Goal: Task Accomplishment & Management: Complete application form

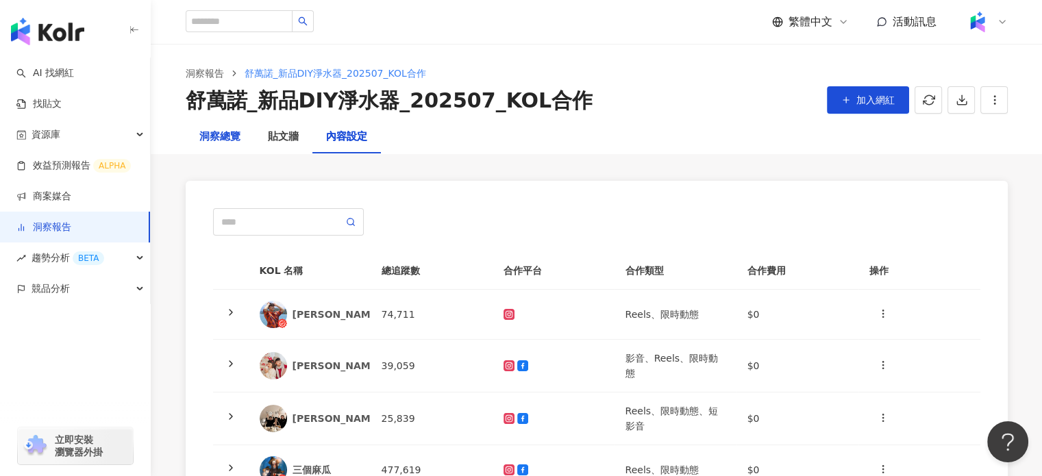
click at [227, 131] on div "洞察總覽" at bounding box center [219, 137] width 41 height 16
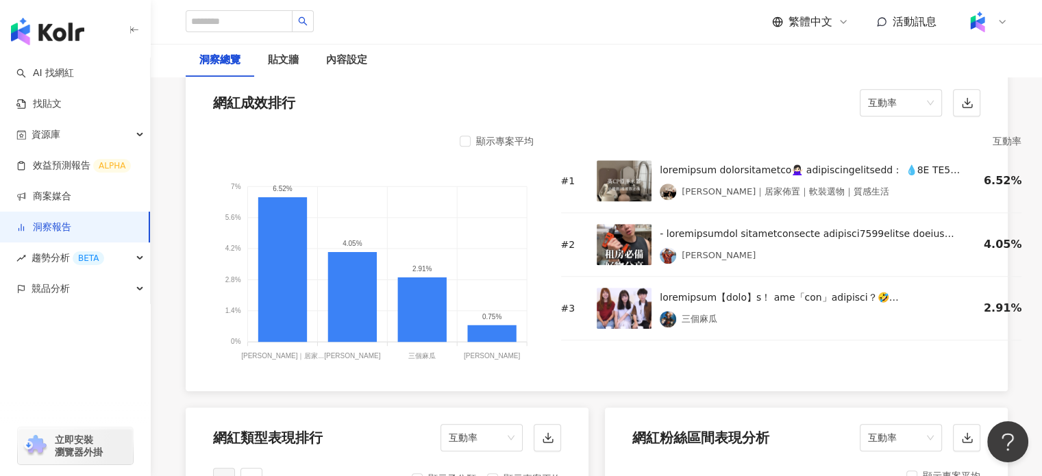
scroll to position [1027, 0]
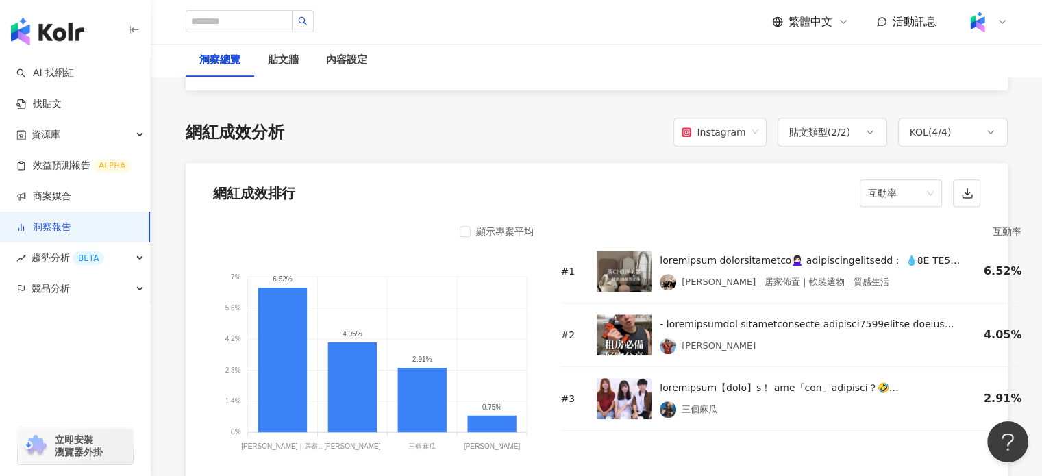
click at [815, 131] on div "貼文類型 ( 2 / 2 )" at bounding box center [820, 132] width 62 height 16
click at [714, 194] on div "網紅成效排行 互動率" at bounding box center [597, 189] width 822 height 52
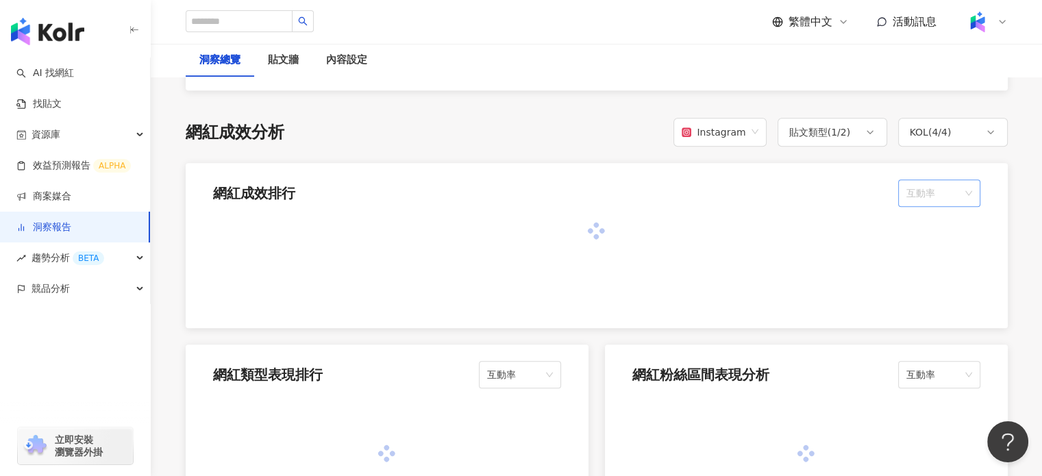
click at [941, 190] on span "互動率" at bounding box center [939, 193] width 66 height 26
click at [935, 336] on div "觀看率" at bounding box center [938, 338] width 60 height 15
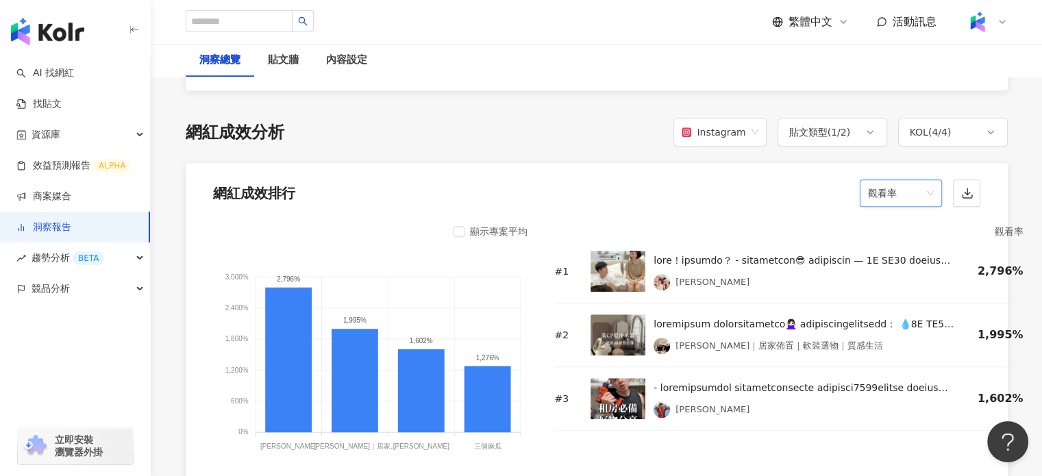
click at [911, 199] on span "觀看率" at bounding box center [901, 193] width 66 height 26
click at [886, 344] on div "觀看率" at bounding box center [900, 338] width 60 height 15
click at [814, 183] on div "網紅成效排行 觀看率 觀看率" at bounding box center [597, 189] width 822 height 52
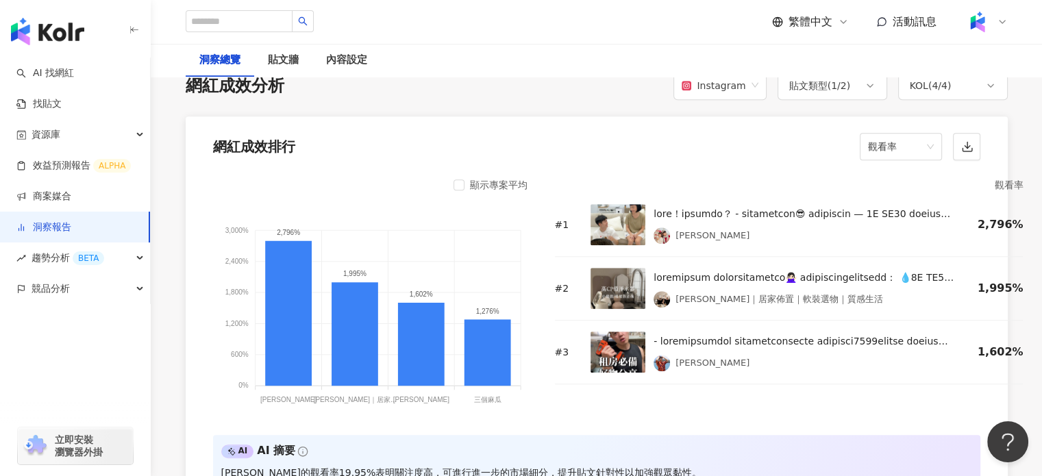
scroll to position [1096, 0]
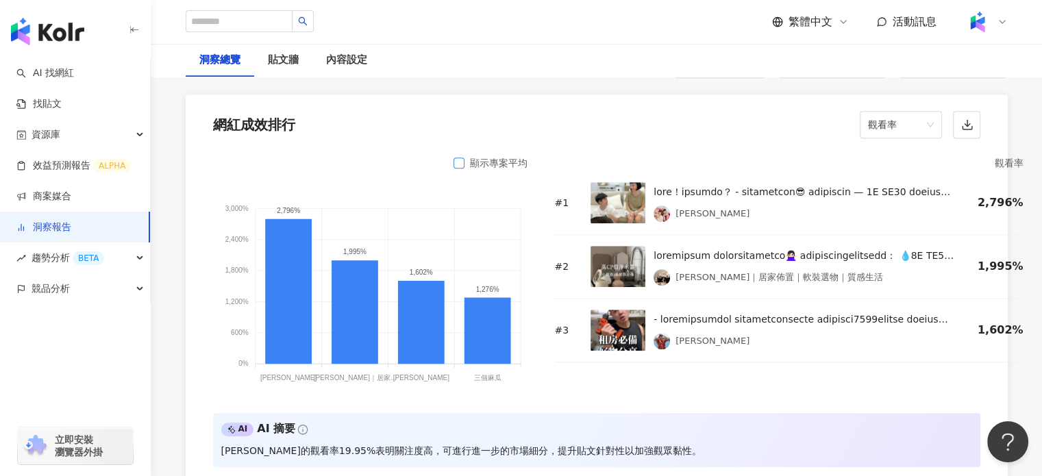
click at [462, 155] on label at bounding box center [458, 162] width 11 height 15
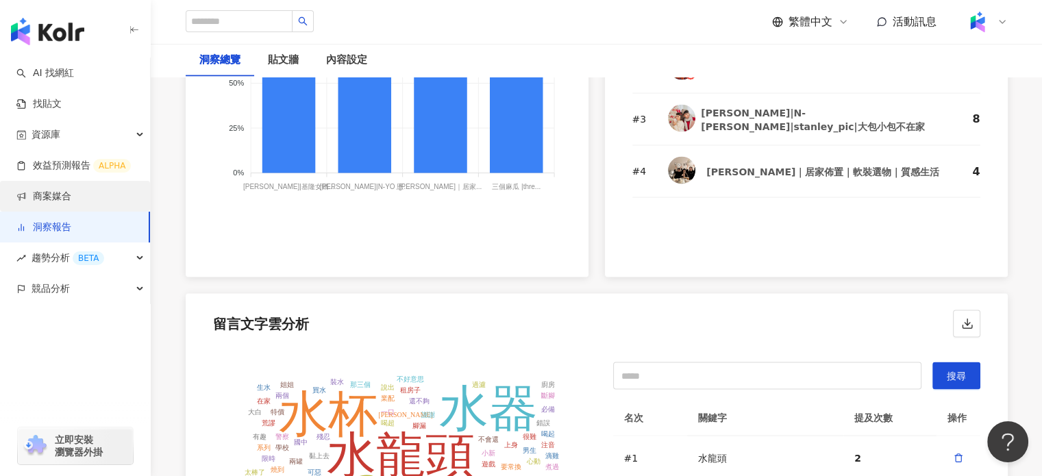
scroll to position [2739, 0]
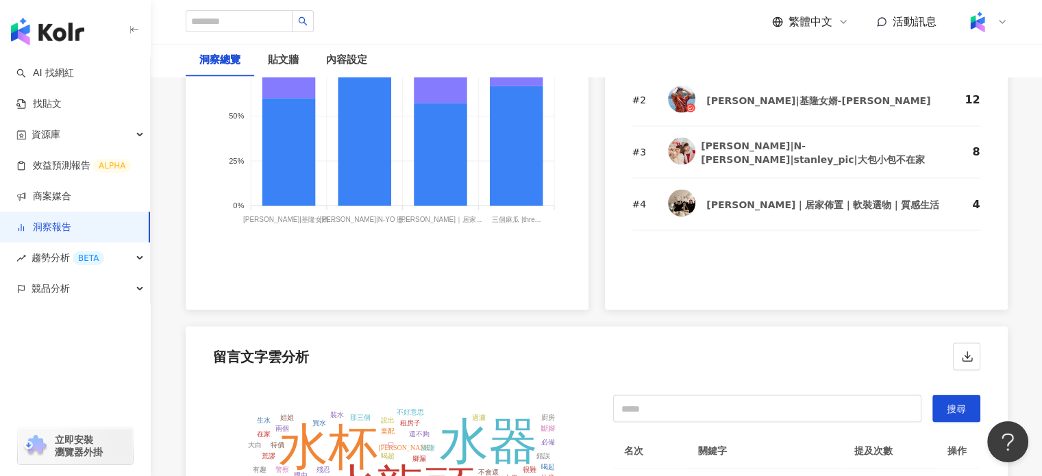
click at [54, 221] on link "洞察報告" at bounding box center [43, 228] width 55 height 14
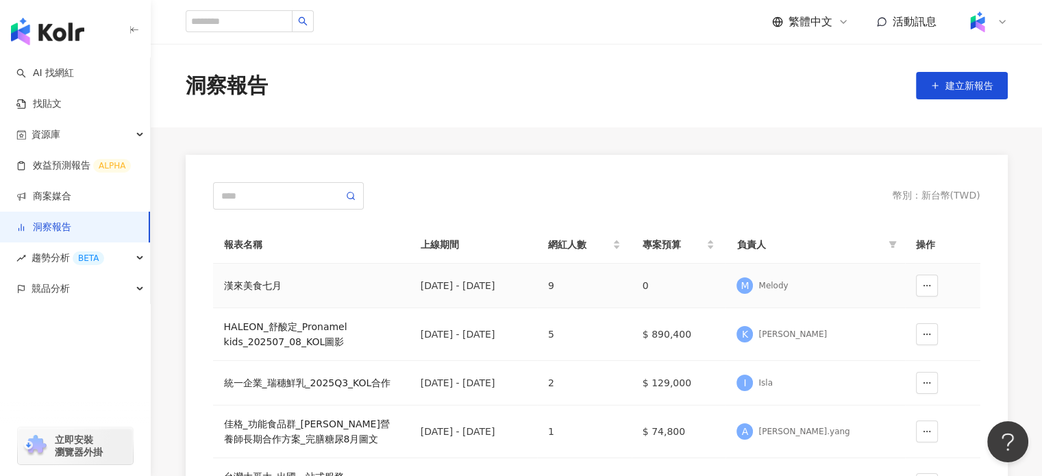
click at [249, 284] on div "漢來美食七月" at bounding box center [311, 285] width 175 height 15
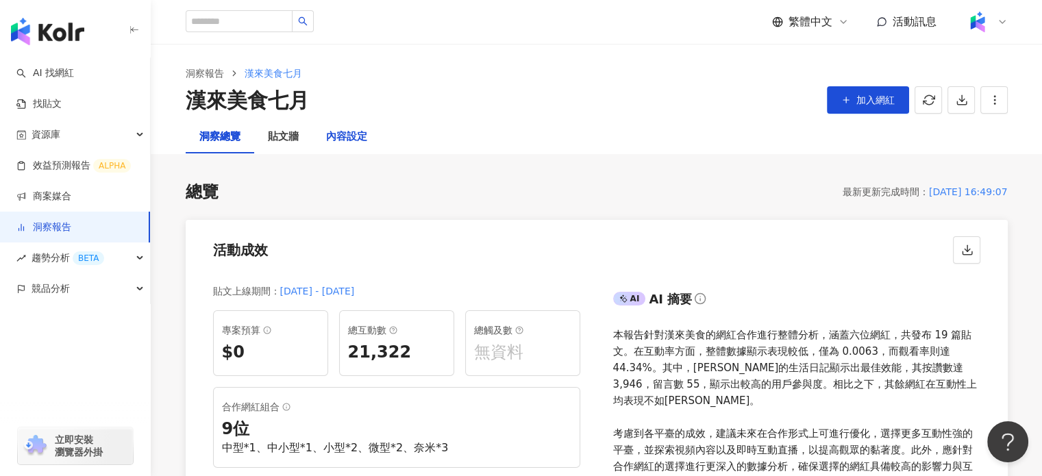
click at [353, 136] on div "內容設定" at bounding box center [346, 137] width 41 height 16
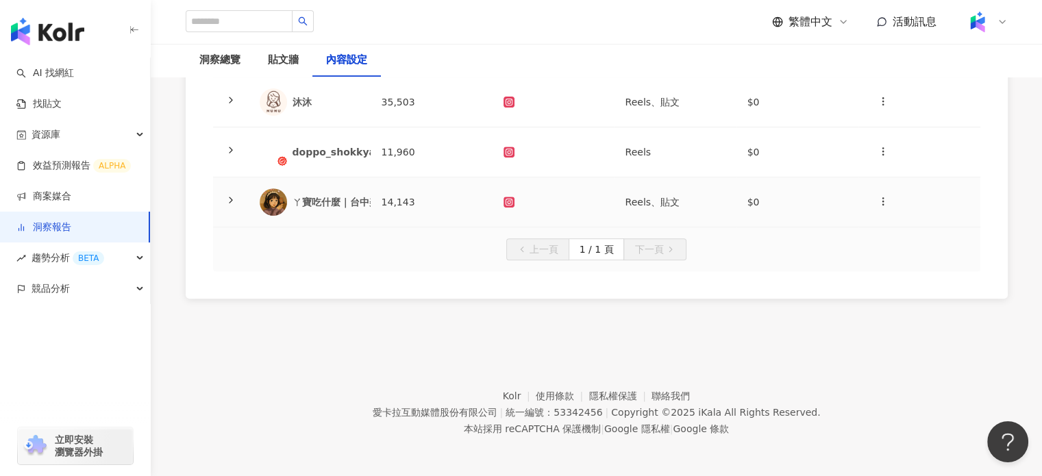
scroll to position [170, 0]
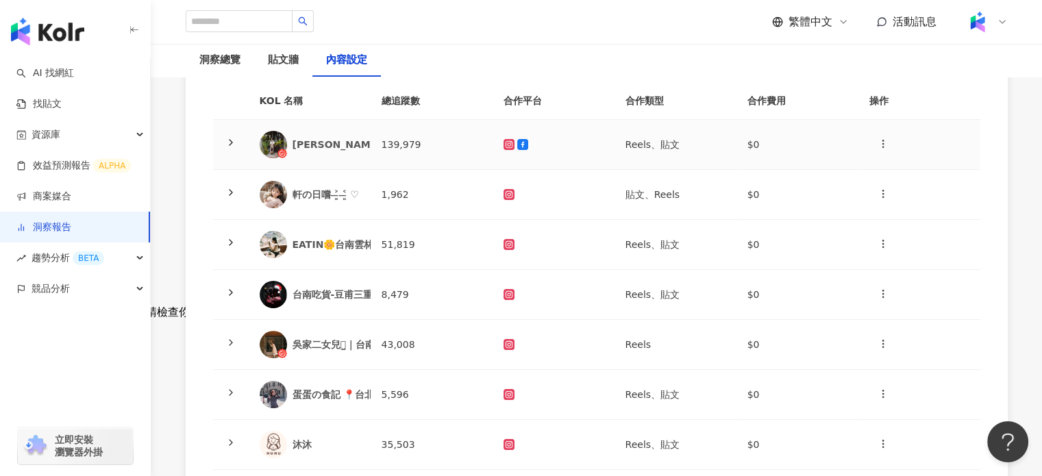
click at [320, 135] on div "[PERSON_NAME]的生活日記" at bounding box center [310, 144] width 100 height 27
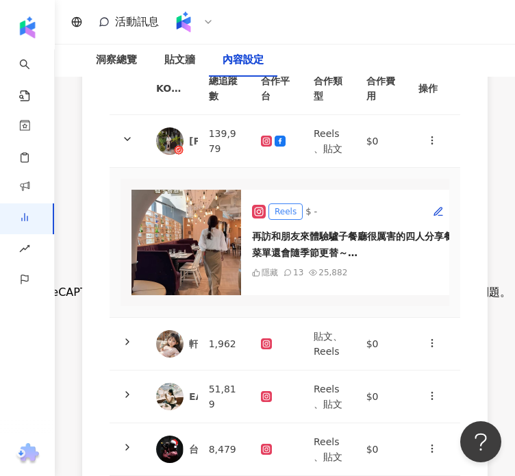
scroll to position [307, 0]
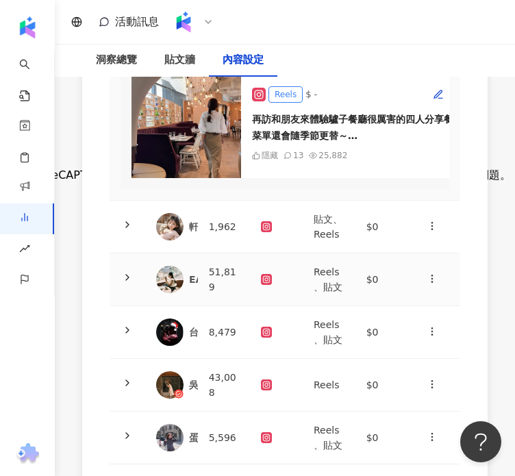
click at [175, 291] on img at bounding box center [169, 279] width 27 height 27
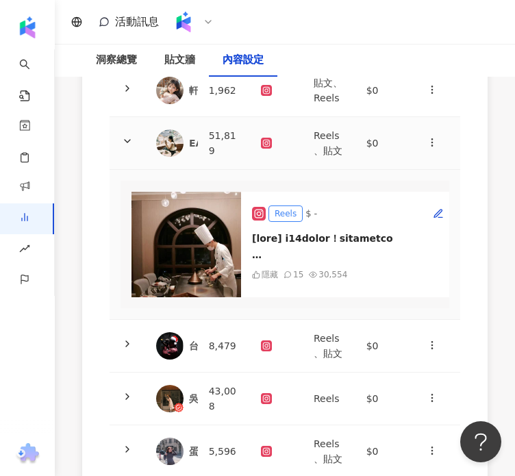
scroll to position [444, 0]
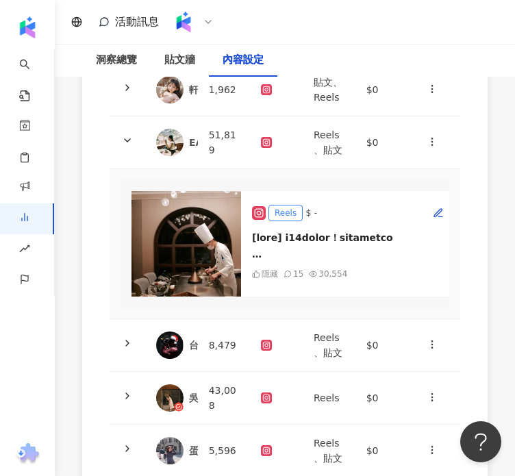
click at [208, 267] on img at bounding box center [186, 243] width 110 height 105
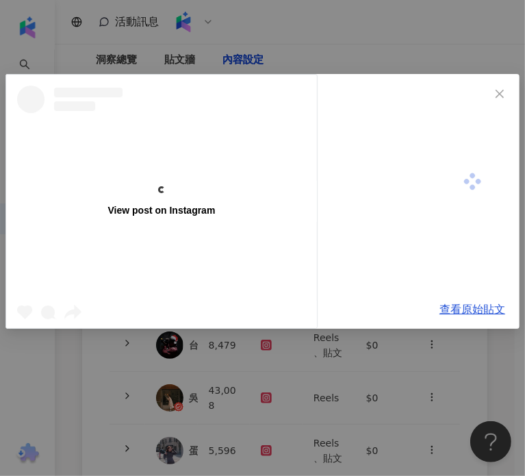
click at [211, 267] on div "View post on Instagram" at bounding box center [161, 201] width 311 height 253
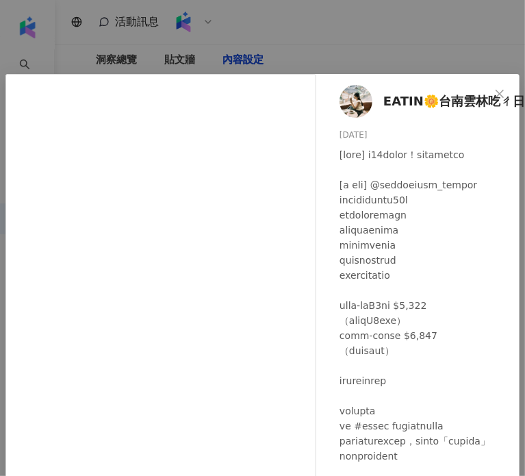
click at [427, 10] on div "EATIN🌼台南雲林吃ㄔ日常 2025/7/23 隱藏 15 3.1萬 查看原始貼文" at bounding box center [262, 238] width 525 height 476
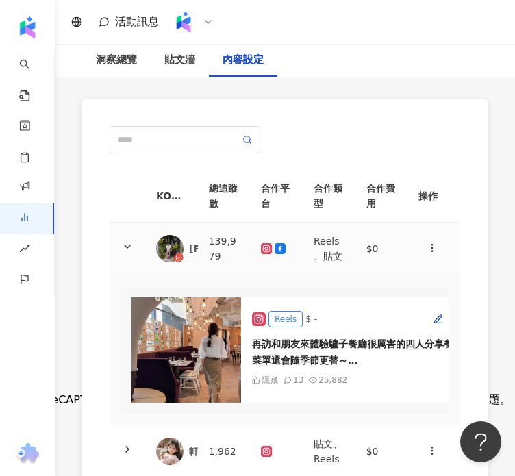
scroll to position [33, 0]
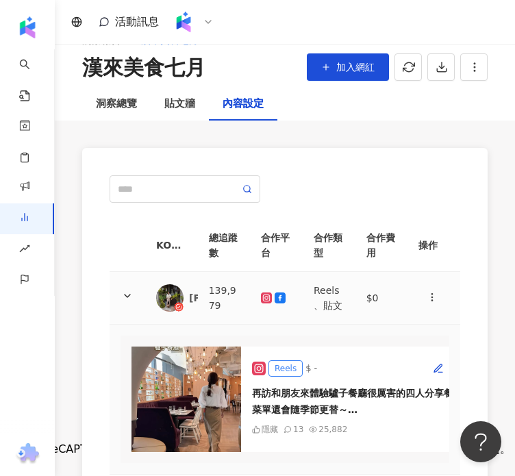
click at [173, 294] on img at bounding box center [169, 297] width 27 height 27
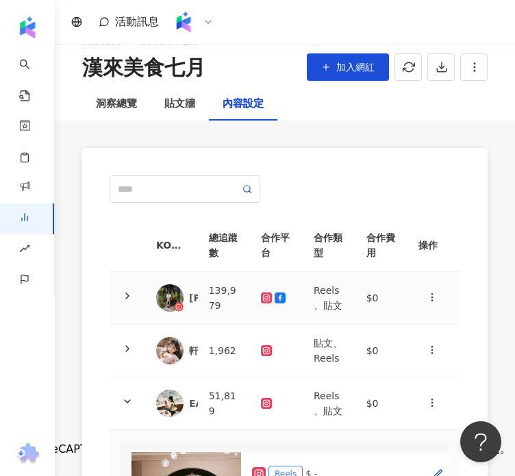
click at [202, 292] on td "139,979" at bounding box center [224, 298] width 53 height 53
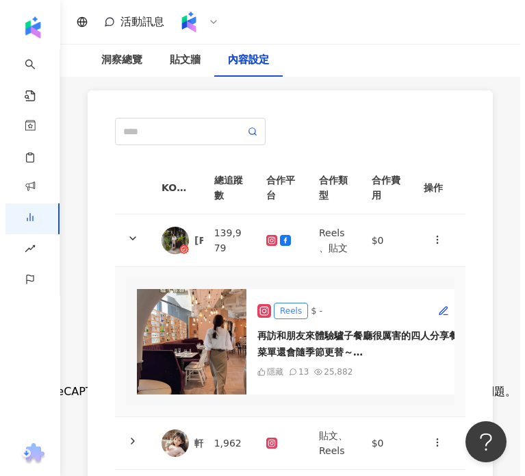
scroll to position [170, 0]
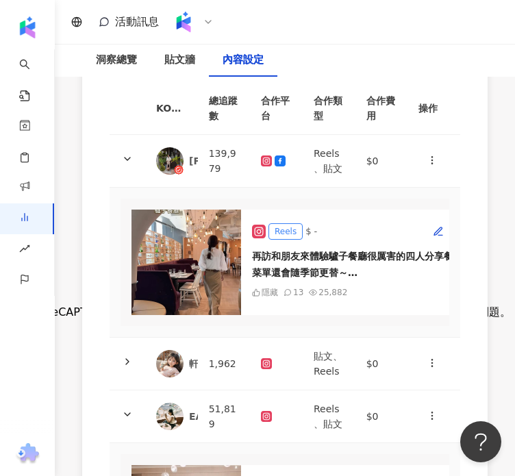
click at [190, 251] on img at bounding box center [186, 262] width 110 height 105
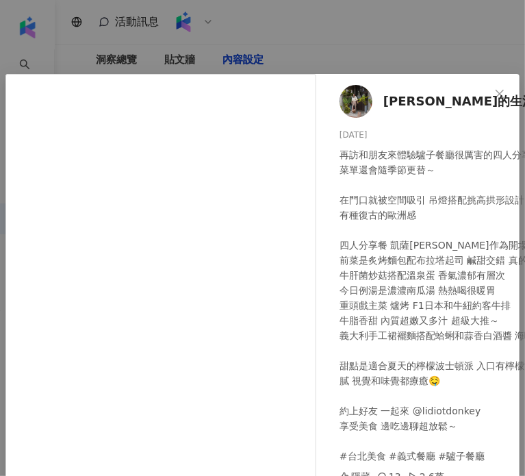
click at [386, 38] on div "馬尼麻麻的生活日記 2025/7/3 再訪和朋友來體驗驢子餐廳很厲害的四人分享餐 菜單還會隨季節更替～ 在門口就被空間吸引 吊燈搭配挑高拱形設計 氣氛典雅舒適…" at bounding box center [262, 238] width 525 height 476
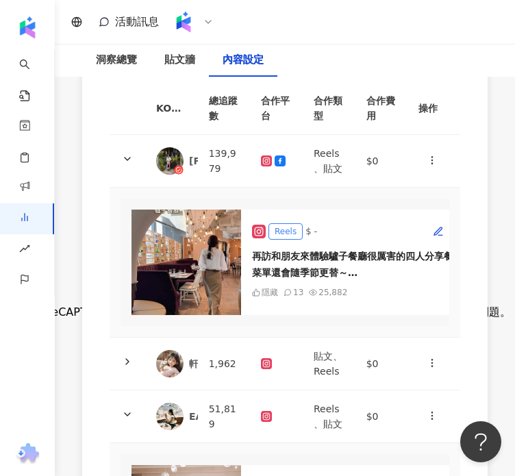
click at [219, 270] on img at bounding box center [186, 262] width 110 height 105
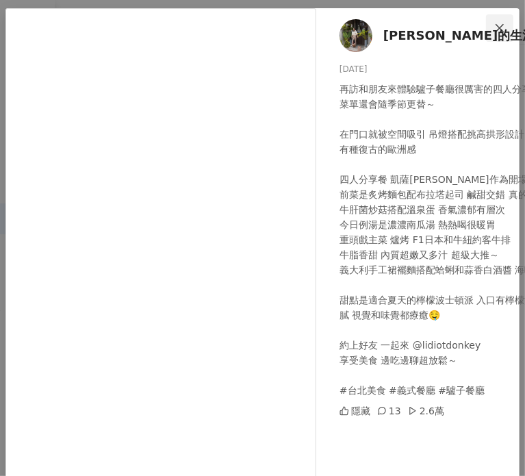
scroll to position [0, 0]
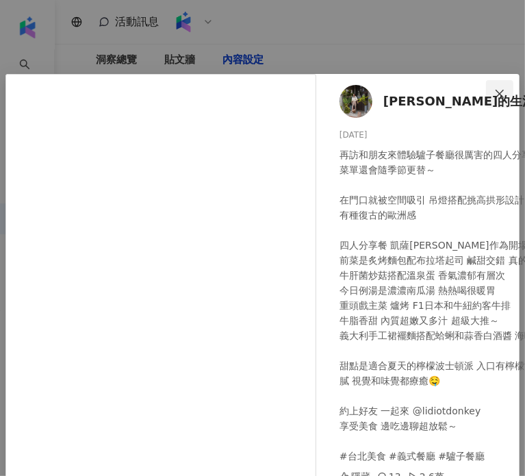
click at [492, 80] on button "Close" at bounding box center [499, 93] width 27 height 27
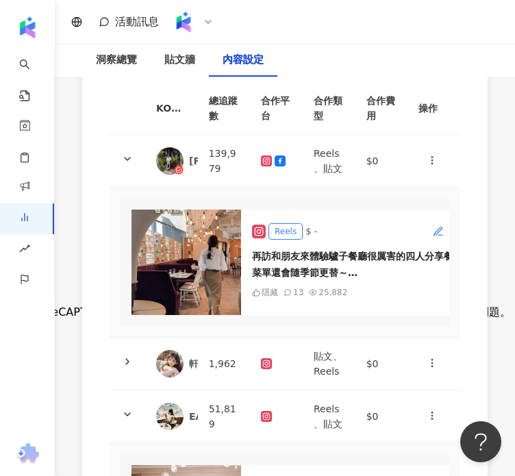
click at [430, 226] on button "button" at bounding box center [438, 232] width 22 height 22
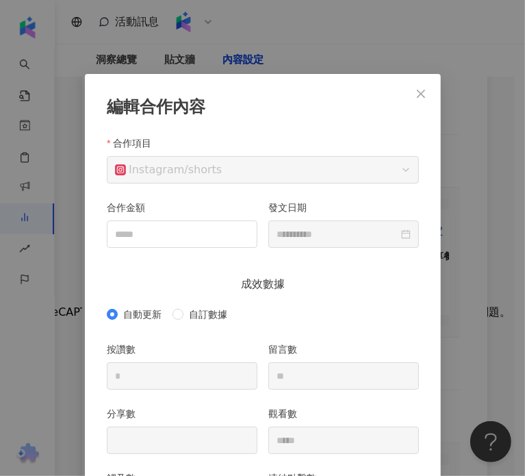
scroll to position [68, 0]
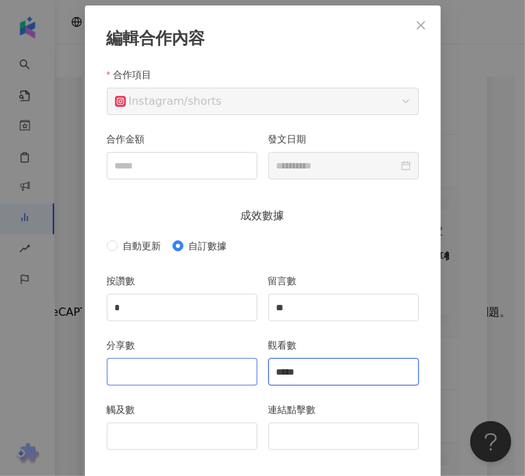
click at [102, 355] on div "分享數 觀看數 *****" at bounding box center [262, 370] width 323 height 64
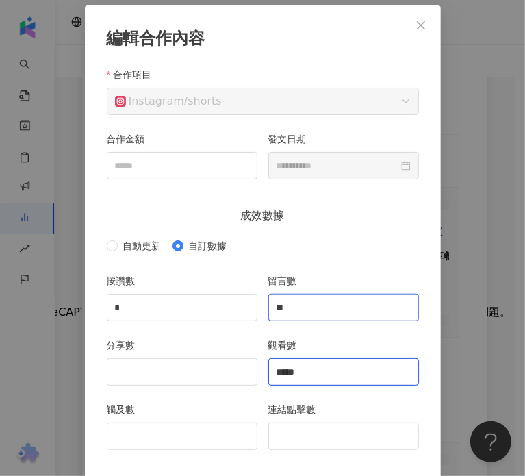
type input "*****"
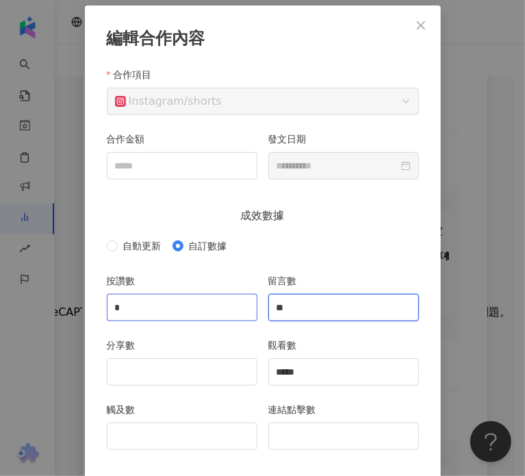
drag, startPoint x: 291, startPoint y: 306, endPoint x: 236, endPoint y: 298, distance: 56.1
click at [236, 298] on div "按讚數 * 留言數 **" at bounding box center [262, 305] width 323 height 64
type input "**"
drag, startPoint x: 164, startPoint y: 306, endPoint x: 15, endPoint y: 325, distance: 149.7
click at [15, 325] on div "**********" at bounding box center [262, 238] width 525 height 476
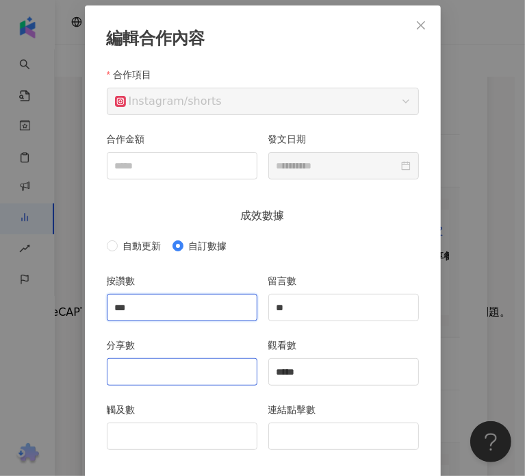
type input "***"
click at [189, 368] on input "分享數" at bounding box center [182, 372] width 149 height 26
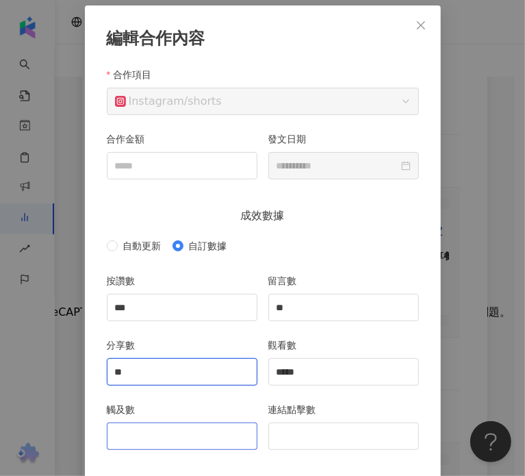
type input "**"
click at [155, 434] on input "觸及數" at bounding box center [182, 436] width 149 height 26
click at [167, 434] on input "觸及數" at bounding box center [182, 436] width 149 height 26
type input "****"
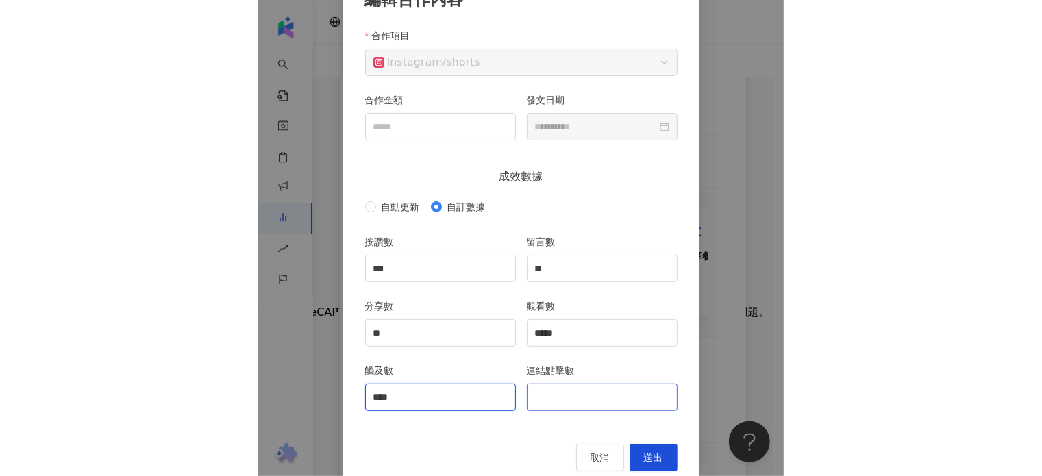
scroll to position [129, 0]
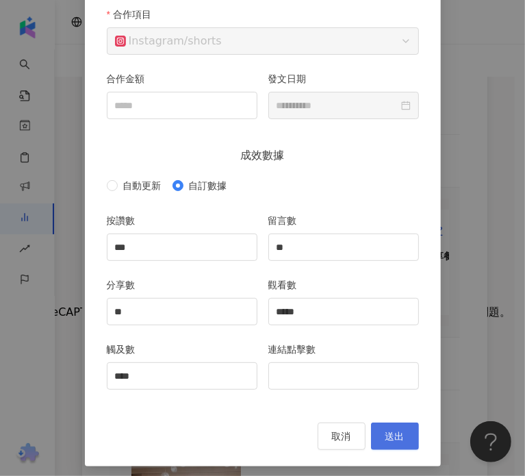
click at [383, 423] on button "送出" at bounding box center [395, 436] width 48 height 27
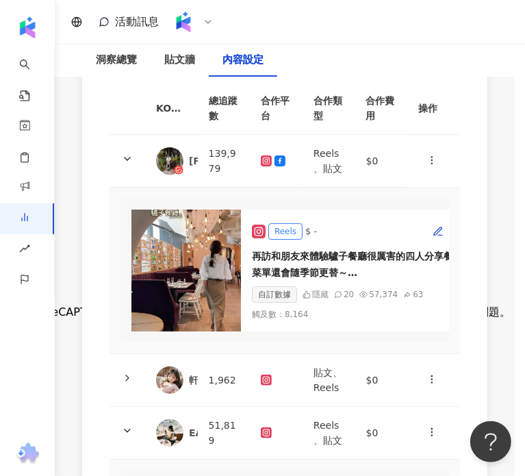
type input "***"
type input "**"
type input "*****"
type input "****"
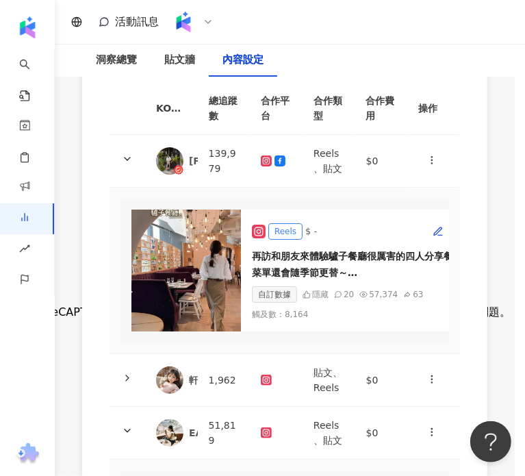
type input "**********"
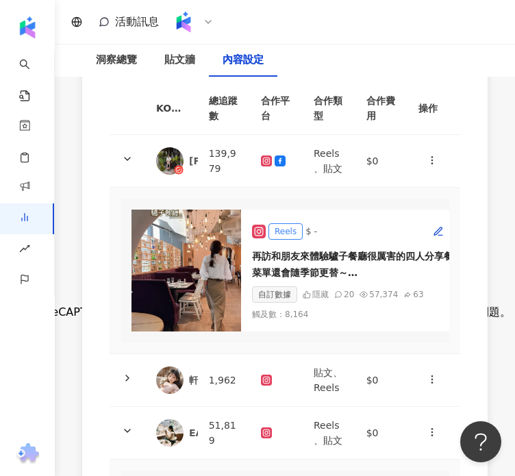
click at [225, 240] on img at bounding box center [186, 271] width 110 height 122
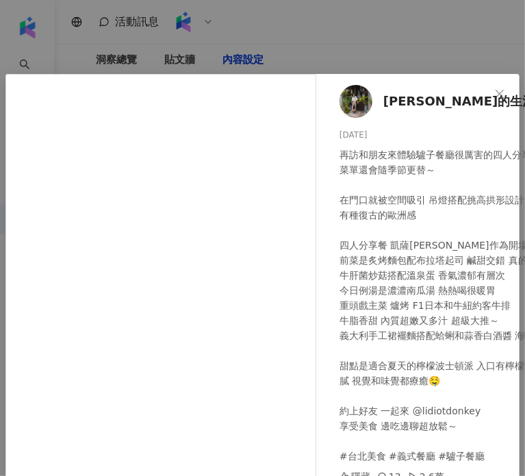
click at [419, 41] on div "馬尼麻麻的生活日記 2025/7/3 再訪和朋友來體驗驢子餐廳很厲害的四人分享餐 菜單還會隨季節更替～ 在門口就被空間吸引 吊燈搭配挑高拱形設計 氣氛典雅舒適…" at bounding box center [262, 238] width 525 height 476
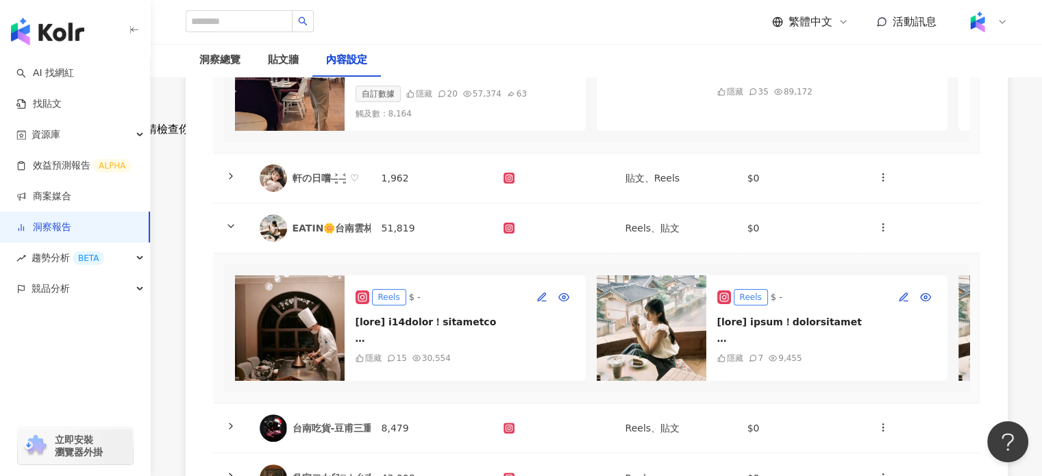
scroll to position [375, 0]
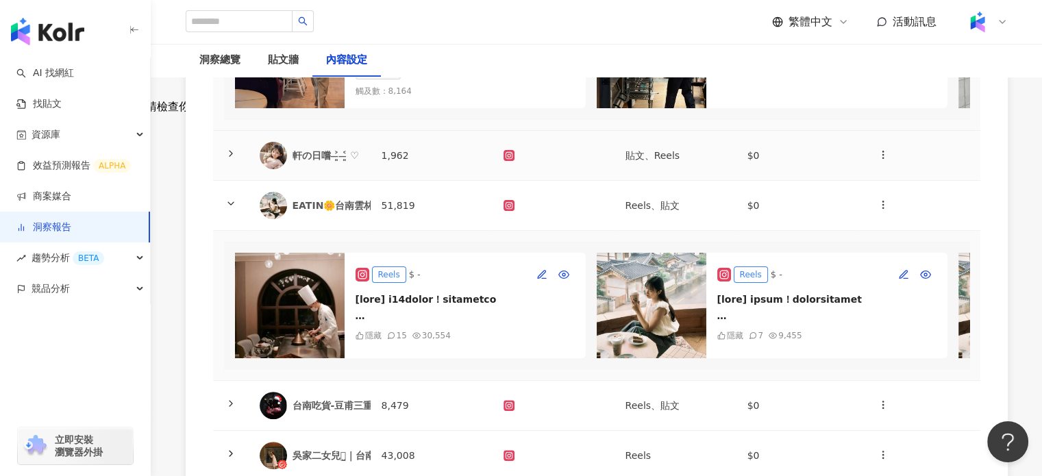
click at [386, 175] on td "1,962" at bounding box center [431, 156] width 122 height 50
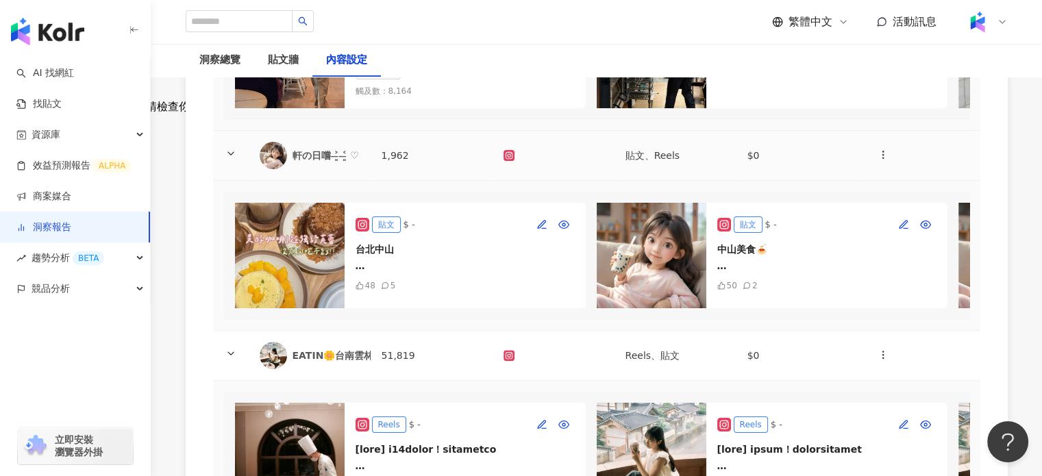
click at [353, 159] on div "軒の日嚐 ˃̶͈ ˂̶͈ ♡" at bounding box center [325, 156] width 67 height 14
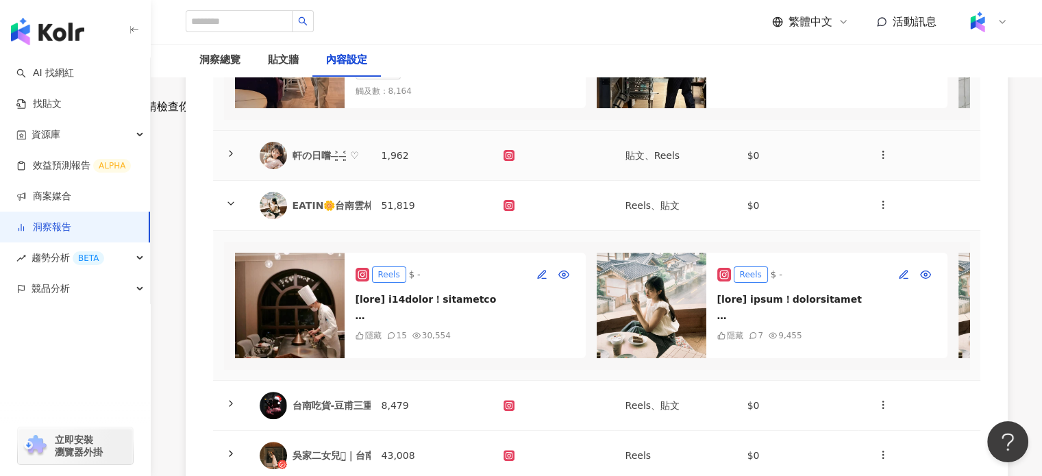
click at [353, 159] on div "軒の日嚐 ˃̶͈ ˂̶͈ ♡" at bounding box center [325, 156] width 67 height 14
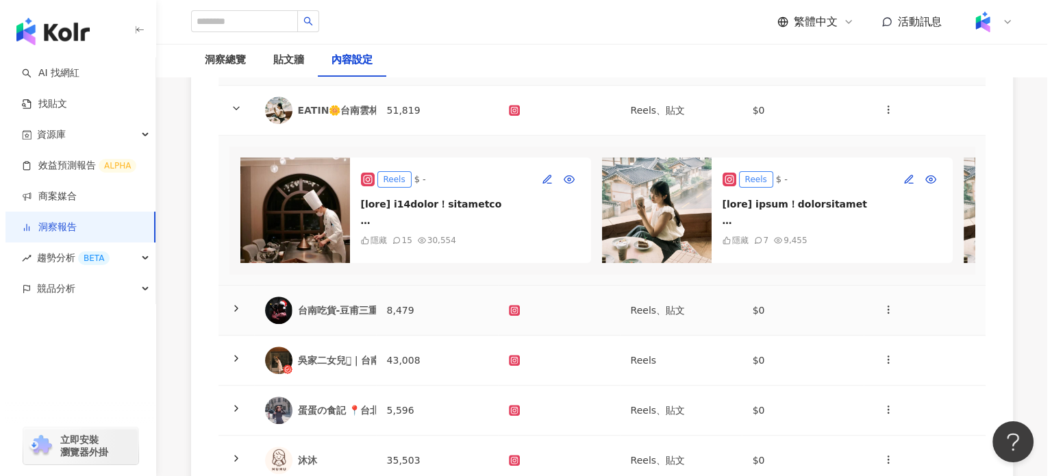
scroll to position [444, 0]
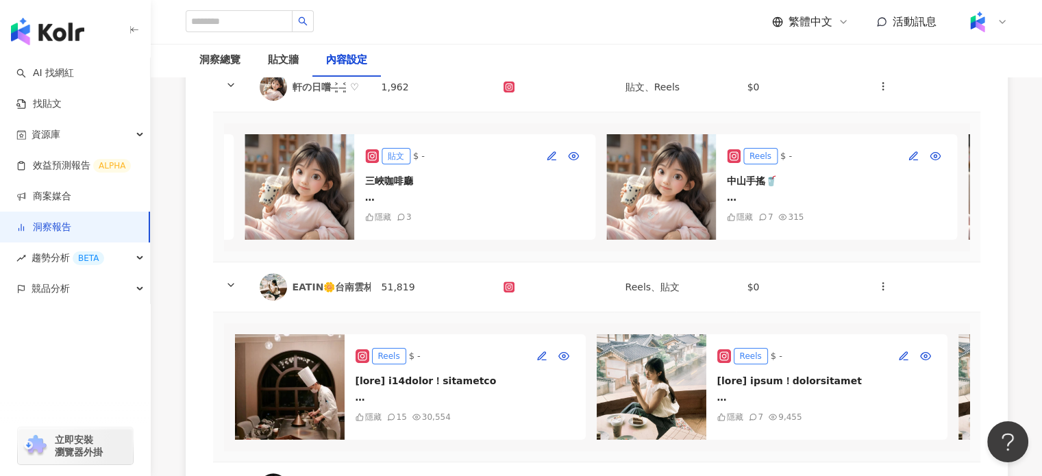
drag, startPoint x: 509, startPoint y: 172, endPoint x: 483, endPoint y: 186, distance: 29.4
click at [483, 186] on div "三峽咖啡廳 📍PaperShoot Café (北大校內店) 位於北大校園內 環境乾淨舒服 暑假去店內人不多 甜點不錯喜歡提拉米蘇😽奶味重但偏甜 除了飲品甜點…" at bounding box center [474, 189] width 219 height 33
click at [555, 162] on span "button" at bounding box center [551, 156] width 11 height 11
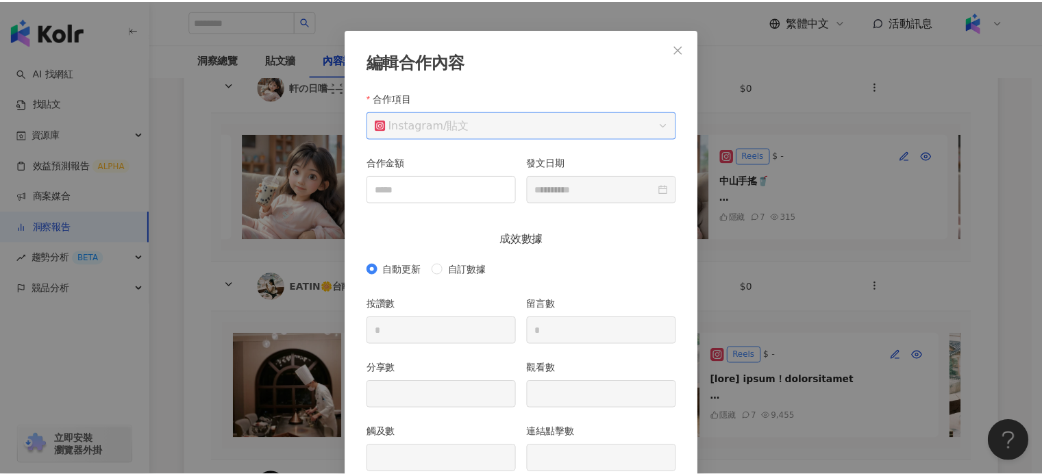
scroll to position [0, 0]
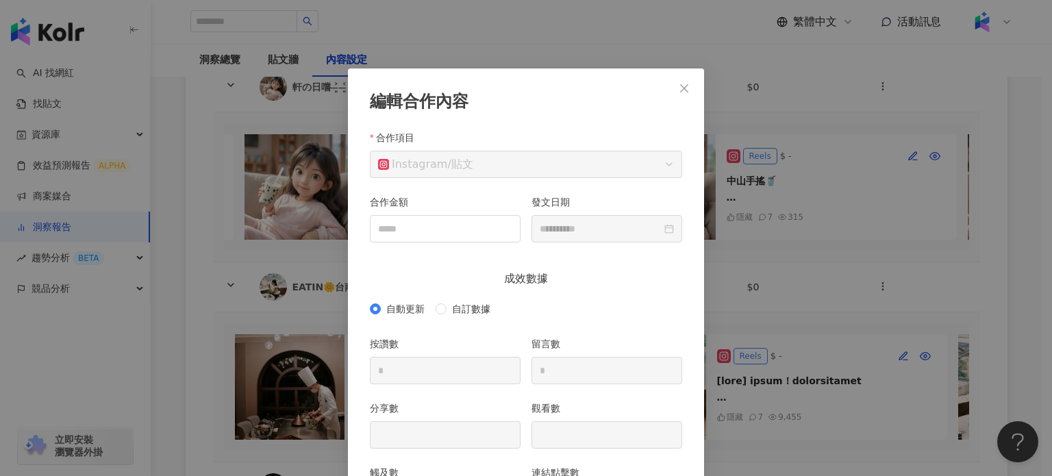
click at [663, 90] on div "編輯合作內容" at bounding box center [526, 101] width 312 height 23
click at [679, 90] on icon "close" at bounding box center [684, 88] width 11 height 11
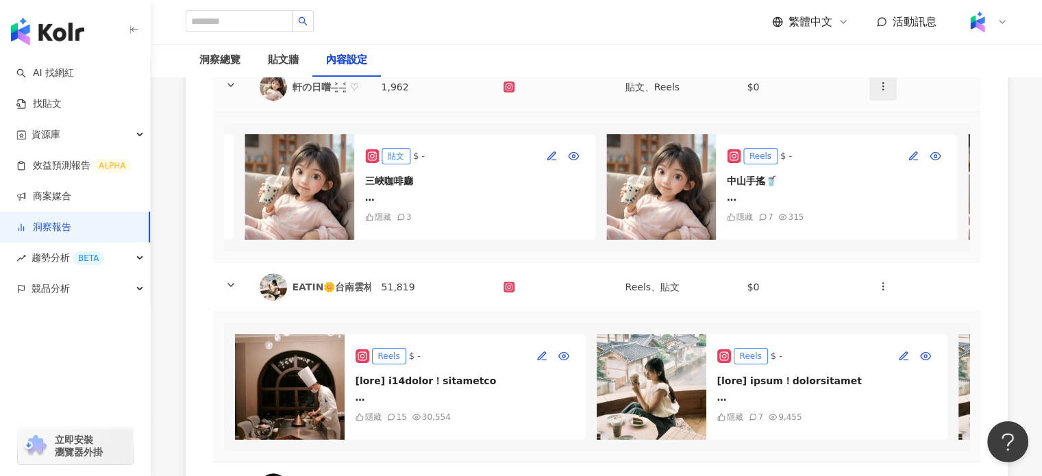
click at [881, 92] on icon "button" at bounding box center [882, 86] width 11 height 11
click at [803, 125] on td "貼文 $ - 台北中山 📍昊醇咖啡 ➿提拉米蘇舒芙蕾 $230 ➿芒果舒芙蕾 $300 超級綿密的舒芙蕾！ 提拉米蘇不會太甜 吃完都不膩 芒果季節限定 吃起來…" at bounding box center [596, 187] width 767 height 150
drag, startPoint x: 772, startPoint y: 190, endPoint x: 707, endPoint y: 207, distance: 67.1
click at [707, 207] on img at bounding box center [661, 186] width 110 height 105
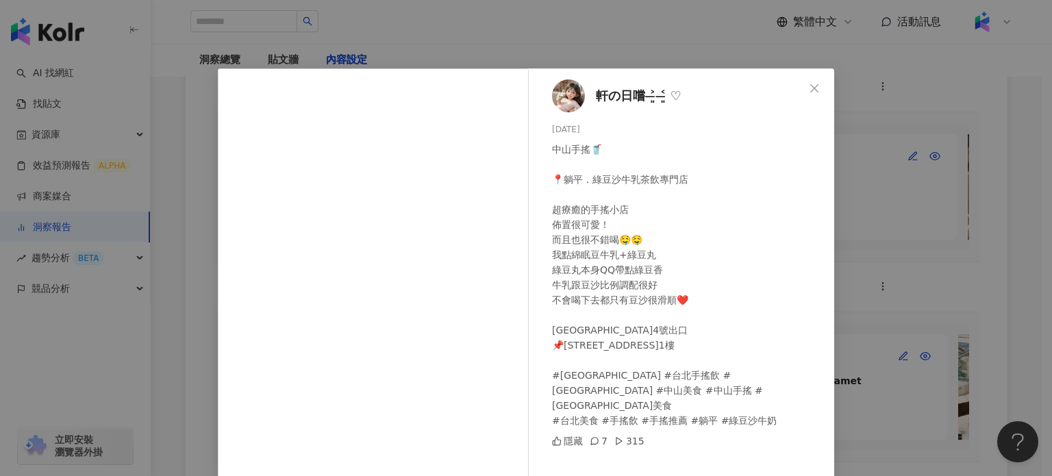
click at [788, 79] on div "軒の日嚐 ˃̶͈ ˂̶͈ ♡ 2025/8/11 中山手搖🥤 📍躺平．綠豆沙牛乳茶飲專門店 超療癒的手搖小店 佈置很可愛！ 而且也很不錯喝🤤🤤 我點綿眠豆牛乳…" at bounding box center [685, 305] width 299 height 475
click at [801, 92] on span "Close" at bounding box center [814, 88] width 27 height 11
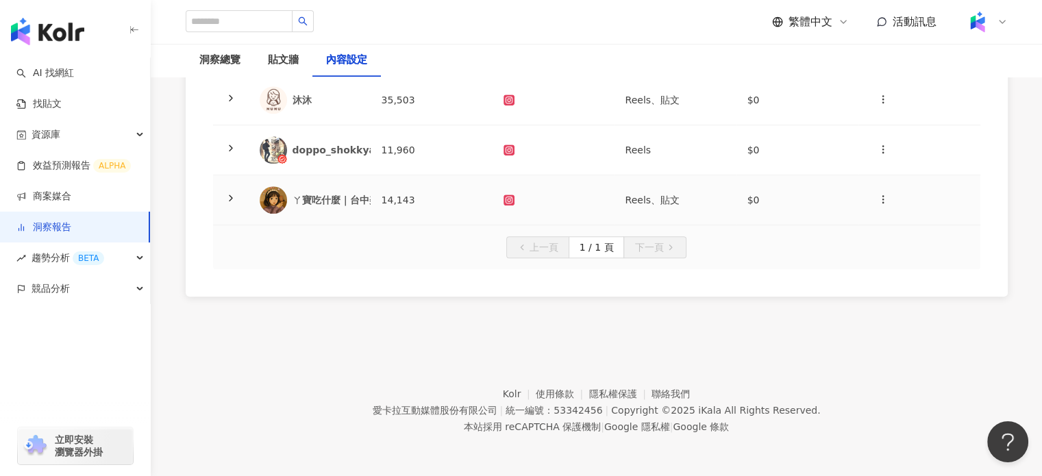
scroll to position [1009, 0]
click at [329, 204] on div "ㄚ寶吃什麼｜台中美食｜全台美食" at bounding box center [364, 200] width 144 height 14
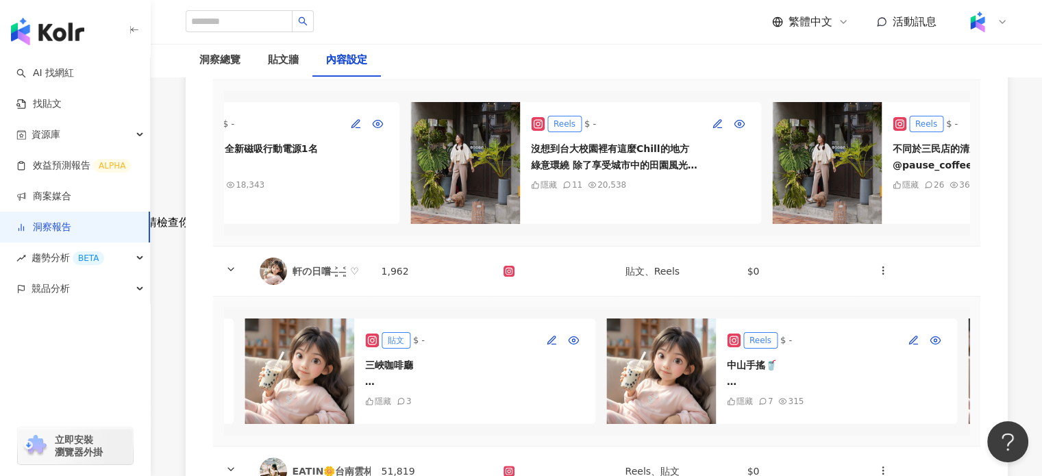
scroll to position [50, 0]
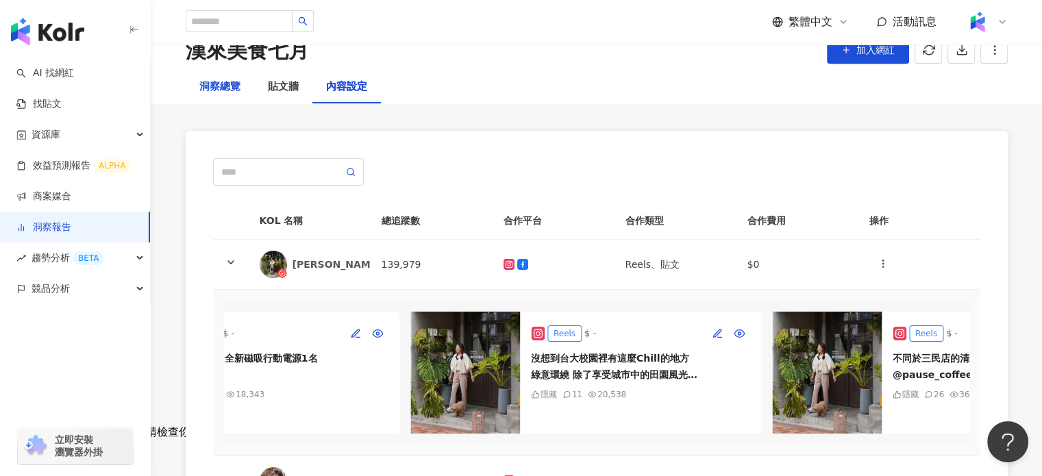
click at [227, 81] on div "洞察總覽" at bounding box center [219, 87] width 41 height 16
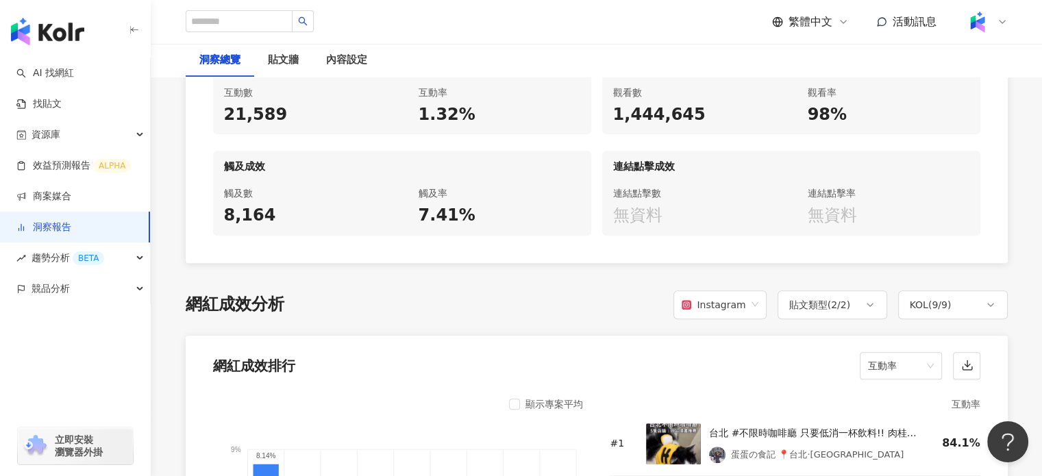
scroll to position [685, 0]
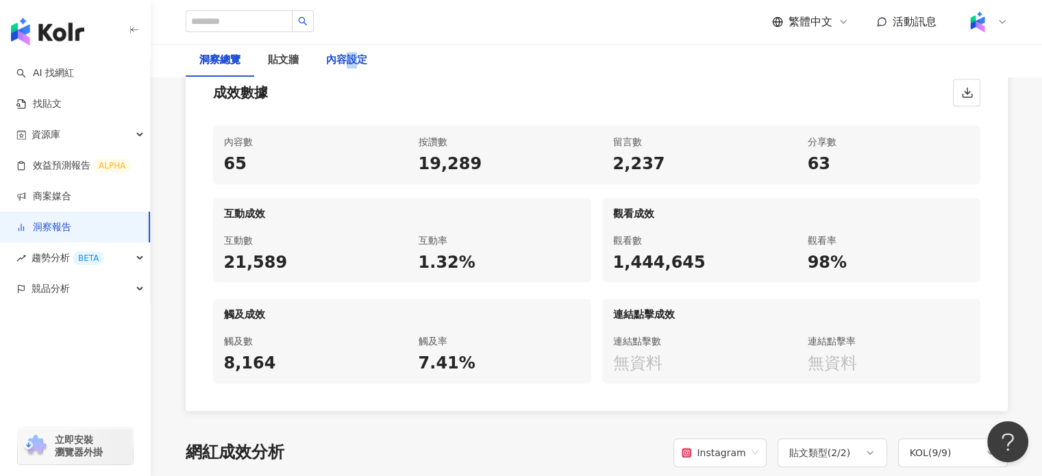
click at [351, 60] on div "內容設定" at bounding box center [346, 60] width 41 height 16
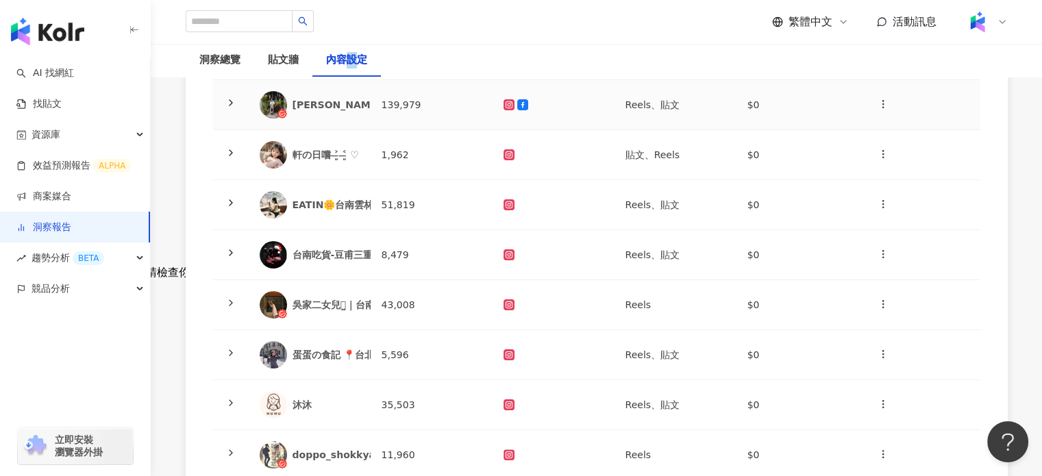
scroll to position [205, 0]
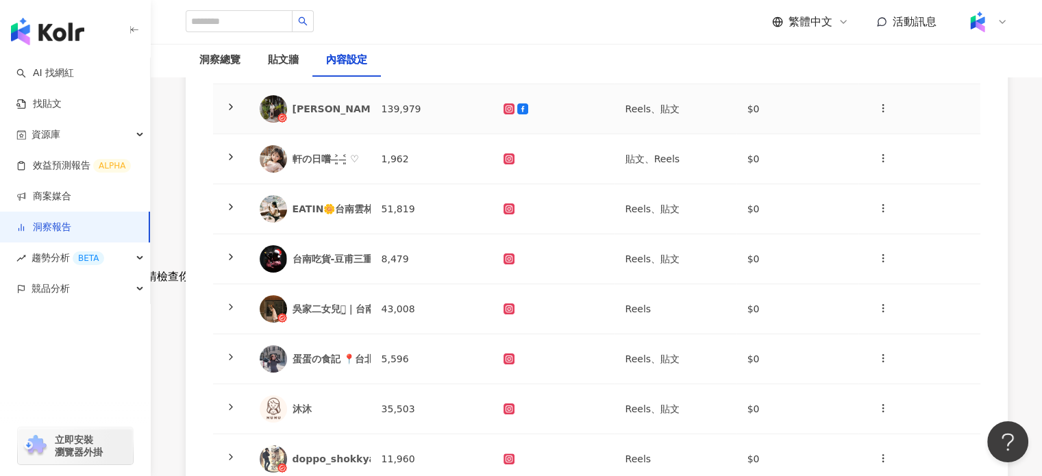
click at [432, 124] on td "139,979" at bounding box center [431, 109] width 122 height 50
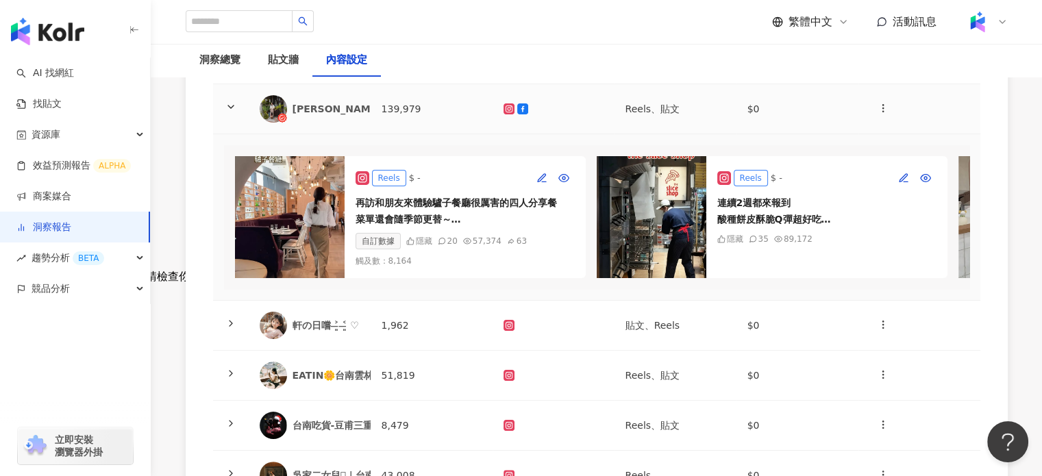
scroll to position [0, 0]
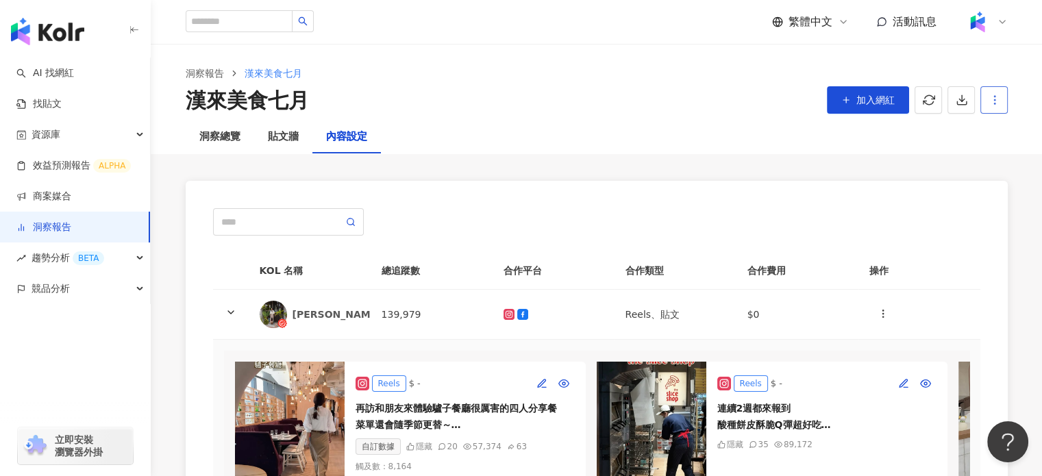
click at [996, 104] on icon "button" at bounding box center [994, 100] width 12 height 12
click at [997, 128] on li "設定報告" at bounding box center [970, 132] width 70 height 27
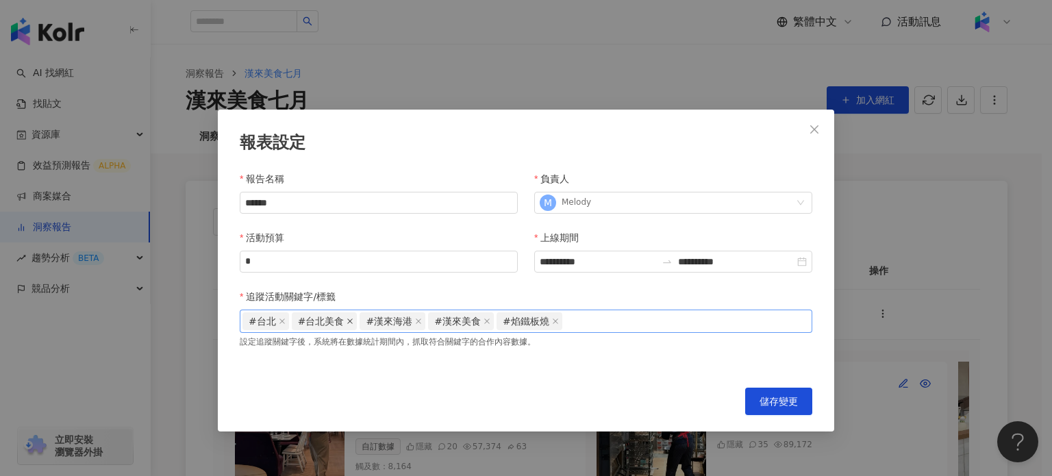
click at [347, 320] on icon "close" at bounding box center [350, 321] width 7 height 7
click at [279, 324] on icon "close" at bounding box center [282, 321] width 7 height 7
drag, startPoint x: 510, startPoint y: 133, endPoint x: 551, endPoint y: 71, distance: 74.3
click at [596, 116] on div "**********" at bounding box center [526, 271] width 616 height 322
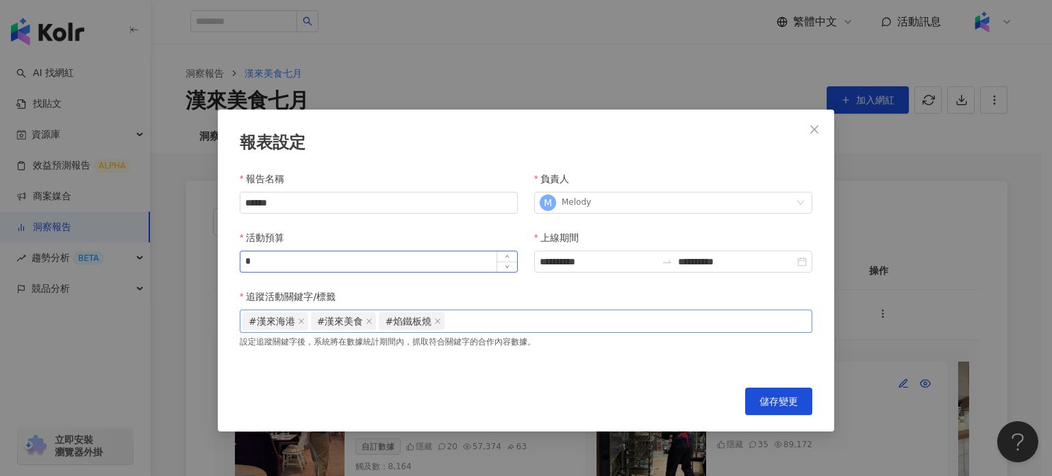
click at [318, 273] on div "*" at bounding box center [379, 262] width 278 height 22
click at [301, 265] on input "*" at bounding box center [378, 261] width 277 height 21
click at [808, 134] on button "Close" at bounding box center [814, 129] width 27 height 27
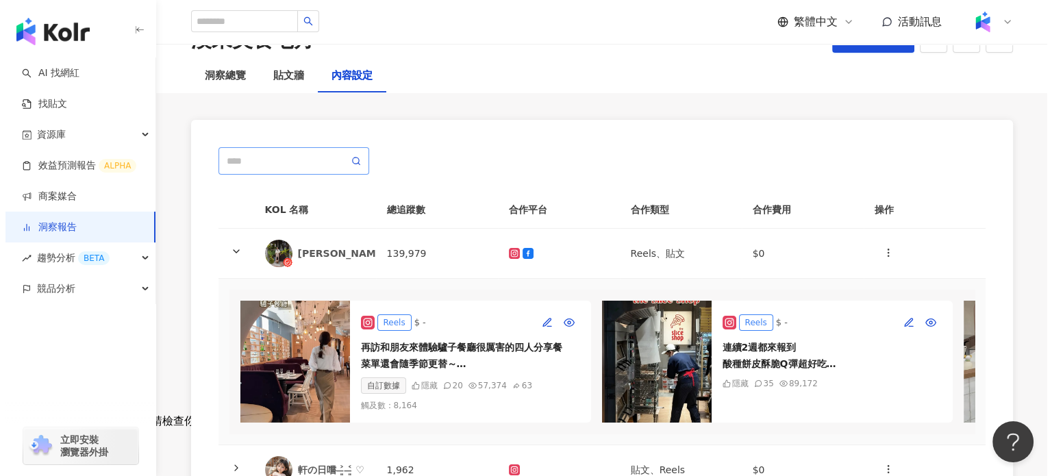
scroll to position [68, 0]
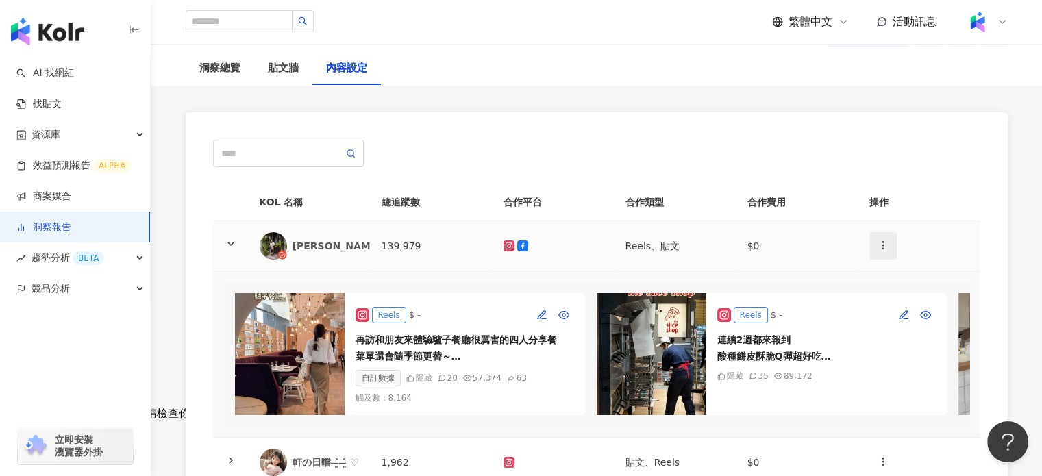
click at [881, 242] on icon "button" at bounding box center [882, 245] width 11 height 11
click at [894, 276] on div "新增內容" at bounding box center [905, 277] width 53 height 15
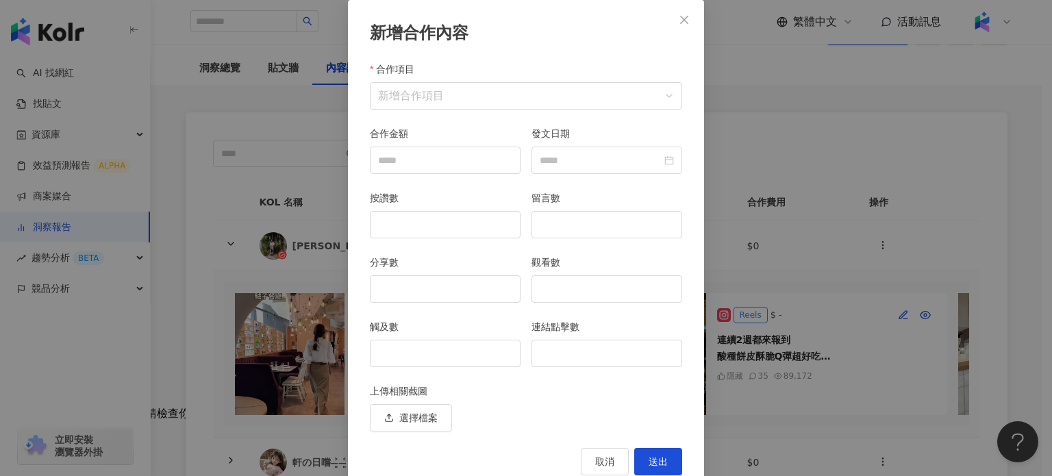
click at [671, 15] on span "Close" at bounding box center [683, 19] width 27 height 11
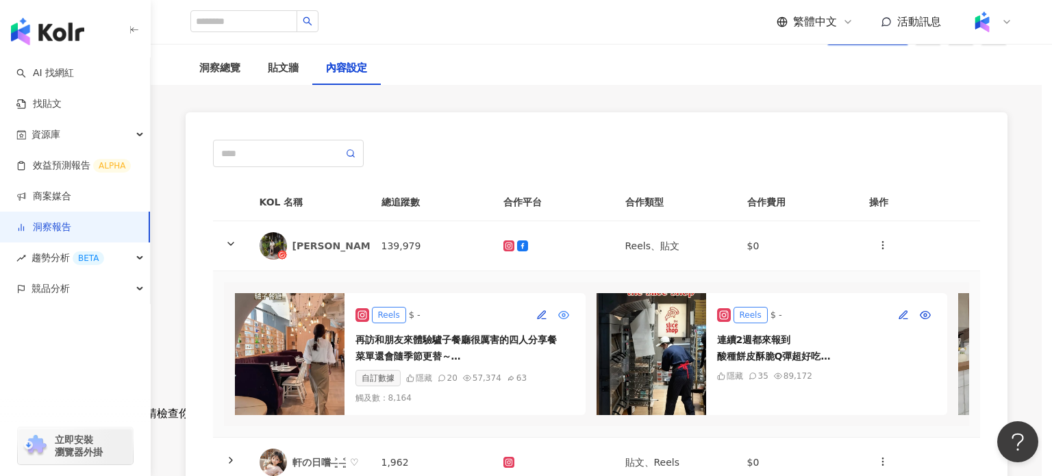
scroll to position [31, 0]
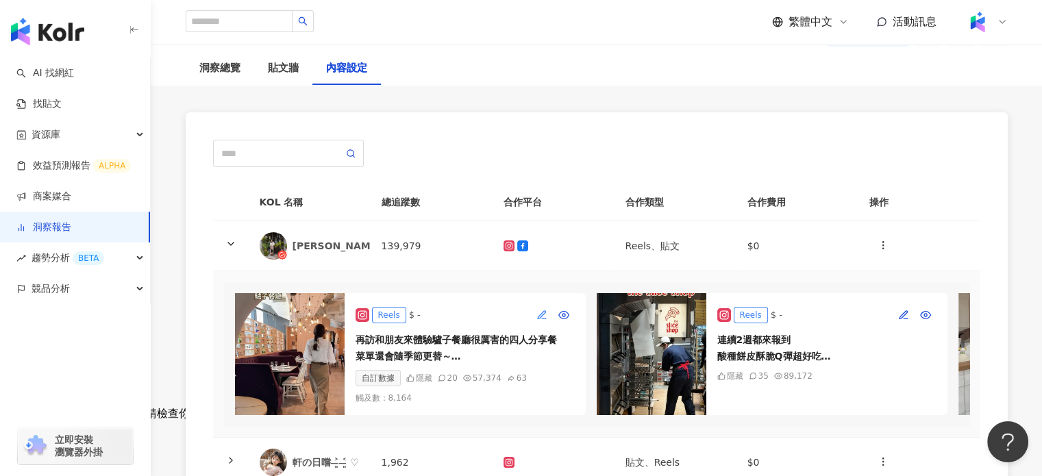
click at [542, 316] on icon "button" at bounding box center [541, 315] width 11 height 11
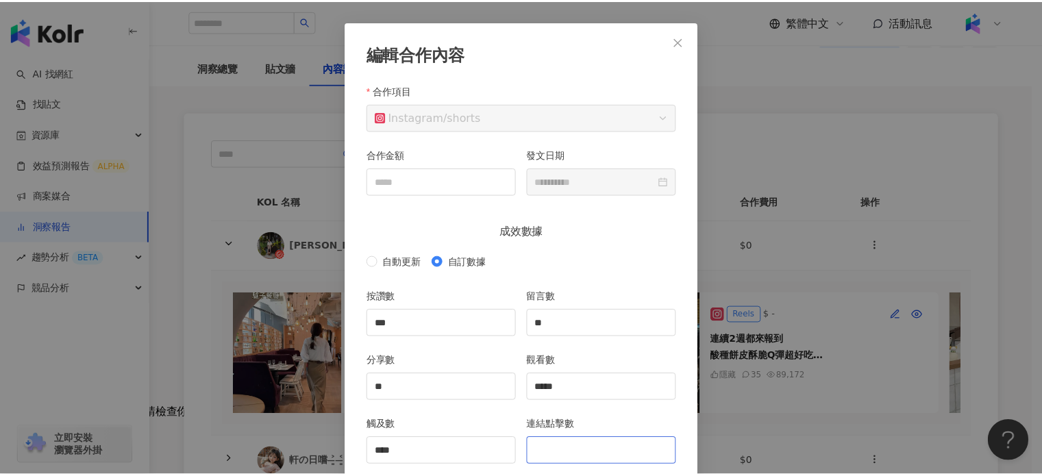
scroll to position [0, 0]
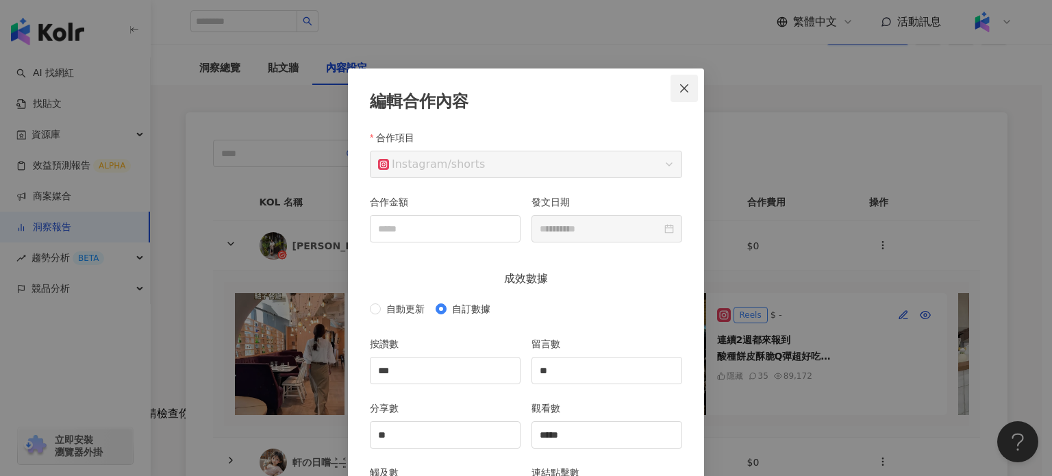
click at [690, 93] on button "Close" at bounding box center [683, 88] width 27 height 27
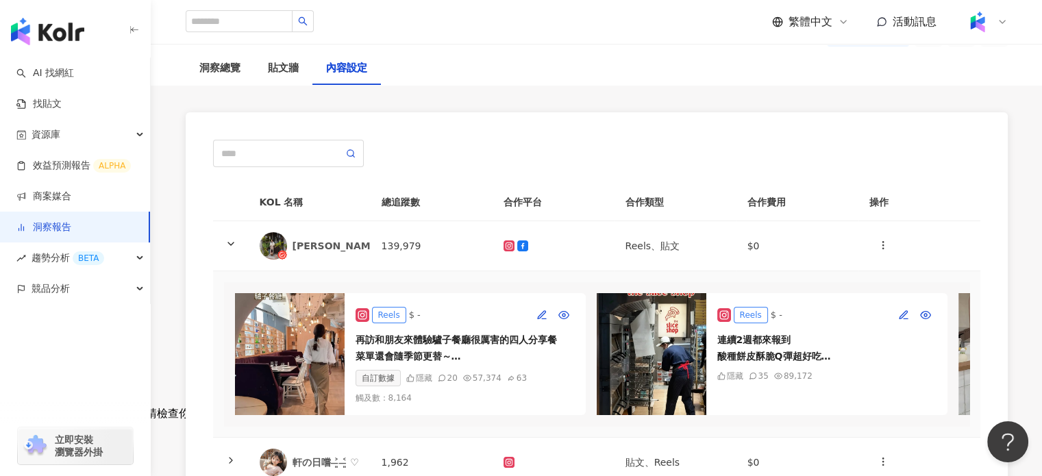
click at [455, 410] on div "Reels $ - 再訪和朋友來體驗驢子餐廳很厲害的四人分享餐 菜單還會隨季節更替～ 在門口就被空間吸引 吊燈搭配挑高拱形設計 氣氛典雅舒適 有種復古的歐洲感…" at bounding box center [464, 354] width 241 height 122
click at [409, 310] on div "$ -" at bounding box center [415, 315] width 12 height 14
click at [356, 314] on icon at bounding box center [362, 315] width 14 height 14
drag, startPoint x: 438, startPoint y: 390, endPoint x: 449, endPoint y: 407, distance: 20.3
click at [442, 395] on div "Reels $ - 再訪和朋友來體驗驢子餐廳很厲害的四人分享餐 菜單還會隨季節更替～ 在門口就被空間吸引 吊燈搭配挑高拱形設計 氣氛典雅舒適 有種復古的歐洲感…" at bounding box center [464, 354] width 241 height 122
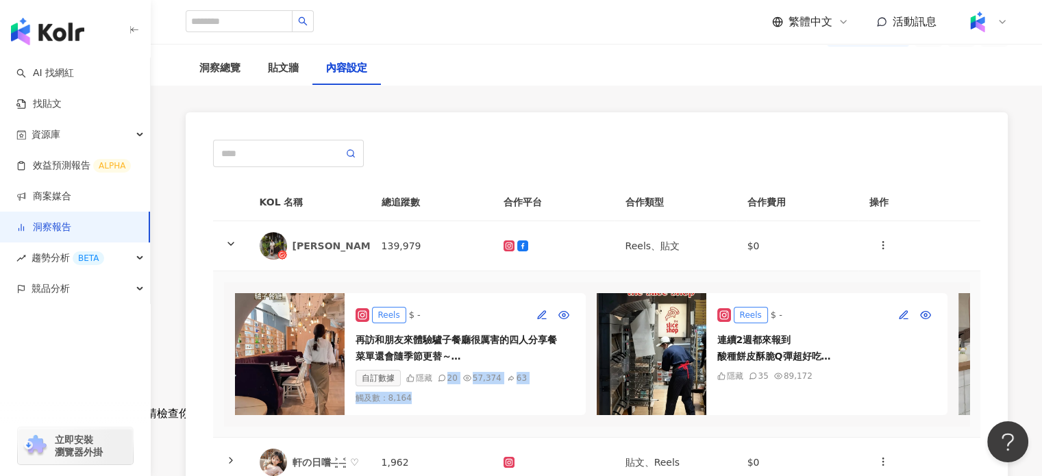
drag, startPoint x: 444, startPoint y: 408, endPoint x: 489, endPoint y: 396, distance: 46.8
click at [444, 408] on div "Reels $ - 再訪和朋友來體驗驢子餐廳很厲害的四人分享餐 菜單還會隨季節更替～ 在門口就被空間吸引 吊燈搭配挑高拱形設計 氣氛典雅舒適 有種復古的歐洲感…" at bounding box center [464, 354] width 241 height 122
click at [569, 304] on button "button" at bounding box center [564, 315] width 22 height 22
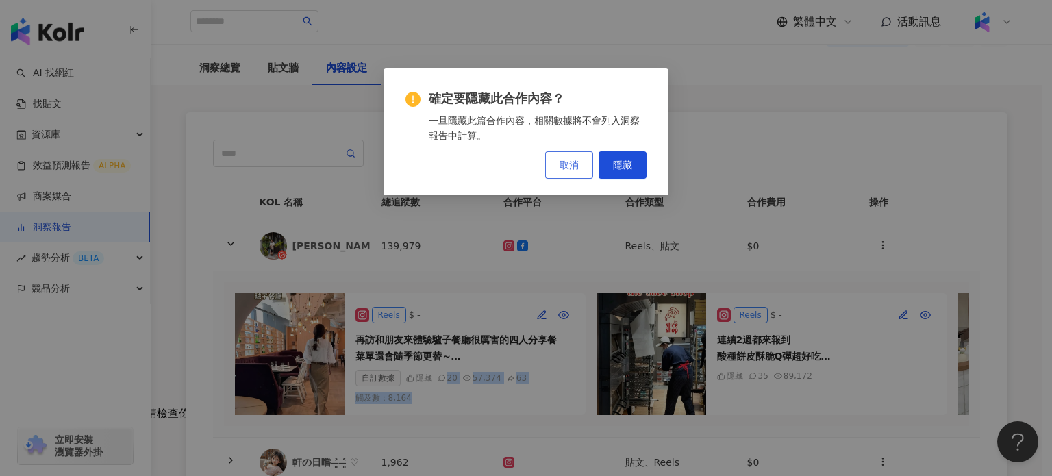
click at [570, 170] on span "取消" at bounding box center [568, 165] width 19 height 11
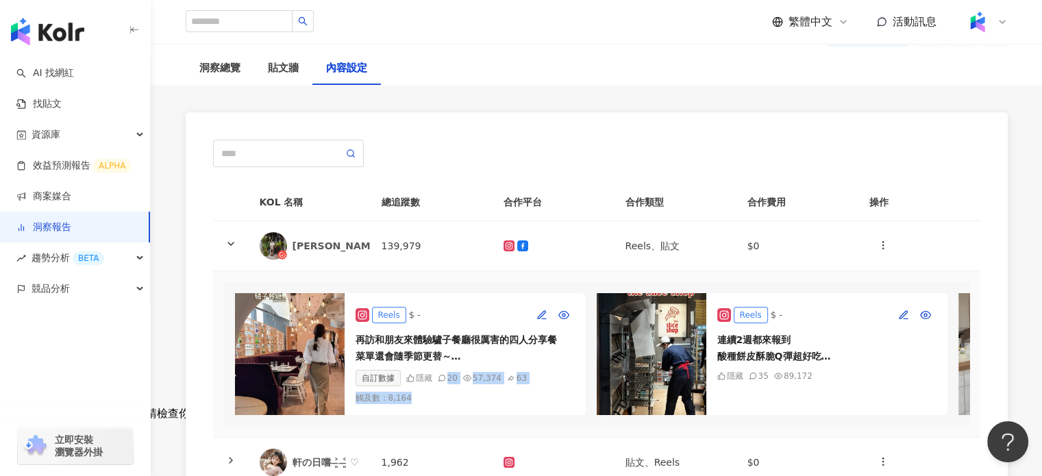
click at [399, 424] on div "Reels $ - 再訪和朋友來體驗驢子餐廳很厲害的四人分享餐 菜單還會隨季節更替～ 在門口就被空間吸引 吊燈搭配挑高拱形設計 氣氛典雅舒適 有種復古的歐洲感…" at bounding box center [596, 354] width 745 height 144
click at [568, 314] on icon "button" at bounding box center [563, 315] width 10 height 8
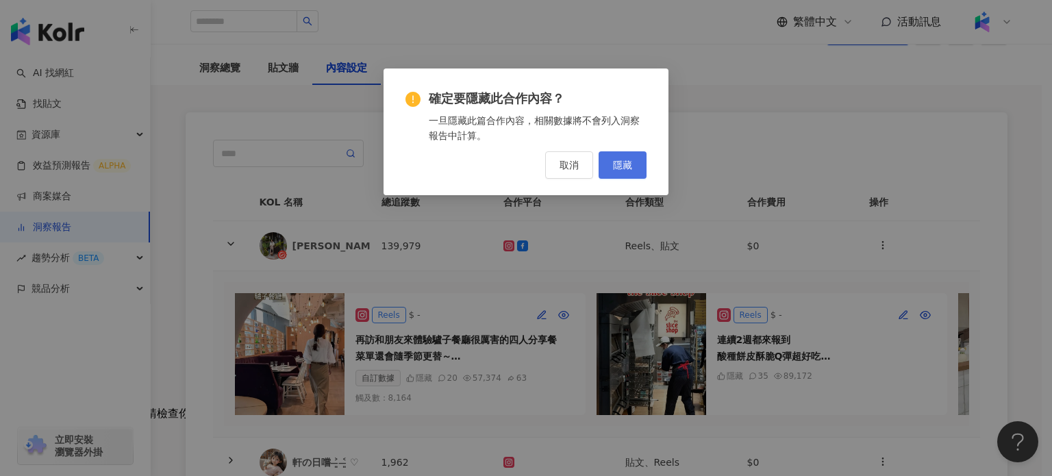
click at [616, 168] on span "隱藏" at bounding box center [622, 165] width 19 height 11
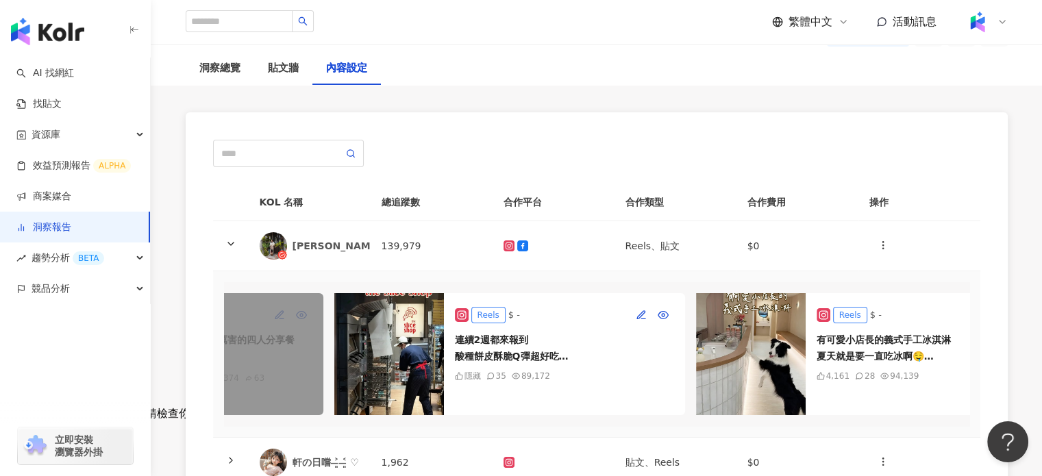
scroll to position [0, 244]
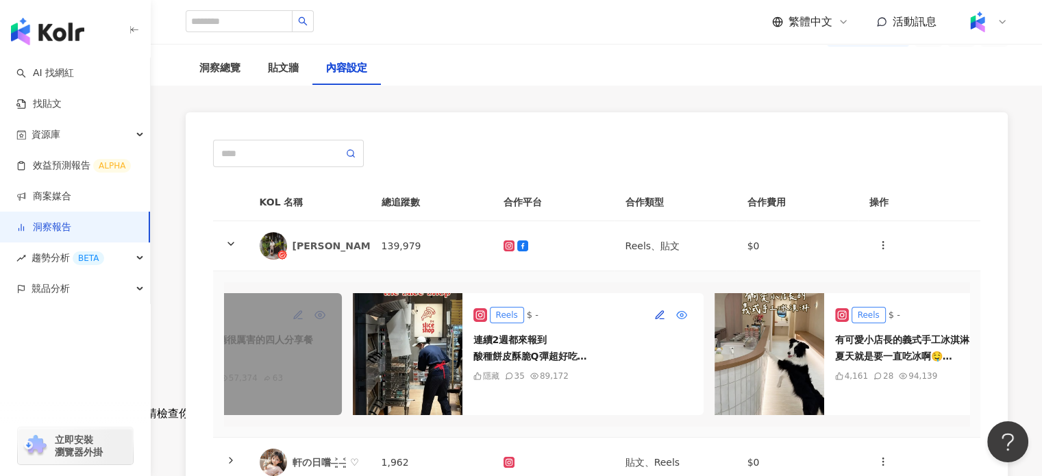
click at [670, 314] on button "button" at bounding box center [681, 315] width 22 height 22
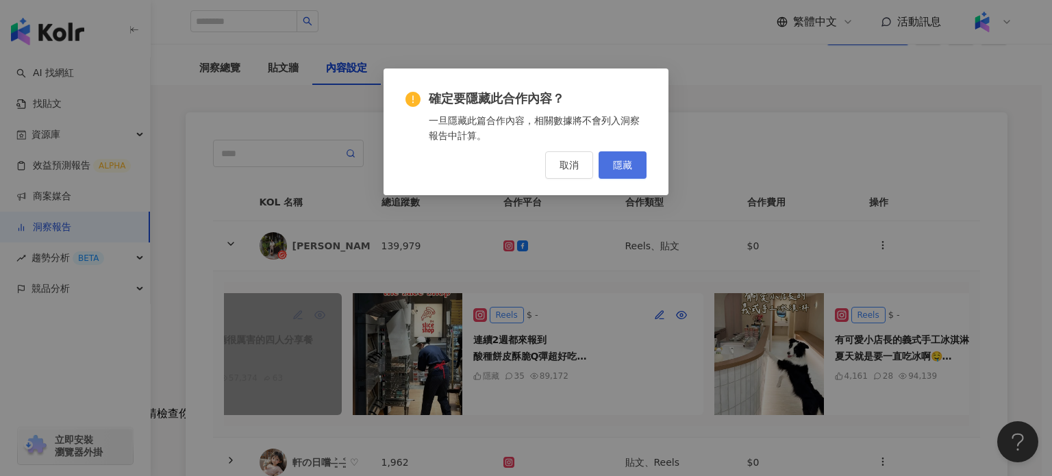
click at [635, 172] on button "隱藏" at bounding box center [623, 164] width 48 height 27
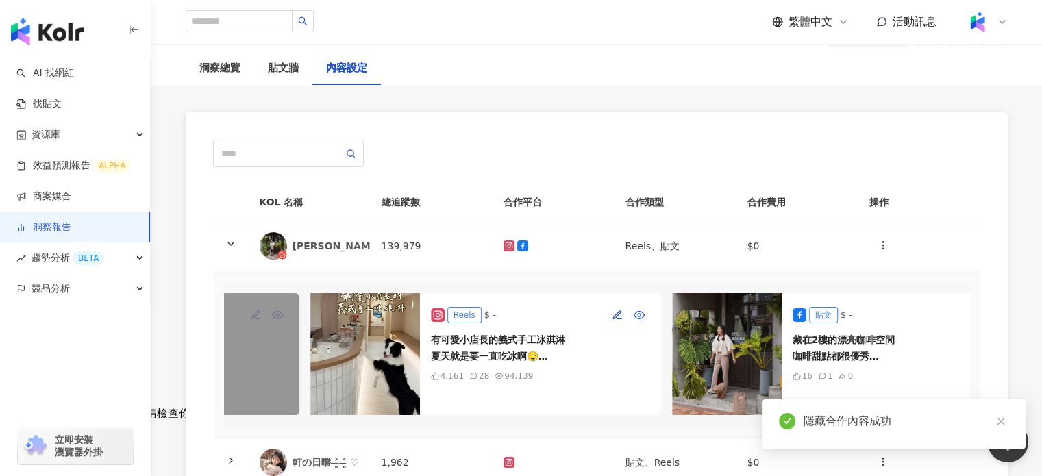
scroll to position [0, 644]
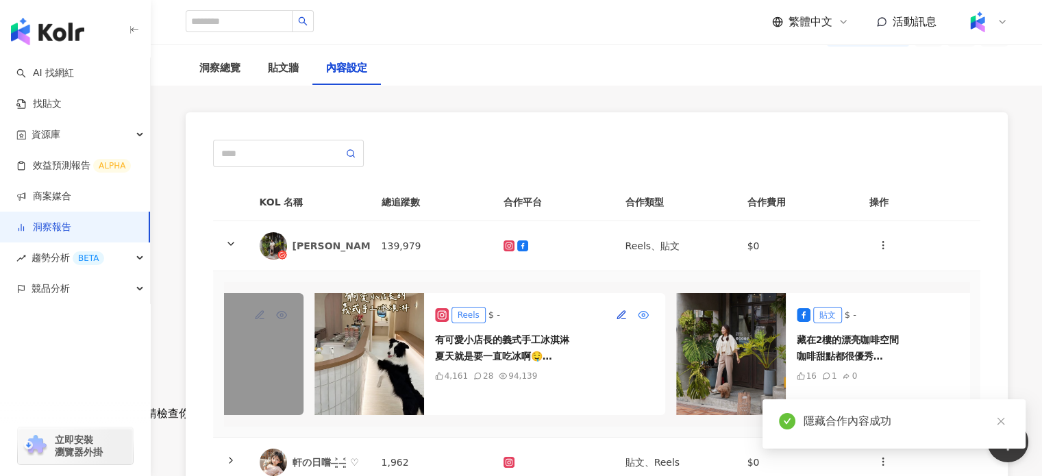
click at [638, 313] on icon "button" at bounding box center [643, 315] width 11 height 11
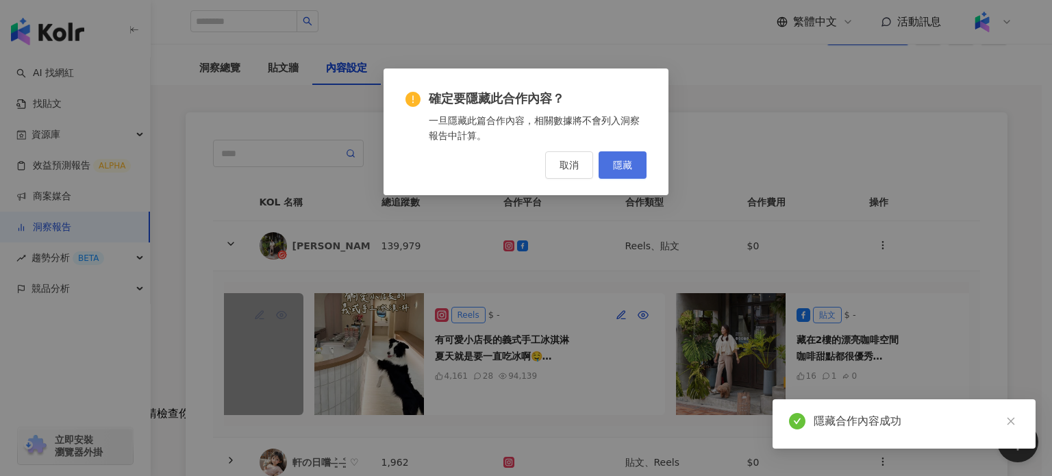
click at [614, 163] on span "隱藏" at bounding box center [622, 165] width 19 height 11
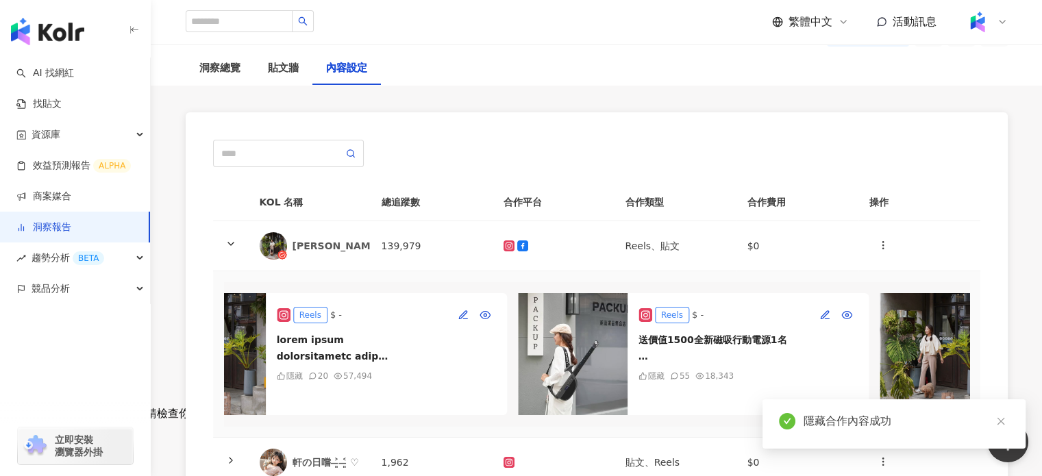
scroll to position [0, 1548]
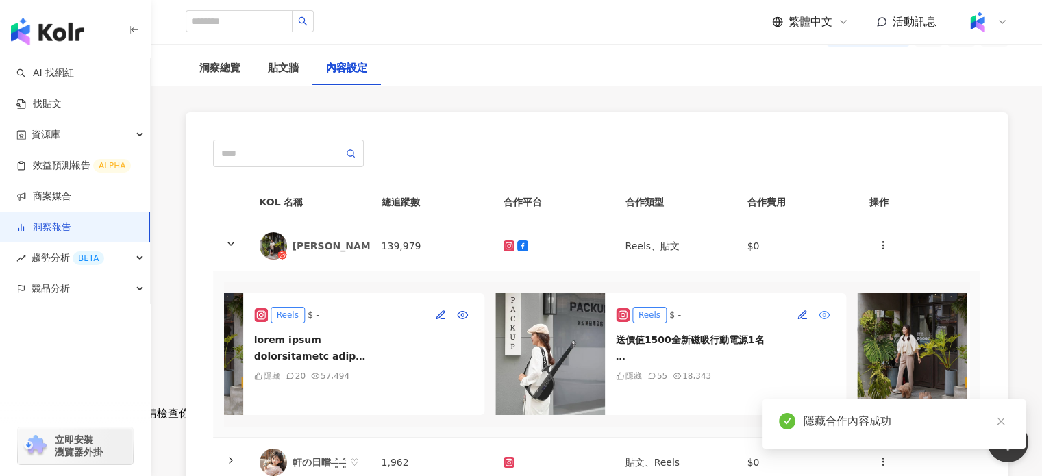
click at [831, 310] on button "button" at bounding box center [824, 315] width 22 height 22
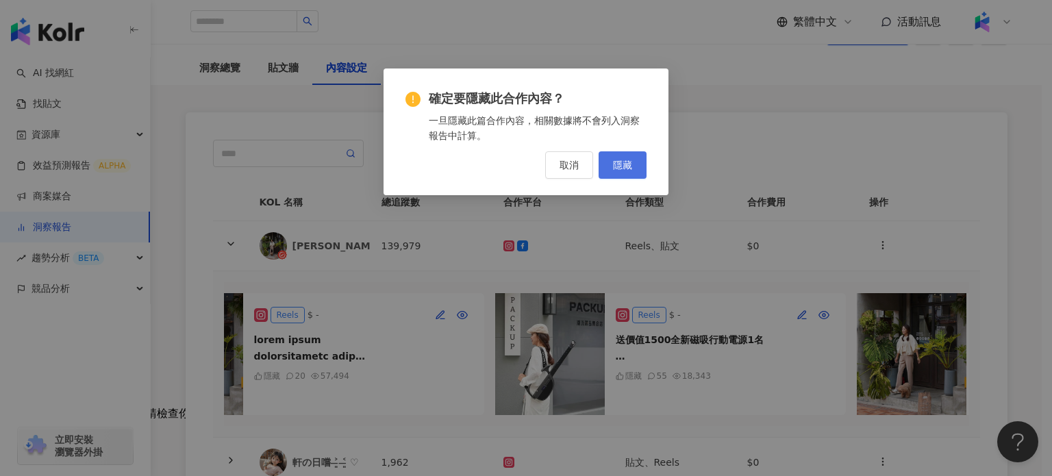
click at [638, 165] on button "隱藏" at bounding box center [623, 164] width 48 height 27
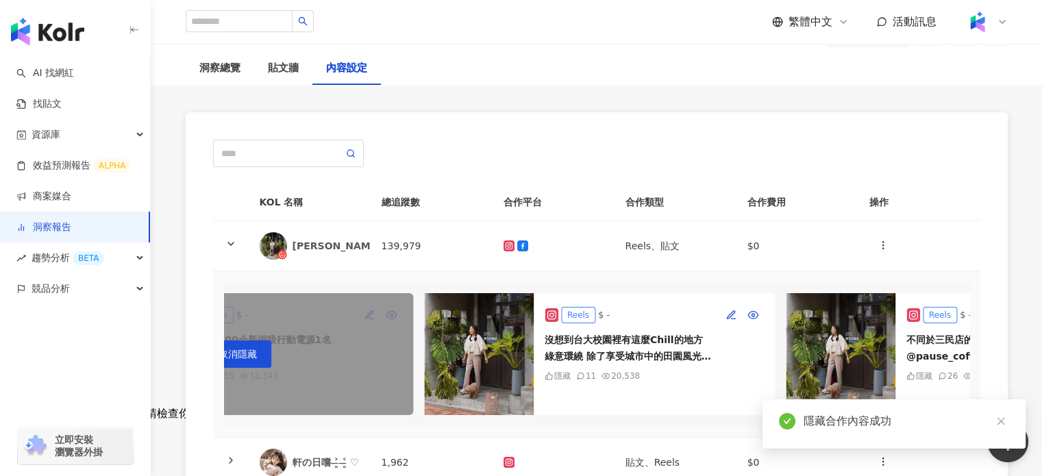
scroll to position [0, 1991]
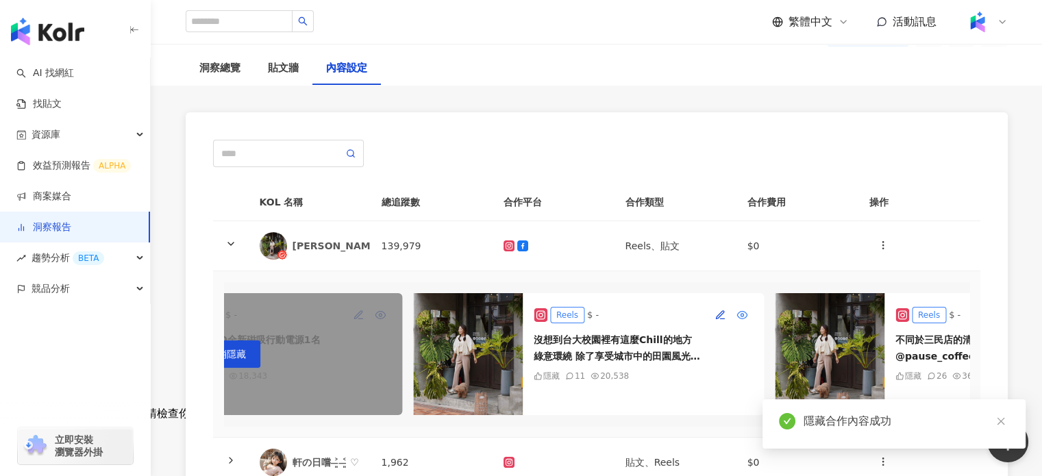
click at [737, 310] on span "button" at bounding box center [741, 315] width 11 height 11
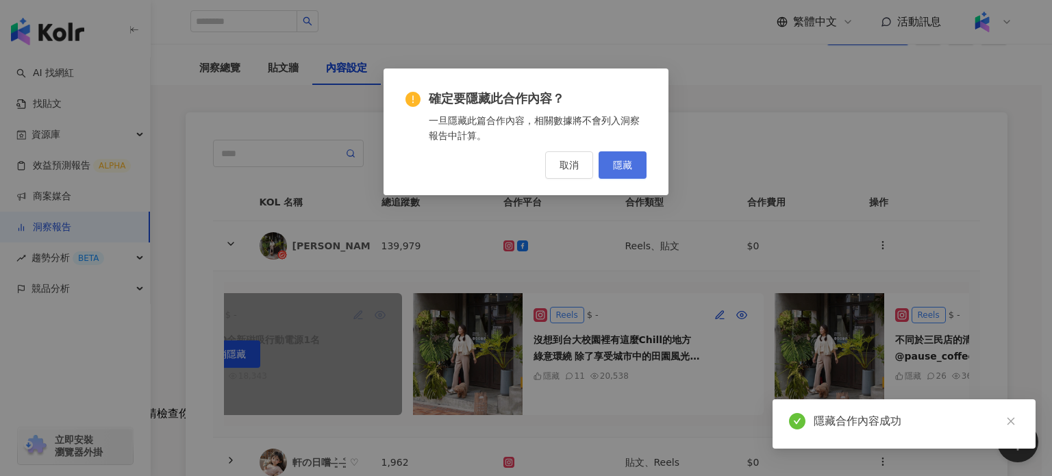
click at [624, 155] on button "隱藏" at bounding box center [623, 164] width 48 height 27
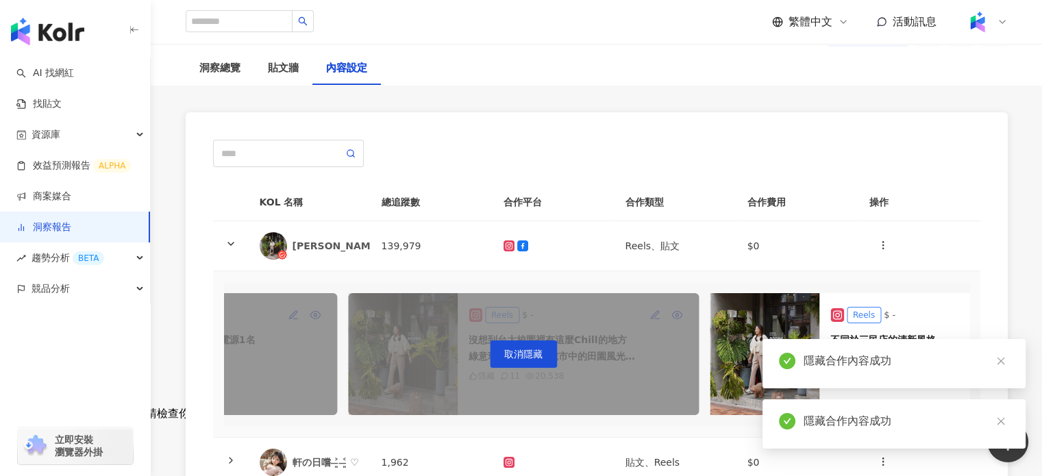
scroll to position [0, 2169]
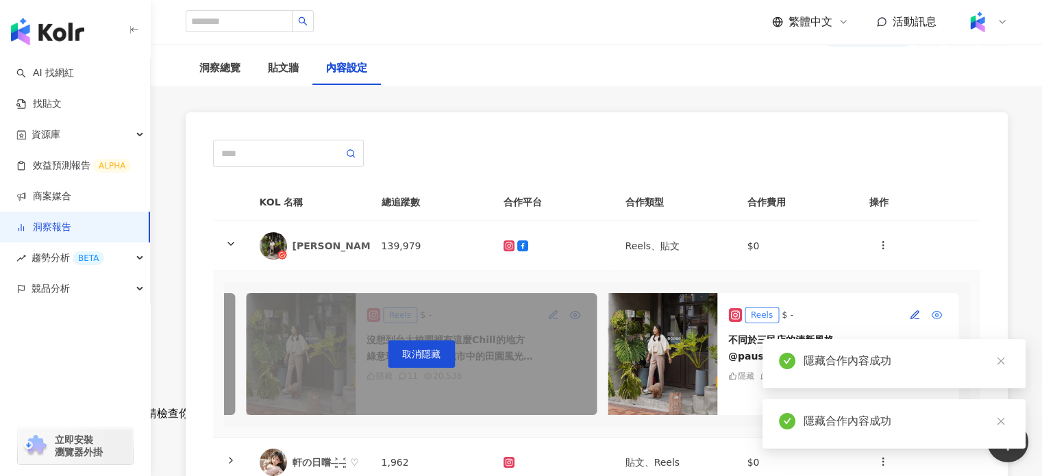
click at [933, 305] on button "button" at bounding box center [936, 315] width 22 height 22
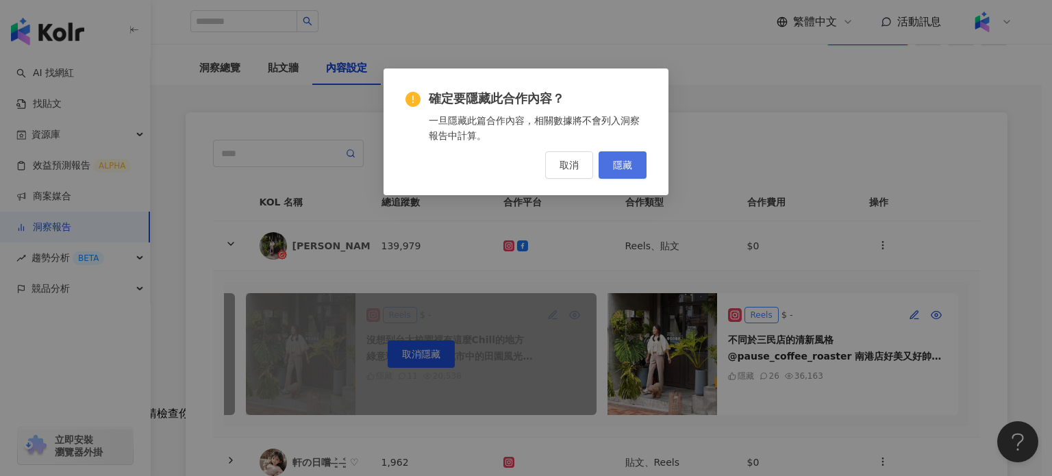
click at [615, 168] on span "隱藏" at bounding box center [622, 165] width 19 height 11
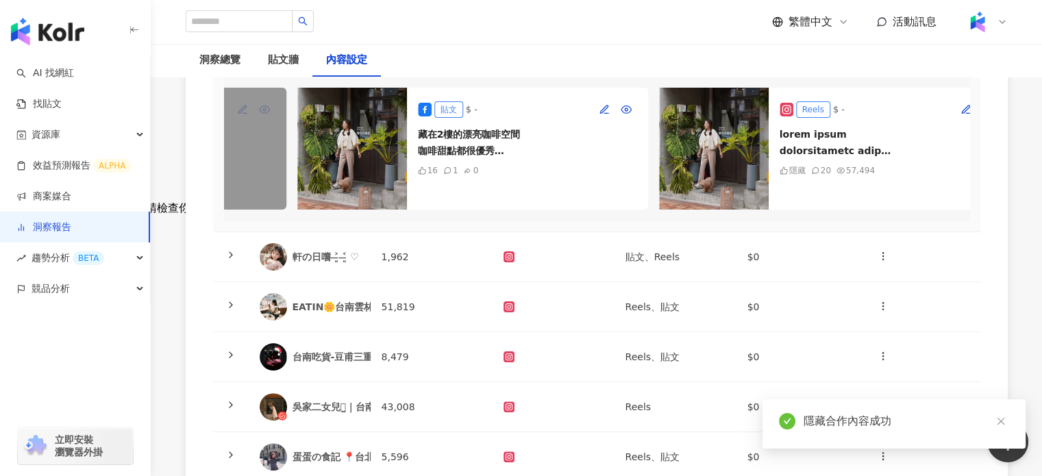
scroll to position [0, 897]
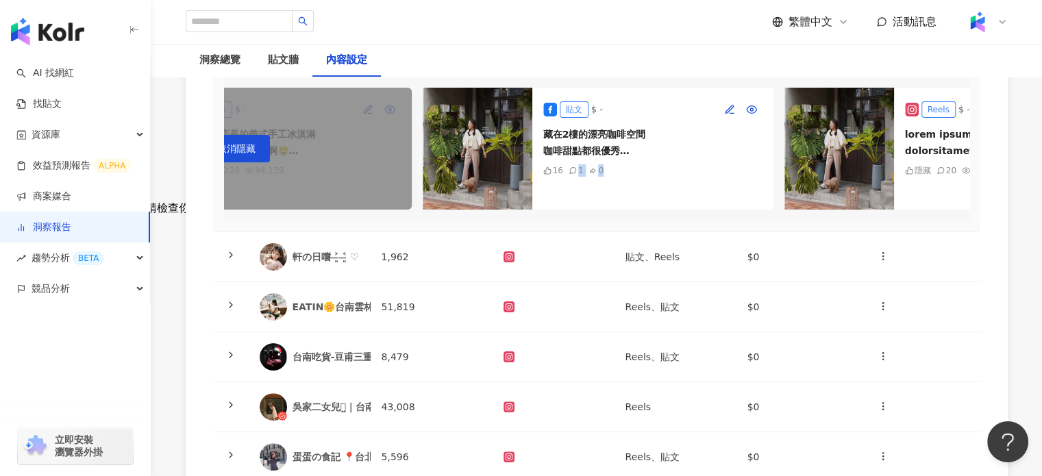
drag, startPoint x: 641, startPoint y: 186, endPoint x: 575, endPoint y: 194, distance: 66.3
click at [575, 194] on div "貼文 $ - 藏在2樓的漂亮咖啡空間 咖啡甜點都很優秀 主理人的高顏值也讓人印象深刻🤭 幽弄咖啡 euno_coffee 新北市土城區中央路一段309號 #試…" at bounding box center [652, 149] width 241 height 122
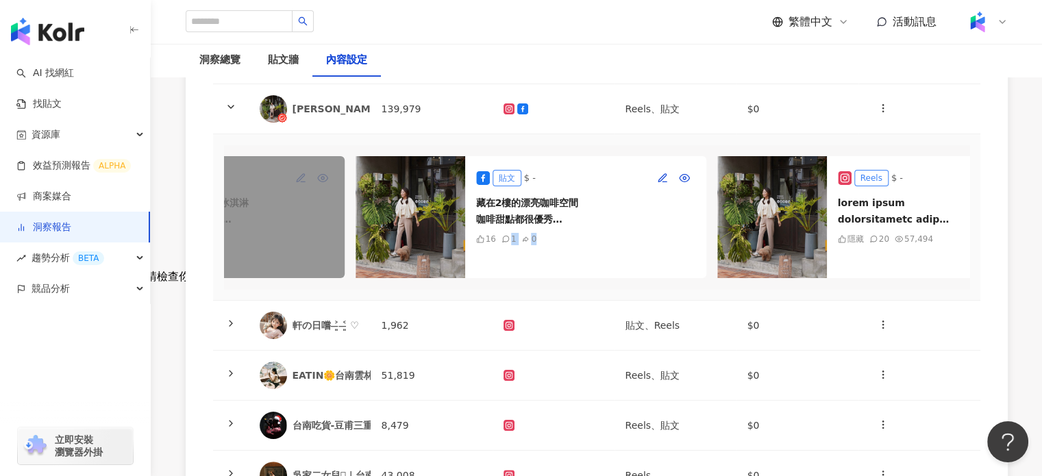
scroll to position [0, 971]
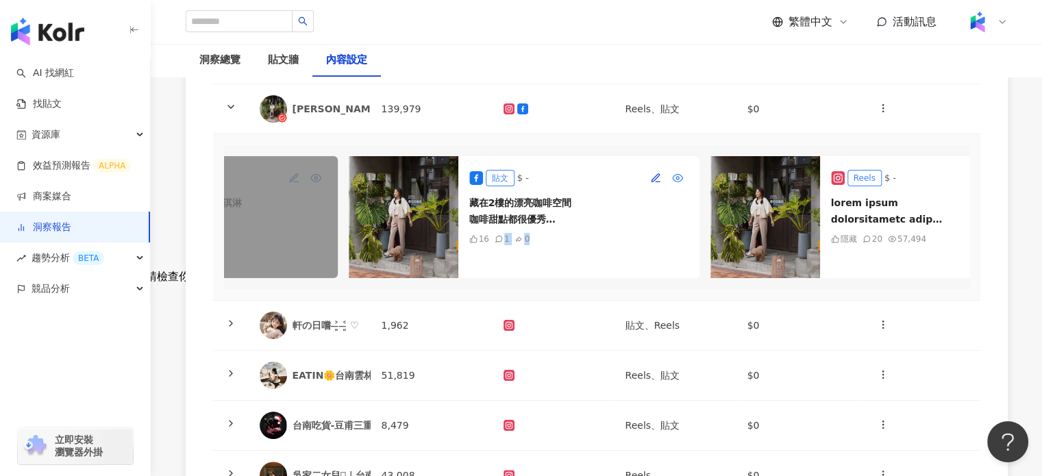
click at [677, 175] on icon "button" at bounding box center [677, 178] width 11 height 11
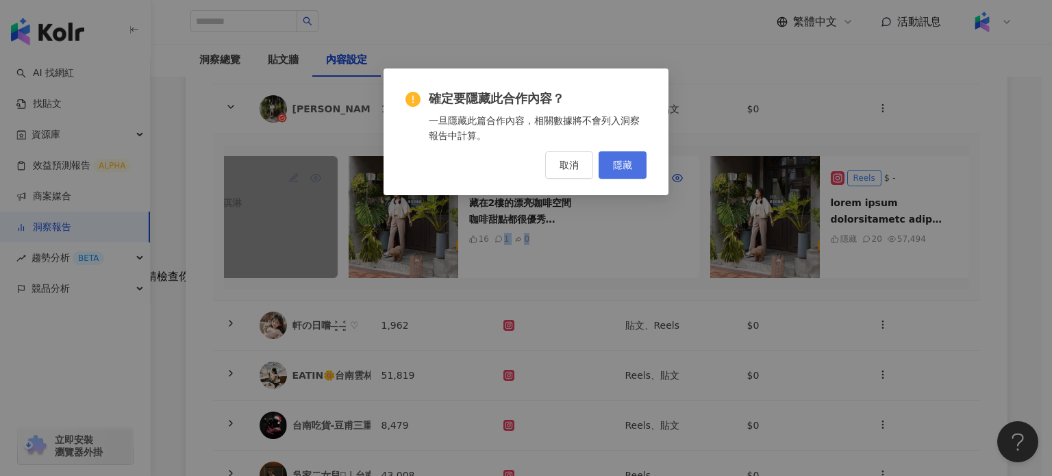
click at [618, 155] on button "隱藏" at bounding box center [623, 164] width 48 height 27
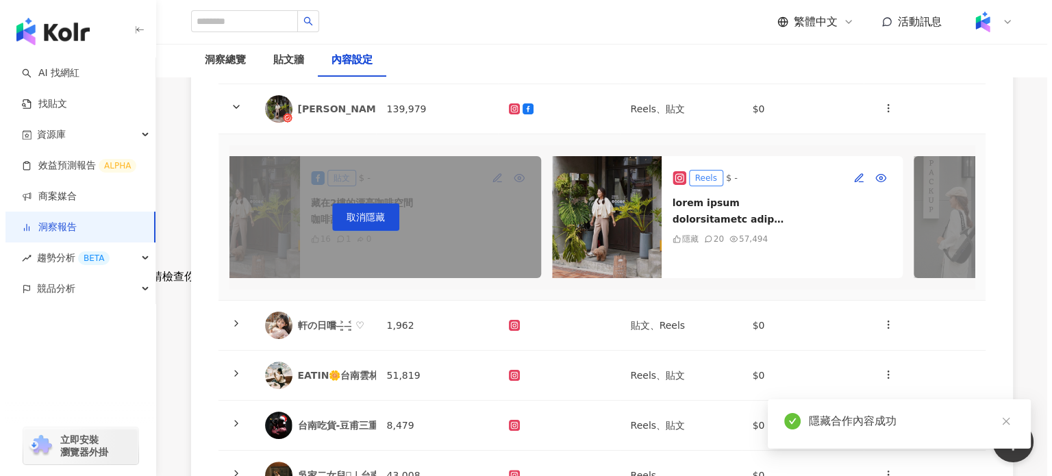
scroll to position [0, 1172]
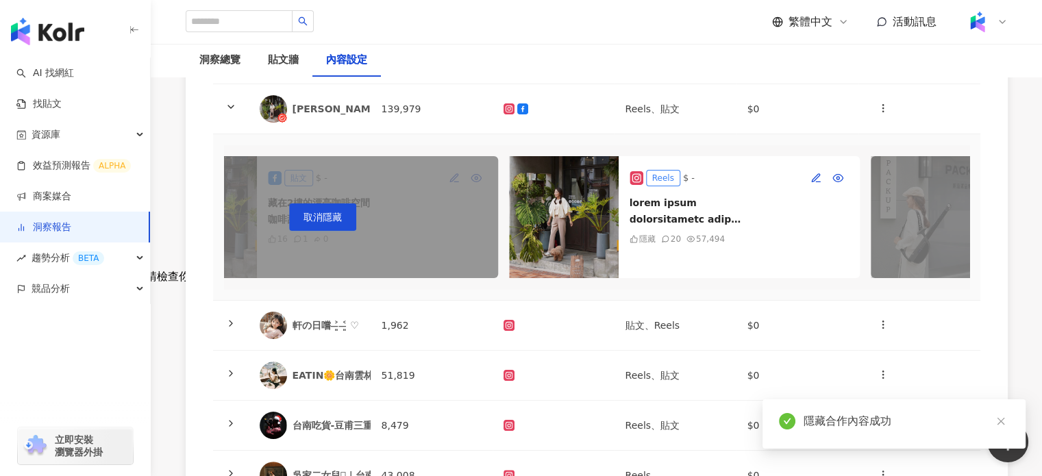
click at [556, 229] on img at bounding box center [564, 217] width 110 height 122
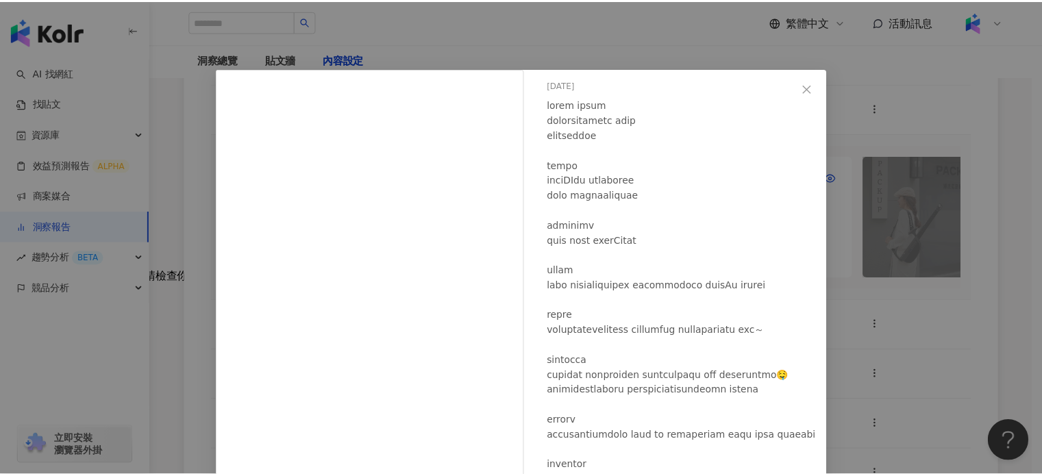
scroll to position [68, 0]
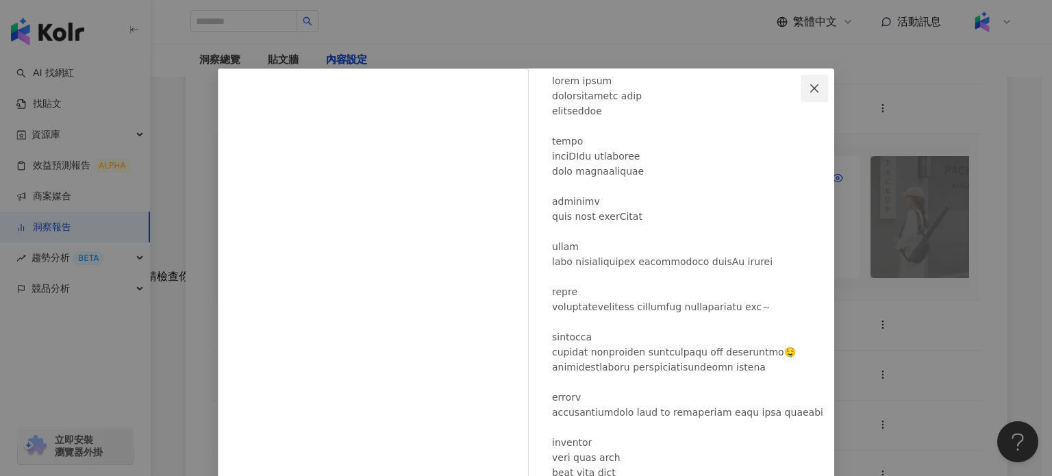
click at [811, 84] on icon "close" at bounding box center [814, 88] width 11 height 11
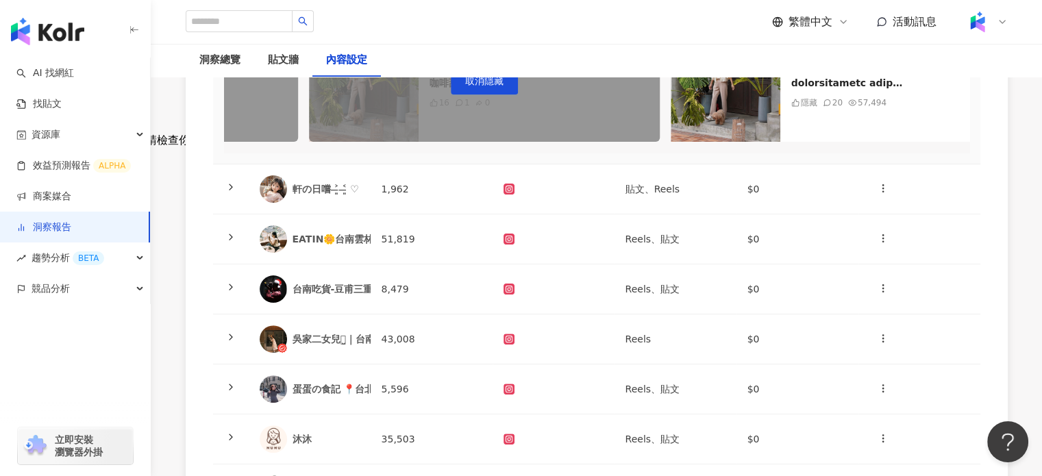
scroll to position [342, 0]
click at [391, 205] on td "1,962" at bounding box center [431, 189] width 122 height 50
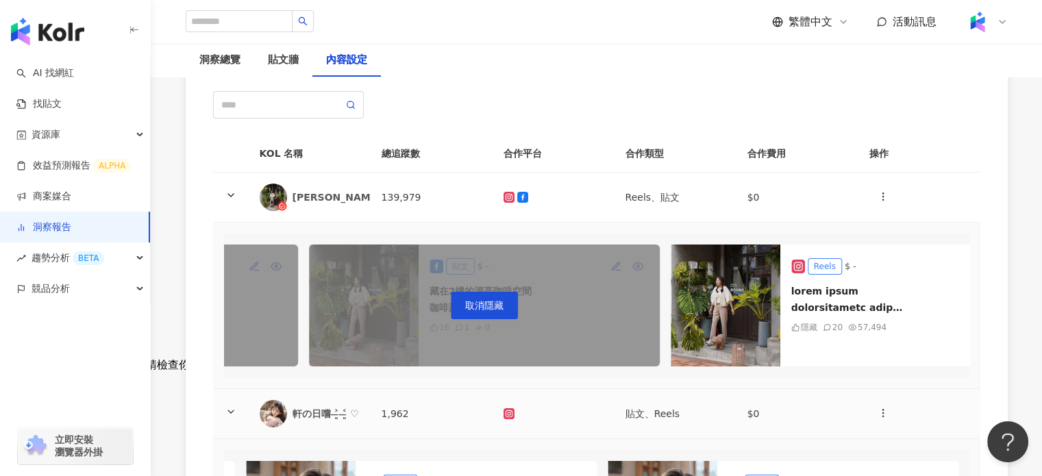
scroll to position [0, 0]
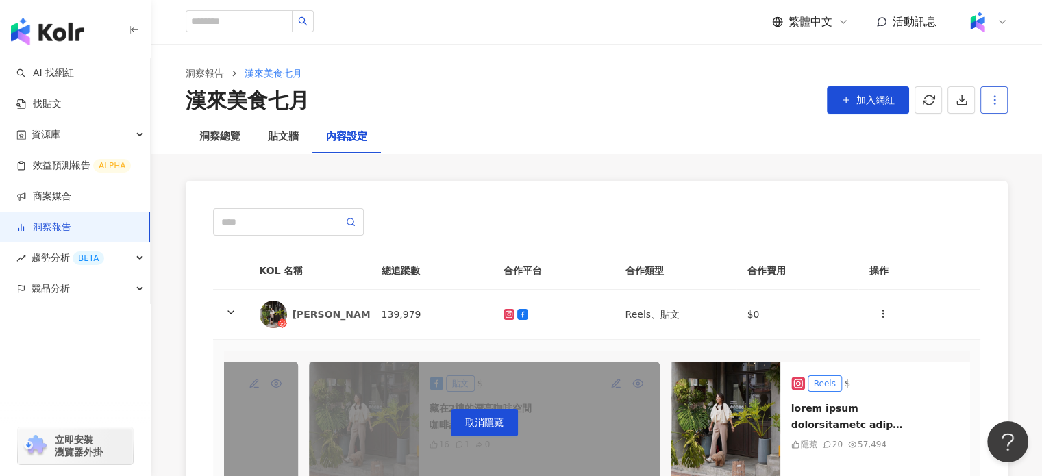
click at [997, 94] on icon "button" at bounding box center [994, 100] width 12 height 12
click at [997, 128] on li "設定報告" at bounding box center [970, 132] width 70 height 27
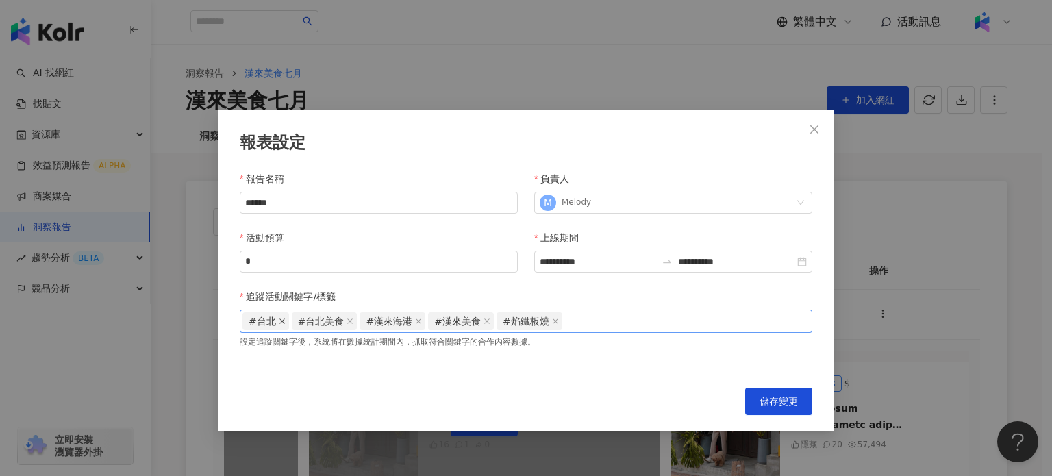
click at [279, 320] on icon "close" at bounding box center [282, 321] width 7 height 7
click at [293, 322] on span "#台北美食" at bounding box center [275, 321] width 66 height 18
click at [298, 322] on icon "close" at bounding box center [301, 321] width 7 height 7
click at [784, 404] on span "儲存變更" at bounding box center [778, 401] width 38 height 11
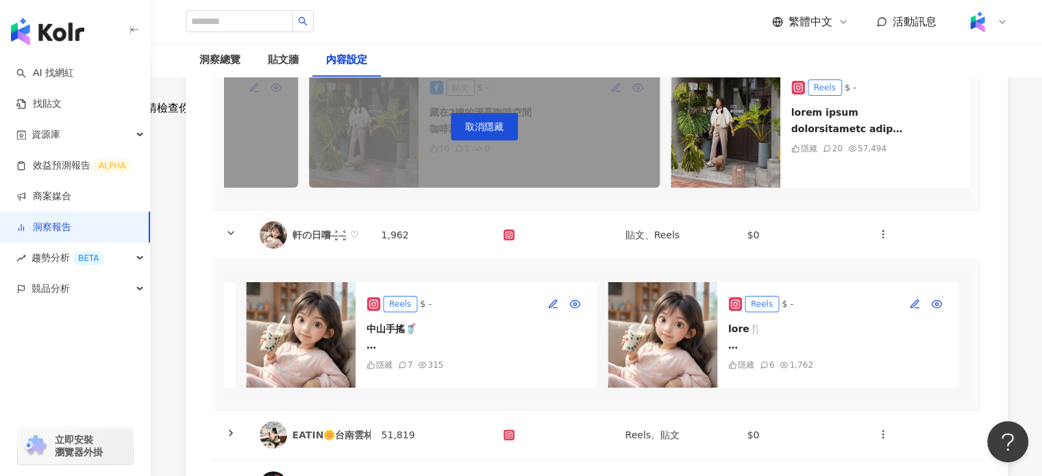
scroll to position [274, 0]
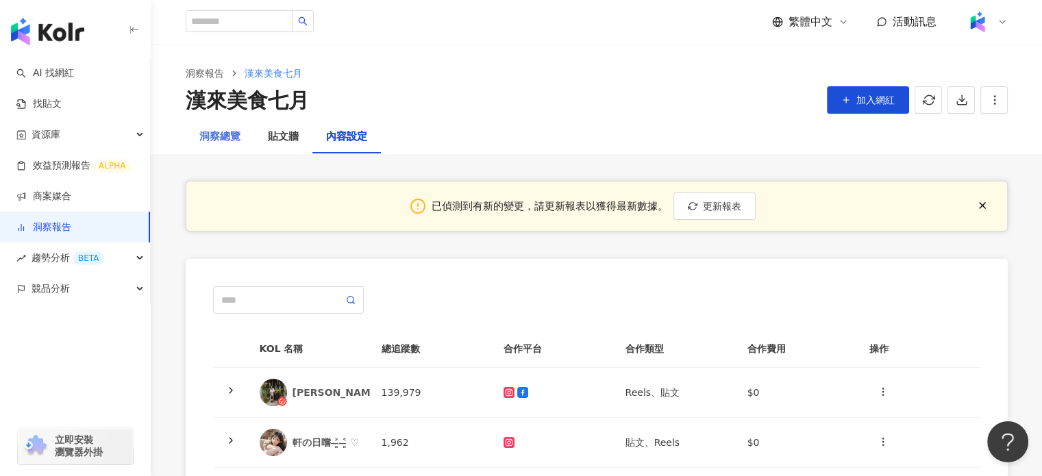
click at [223, 147] on div "洞察總覽" at bounding box center [220, 137] width 68 height 33
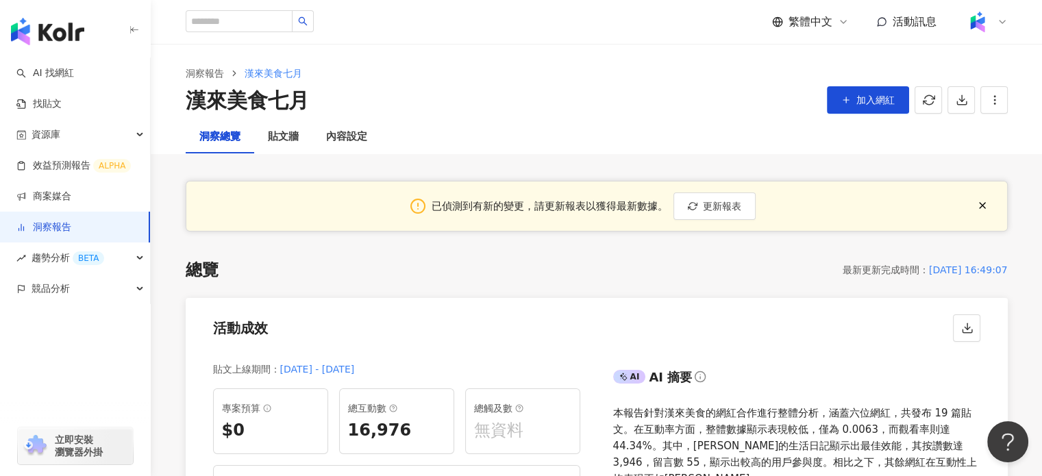
click at [734, 208] on span "更新報表" at bounding box center [722, 206] width 38 height 11
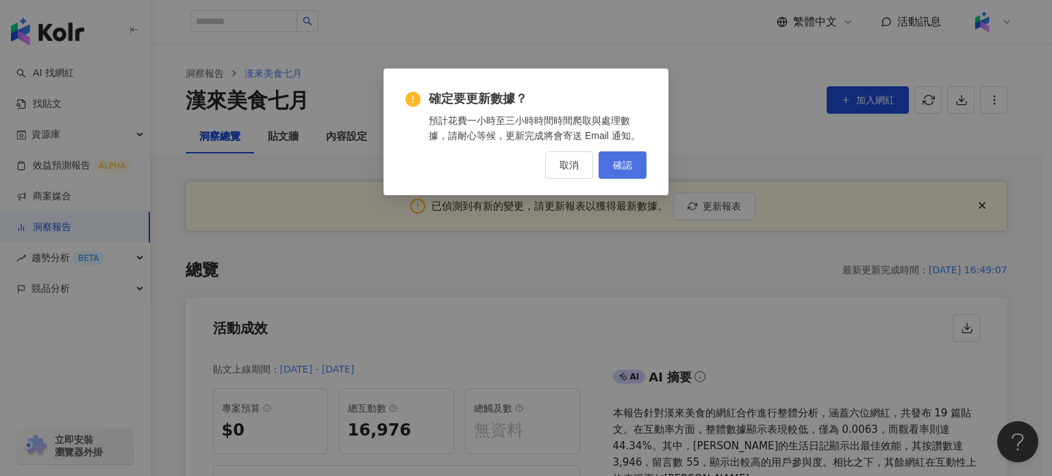
click at [619, 173] on button "確認" at bounding box center [623, 164] width 48 height 27
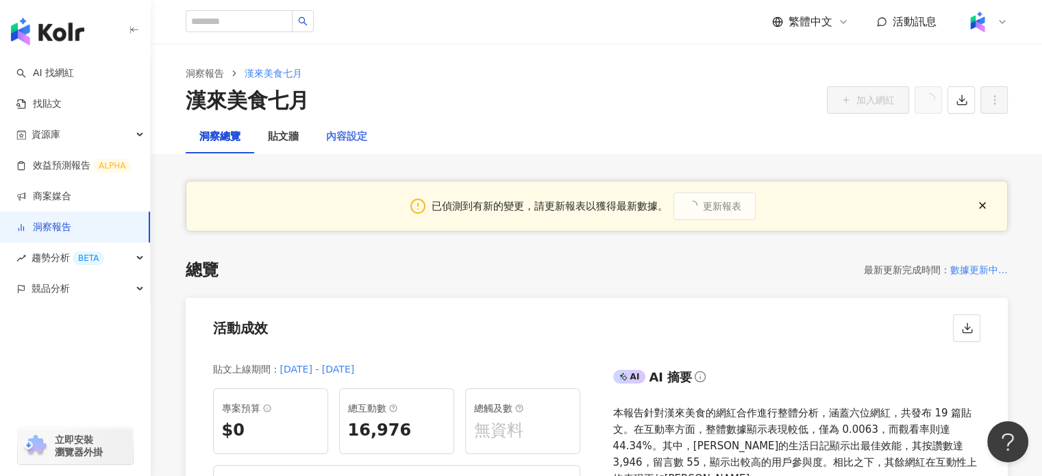
click at [342, 128] on div "內容設定" at bounding box center [346, 137] width 68 height 33
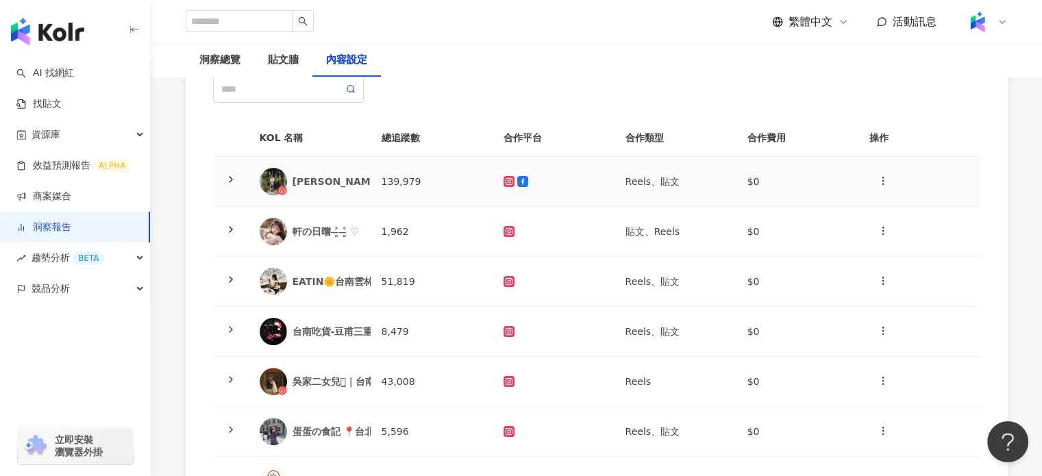
scroll to position [205, 0]
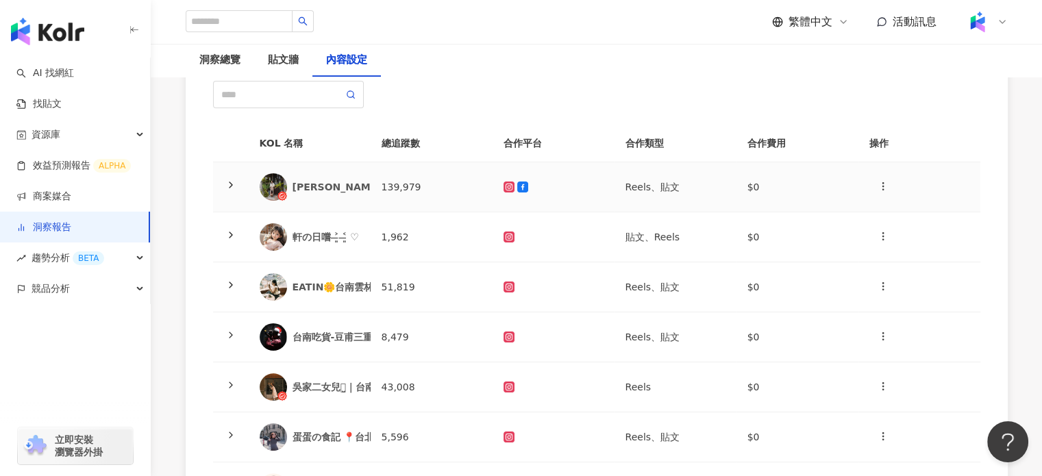
click at [360, 171] on td "[PERSON_NAME]的生活日記" at bounding box center [310, 187] width 122 height 50
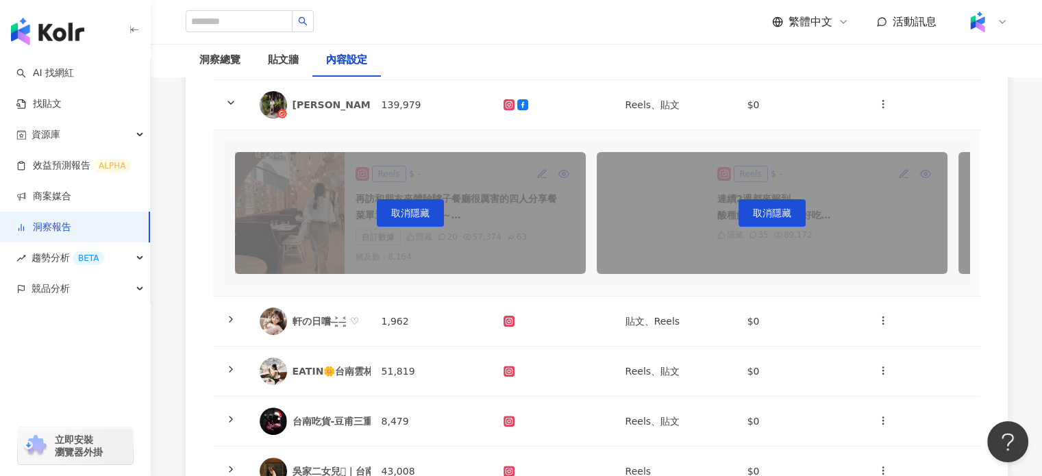
scroll to position [342, 0]
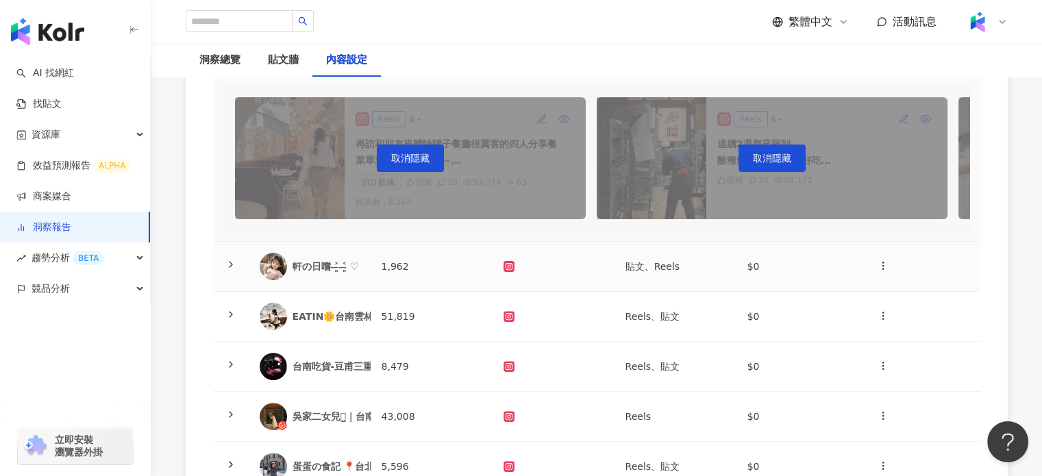
click at [362, 275] on td "軒の日嚐 ˃̶͈ ˂̶͈ ♡" at bounding box center [310, 267] width 122 height 50
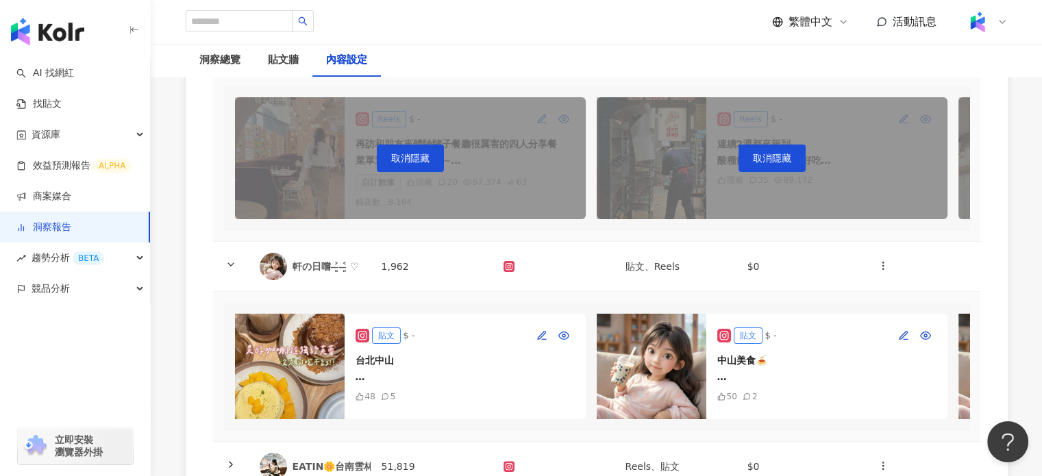
scroll to position [479, 0]
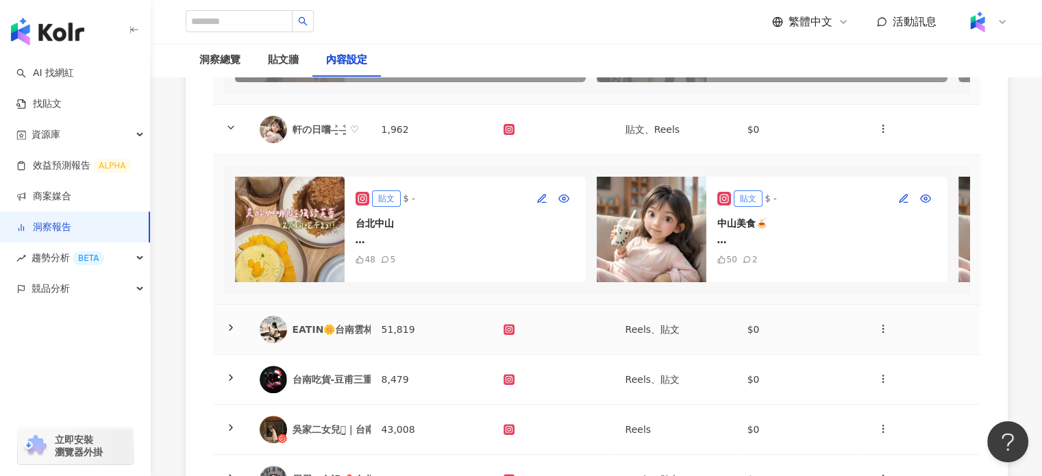
click at [334, 336] on div "EATIN🌼台南雲林吃ㄔ日常" at bounding box center [352, 330] width 120 height 14
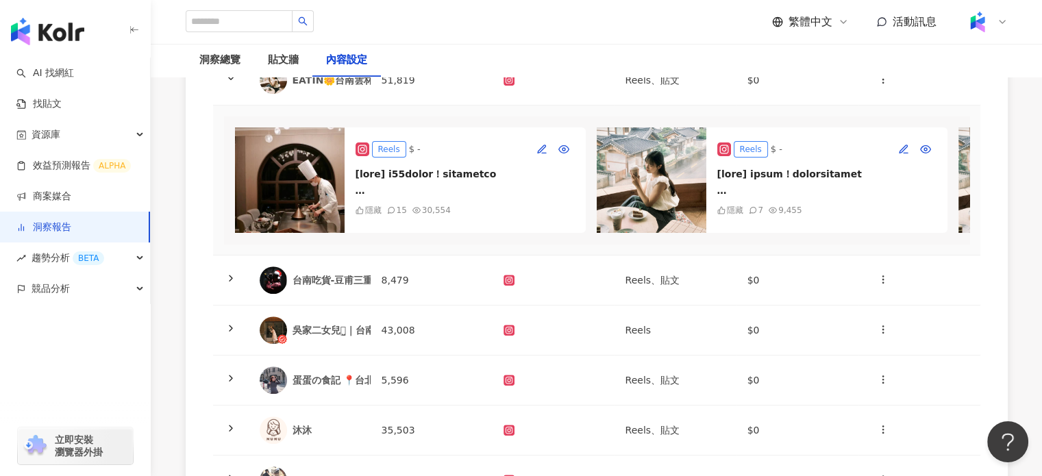
scroll to position [753, 0]
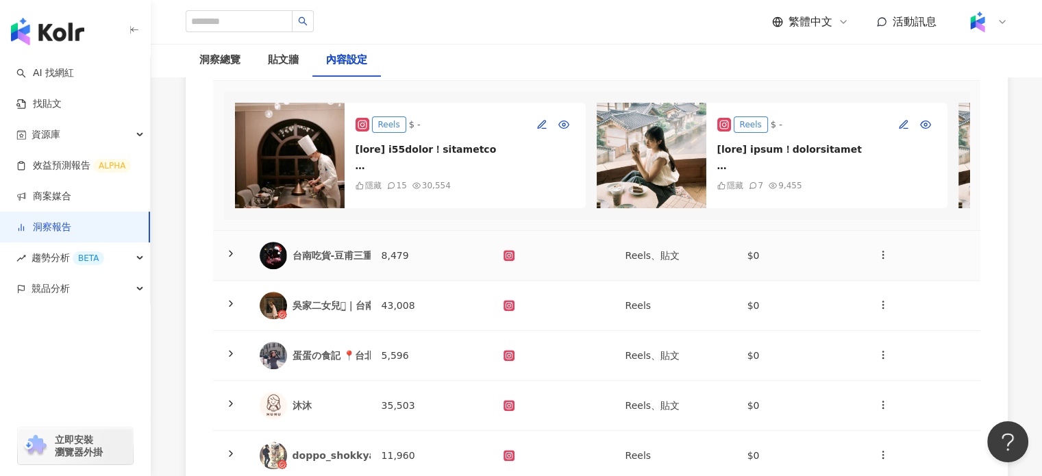
click at [363, 262] on div "台南吃貨-豆甫三重奏?" at bounding box center [340, 256] width 96 height 14
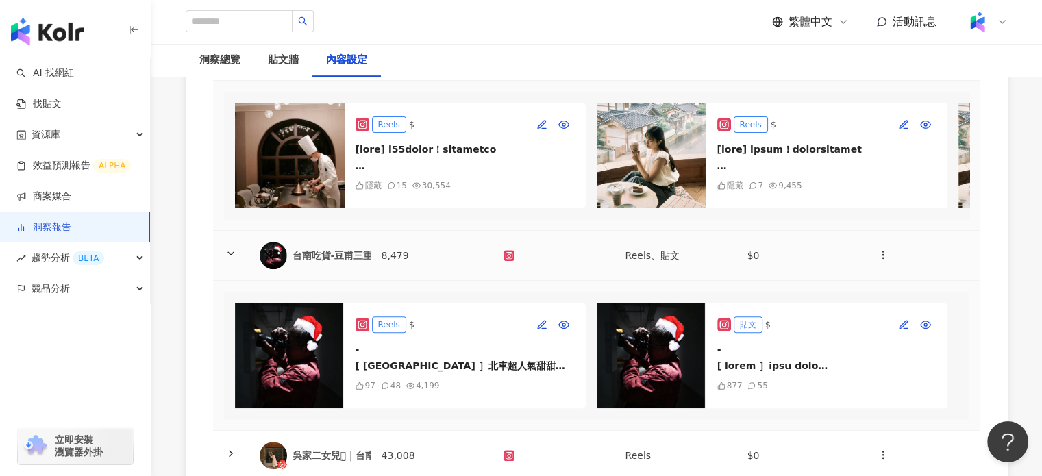
scroll to position [959, 0]
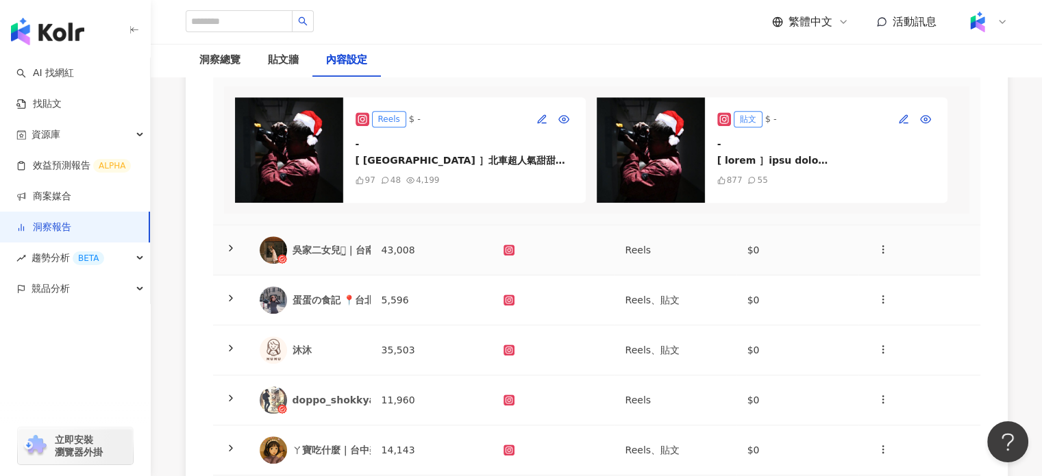
click at [367, 257] on div "吳家二女兒⺣̤̬︎︎｜台南𝐃𝐃 𝐋𝐨𝐧𝐠🍊" at bounding box center [358, 250] width 132 height 14
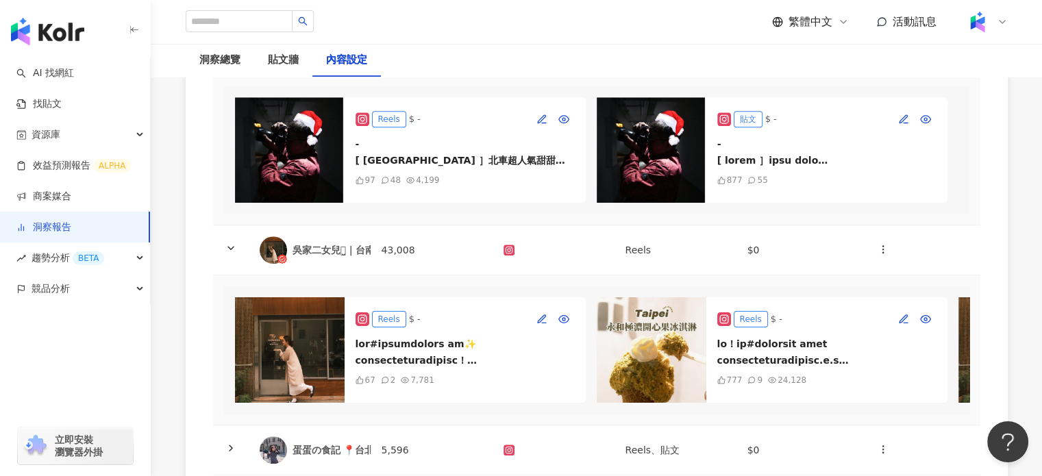
scroll to position [1096, 0]
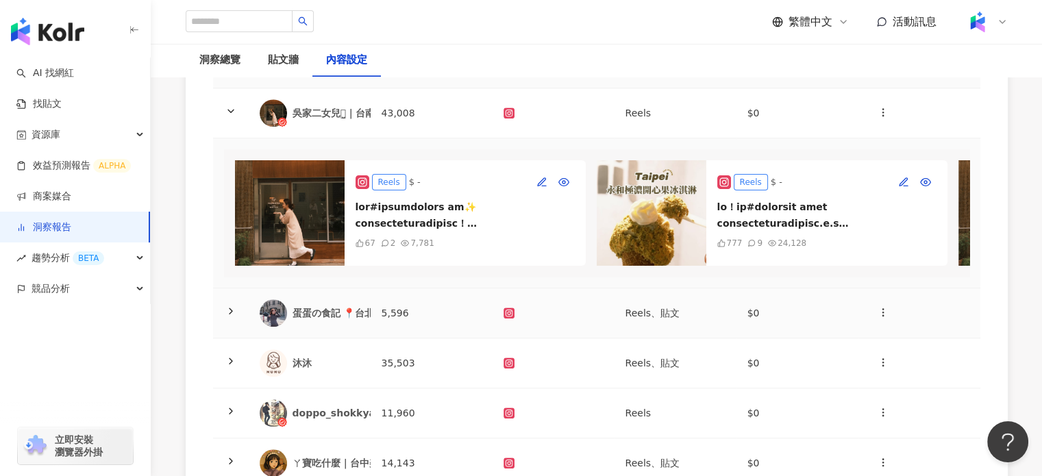
click at [361, 338] on td "蛋蛋の食記 📍台北·[GEOGRAPHIC_DATA]" at bounding box center [310, 313] width 122 height 50
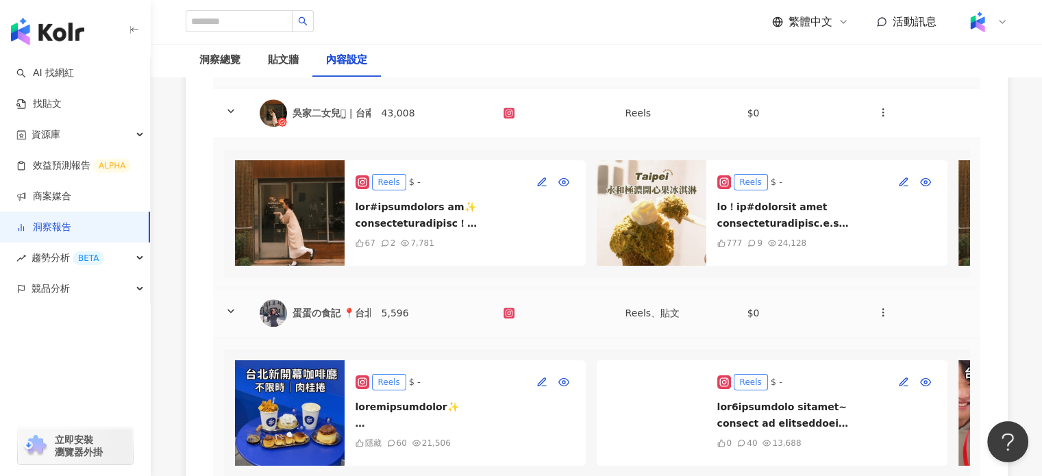
scroll to position [1301, 0]
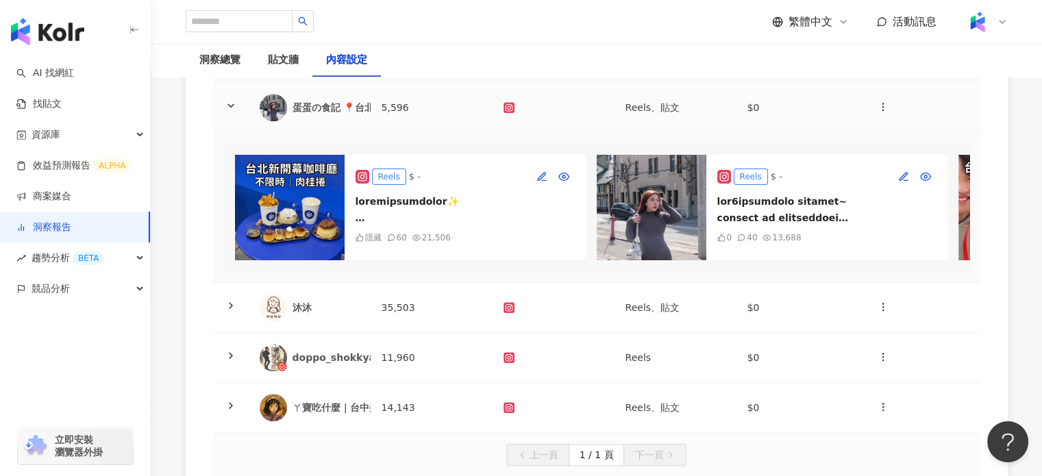
click at [345, 114] on div "蛋蛋の食記 📍台北·[GEOGRAPHIC_DATA]" at bounding box center [391, 108] width 198 height 14
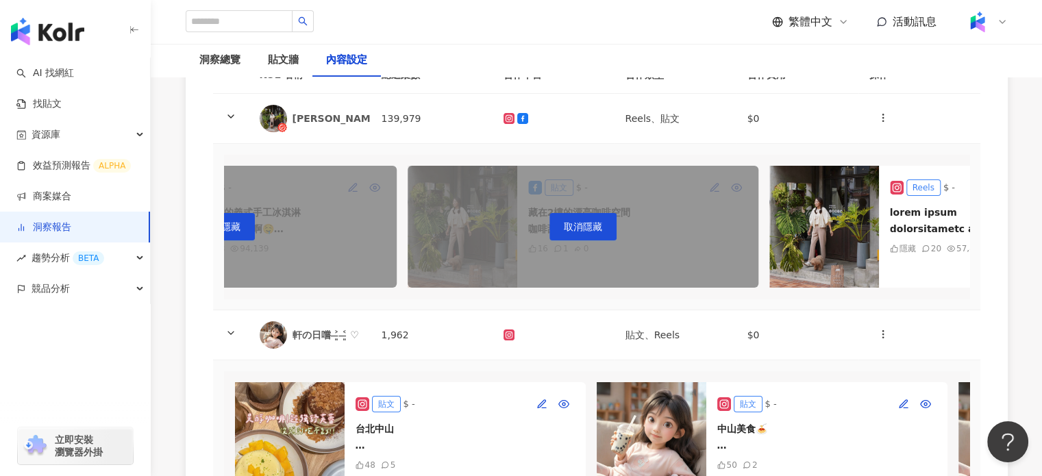
scroll to position [0, 0]
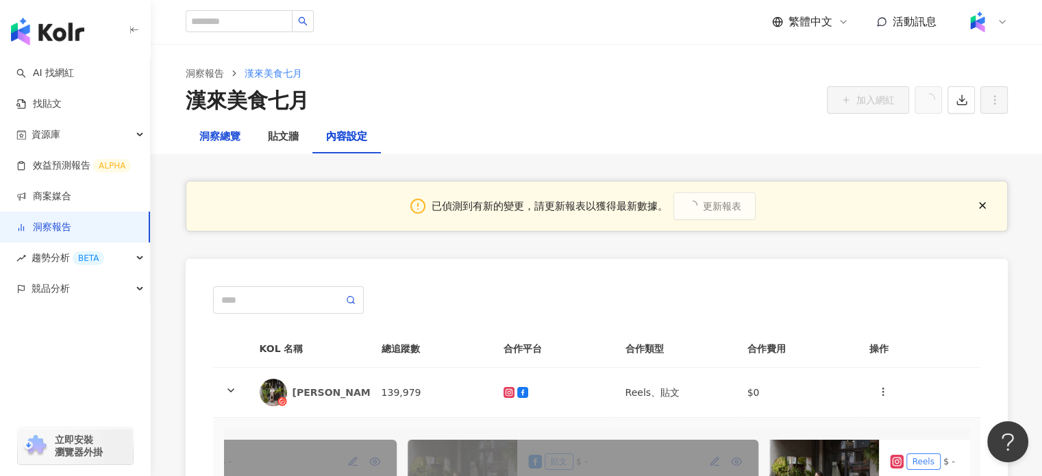
click at [226, 131] on div "洞察總覽" at bounding box center [219, 137] width 41 height 16
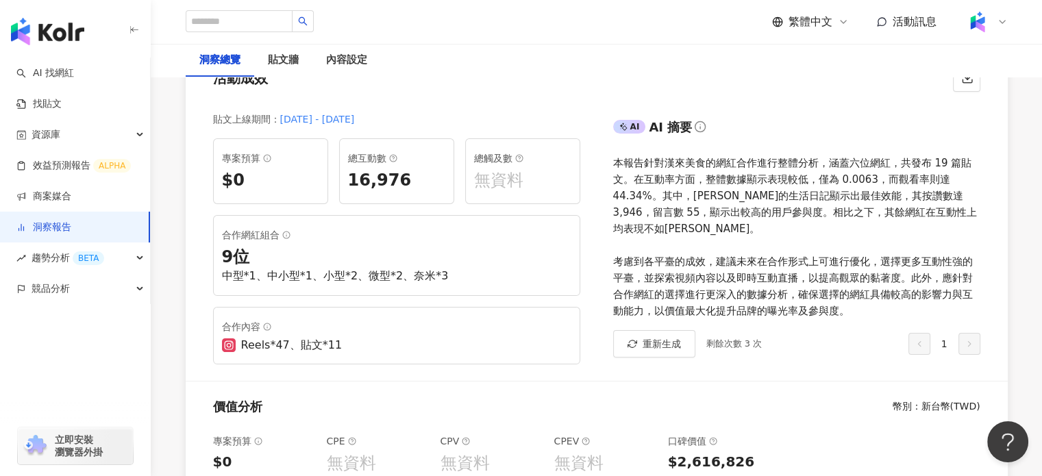
scroll to position [274, 0]
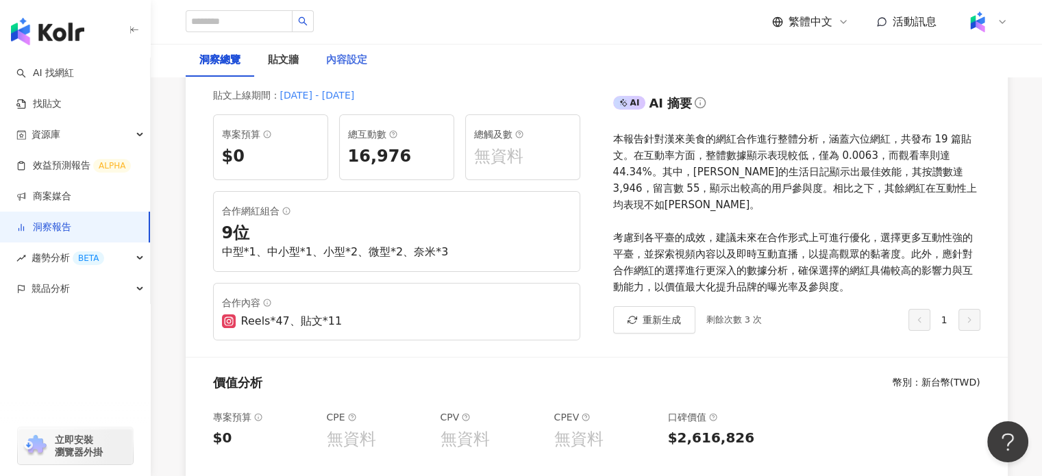
click at [336, 72] on div "內容設定" at bounding box center [346, 60] width 68 height 33
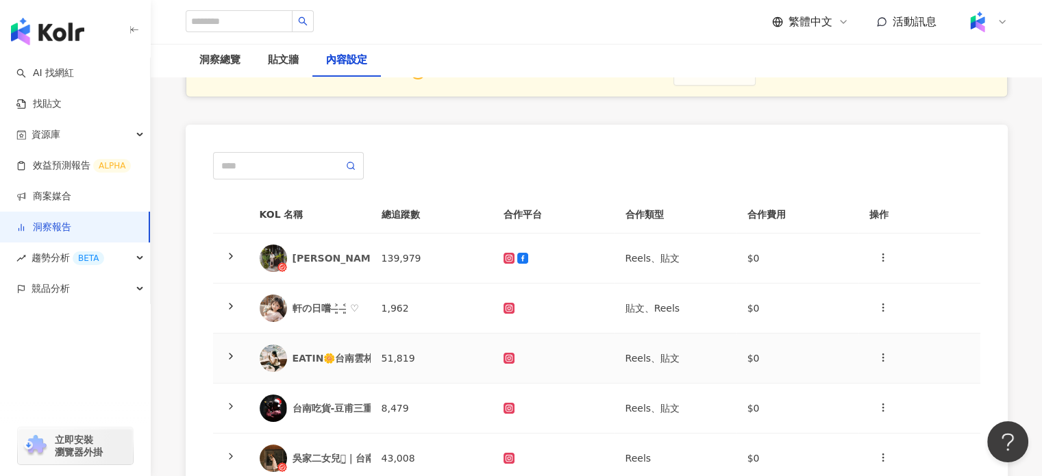
scroll to position [137, 0]
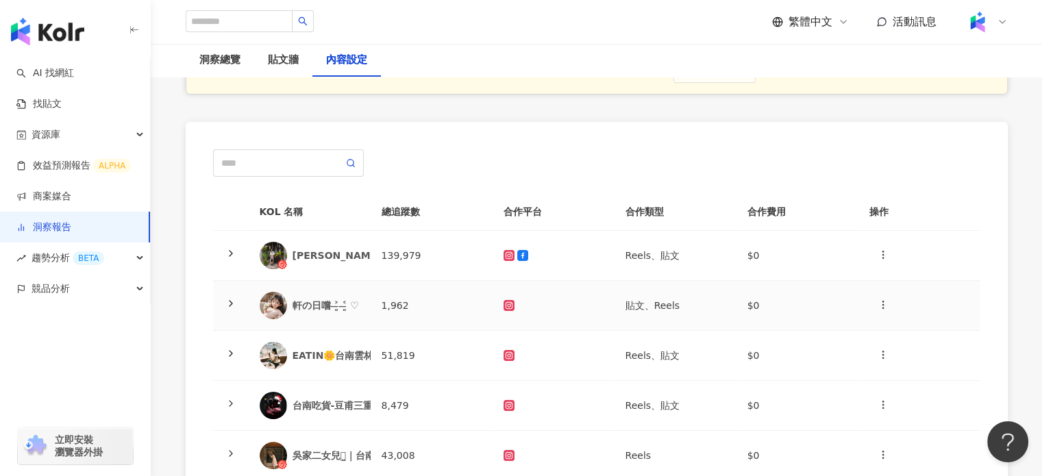
click at [439, 310] on td "1,962" at bounding box center [431, 306] width 122 height 50
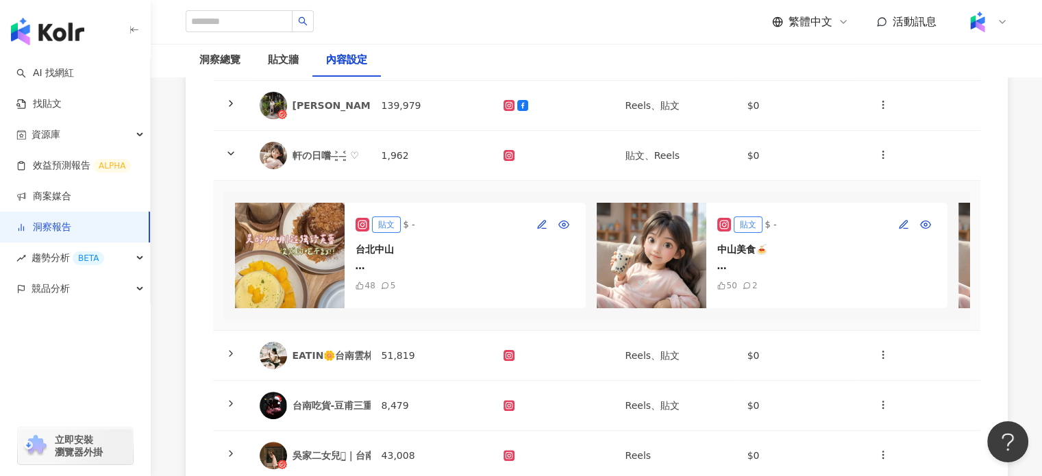
scroll to position [411, 0]
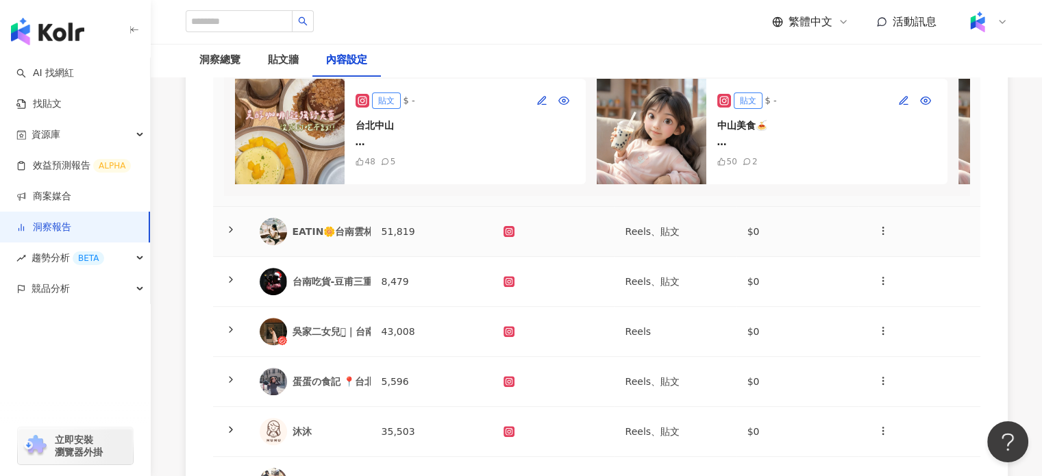
click at [427, 315] on td "43,008" at bounding box center [431, 332] width 122 height 50
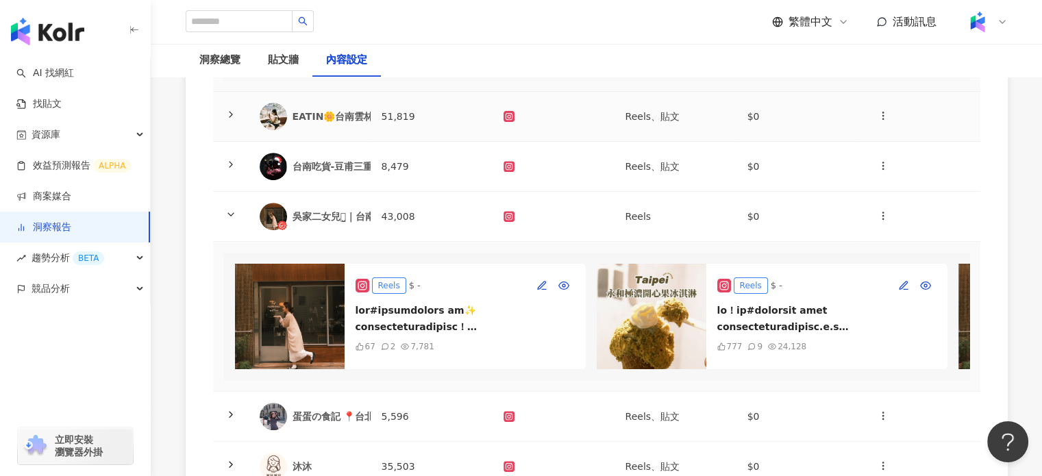
scroll to position [685, 0]
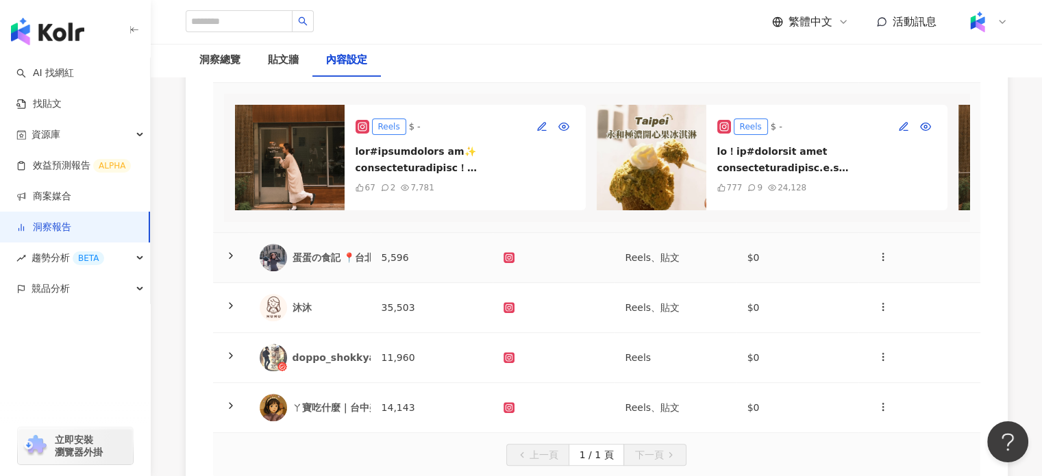
click at [414, 283] on td "5,596" at bounding box center [431, 258] width 122 height 50
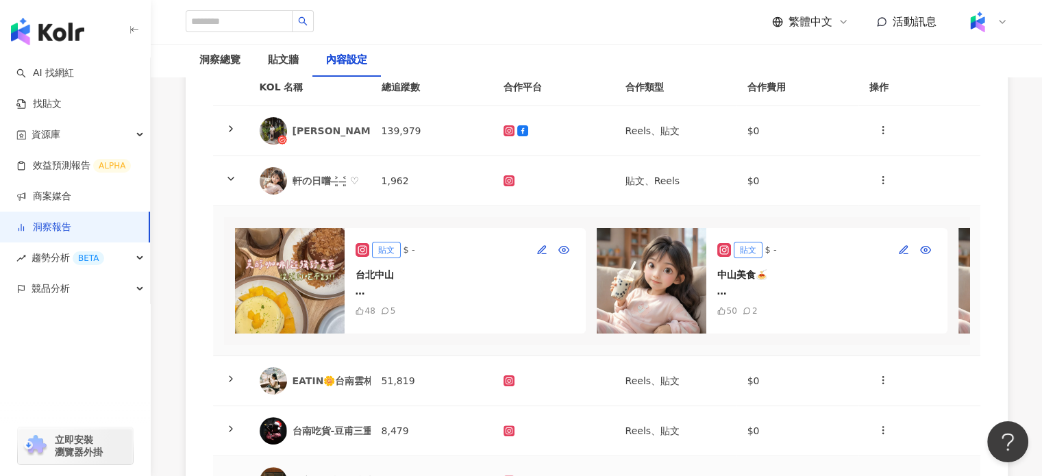
scroll to position [0, 0]
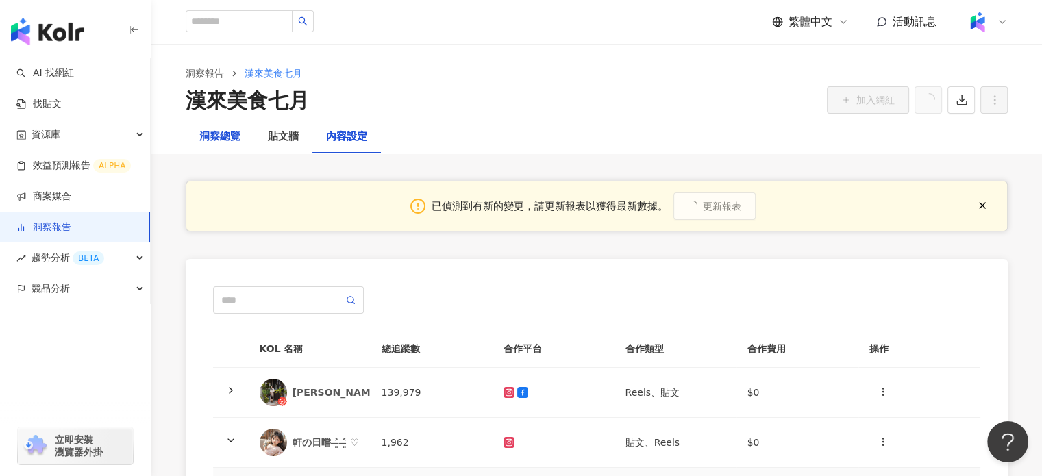
click at [208, 136] on div "洞察總覽" at bounding box center [219, 137] width 41 height 16
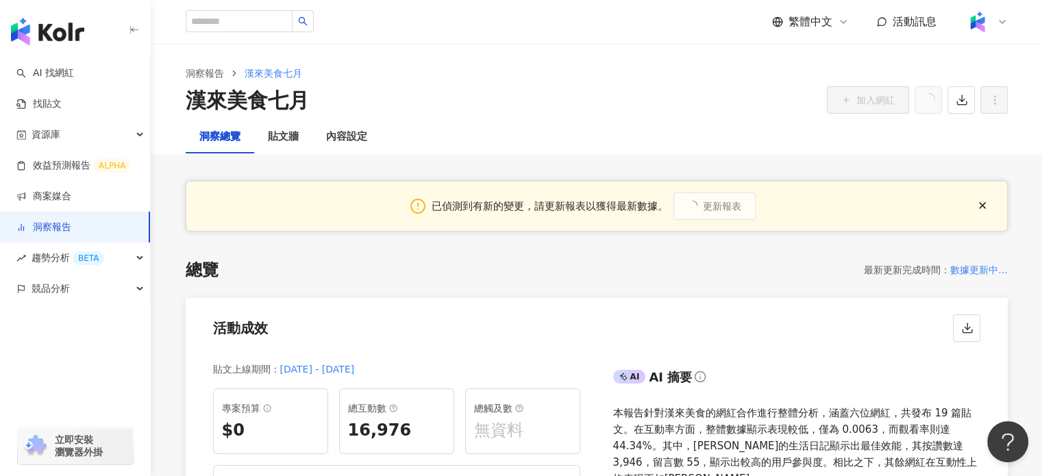
scroll to position [274, 0]
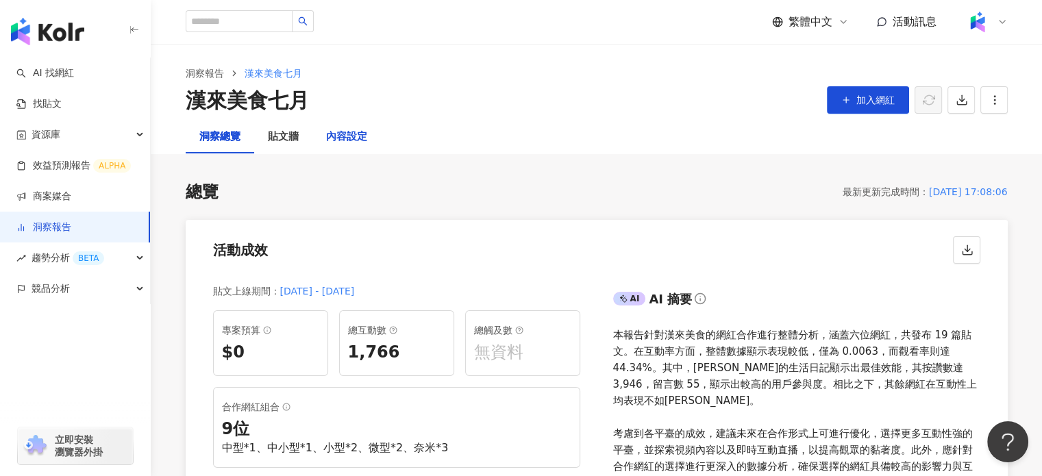
click at [353, 131] on div "內容設定" at bounding box center [346, 137] width 41 height 16
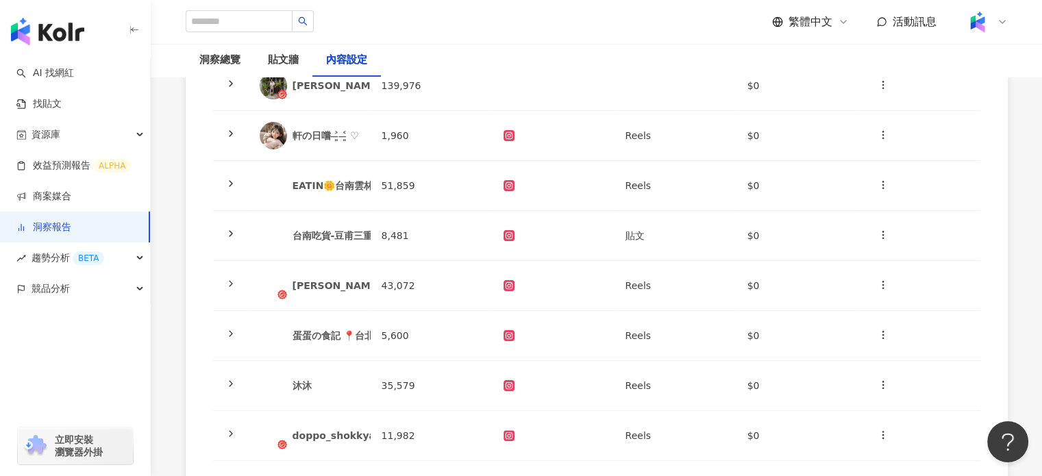
scroll to position [68, 0]
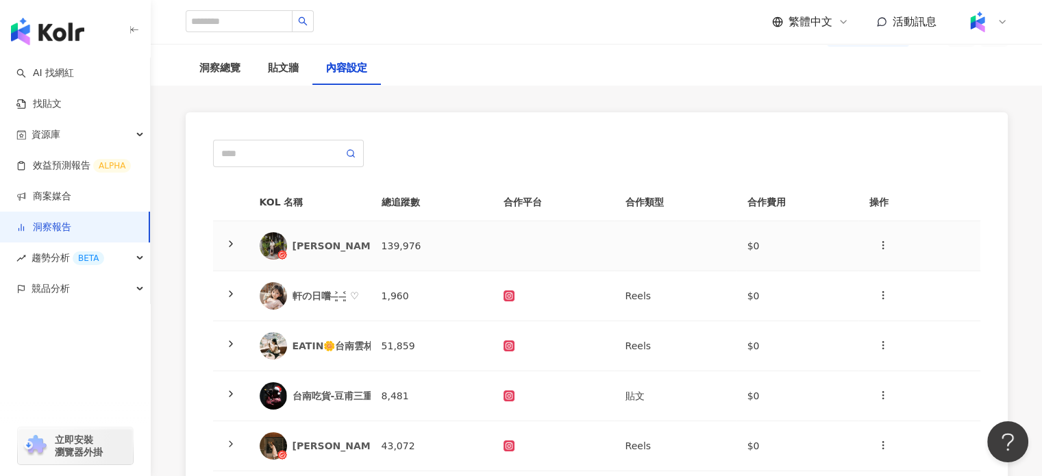
click at [350, 229] on td "[PERSON_NAME]的生活日記" at bounding box center [310, 246] width 122 height 50
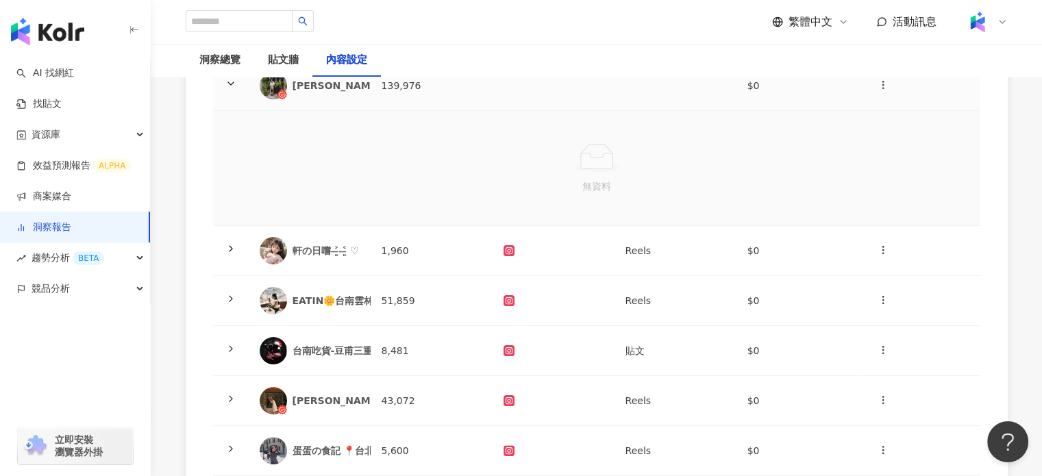
scroll to position [205, 0]
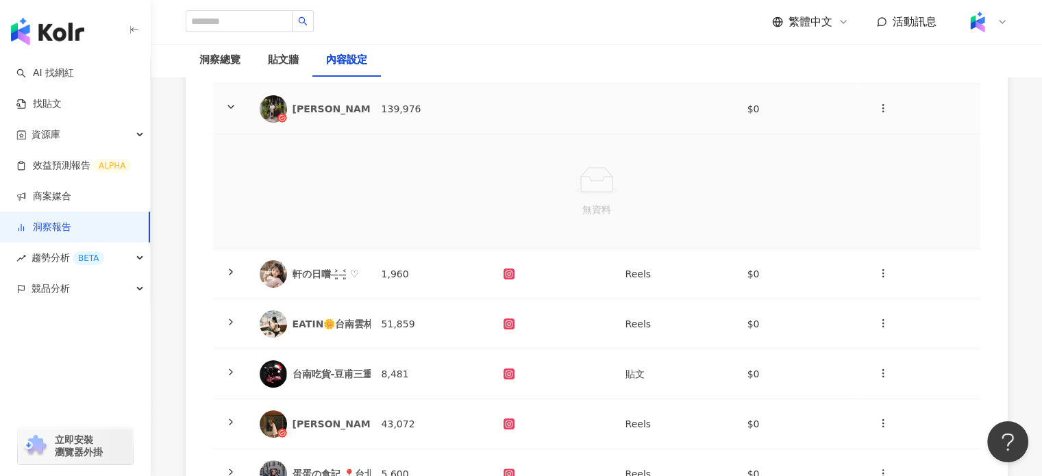
click at [349, 109] on div "[PERSON_NAME]的生活日記" at bounding box center [360, 109] width 137 height 14
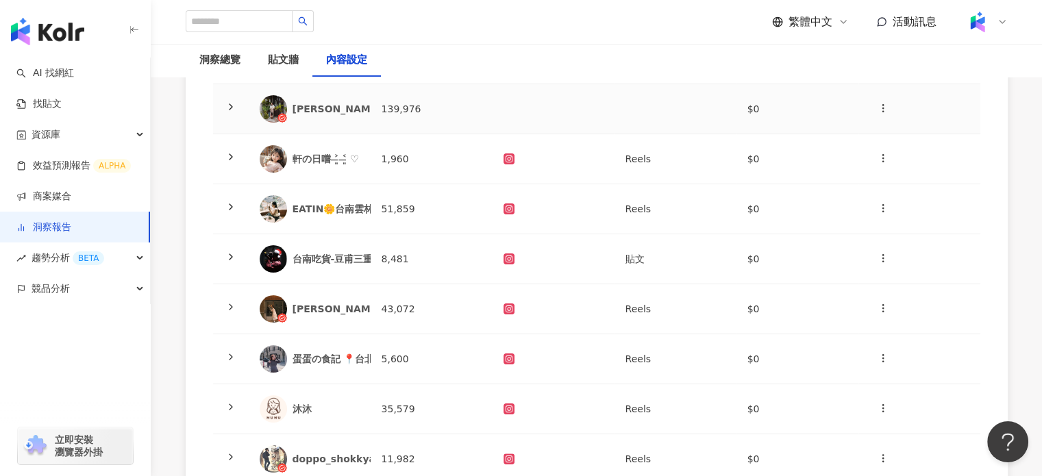
click at [330, 114] on div "[PERSON_NAME]的生活日記" at bounding box center [360, 109] width 137 height 14
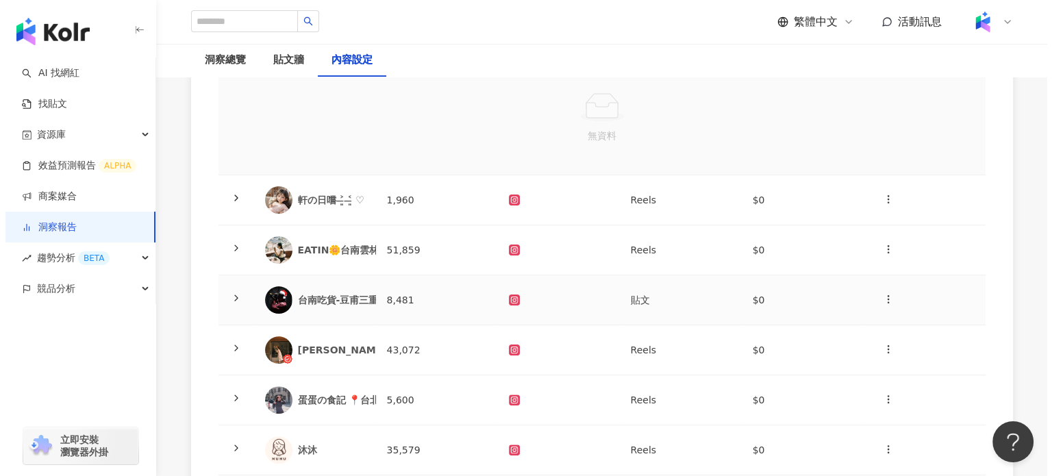
scroll to position [137, 0]
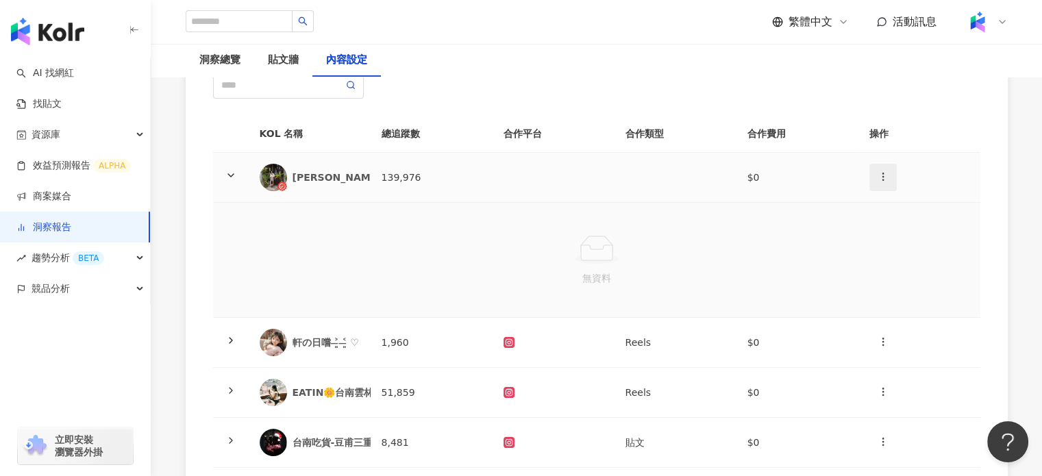
click at [881, 182] on span "button" at bounding box center [882, 176] width 11 height 14
click at [904, 208] on div "新增內容" at bounding box center [905, 209] width 53 height 15
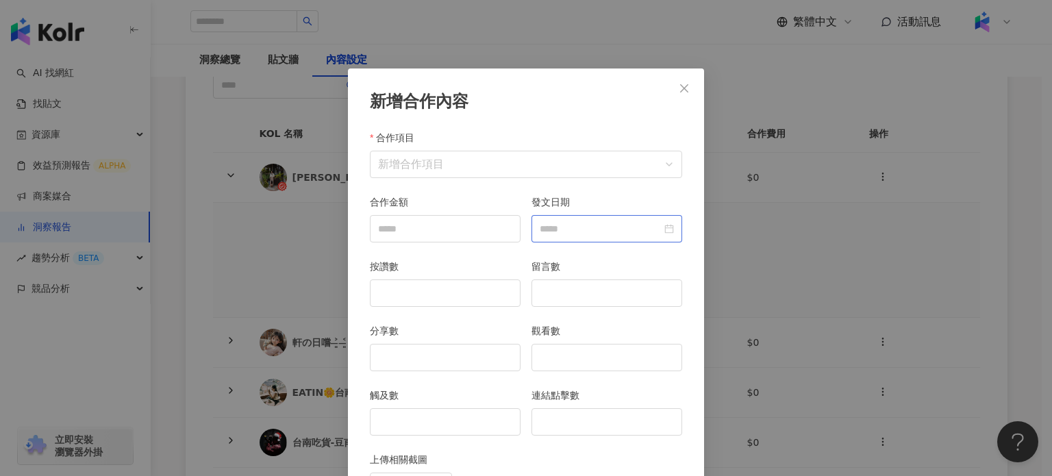
scroll to position [68, 0]
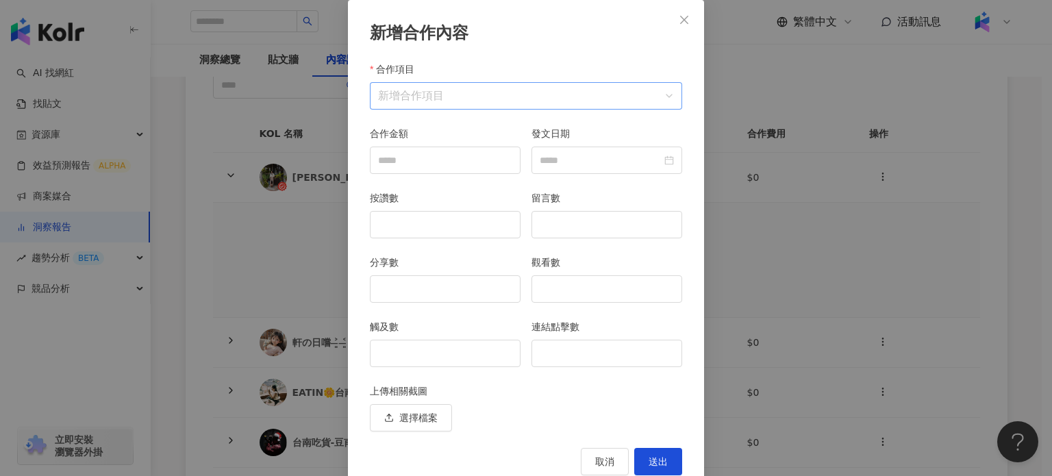
click at [430, 93] on input "合作項目" at bounding box center [526, 96] width 296 height 26
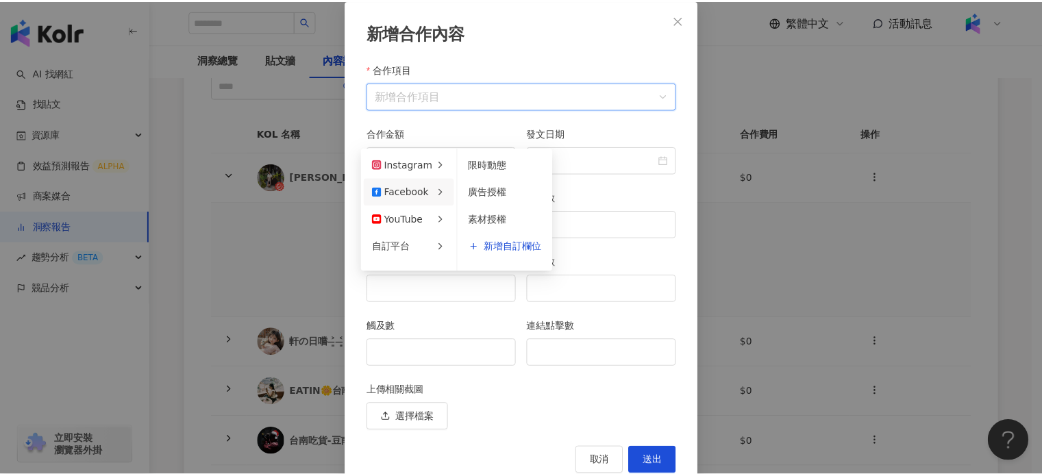
scroll to position [0, 0]
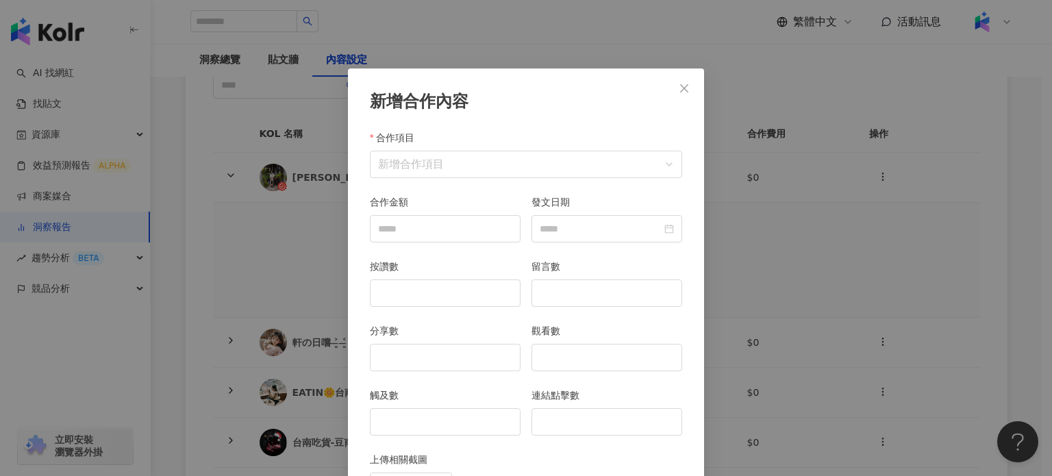
click at [307, 252] on div "新增合作內容 合作項目 新增合作項目 合作項目 合作金額 發文日期 按讚數 留言數 分享數 觀看數 觸及數 連結點擊數 上傳相關截圖 選擇檔案 取消 送出" at bounding box center [526, 238] width 1052 height 476
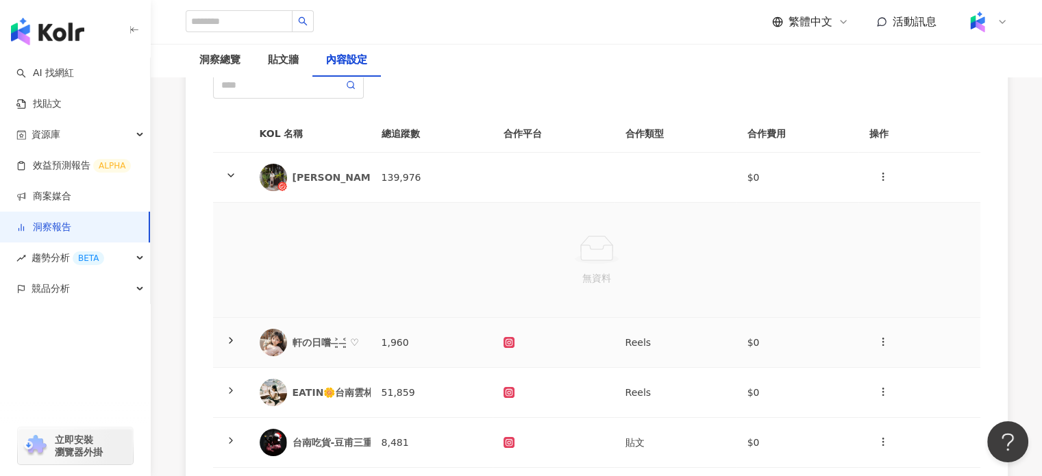
click at [490, 350] on td "1,960" at bounding box center [431, 343] width 122 height 50
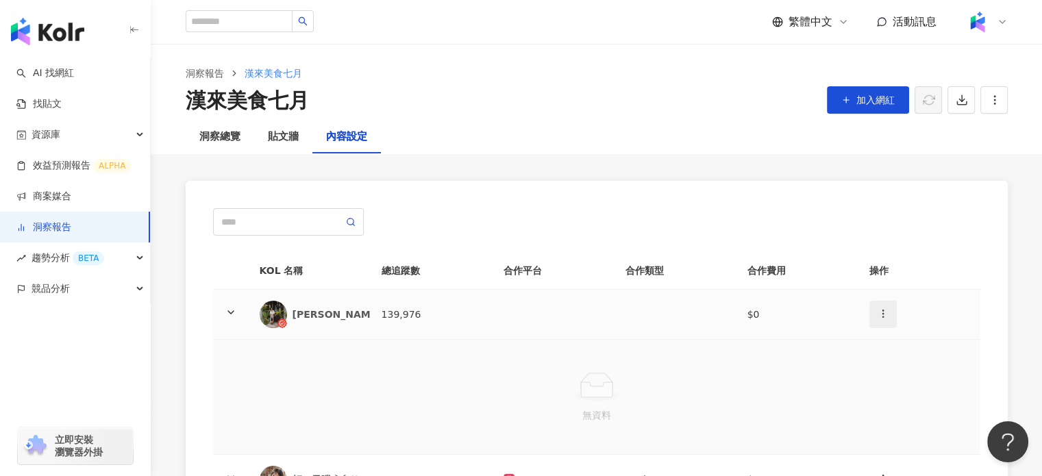
click at [881, 310] on icon "button" at bounding box center [882, 313] width 11 height 11
click at [891, 346] on div "新增內容" at bounding box center [905, 346] width 53 height 15
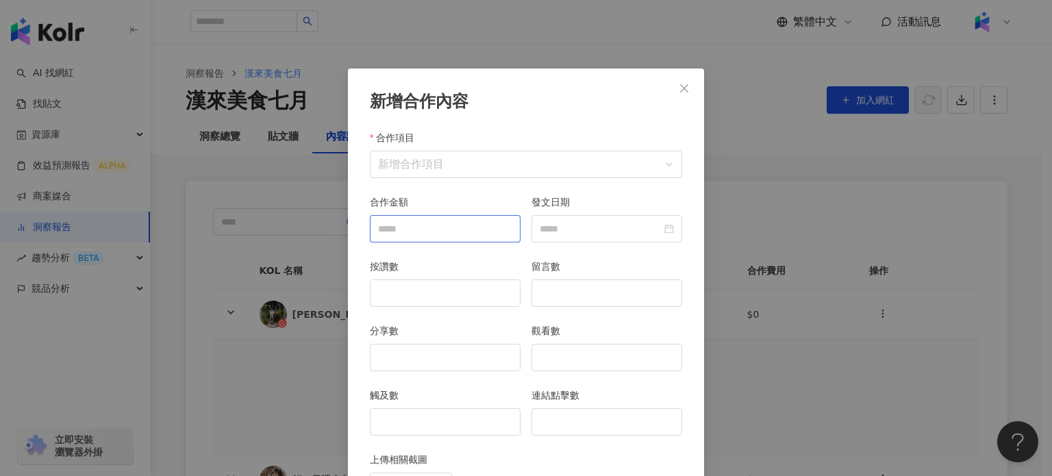
scroll to position [68, 0]
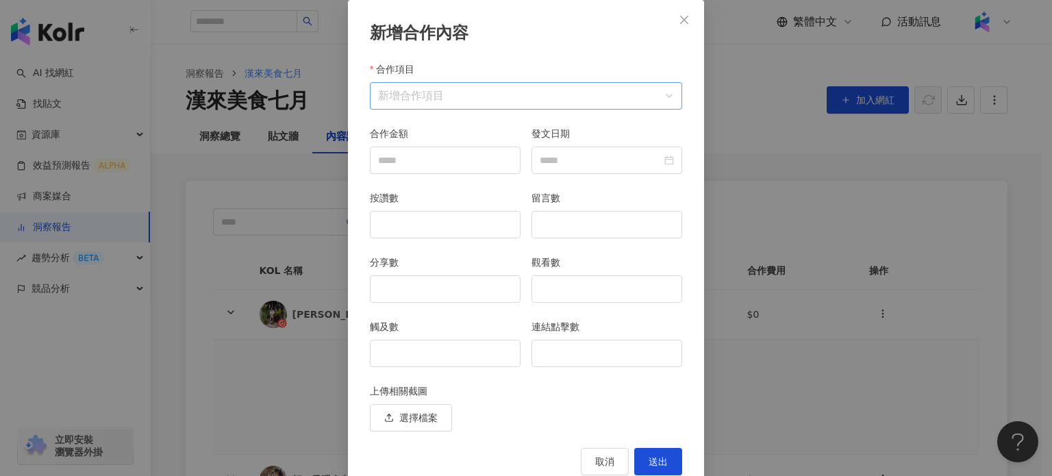
click at [449, 100] on input "合作項目" at bounding box center [526, 96] width 296 height 26
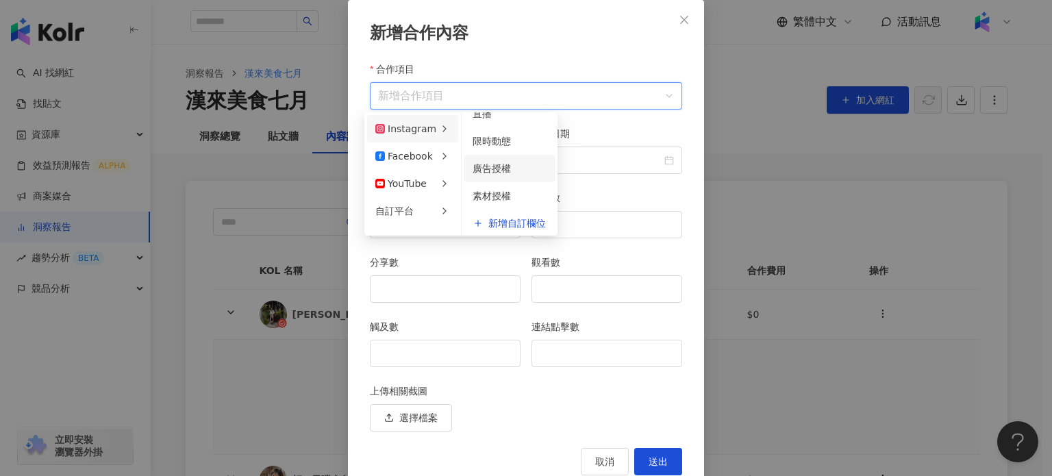
scroll to position [19, 0]
click at [510, 223] on span "新增自訂欄位" at bounding box center [517, 219] width 58 height 10
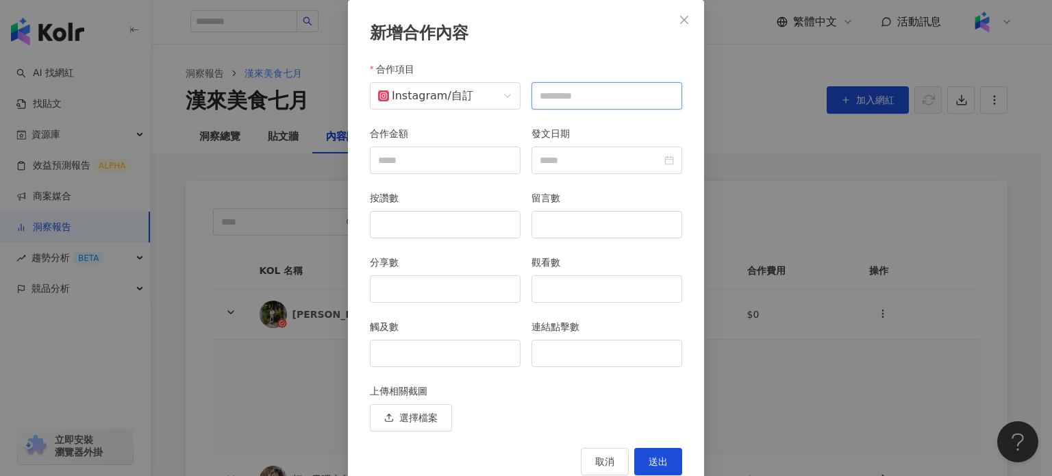
click at [586, 103] on input "text" at bounding box center [606, 95] width 151 height 27
type input "*"
type input "*****"
click at [649, 128] on div "發文日期" at bounding box center [606, 136] width 151 height 21
click at [562, 164] on input "發文日期" at bounding box center [601, 160] width 122 height 15
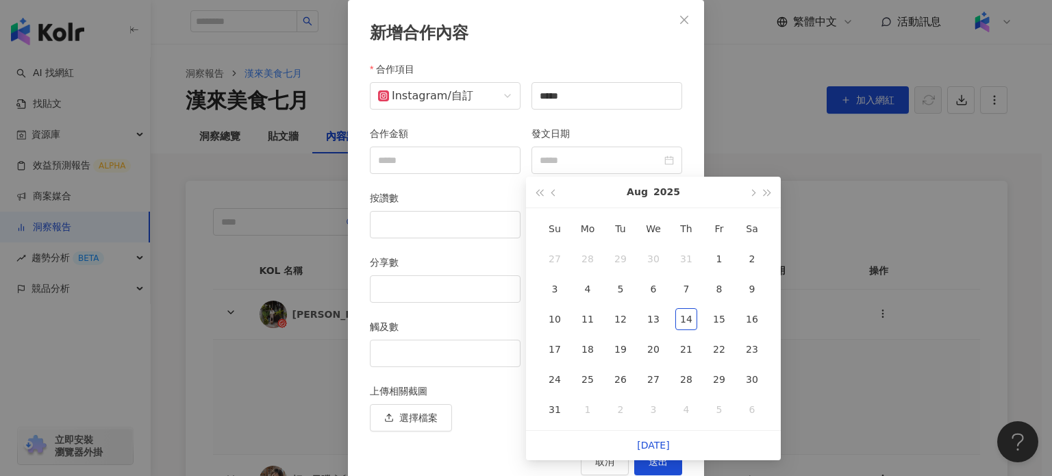
click at [304, 208] on div "新增合作內容 合作項目 Instagram / 自訂 合作項目 ***** 合作金額 發文日期 按讚數 留言數 分享數 觀看數 觸及數 連結點擊數 上傳相關截…" at bounding box center [526, 238] width 1052 height 476
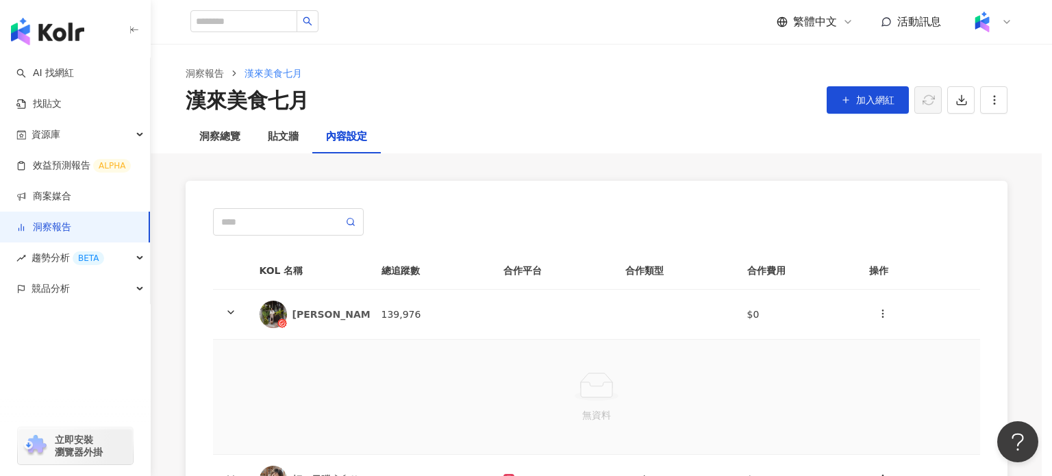
scroll to position [0, 0]
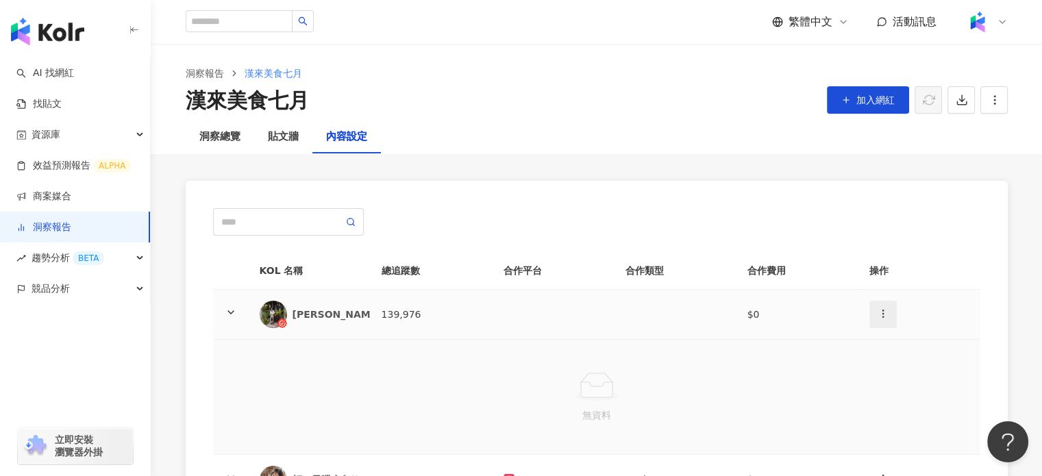
click at [881, 315] on icon "button" at bounding box center [882, 313] width 11 height 11
click at [923, 355] on li "新增內容" at bounding box center [906, 346] width 70 height 27
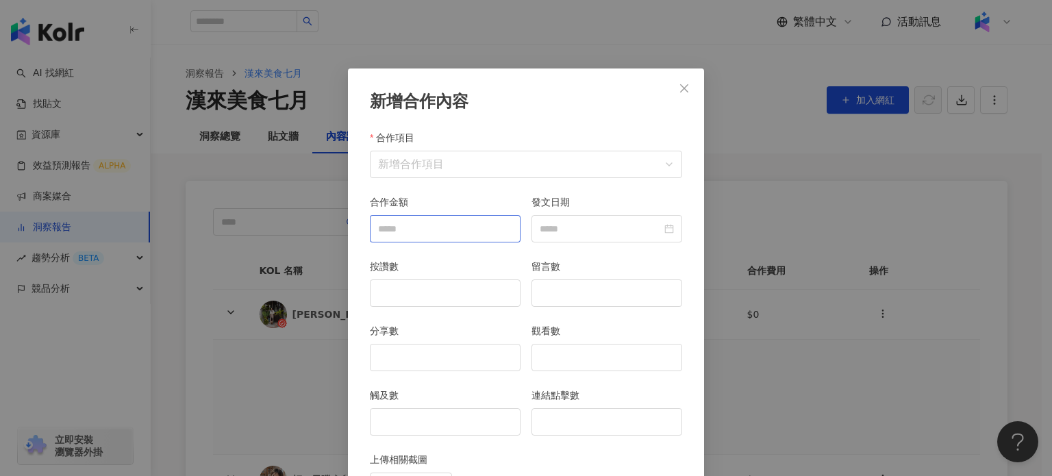
scroll to position [68, 0]
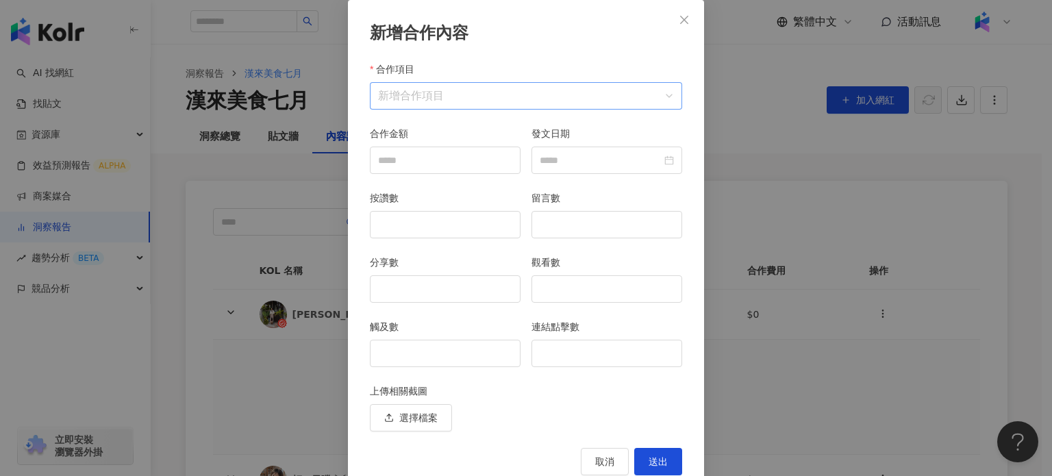
click at [425, 97] on input "合作項目" at bounding box center [526, 96] width 296 height 26
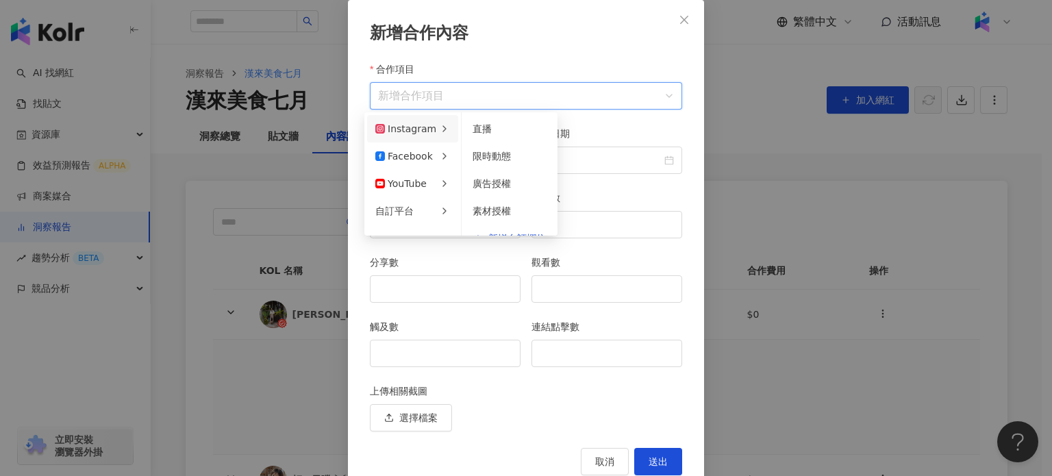
click at [423, 128] on div "Instagram" at bounding box center [405, 128] width 61 height 15
click at [529, 216] on span "新增自訂欄位" at bounding box center [517, 219] width 58 height 10
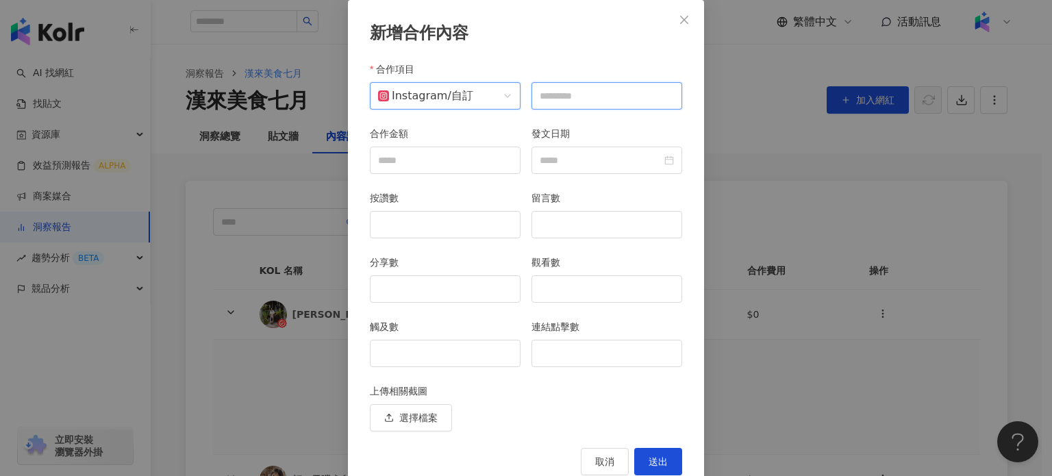
click at [561, 101] on input "text" at bounding box center [606, 95] width 151 height 27
type input "*****"
click at [656, 158] on input "發文日期" at bounding box center [601, 160] width 122 height 15
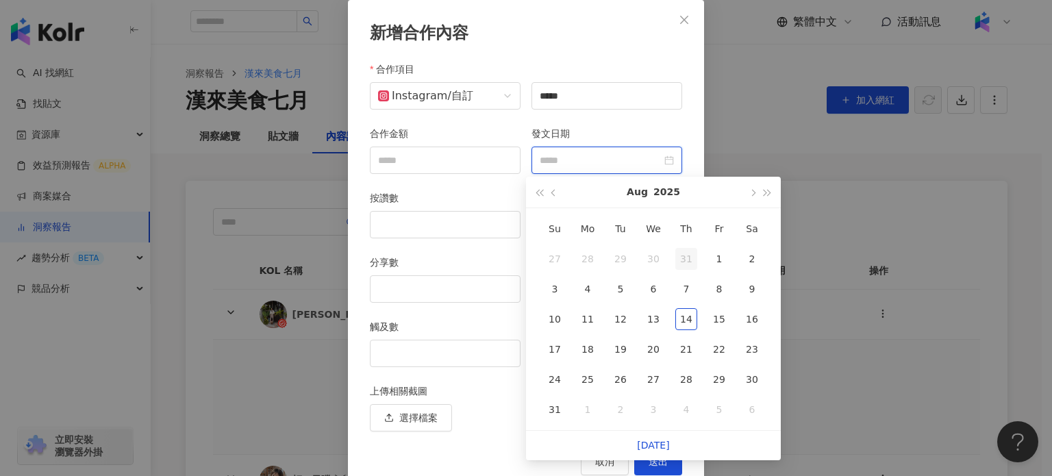
type input "**********"
click at [551, 194] on button "button" at bounding box center [553, 192] width 15 height 31
click at [657, 320] on div "16" at bounding box center [653, 319] width 22 height 22
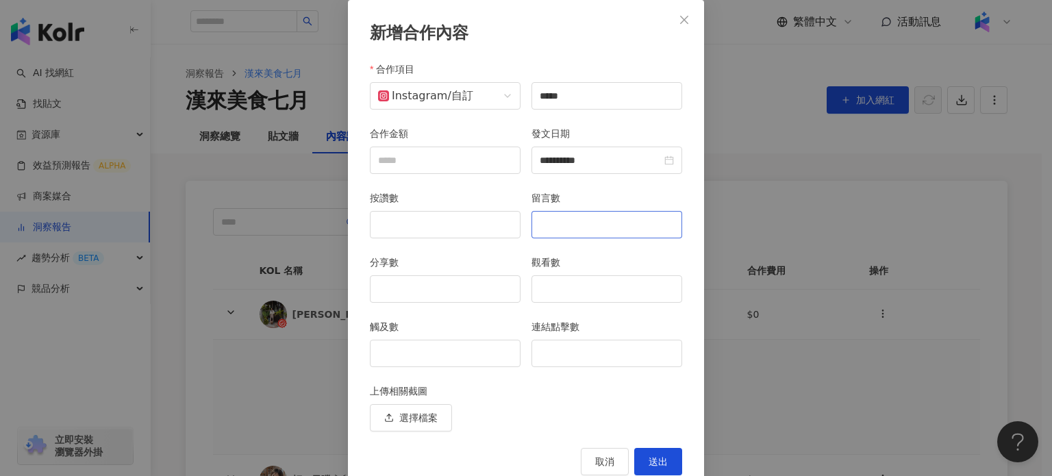
type input "**********"
click at [454, 232] on input "按讚數" at bounding box center [444, 225] width 149 height 26
type input "***"
click at [559, 227] on input "留言數" at bounding box center [606, 225] width 149 height 26
type input "**"
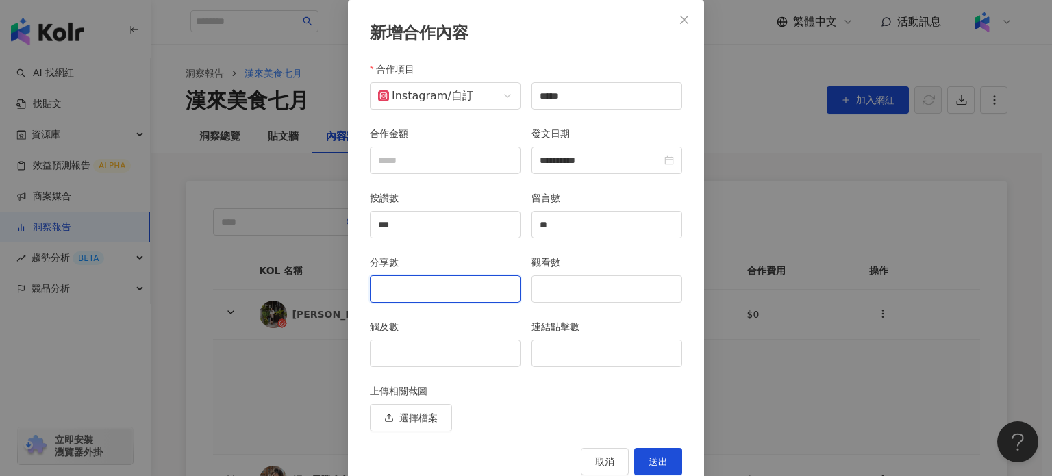
click at [438, 279] on input "分享數" at bounding box center [444, 289] width 149 height 26
type input "**"
click at [581, 292] on input "觀看數" at bounding box center [606, 289] width 149 height 26
type input "*****"
click at [415, 346] on input "觸及數" at bounding box center [444, 353] width 149 height 26
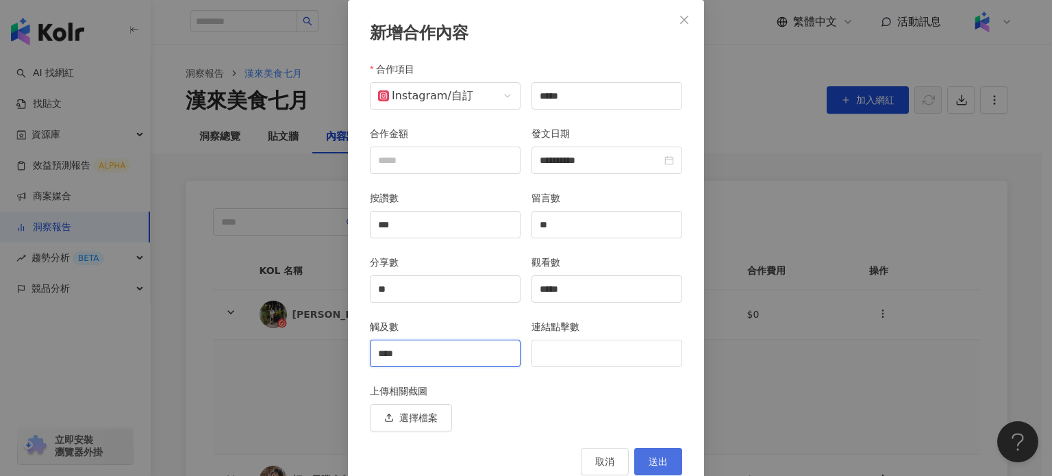
type input "****"
click at [666, 455] on button "送出" at bounding box center [658, 461] width 48 height 27
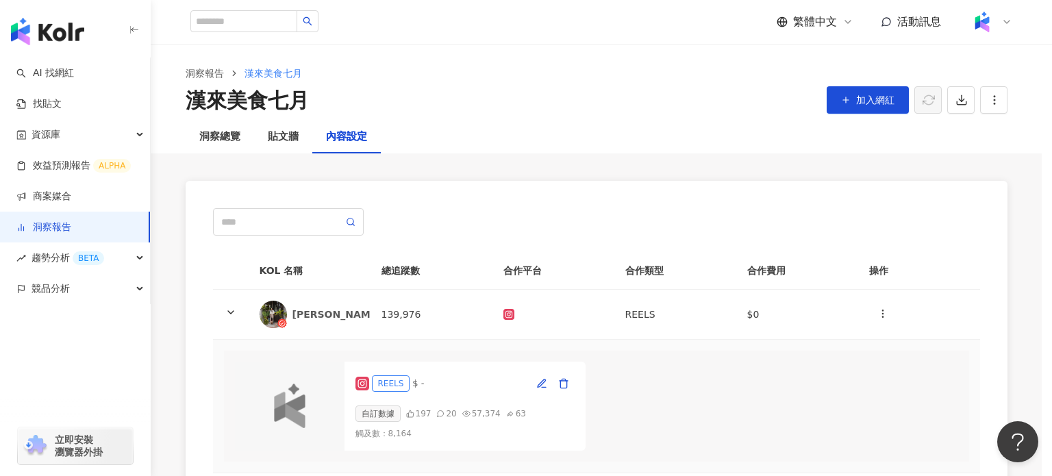
scroll to position [0, 0]
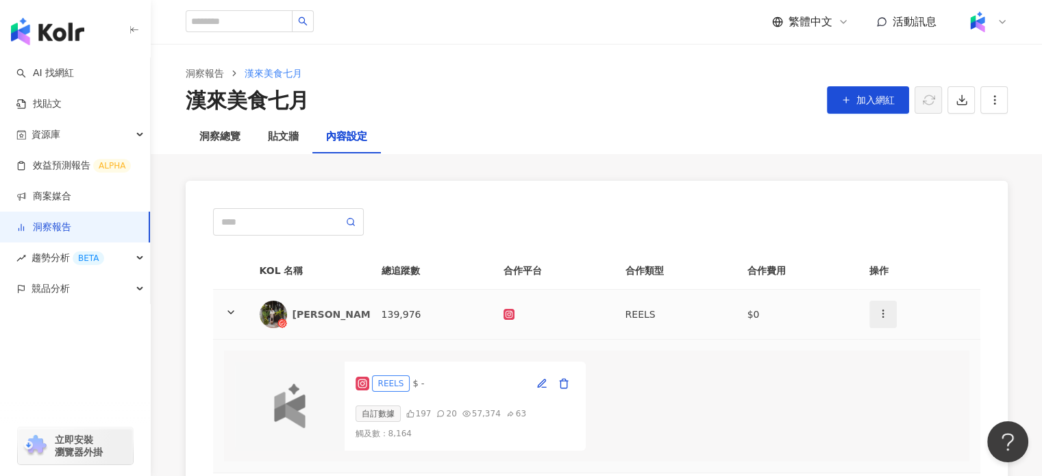
click at [885, 315] on icon "button" at bounding box center [882, 313] width 11 height 11
click at [909, 344] on div "新增內容" at bounding box center [905, 346] width 53 height 15
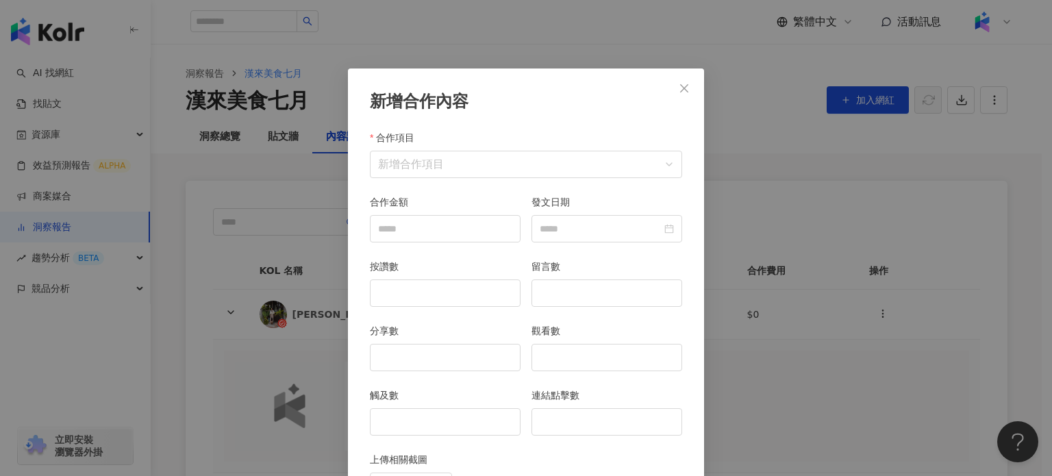
scroll to position [68, 0]
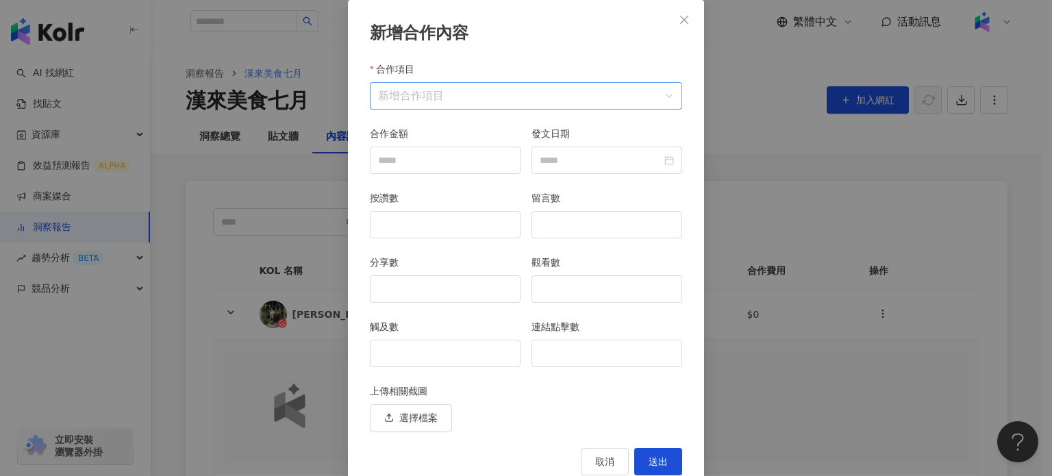
click at [405, 95] on input "合作項目" at bounding box center [526, 96] width 296 height 26
drag, startPoint x: 277, startPoint y: 224, endPoint x: 327, endPoint y: 273, distance: 70.2
click at [275, 223] on div "新增合作內容 合作項目 新增合作項目 合作項目 合作金額 發文日期 按讚數 留言數 分享數 觀看數 觸及數 連結點擊數 上傳相關截圖 選擇檔案 取消 送出" at bounding box center [526, 238] width 1052 height 476
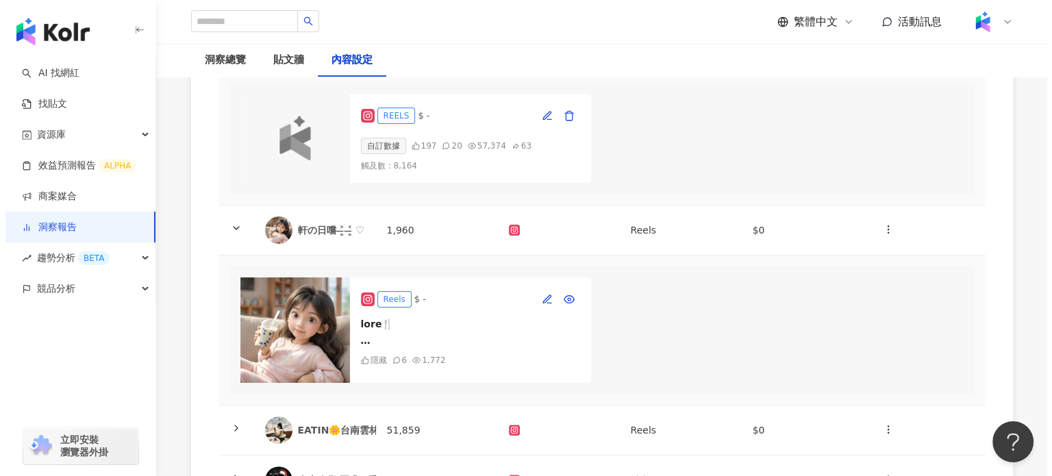
scroll to position [274, 0]
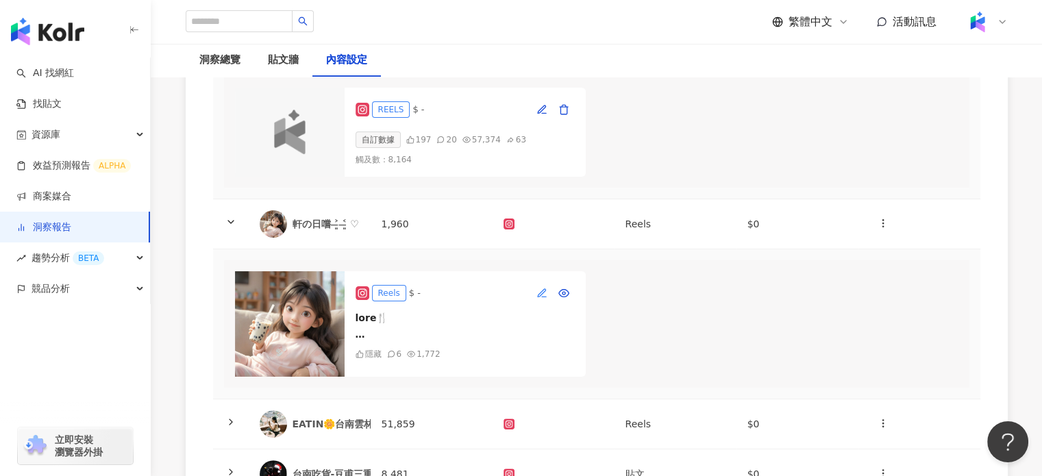
click at [535, 300] on button "button" at bounding box center [542, 293] width 22 height 22
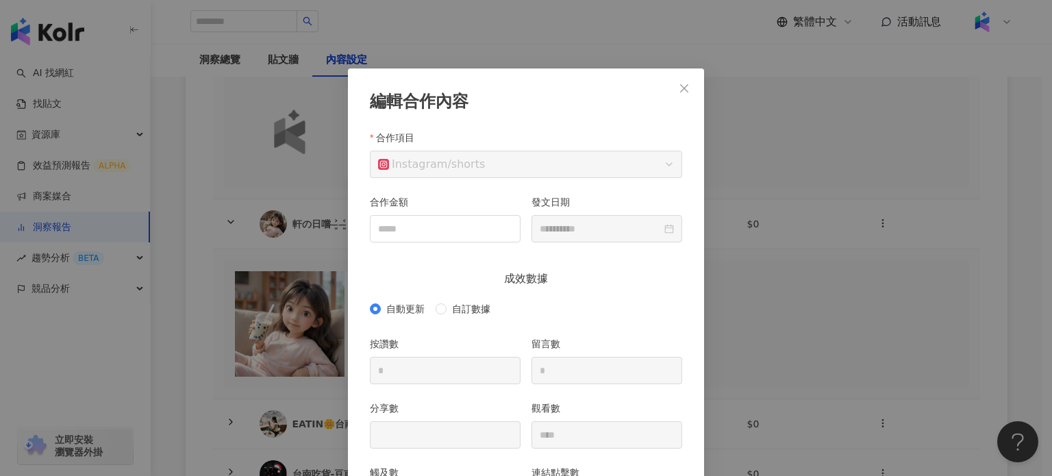
scroll to position [68, 0]
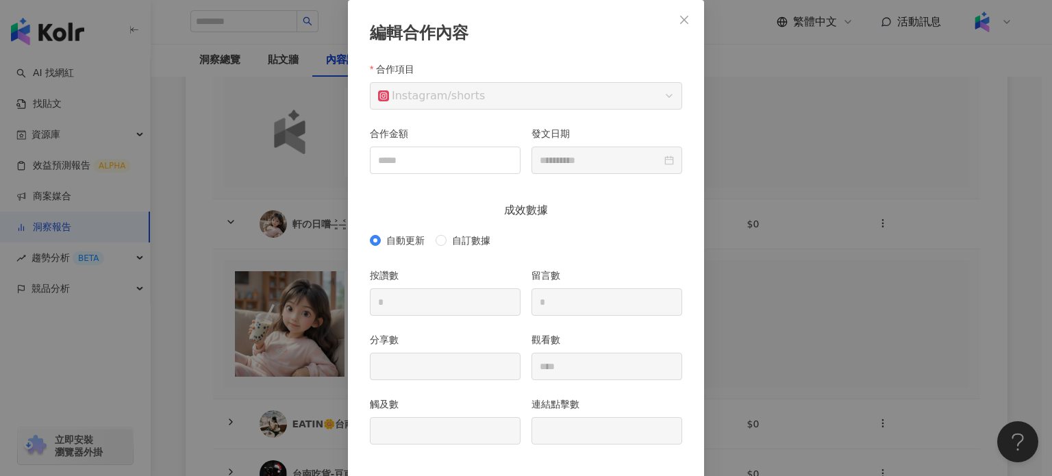
click at [766, 182] on div "**********" at bounding box center [526, 238] width 1052 height 476
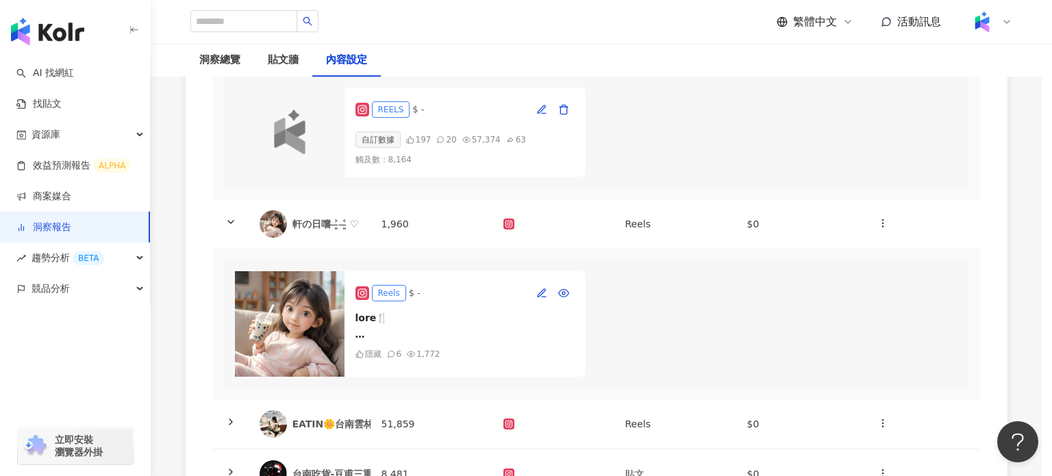
scroll to position [60, 0]
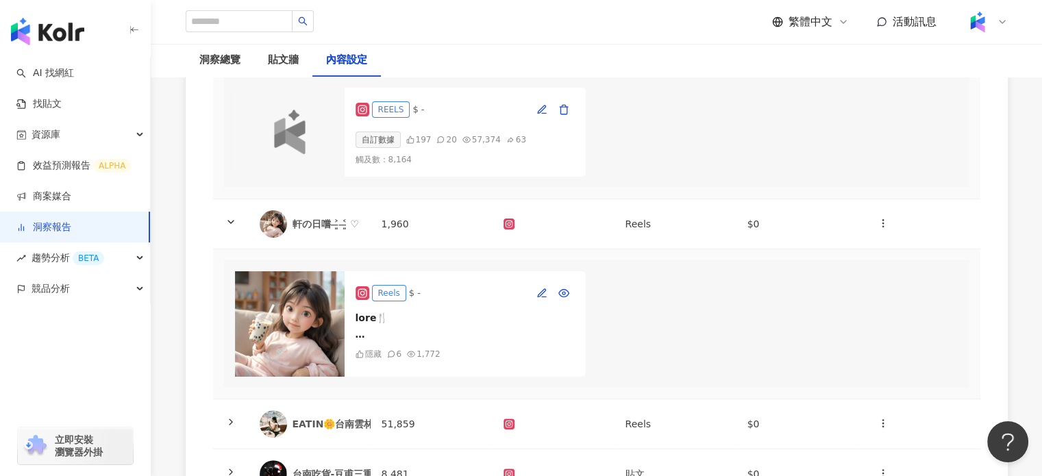
click at [316, 317] on img at bounding box center [290, 323] width 110 height 105
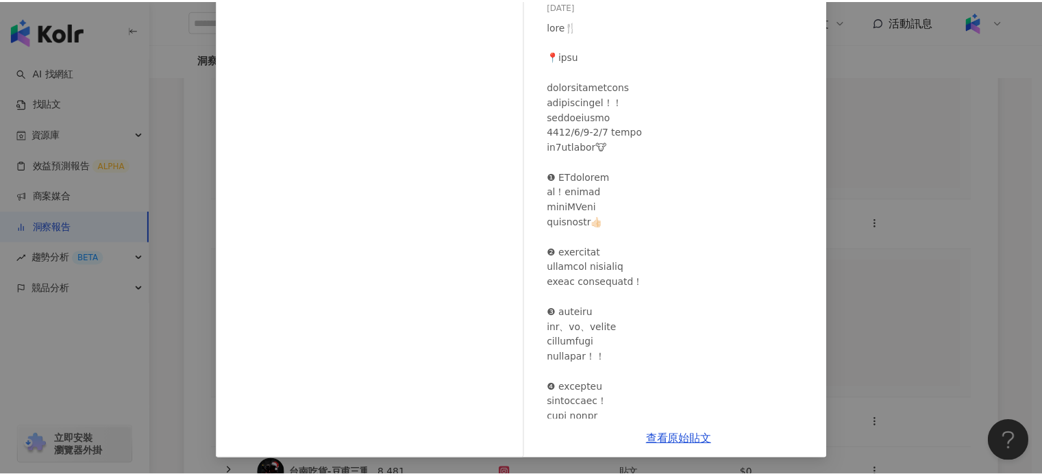
scroll to position [0, 0]
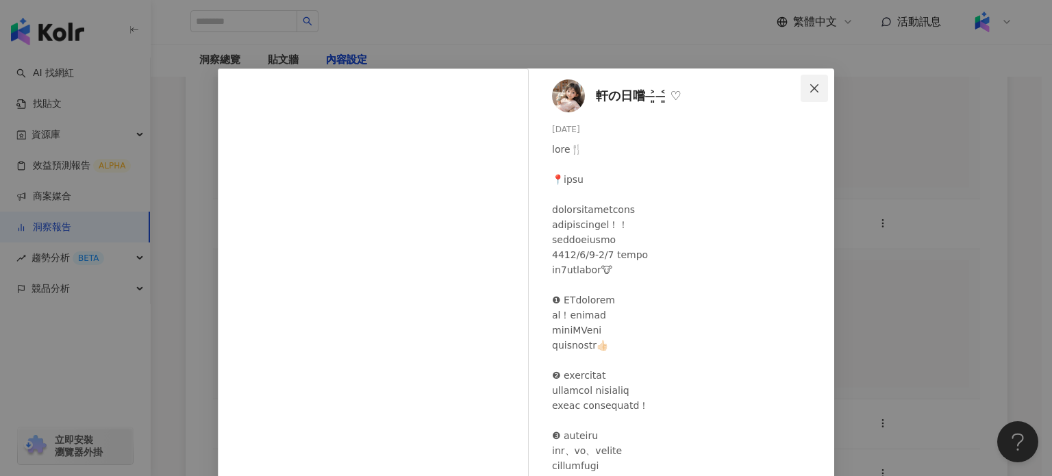
click at [814, 86] on icon "close" at bounding box center [814, 88] width 11 height 11
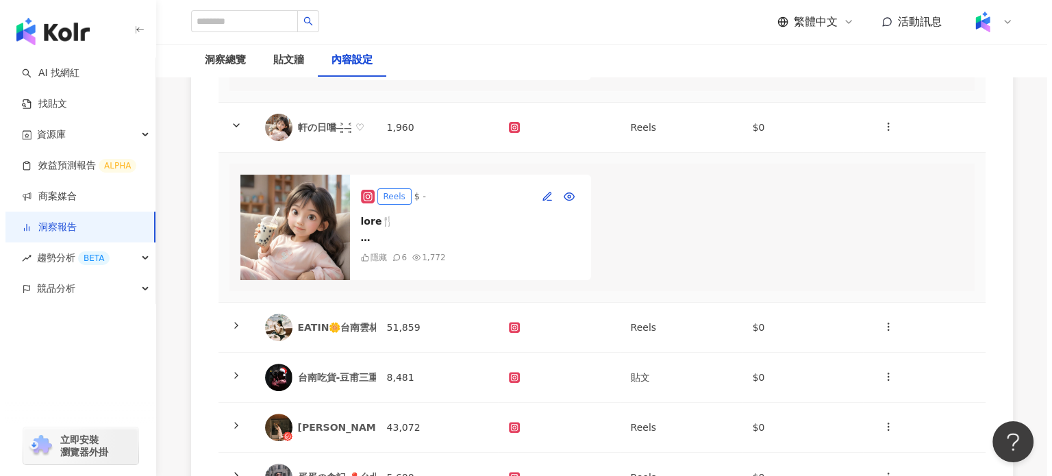
scroll to position [479, 0]
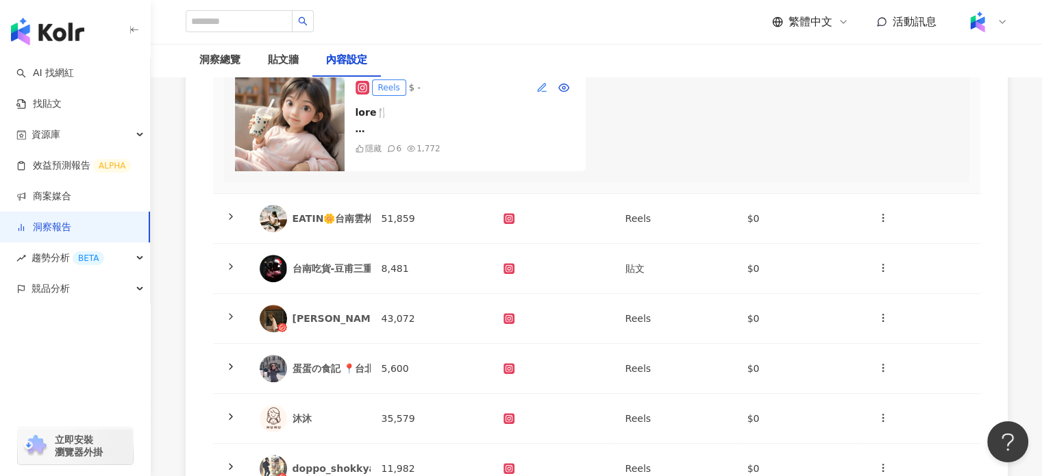
click at [538, 93] on icon "button" at bounding box center [541, 87] width 11 height 11
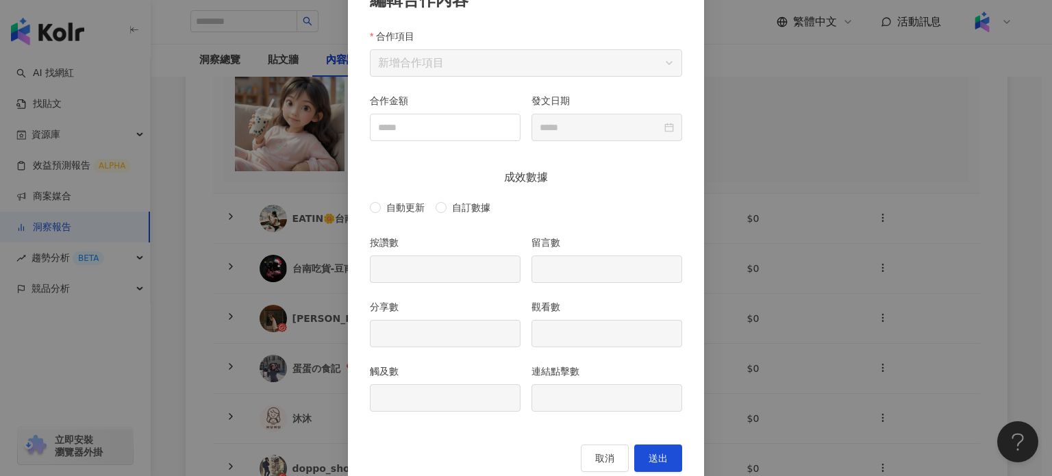
scroll to position [129, 0]
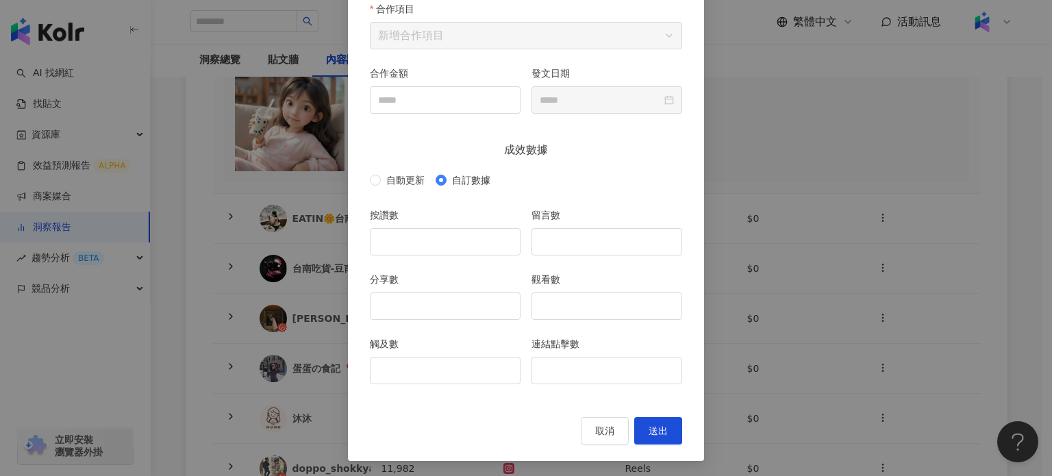
click at [748, 123] on div "編輯合作內容 合作項目 新增合作項目 合作金額 發文日期 成效數據 自動更新 自訂數據 按讚數 留言數 分享數 觀看數 觸及數 連結點擊數 取消 送出" at bounding box center [526, 238] width 1052 height 476
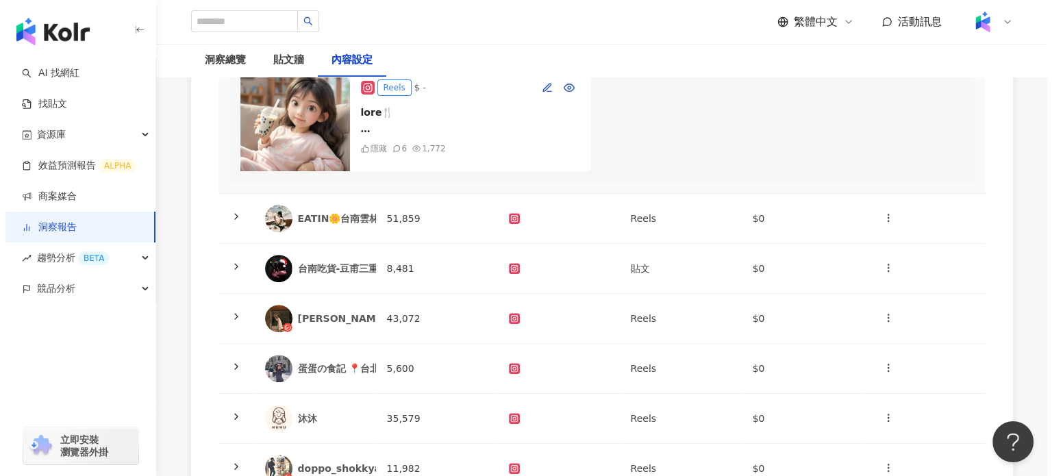
scroll to position [411, 0]
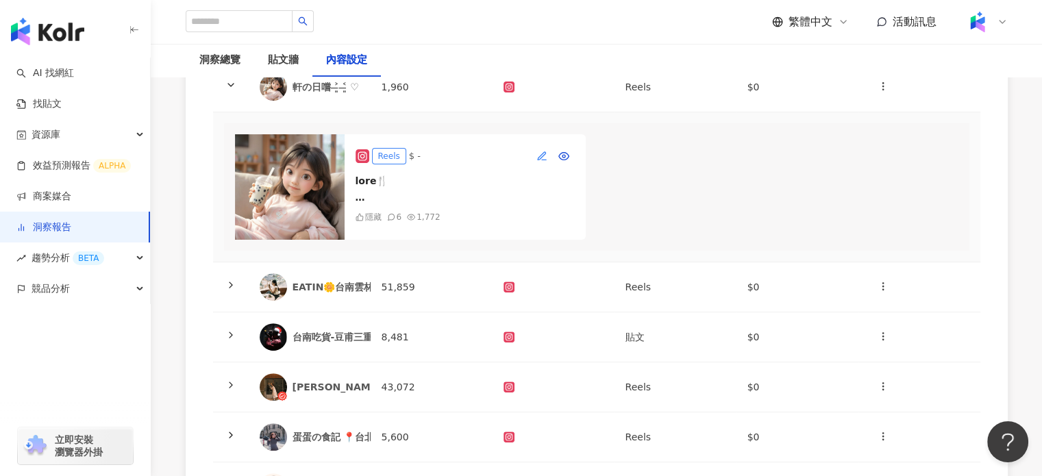
click at [538, 162] on icon "button" at bounding box center [541, 156] width 11 height 11
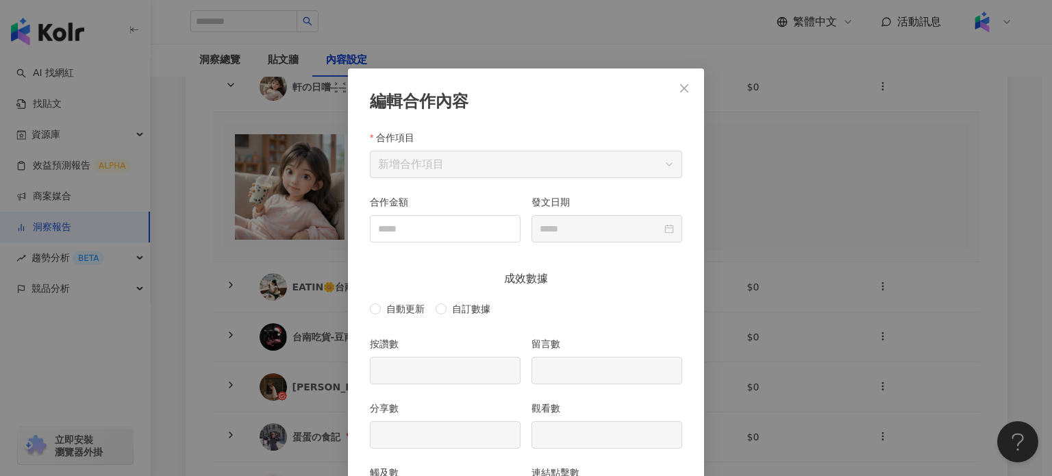
scroll to position [68, 0]
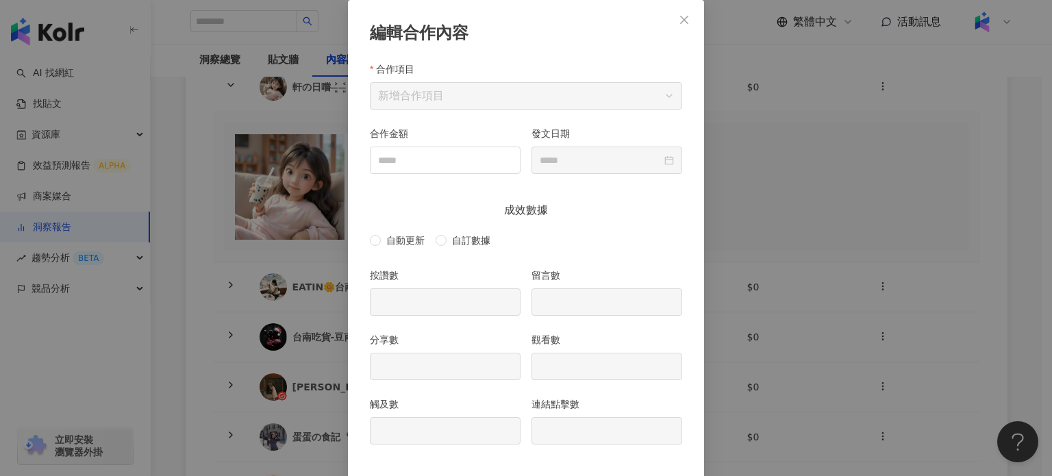
click at [740, 147] on div "編輯合作內容 合作項目 新增合作項目 合作金額 發文日期 成效數據 自動更新 自訂數據 按讚數 留言數 分享數 觀看數 觸及數 連結點擊數 取消 送出" at bounding box center [526, 238] width 1052 height 476
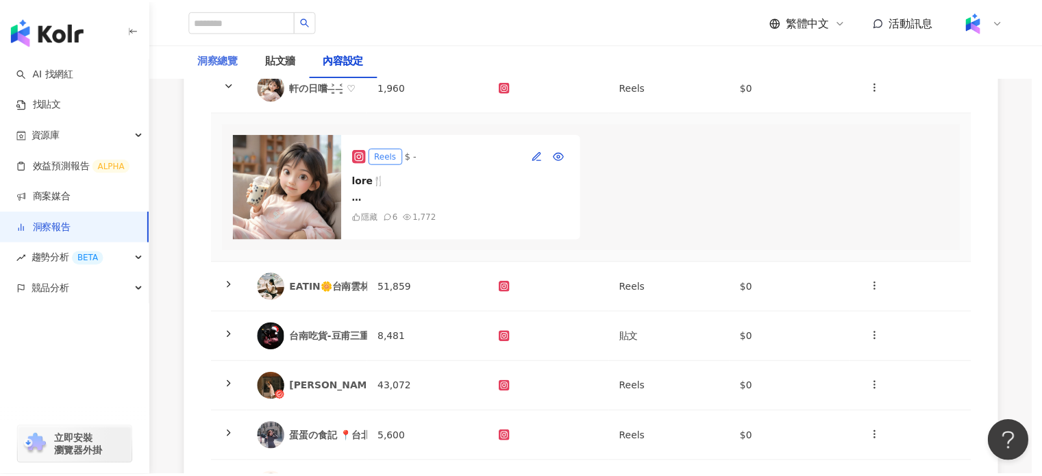
scroll to position [0, 0]
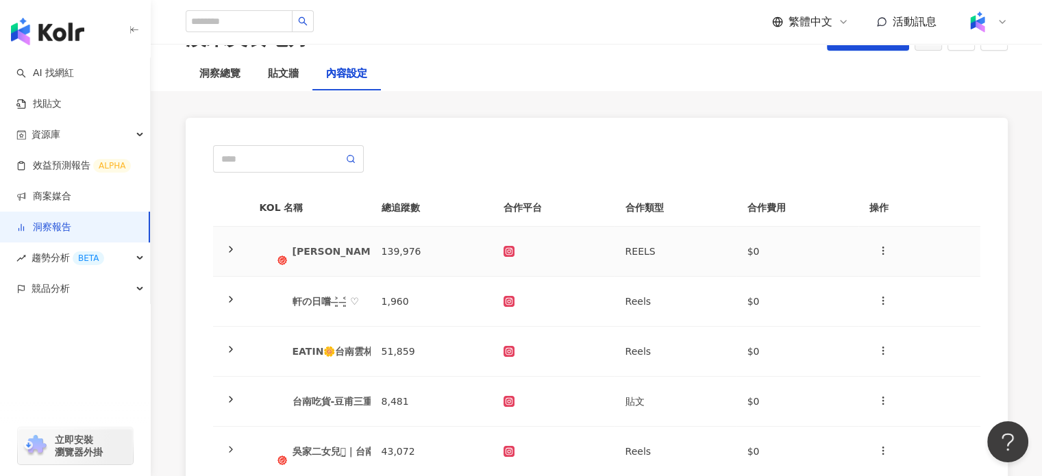
scroll to position [131, 0]
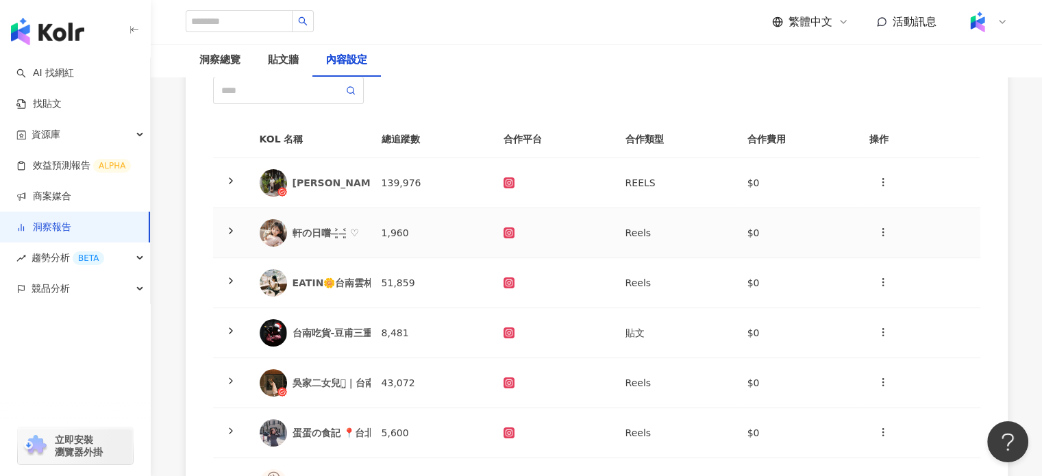
click at [397, 239] on td "1,960" at bounding box center [431, 233] width 122 height 50
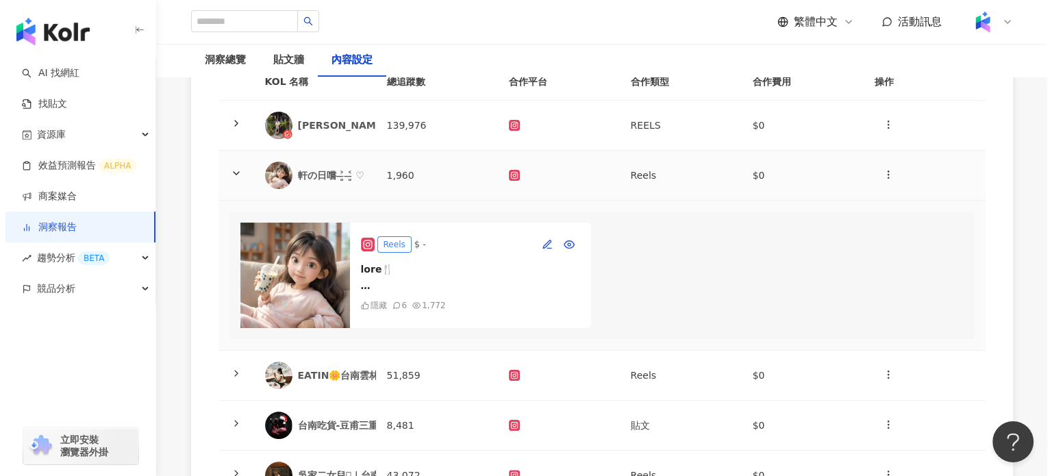
scroll to position [268, 0]
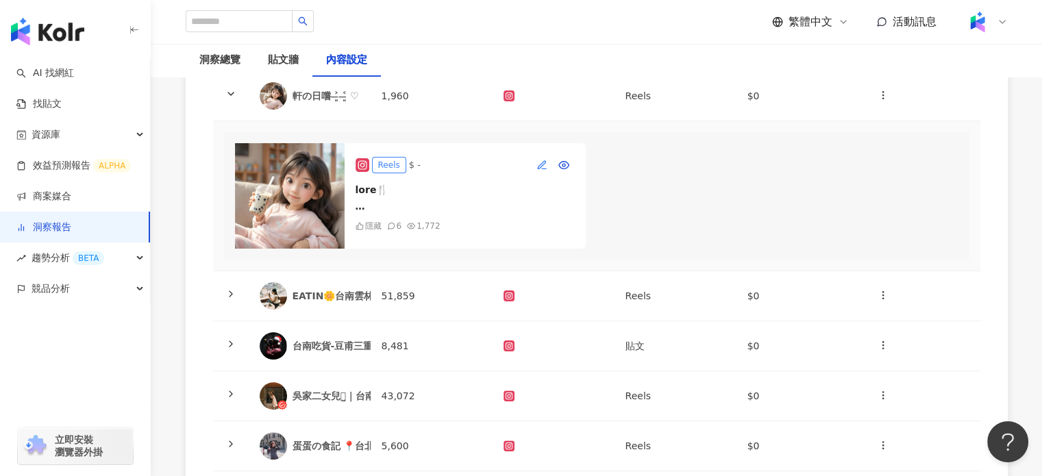
click at [540, 164] on icon "button" at bounding box center [541, 165] width 11 height 11
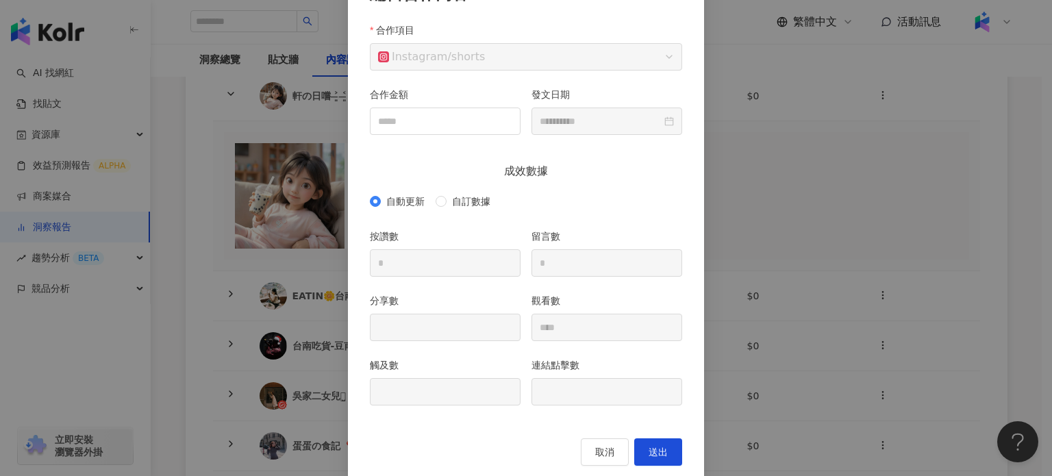
scroll to position [129, 0]
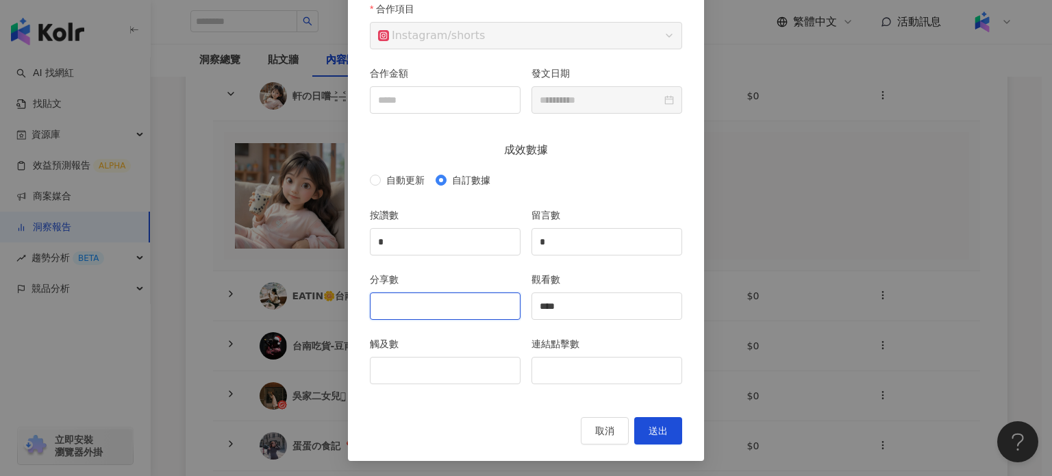
click at [419, 314] on input "分享數" at bounding box center [444, 306] width 149 height 26
type input "**"
drag, startPoint x: 423, startPoint y: 231, endPoint x: 229, endPoint y: 227, distance: 193.8
click at [231, 228] on div "**********" at bounding box center [526, 238] width 1052 height 476
type input "**"
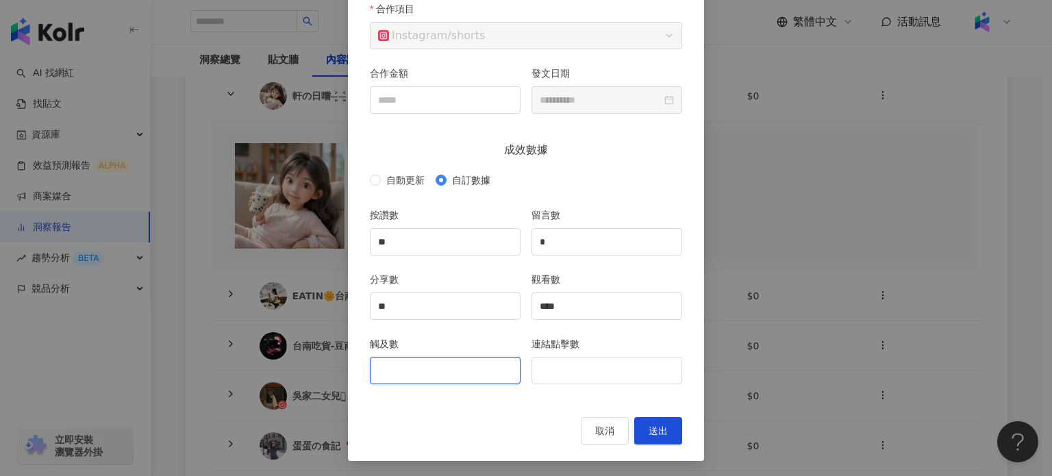
click at [436, 379] on input "觸及數" at bounding box center [444, 370] width 149 height 26
type input "***"
click at [649, 429] on span "送出" at bounding box center [658, 430] width 19 height 11
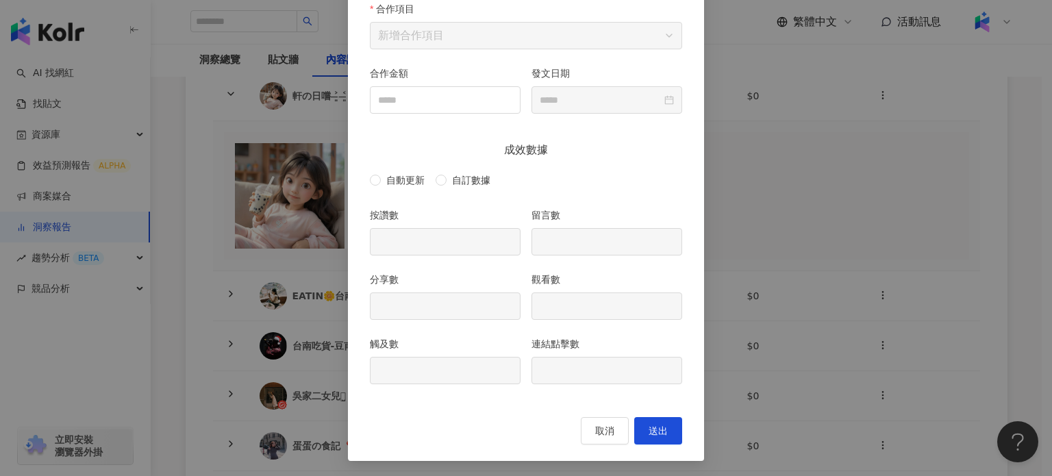
type input "**"
type input "*"
type input "**"
type input "****"
type input "***"
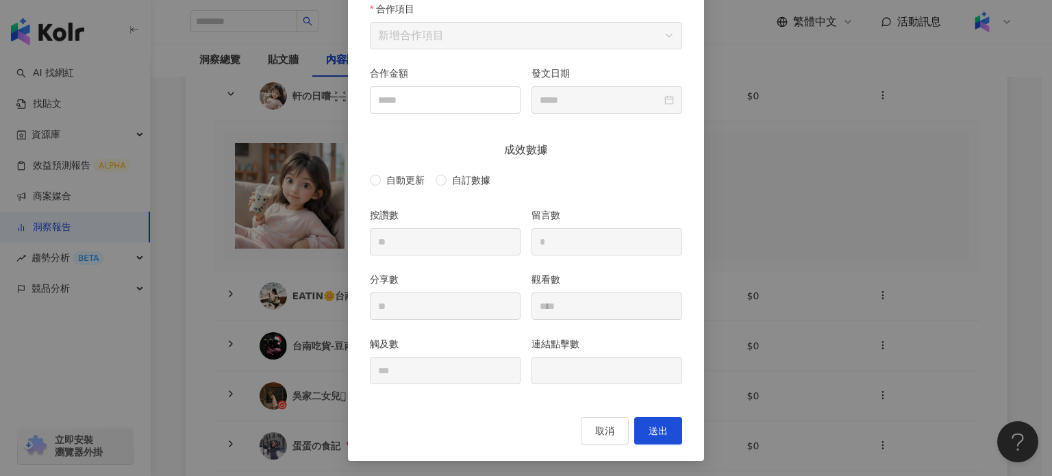
type input "**********"
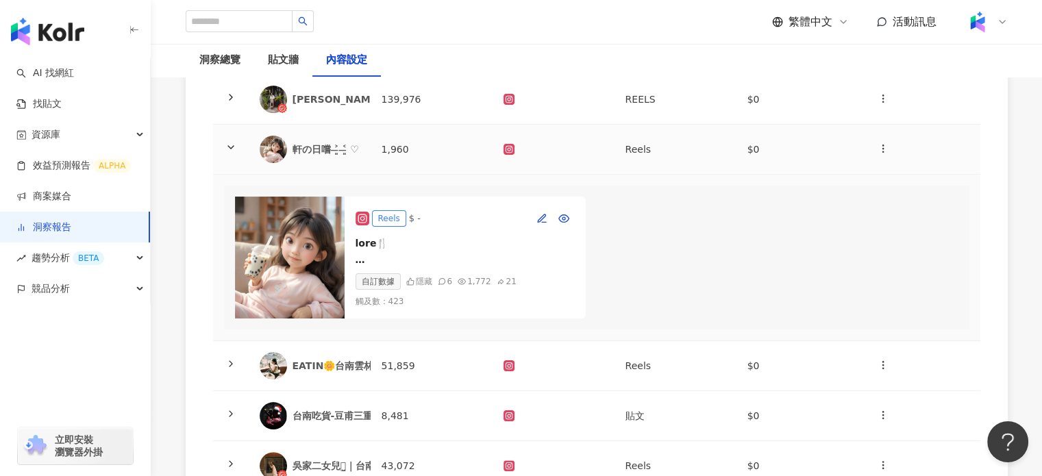
scroll to position [337, 0]
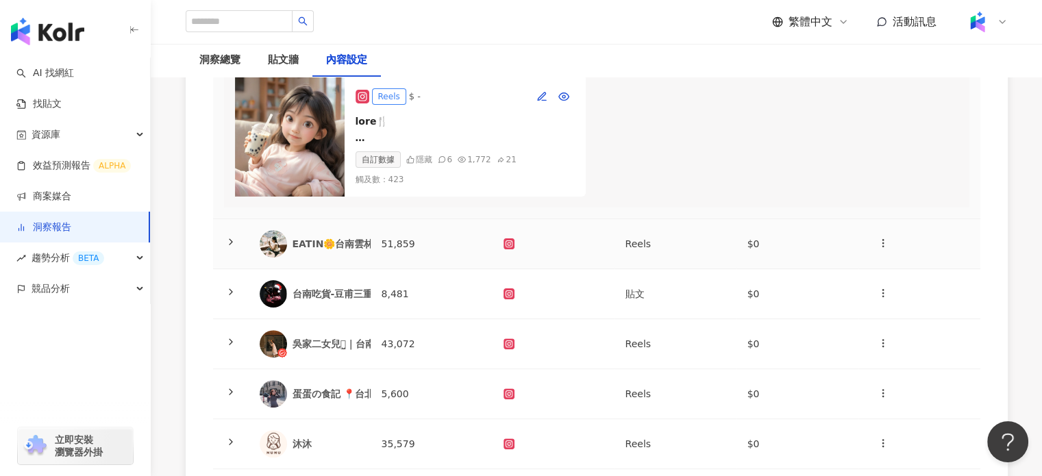
click at [314, 251] on div "EATIN🌼台南雲林吃ㄔ日常" at bounding box center [352, 244] width 120 height 14
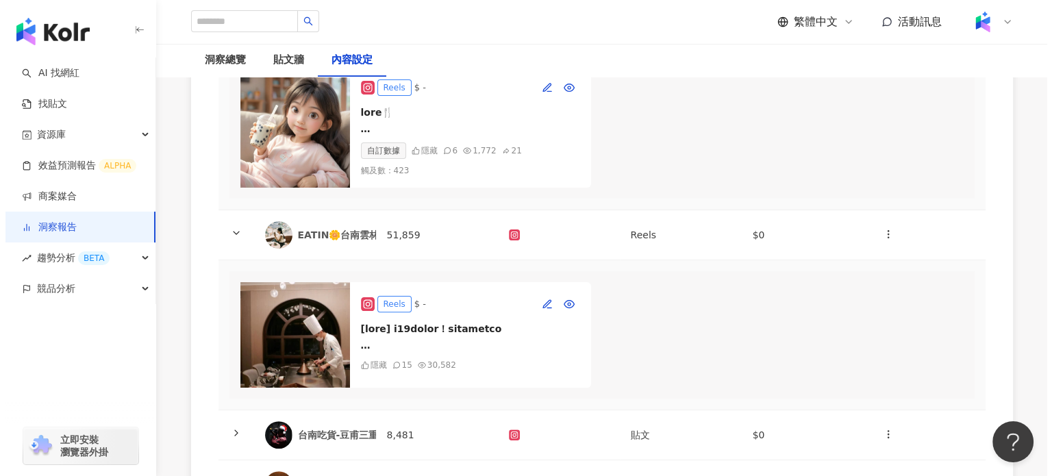
scroll to position [474, 0]
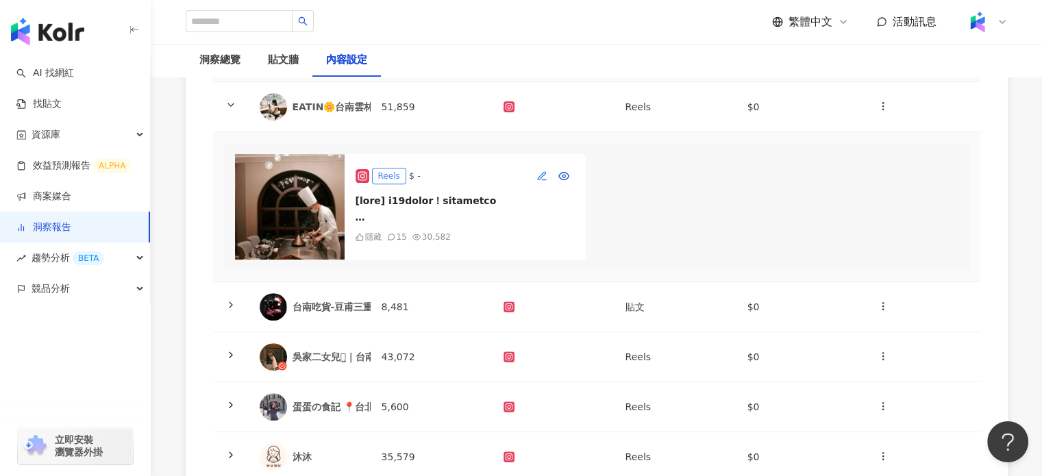
click at [543, 181] on icon "button" at bounding box center [541, 176] width 11 height 11
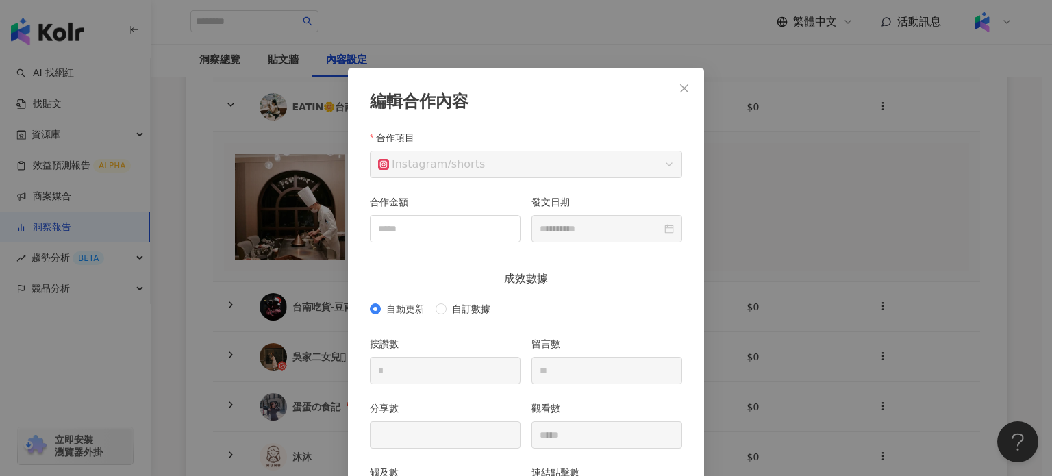
scroll to position [68, 0]
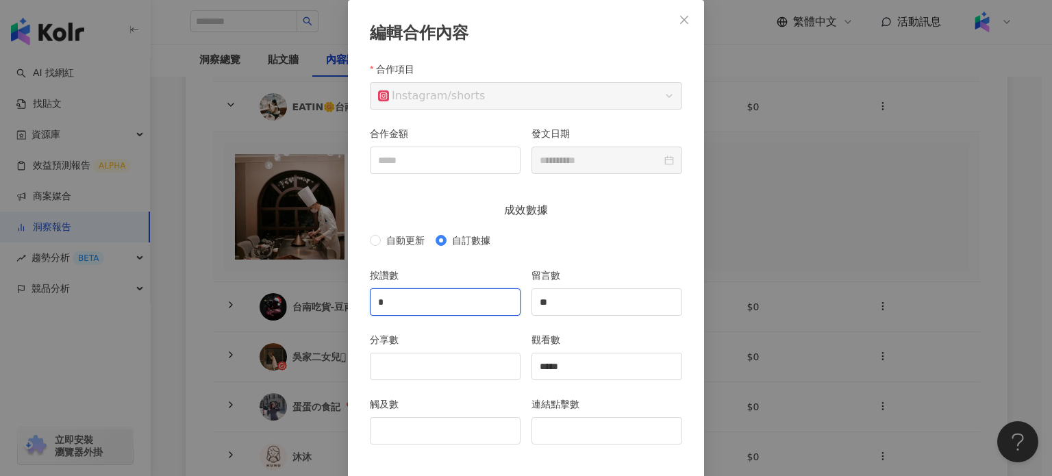
drag, startPoint x: 436, startPoint y: 299, endPoint x: 327, endPoint y: 257, distance: 116.9
click at [331, 273] on div "**********" at bounding box center [526, 238] width 1052 height 476
type input "***"
click at [455, 368] on input "分享數" at bounding box center [444, 366] width 149 height 26
type input "**"
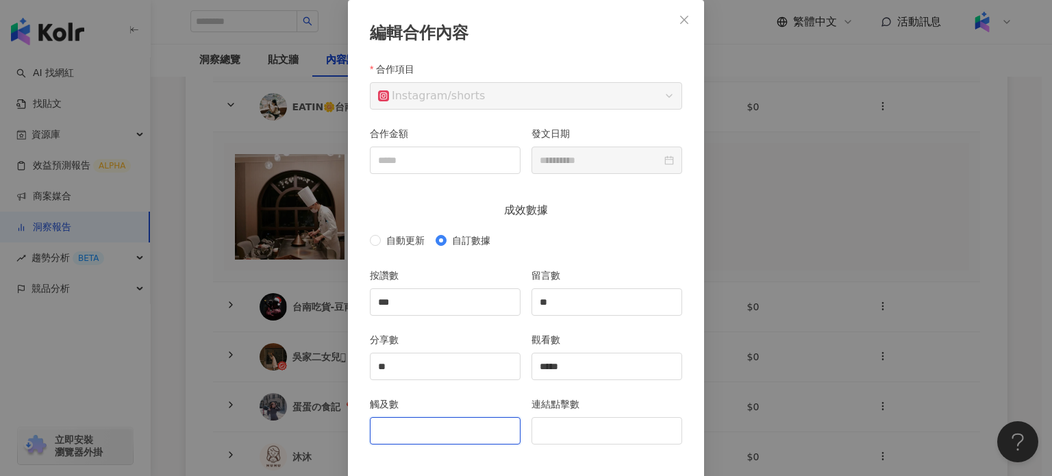
click at [428, 436] on input "觸及數" at bounding box center [444, 431] width 149 height 26
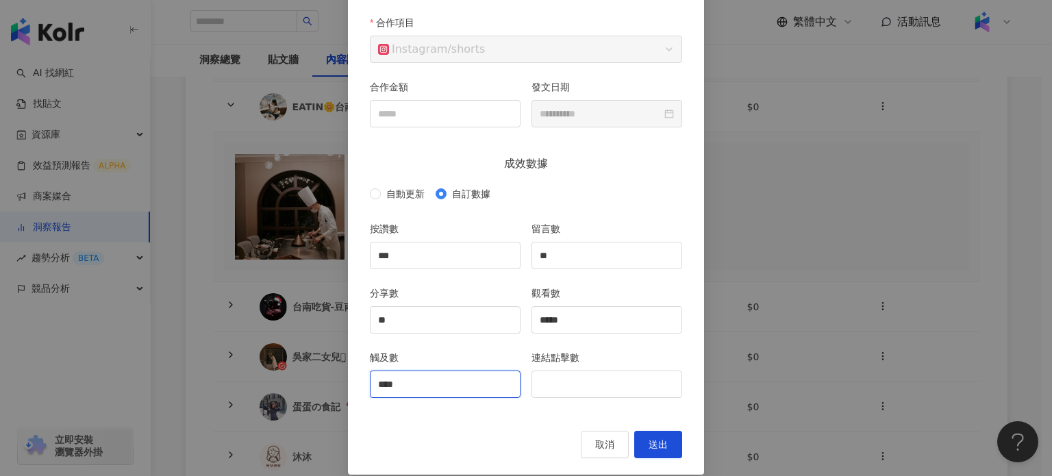
scroll to position [129, 0]
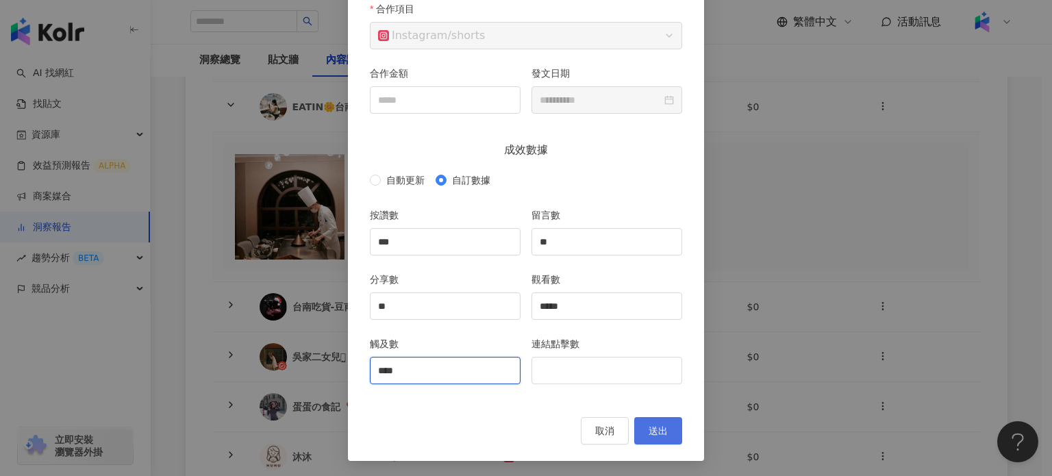
type input "****"
click at [661, 431] on span "送出" at bounding box center [658, 430] width 19 height 11
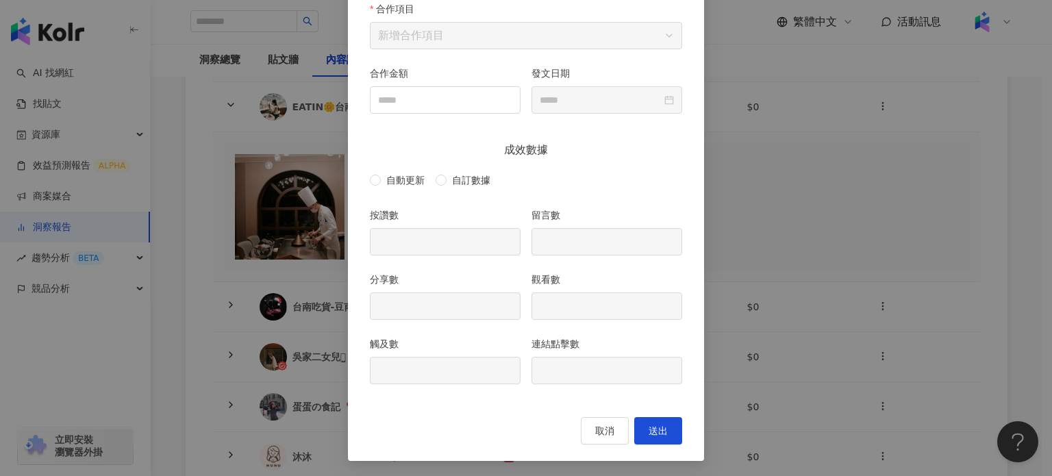
type input "***"
type input "**"
type input "*****"
type input "****"
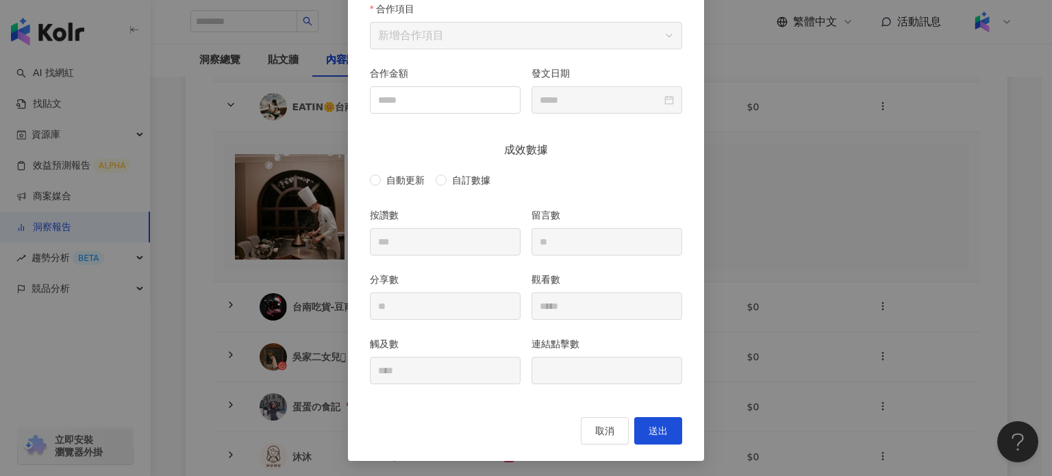
type input "**********"
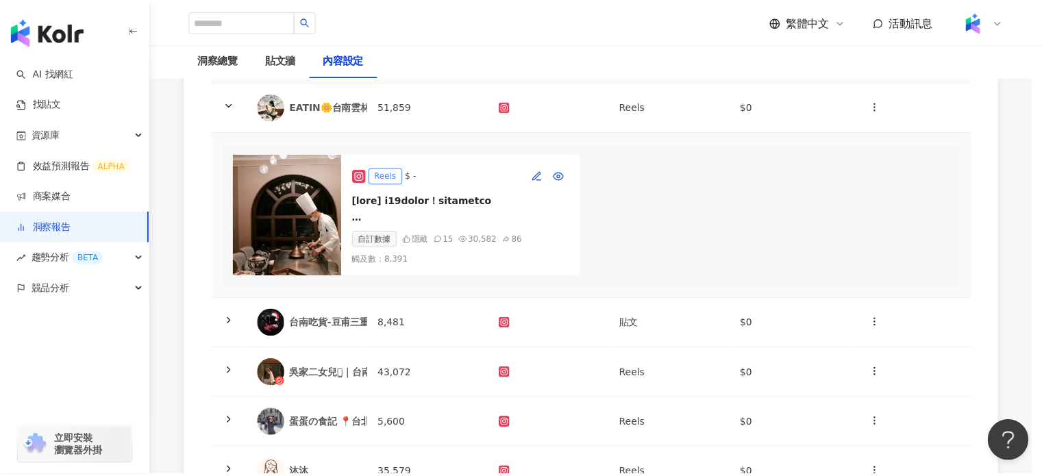
scroll to position [0, 0]
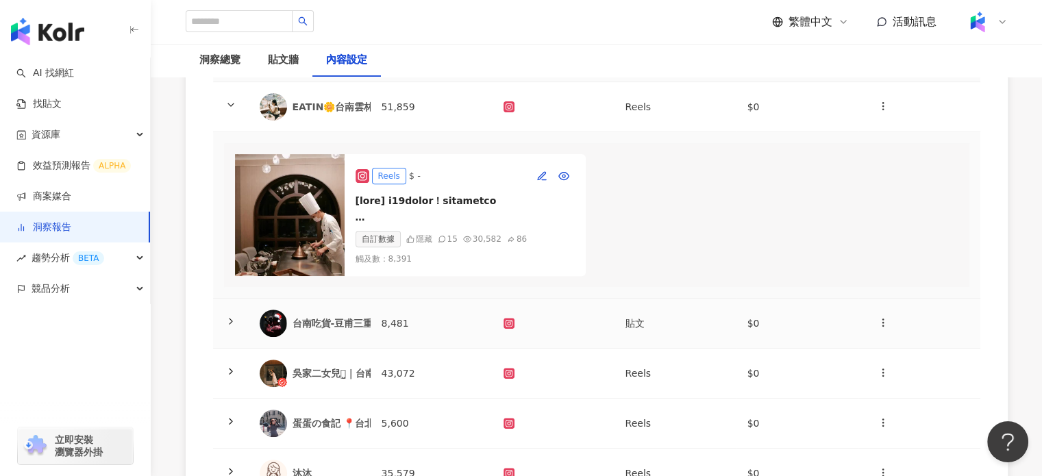
click at [463, 343] on td "8,481" at bounding box center [431, 324] width 122 height 50
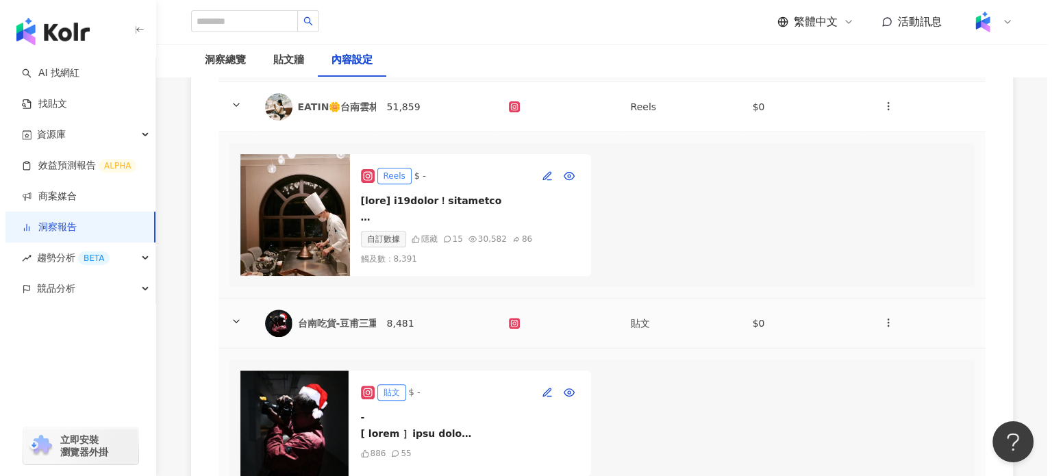
scroll to position [611, 0]
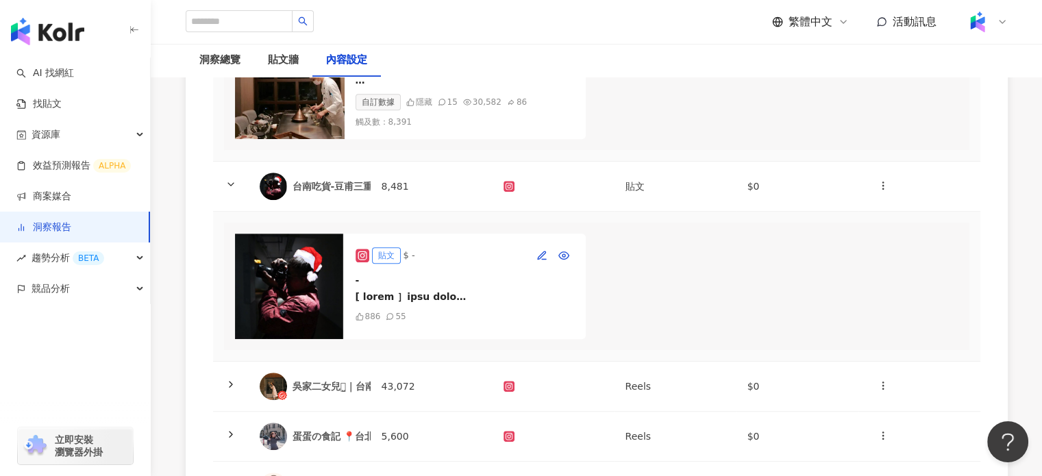
click at [332, 287] on img at bounding box center [290, 286] width 110 height 105
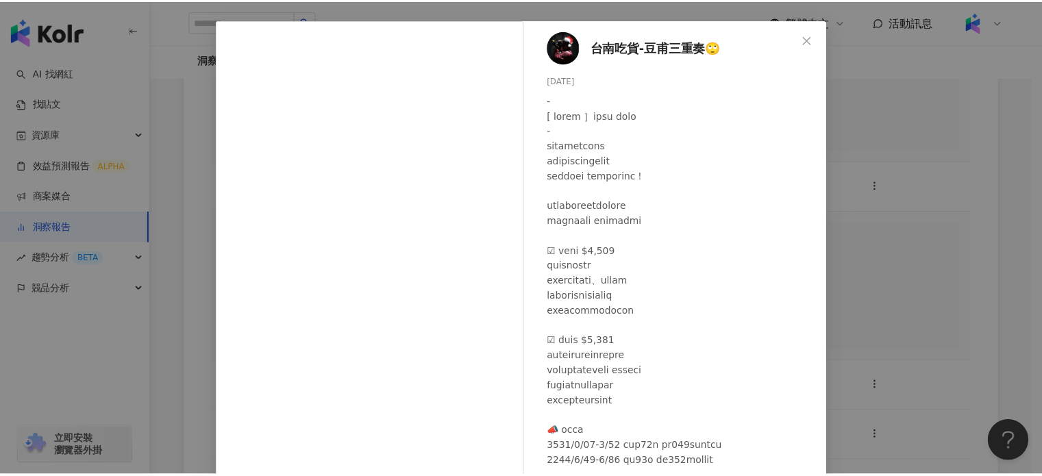
scroll to position [0, 0]
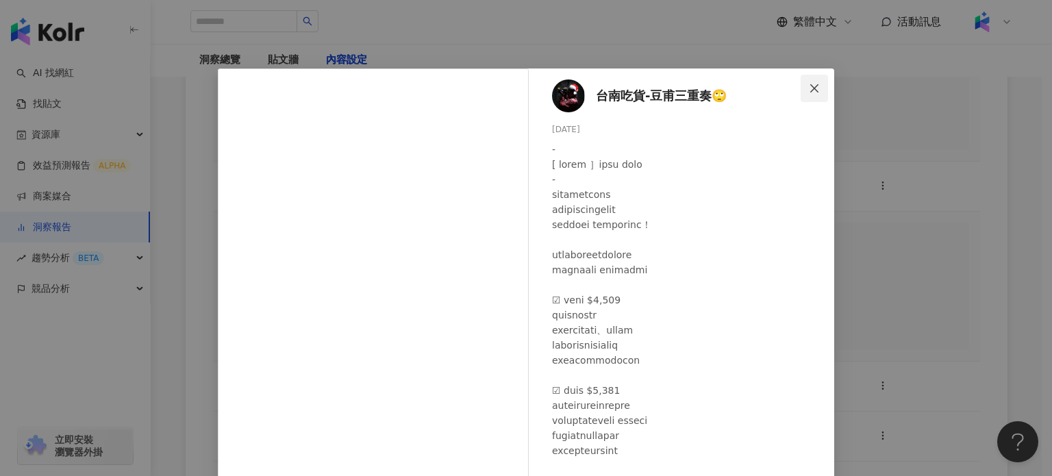
click at [808, 81] on button "Close" at bounding box center [814, 88] width 27 height 27
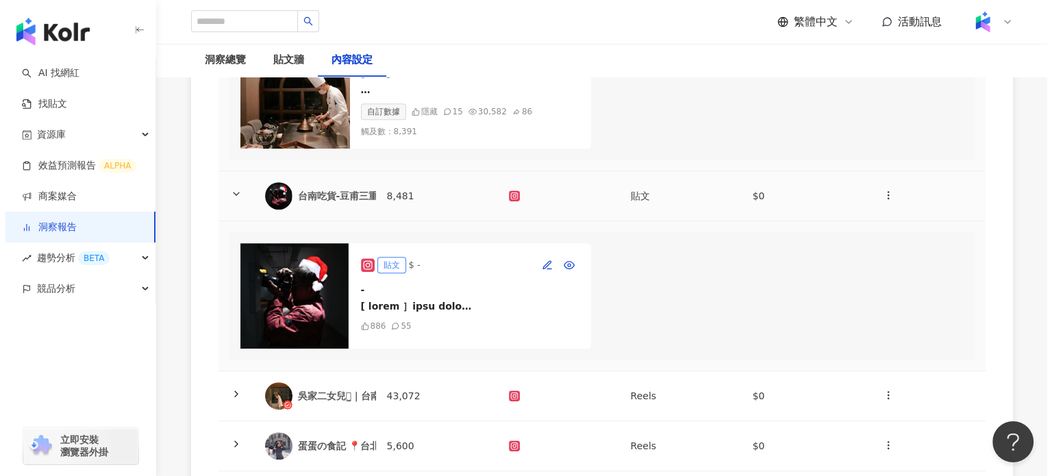
scroll to position [542, 0]
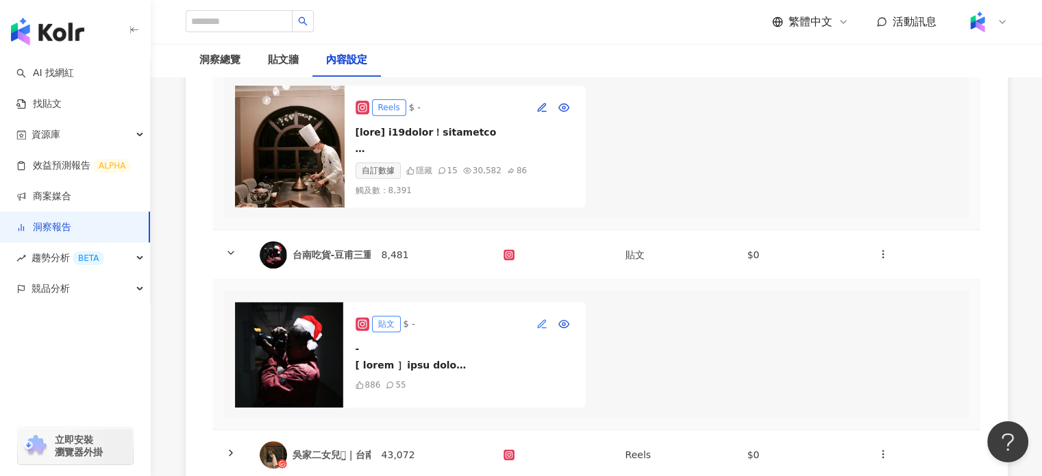
click at [538, 329] on icon "button" at bounding box center [541, 323] width 11 height 11
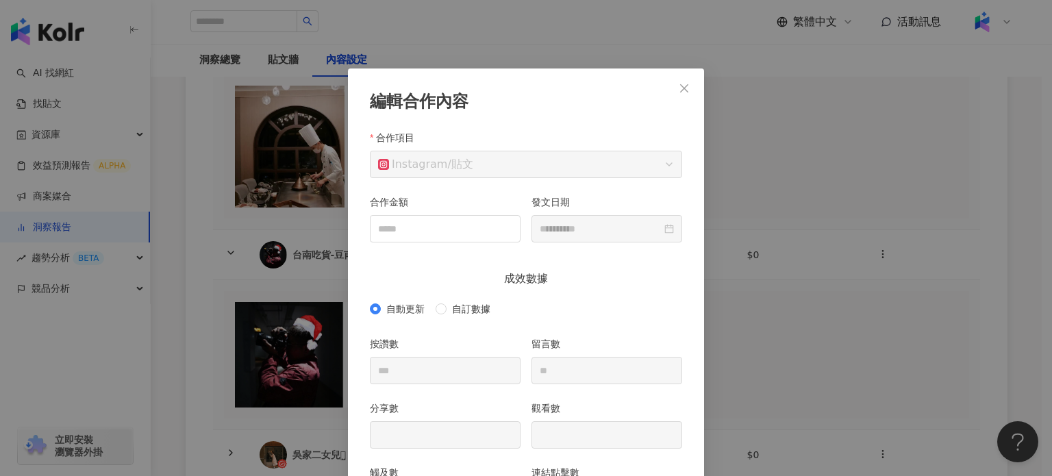
scroll to position [68, 0]
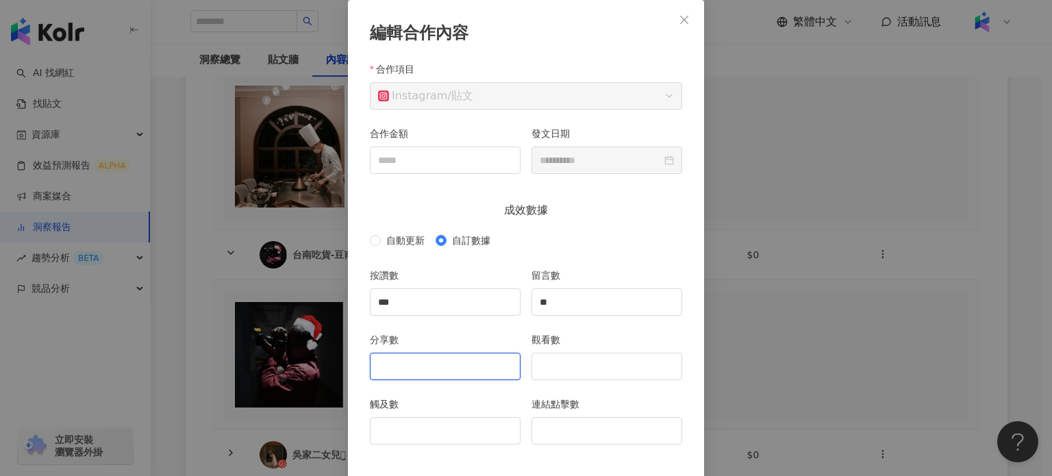
click at [421, 375] on input "分享數" at bounding box center [444, 366] width 149 height 26
type input "*"
click at [616, 374] on input "觀看數" at bounding box center [606, 366] width 149 height 26
type input "****"
click at [426, 433] on input "觸及數" at bounding box center [444, 431] width 149 height 26
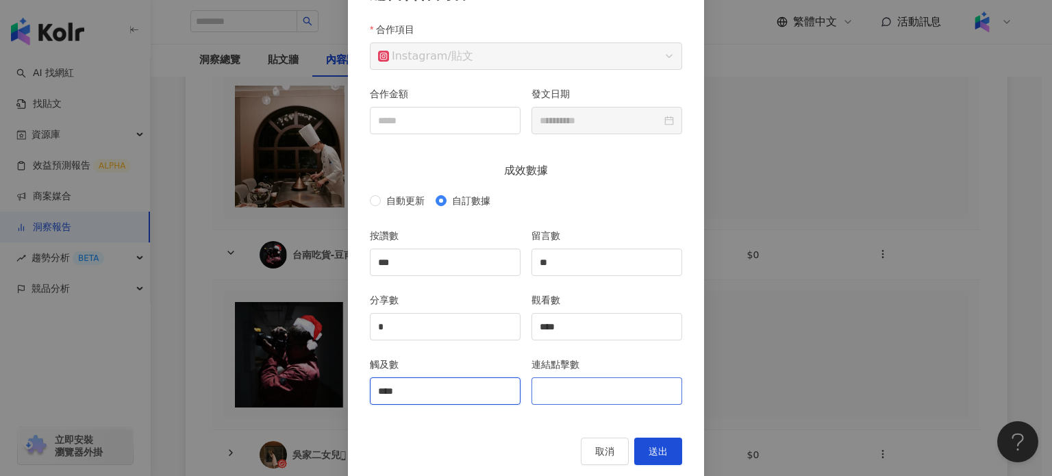
scroll to position [129, 0]
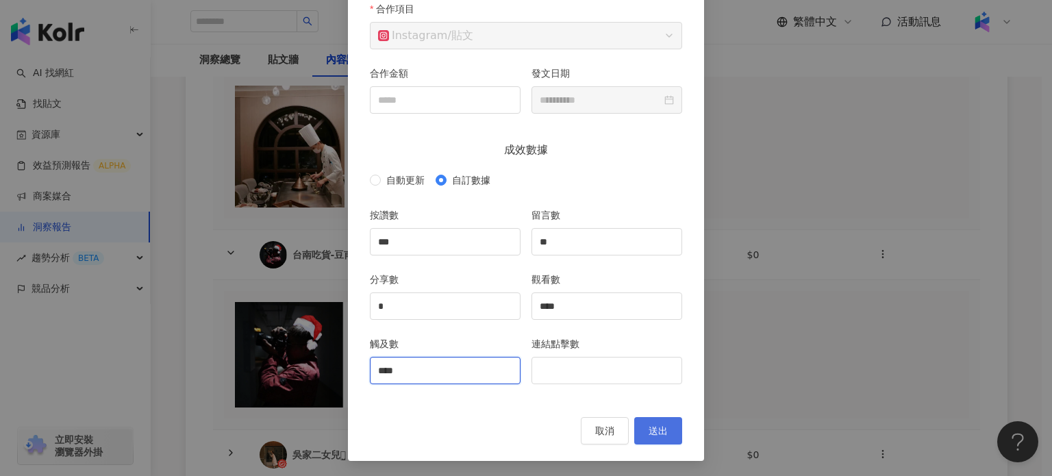
type input "****"
click at [668, 443] on button "送出" at bounding box center [658, 430] width 48 height 27
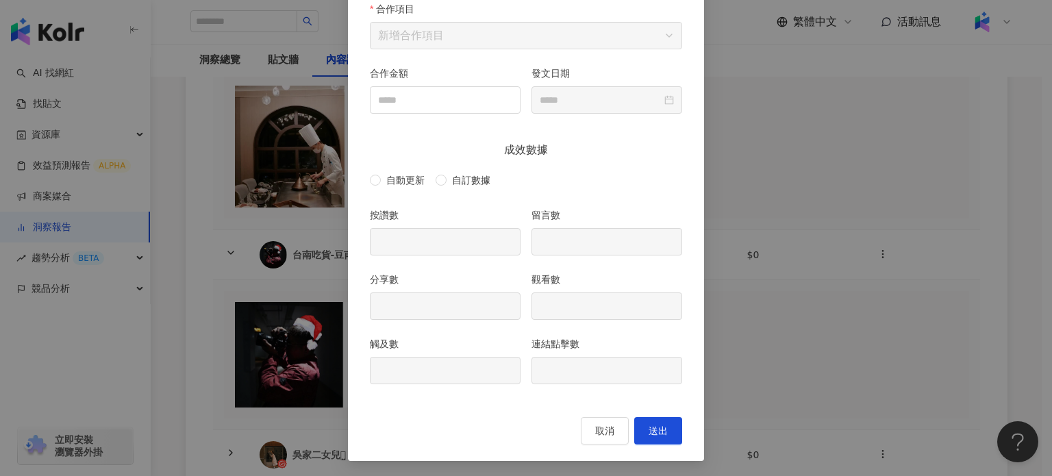
type input "***"
type input "**"
type input "*"
type input "****"
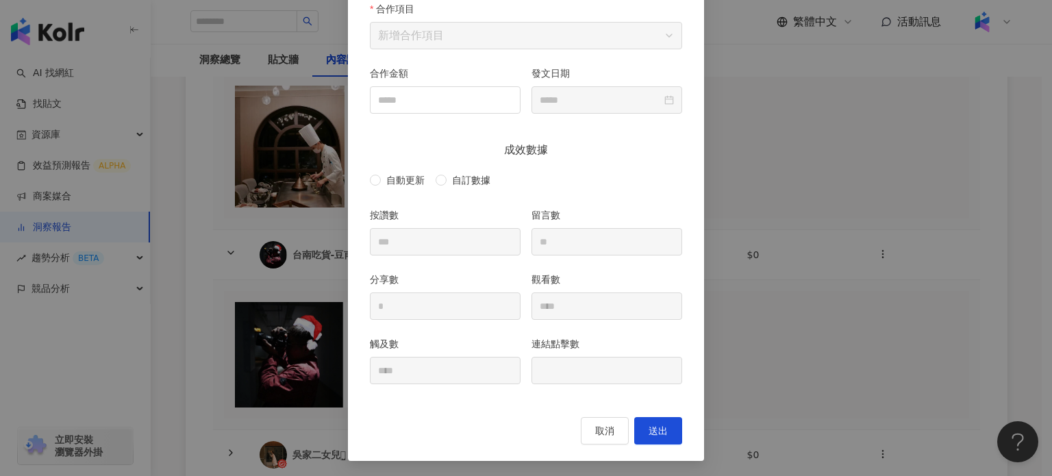
type input "**********"
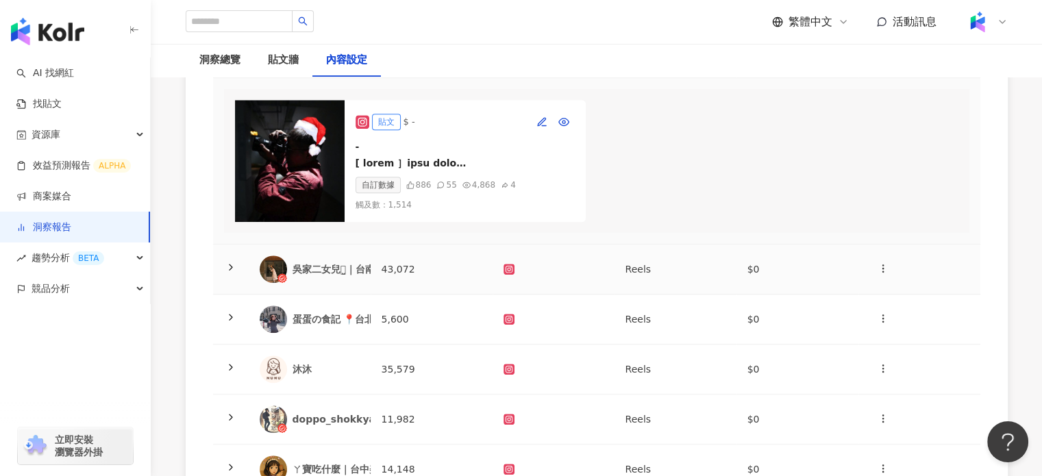
scroll to position [748, 0]
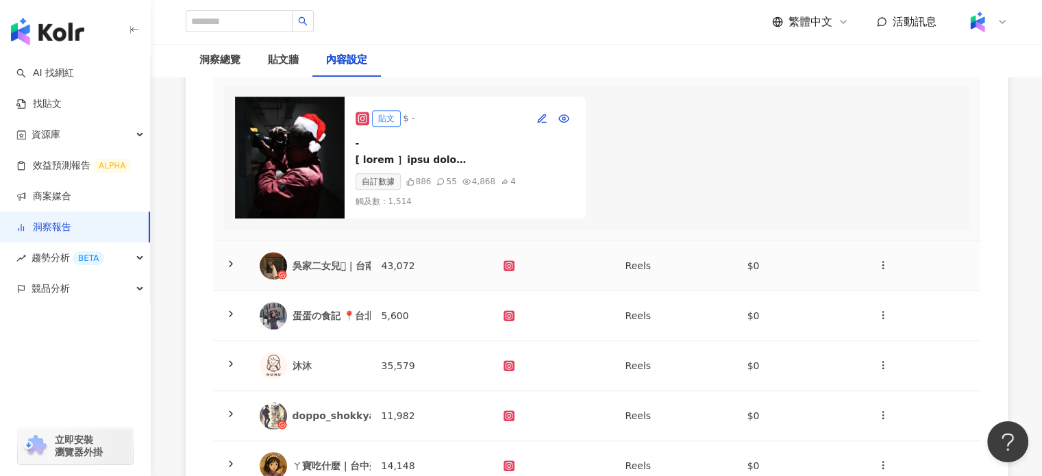
click at [351, 273] on div "吳家二女兒⺣̤̬︎︎｜台南𝐃𝐃 𝐋𝐨𝐧𝐠🍊" at bounding box center [358, 266] width 132 height 14
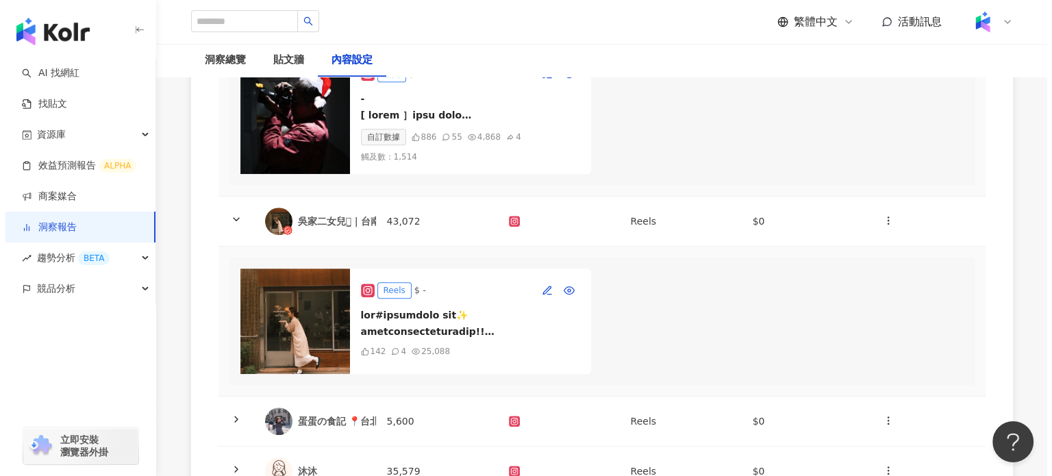
scroll to position [816, 0]
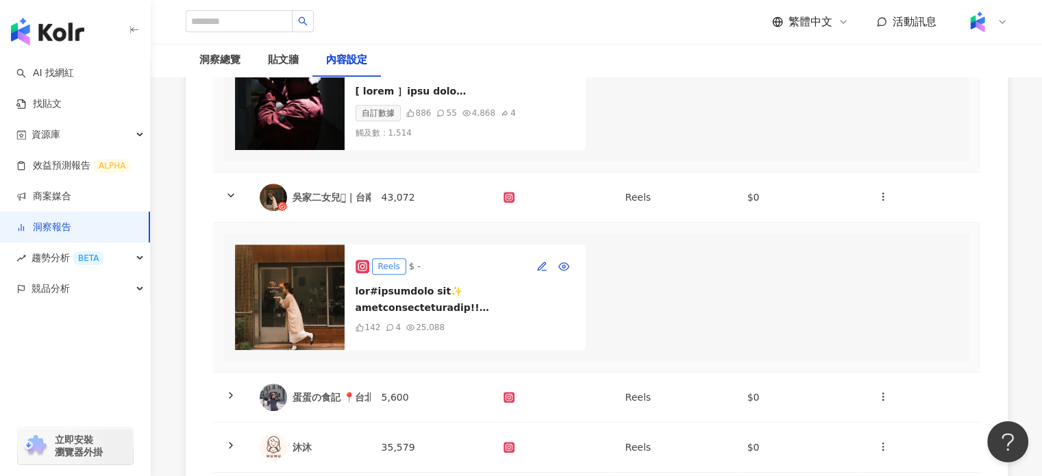
click at [427, 277] on div "Reels $ -" at bounding box center [464, 266] width 219 height 22
click at [331, 309] on img at bounding box center [290, 296] width 110 height 105
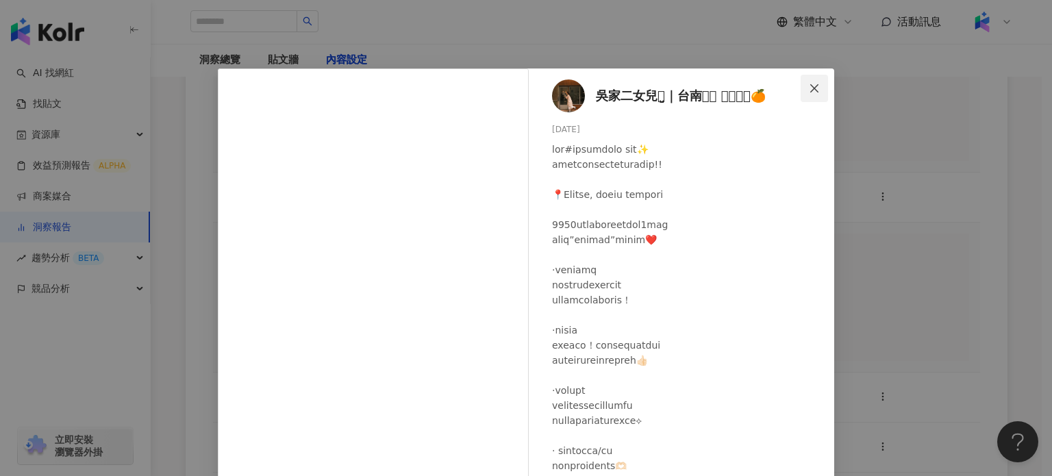
click at [811, 83] on icon "close" at bounding box center [814, 88] width 11 height 11
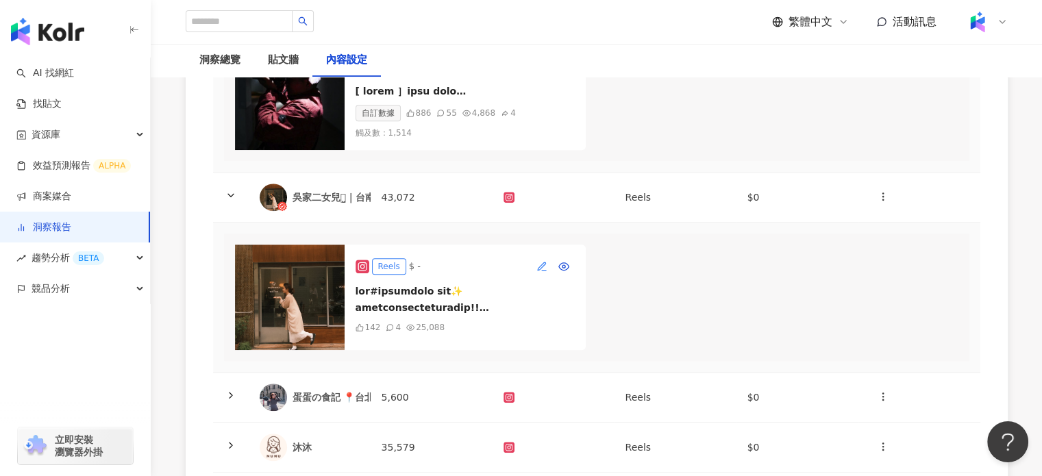
click at [537, 272] on icon "button" at bounding box center [541, 266] width 11 height 11
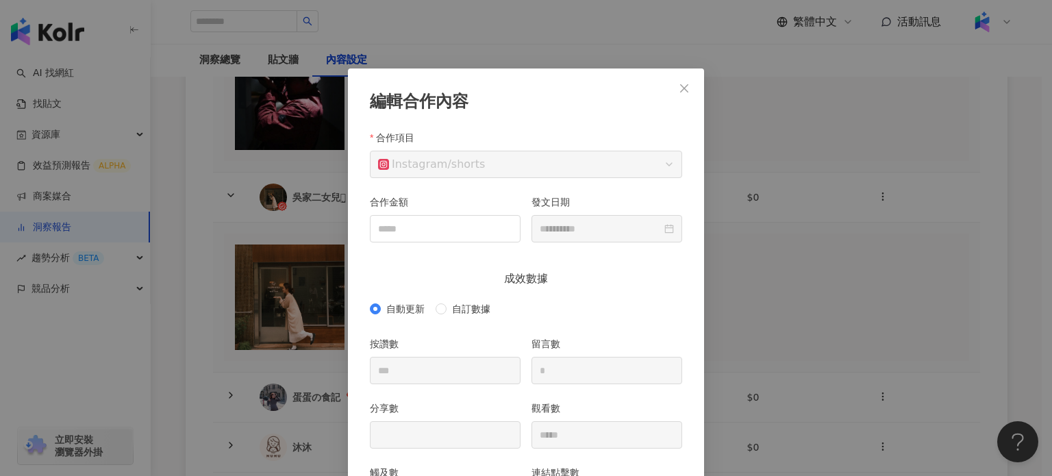
scroll to position [68, 0]
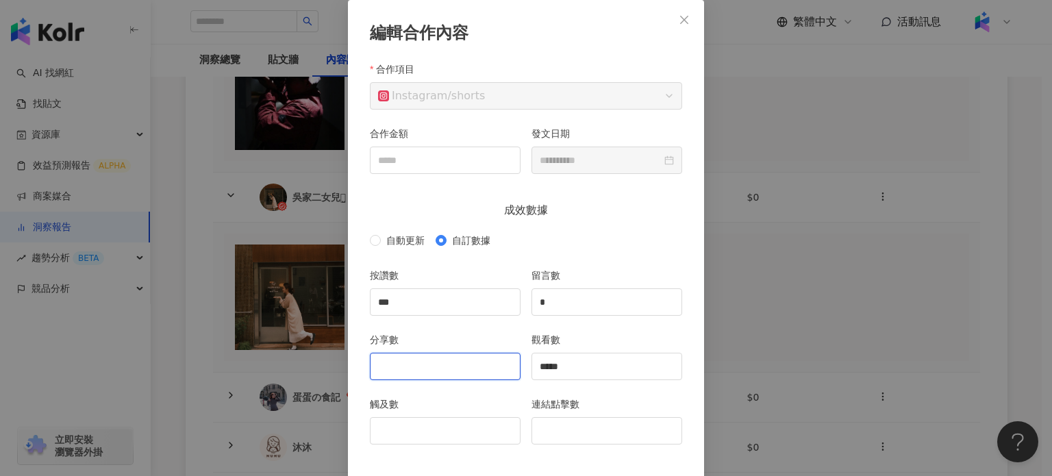
click at [409, 355] on input "分享數" at bounding box center [444, 366] width 149 height 26
type input "**"
click at [431, 424] on input "觸及數" at bounding box center [444, 431] width 149 height 26
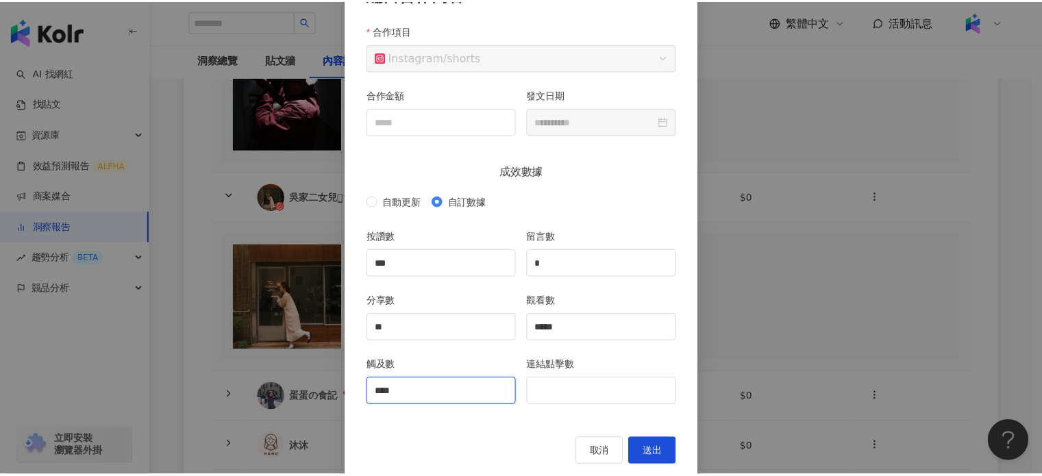
scroll to position [129, 0]
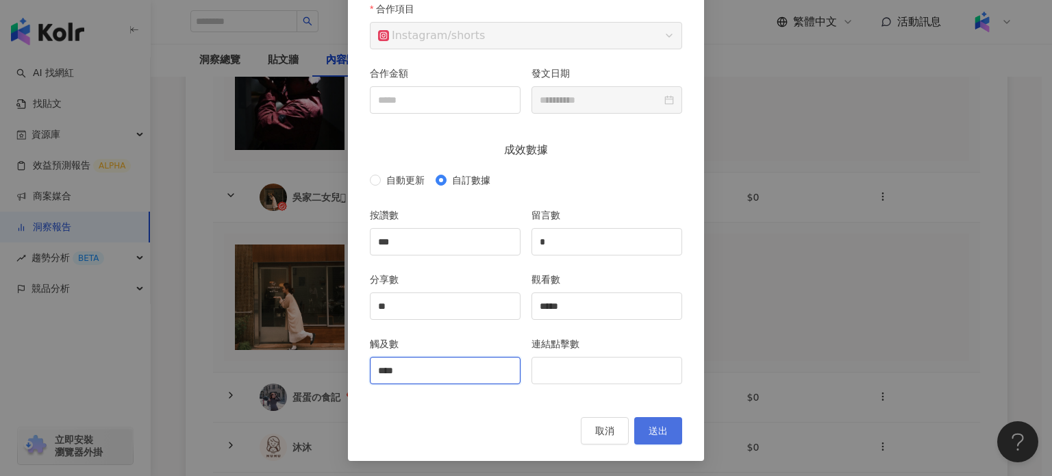
type input "****"
click at [648, 436] on button "送出" at bounding box center [658, 430] width 48 height 27
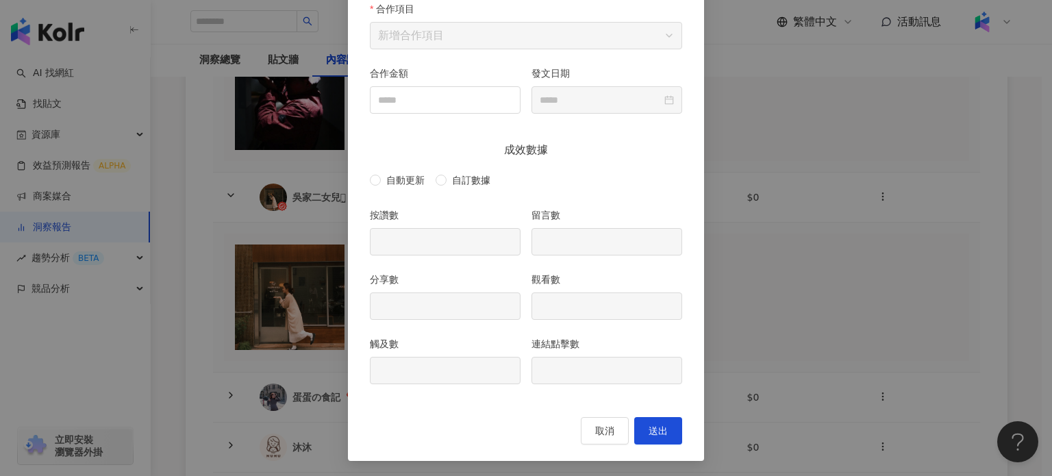
type input "***"
type input "*"
type input "**"
type input "*****"
type input "****"
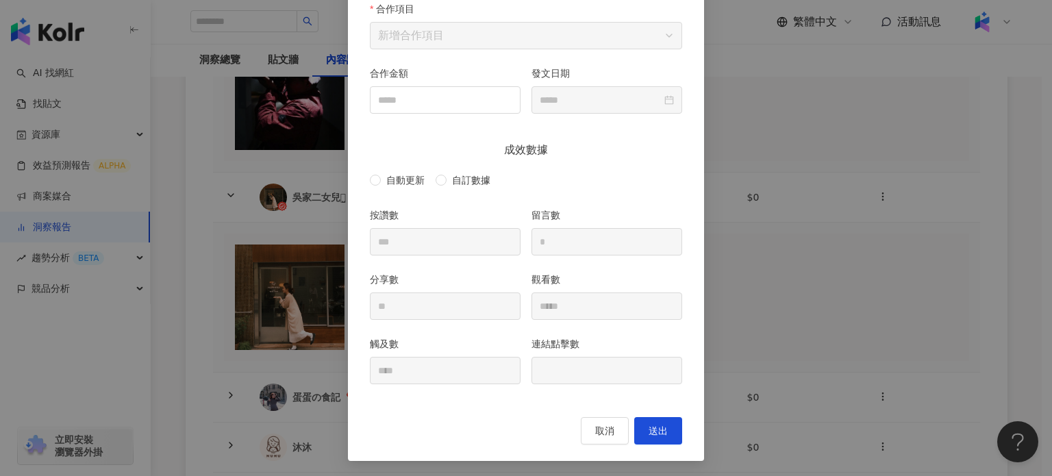
type input "**********"
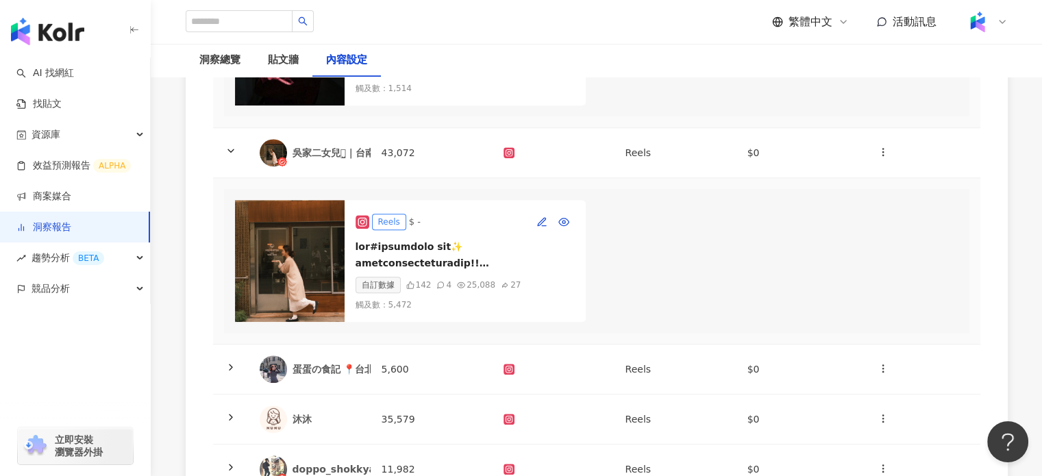
scroll to position [885, 0]
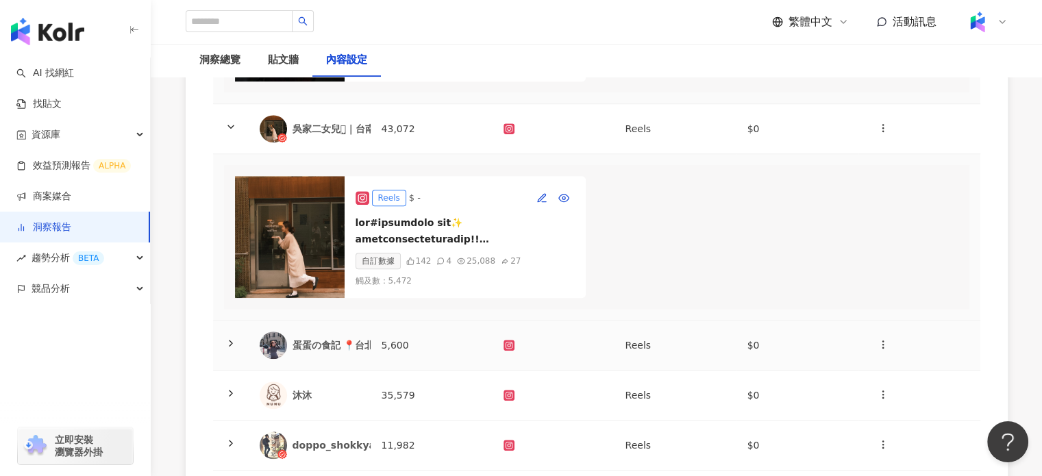
click at [351, 352] on div "蛋蛋の食記 📍台北·[GEOGRAPHIC_DATA]" at bounding box center [391, 345] width 198 height 14
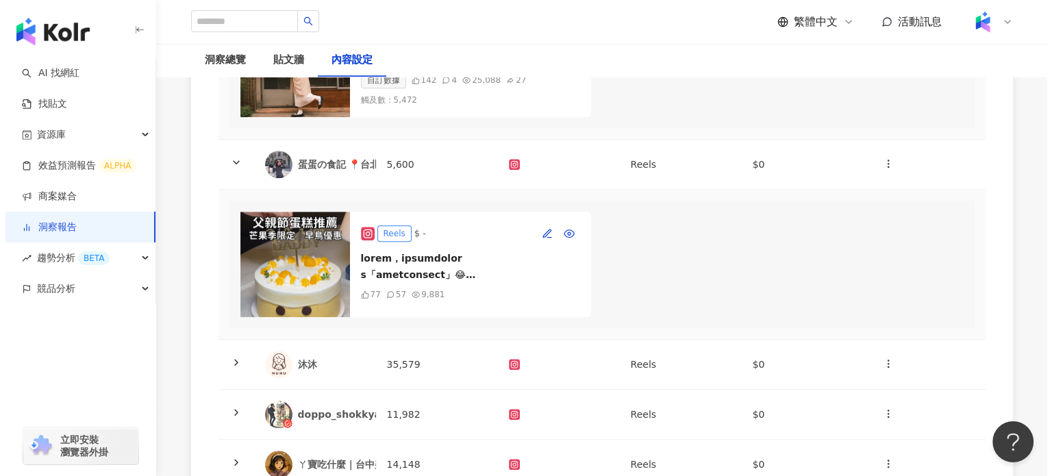
scroll to position [1090, 0]
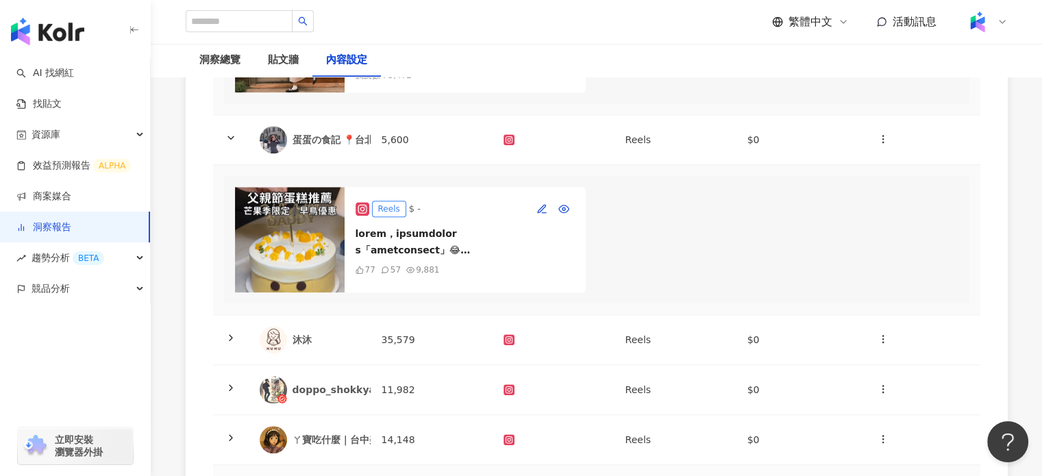
click at [323, 244] on img at bounding box center [290, 239] width 110 height 105
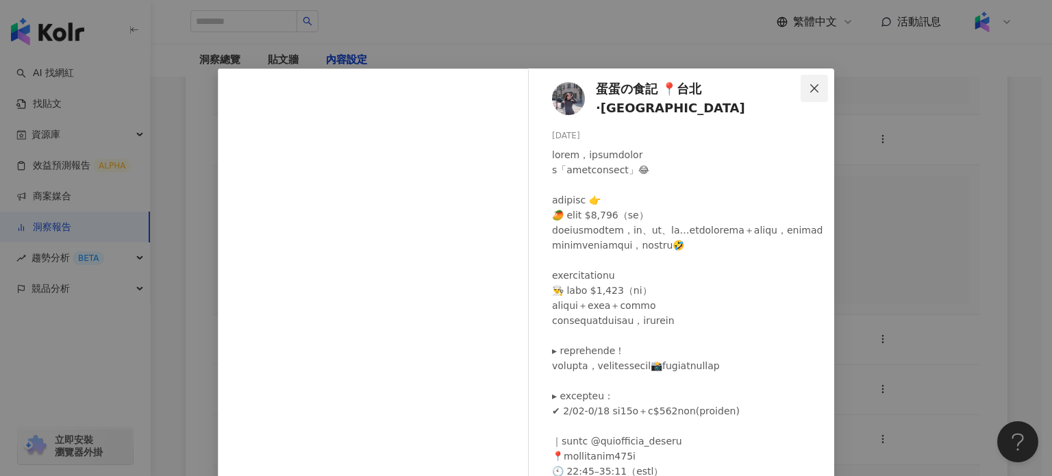
click at [809, 79] on button "Close" at bounding box center [814, 88] width 27 height 27
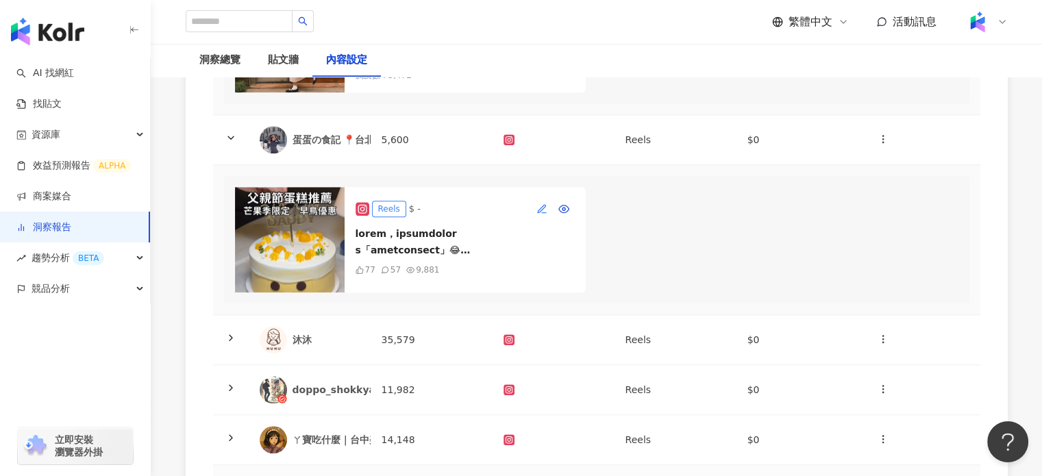
click at [534, 220] on button "button" at bounding box center [542, 209] width 22 height 22
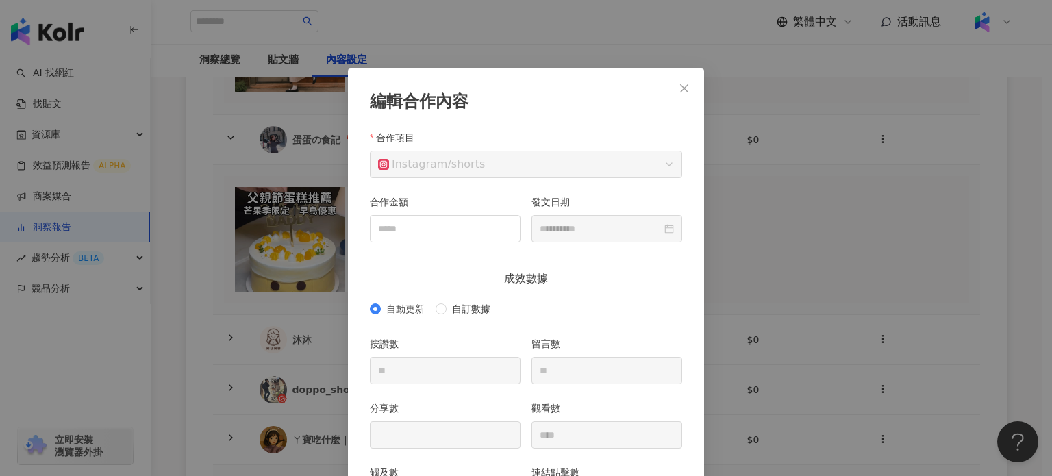
scroll to position [68, 0]
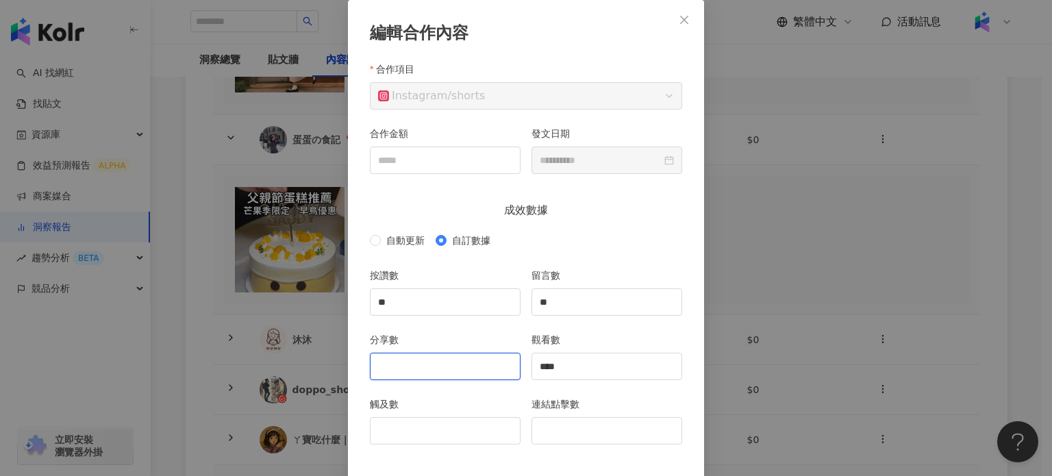
click at [411, 362] on input "分享數" at bounding box center [444, 366] width 149 height 26
type input "**"
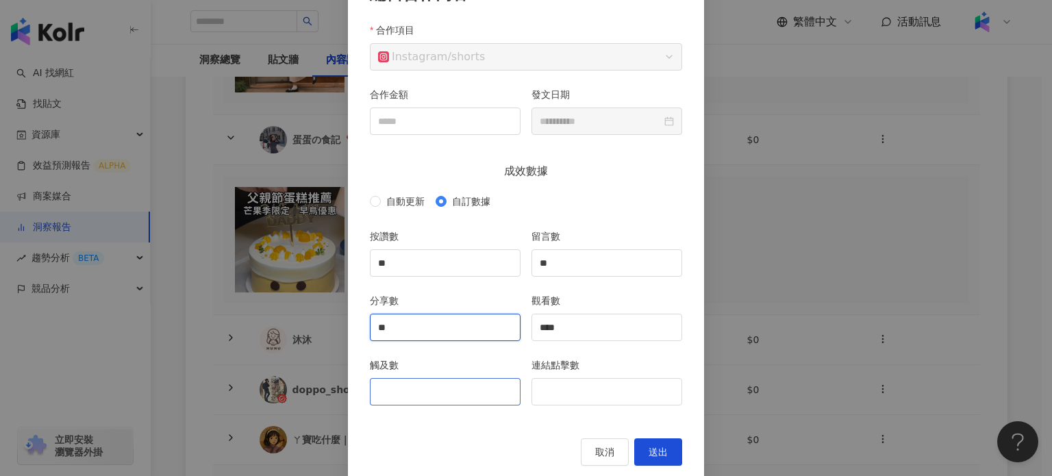
scroll to position [129, 0]
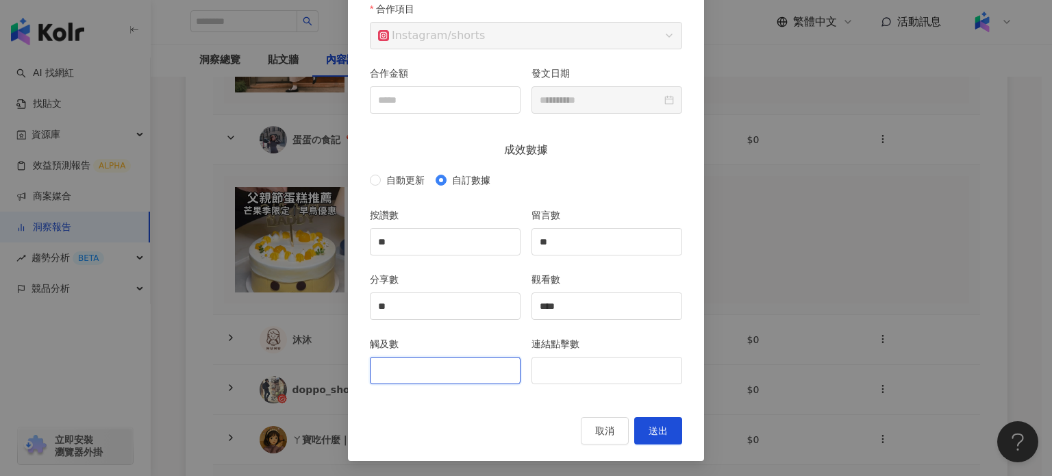
click at [463, 364] on input "觸及數" at bounding box center [444, 370] width 149 height 26
type input "****"
click at [649, 430] on span "送出" at bounding box center [658, 430] width 19 height 11
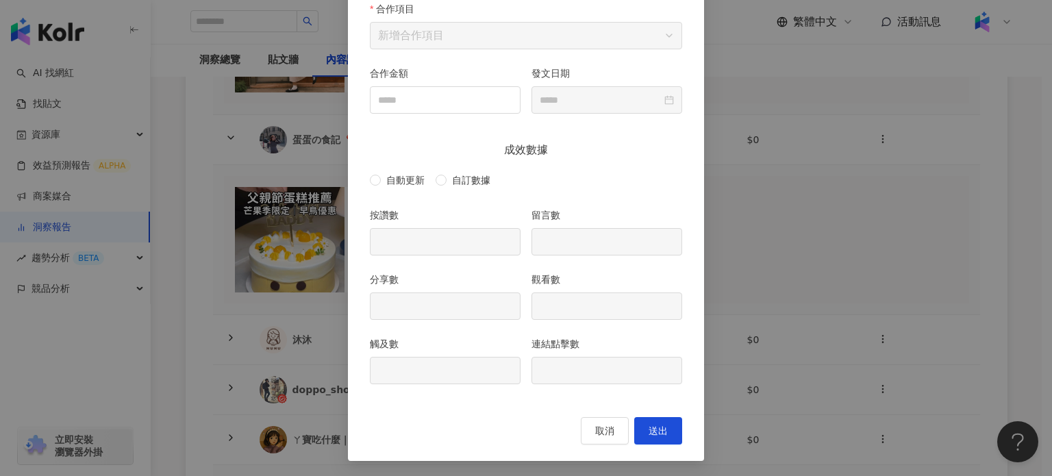
type input "**"
type input "****"
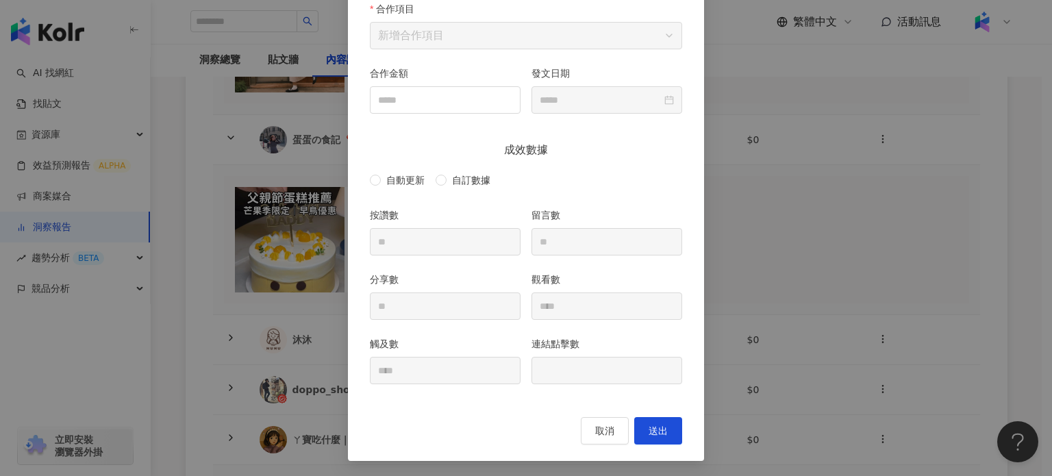
type input "**********"
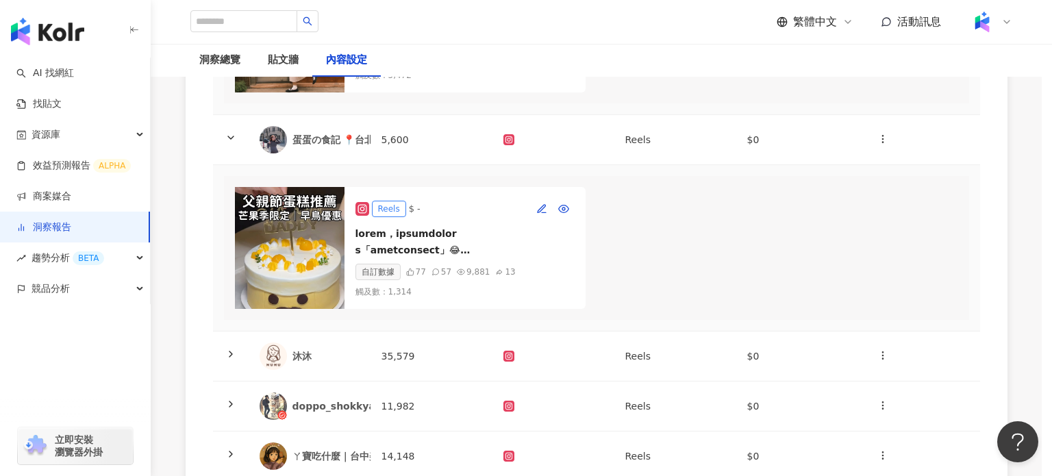
scroll to position [0, 0]
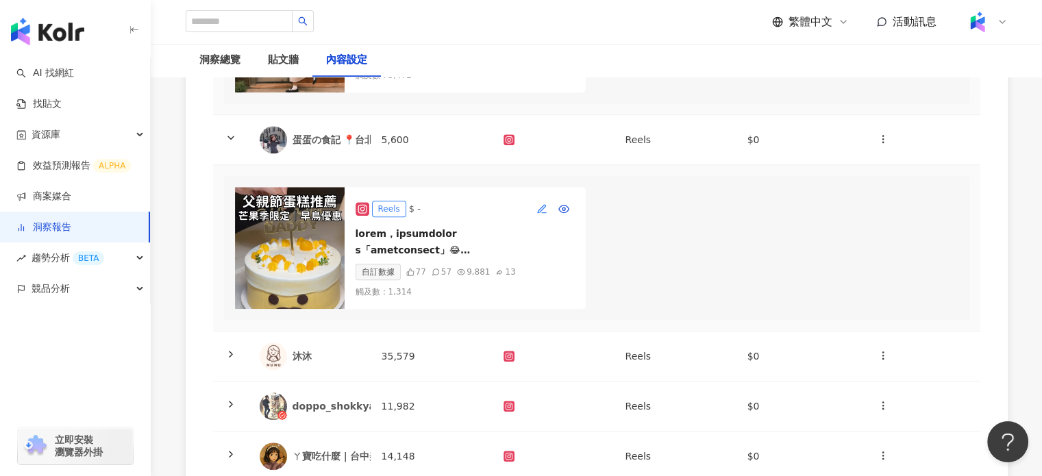
click at [537, 214] on icon "button" at bounding box center [541, 208] width 11 height 11
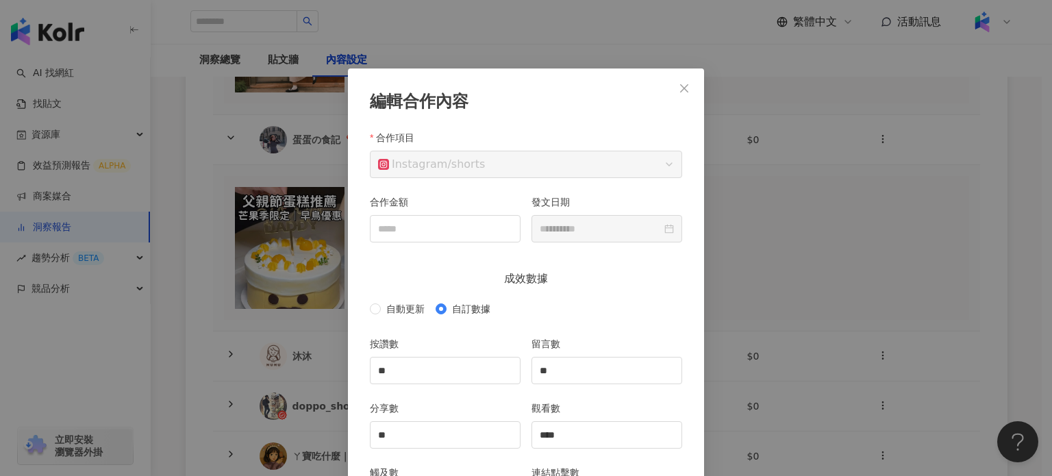
scroll to position [68, 0]
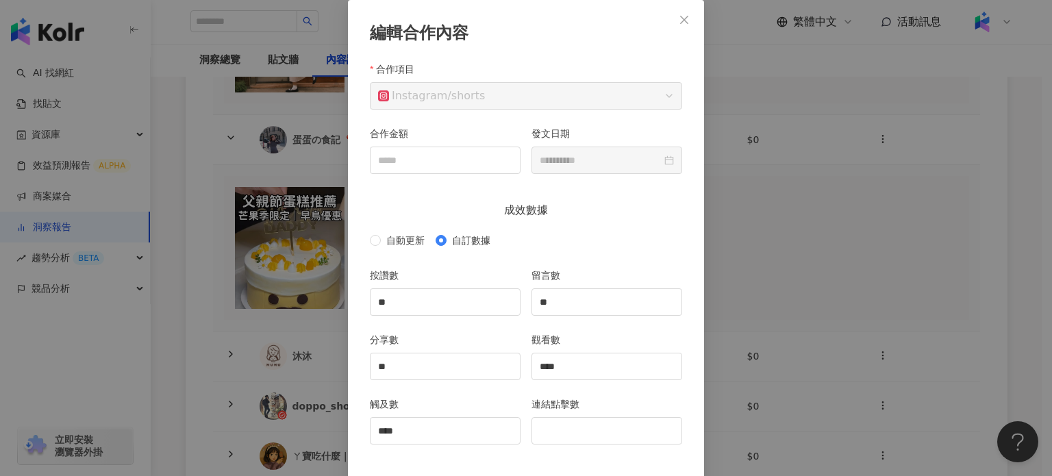
click at [687, 16] on span "Close" at bounding box center [683, 19] width 27 height 11
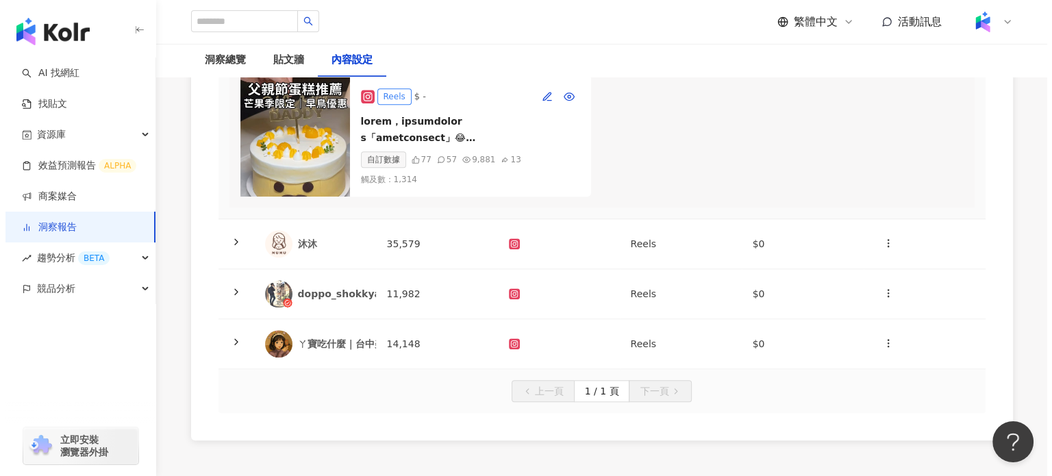
scroll to position [1296, 0]
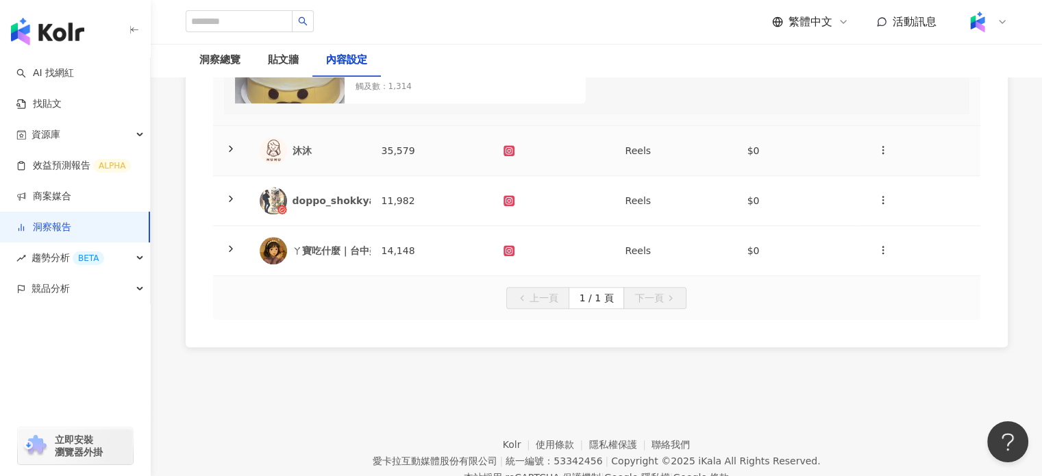
click at [304, 158] on div "沐沐" at bounding box center [325, 151] width 67 height 14
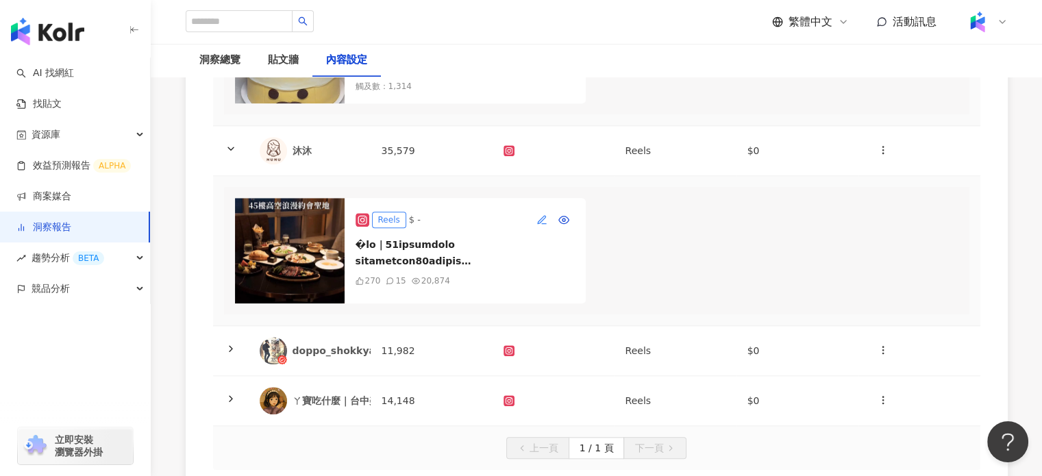
click at [534, 231] on button "button" at bounding box center [542, 220] width 22 height 22
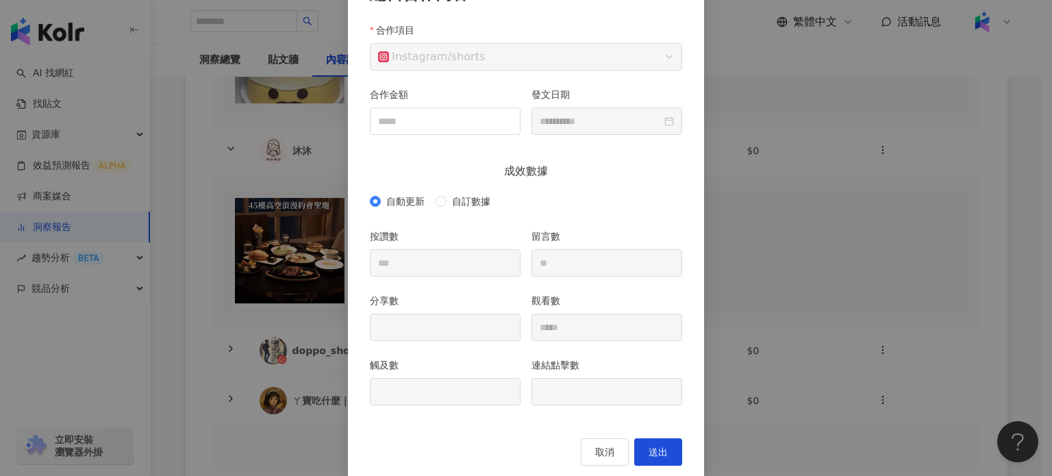
scroll to position [129, 0]
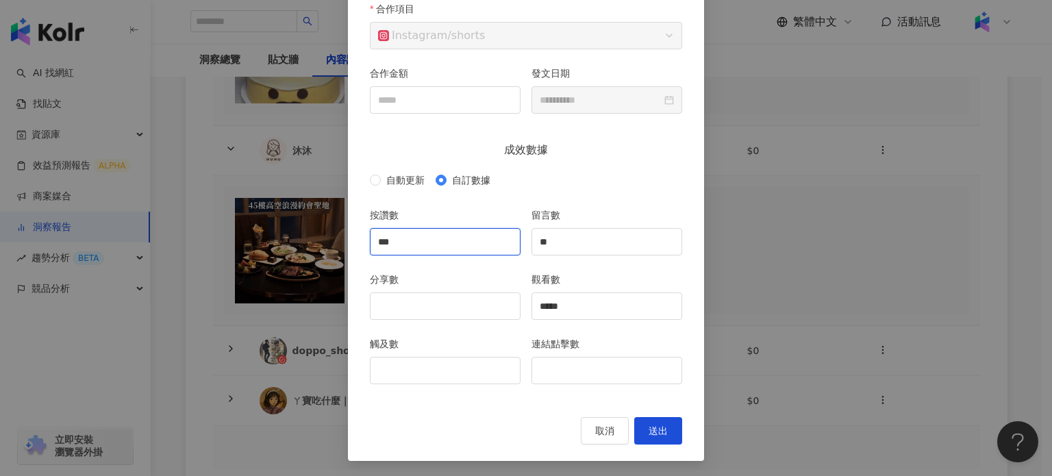
click at [447, 244] on input "***" at bounding box center [444, 242] width 149 height 26
click at [436, 301] on input "分享數" at bounding box center [444, 306] width 149 height 26
type input "*"
type input "***"
click at [500, 375] on input "觸及數" at bounding box center [444, 370] width 149 height 26
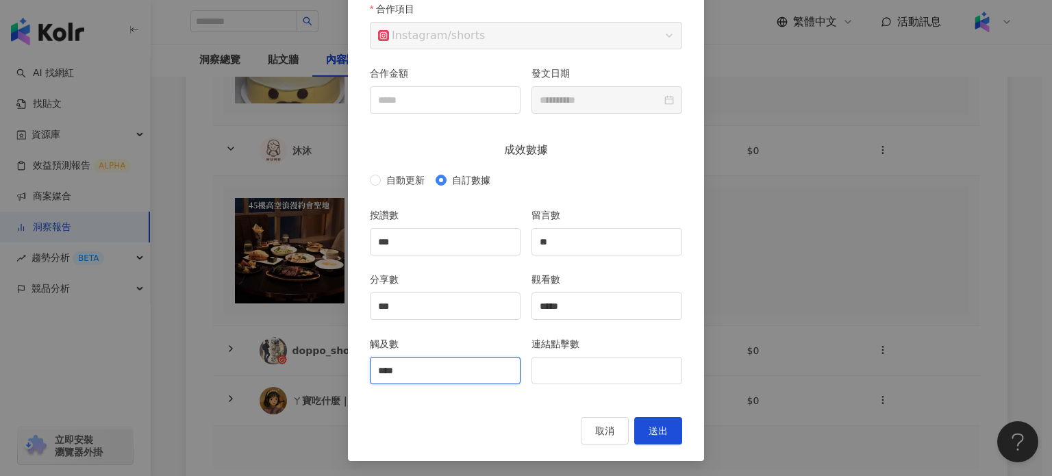
type input "****"
click at [655, 430] on span "送出" at bounding box center [658, 430] width 19 height 11
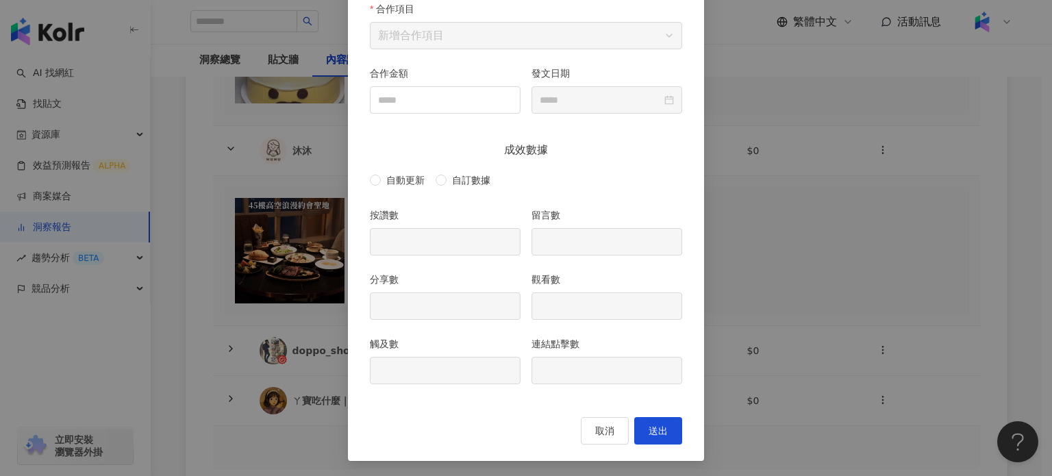
type input "***"
type input "**"
type input "***"
type input "*****"
type input "****"
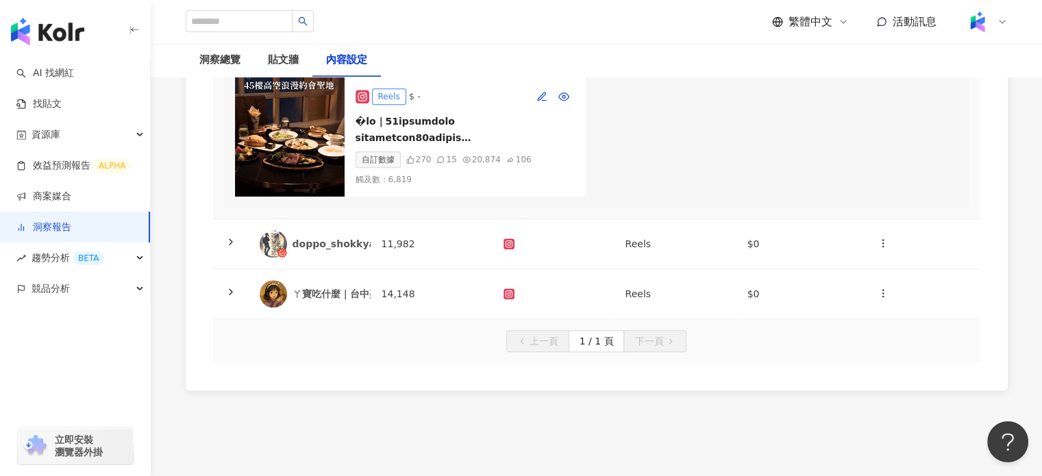
scroll to position [1501, 0]
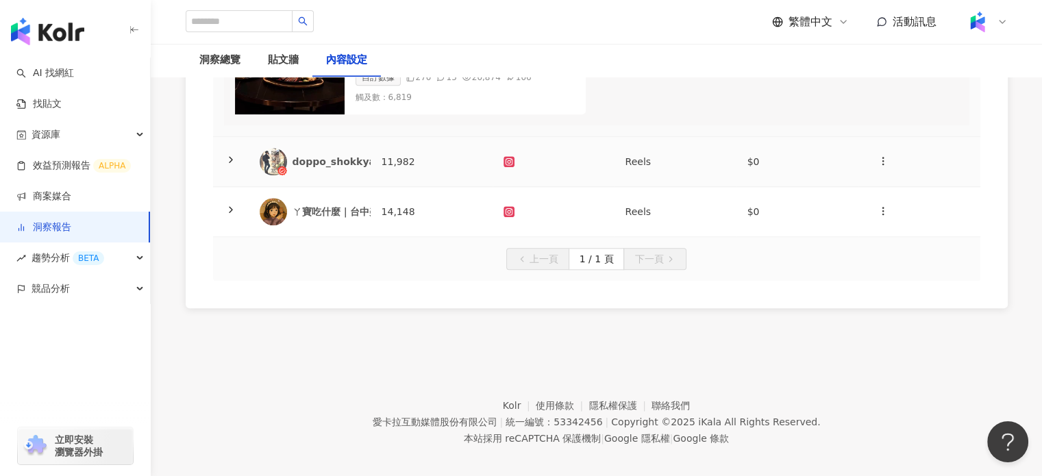
click at [340, 168] on div "doppo_shokkyaku" at bounding box center [340, 162] width 97 height 14
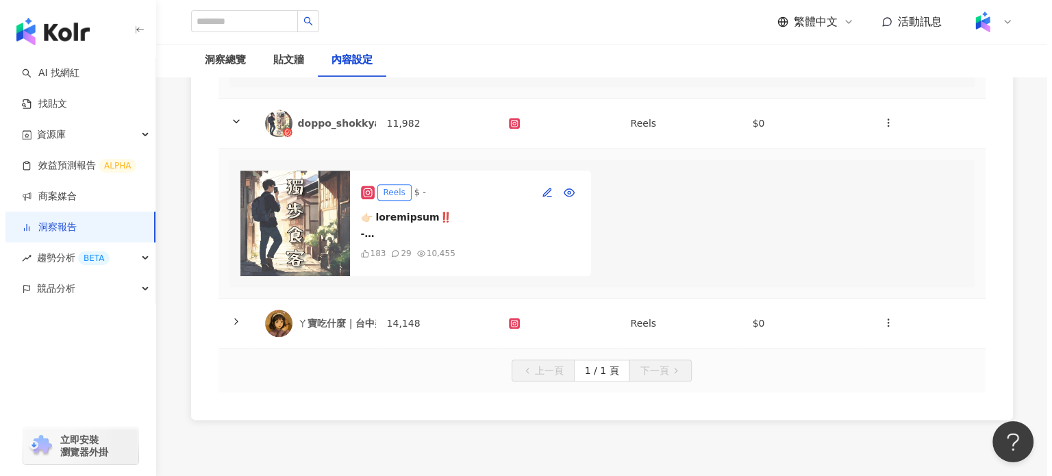
scroll to position [1570, 0]
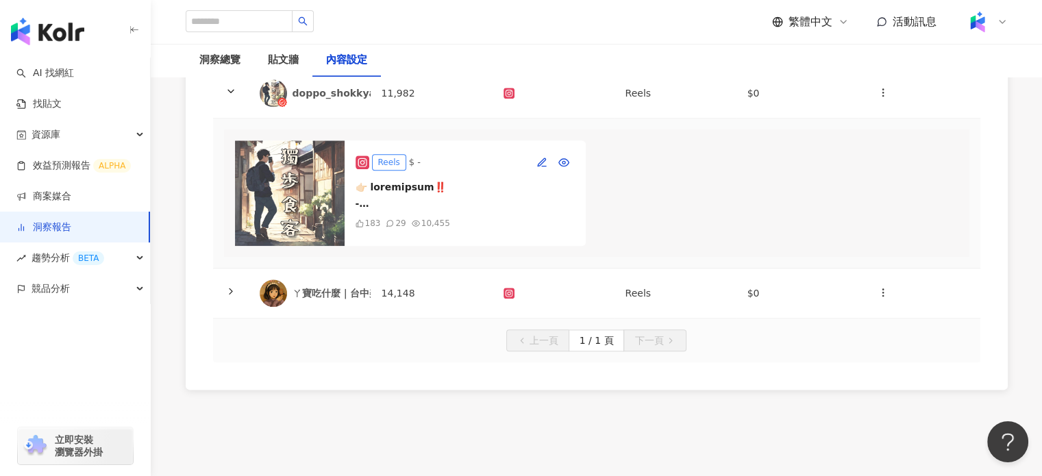
click at [322, 224] on img at bounding box center [290, 192] width 110 height 105
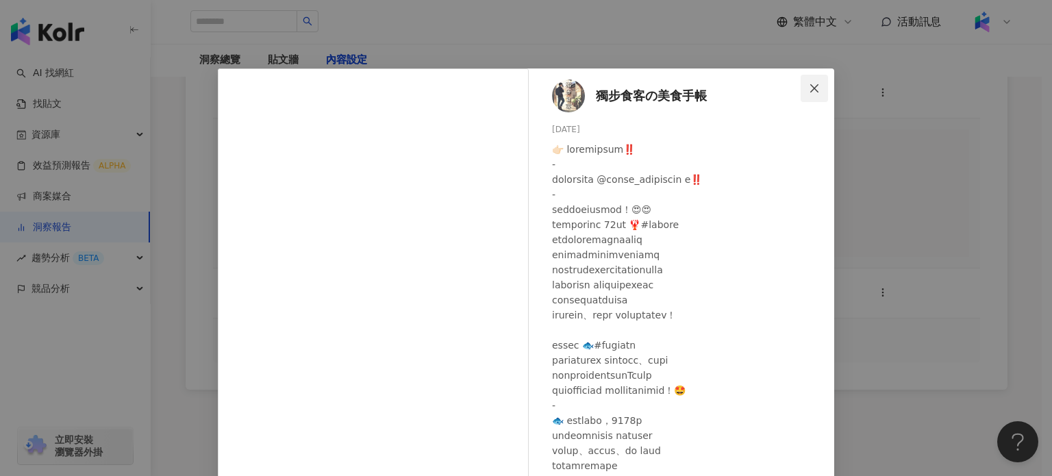
click at [809, 84] on icon "close" at bounding box center [814, 88] width 11 height 11
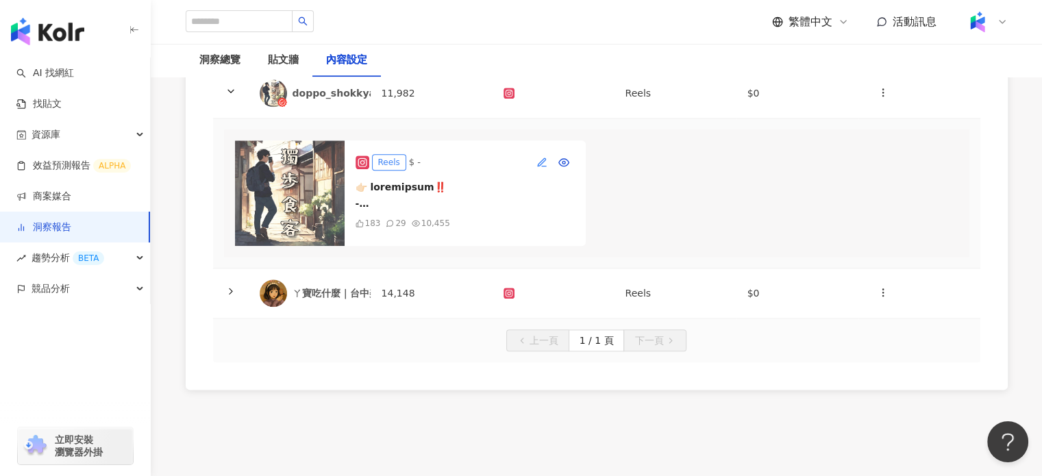
click at [531, 173] on button "button" at bounding box center [542, 162] width 22 height 22
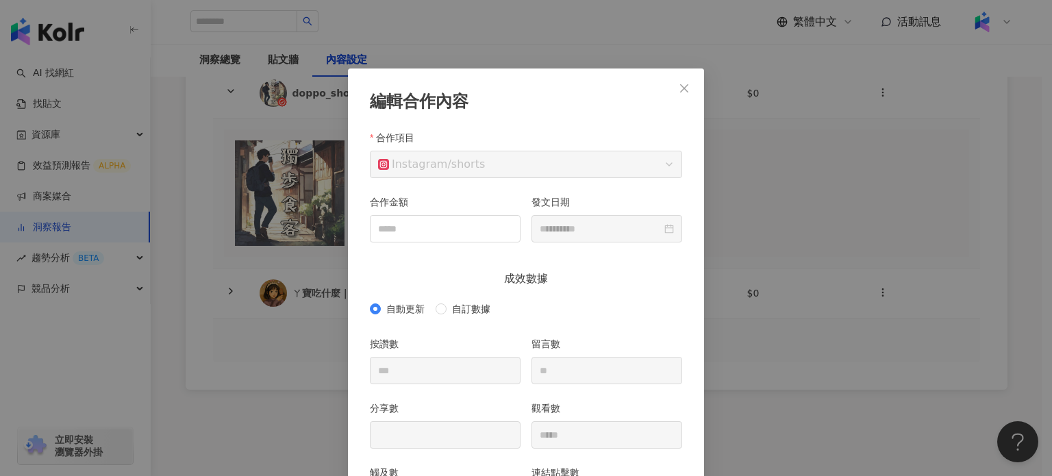
scroll to position [68, 0]
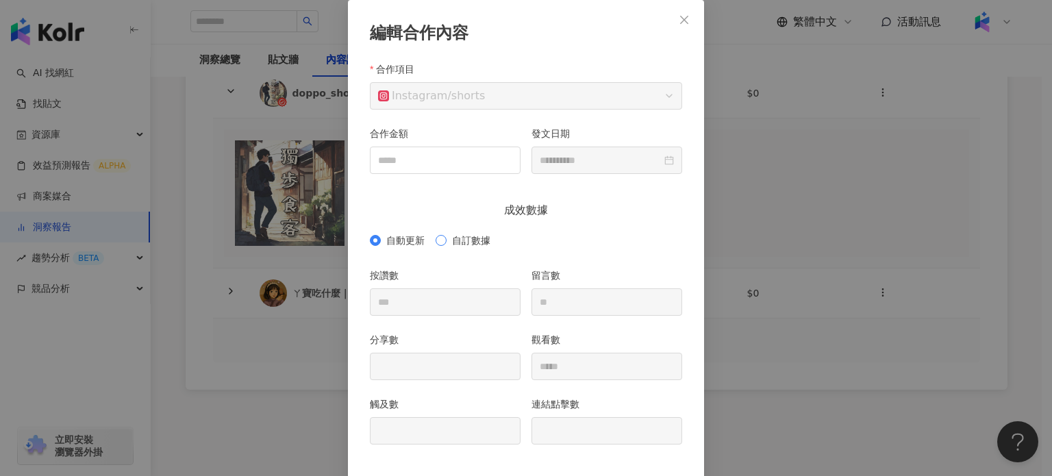
click at [446, 244] on span "自訂數據" at bounding box center [470, 240] width 49 height 15
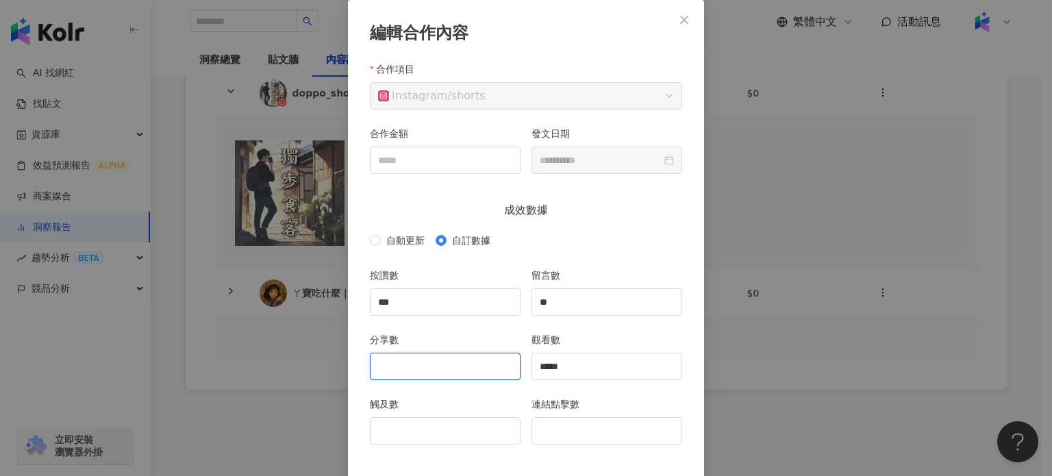
click at [462, 361] on input "分享數" at bounding box center [444, 366] width 149 height 26
type input "*"
click at [440, 422] on input "觸及數" at bounding box center [444, 431] width 149 height 26
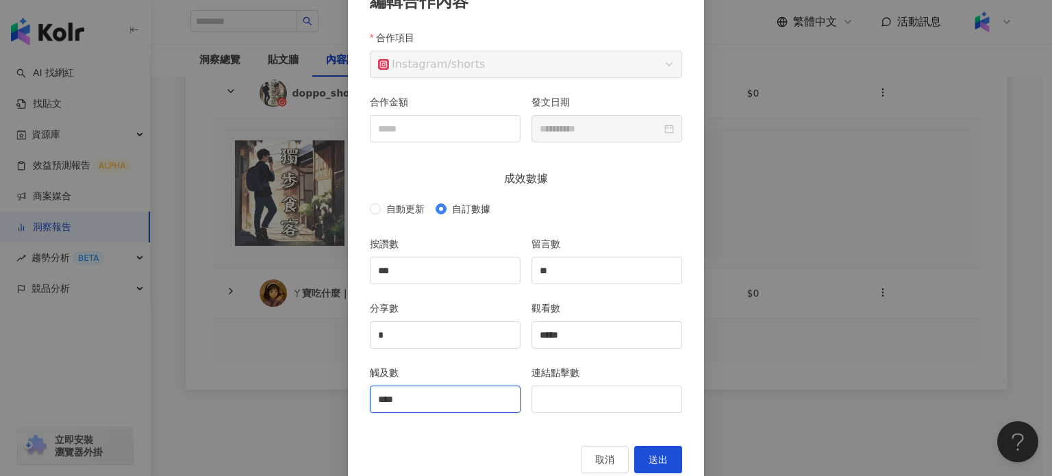
scroll to position [129, 0]
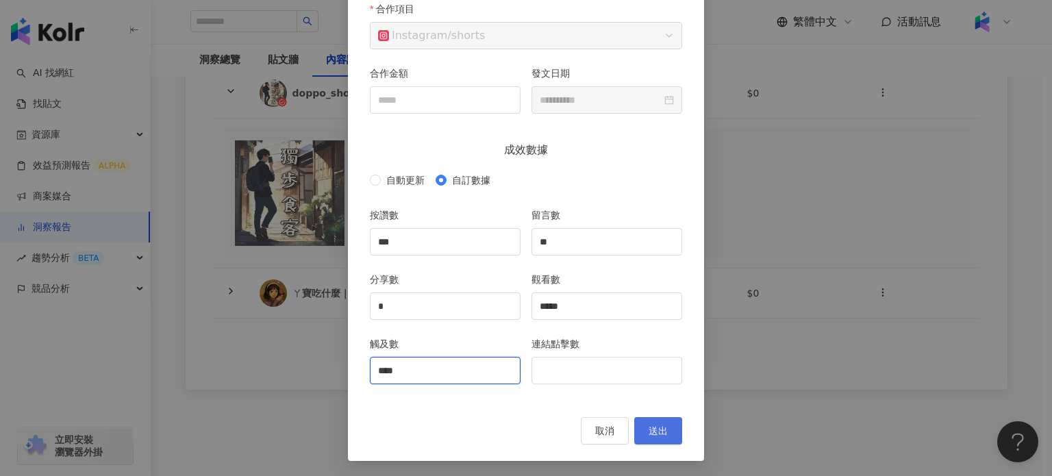
type input "****"
click at [668, 433] on button "送出" at bounding box center [658, 430] width 48 height 27
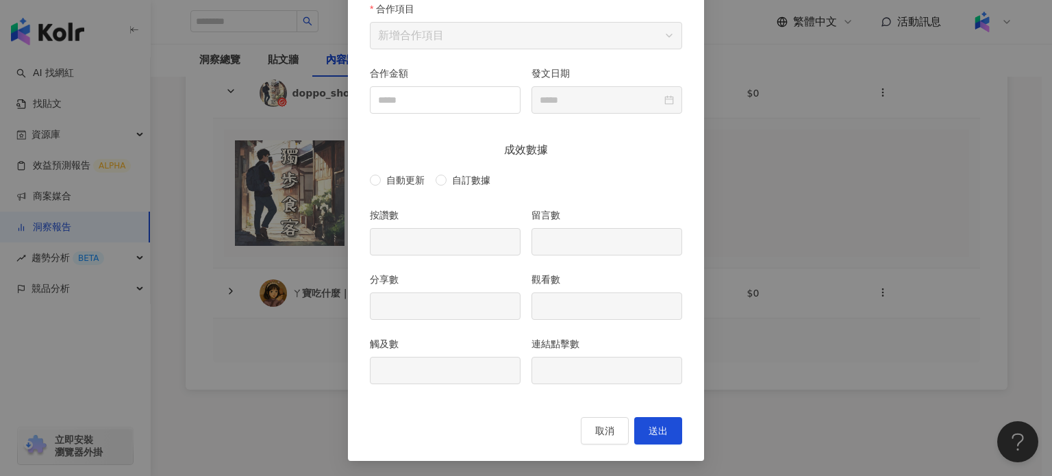
type input "***"
type input "**"
type input "*"
type input "*****"
type input "****"
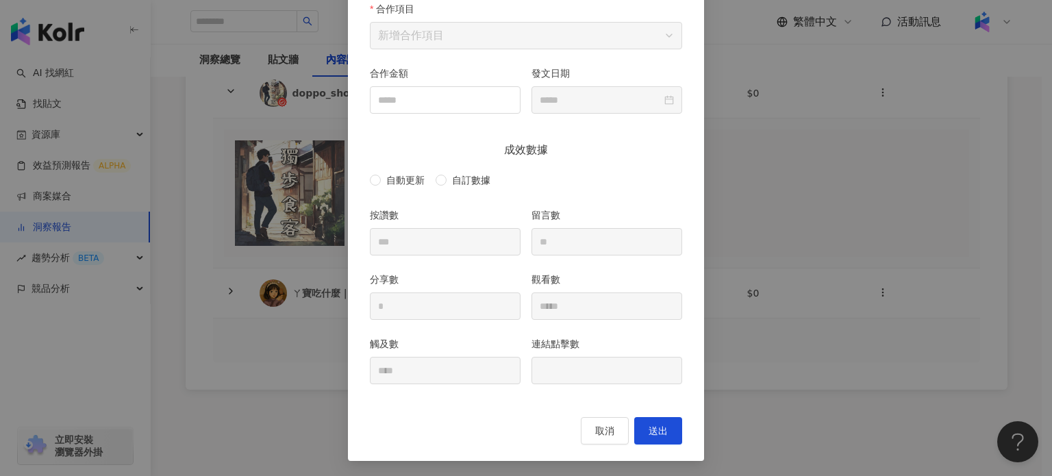
type input "**********"
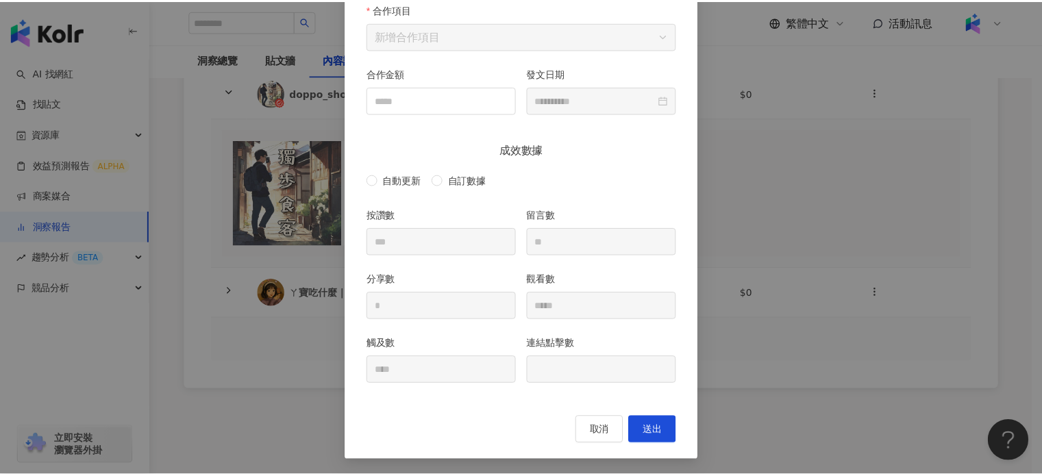
scroll to position [60, 0]
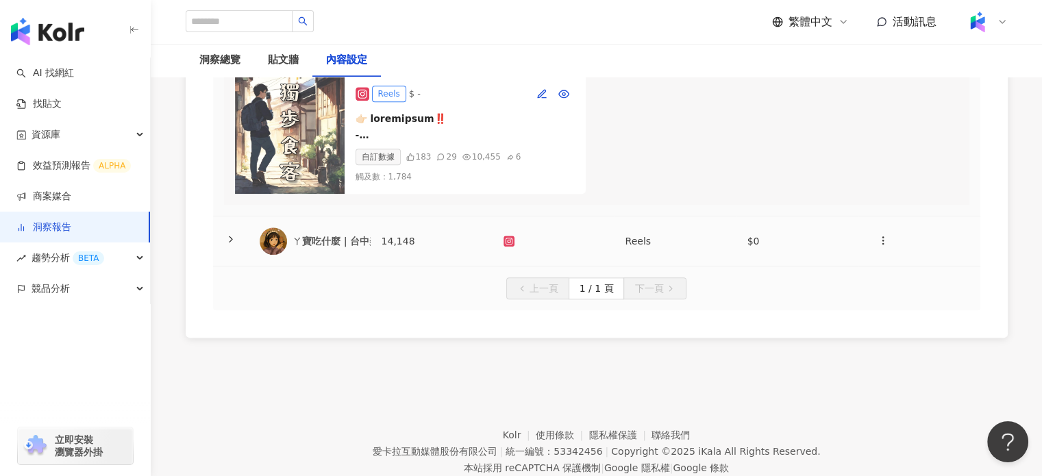
click at [333, 255] on div "ㄚ寶吃什麼｜台中美食｜全台美食" at bounding box center [310, 240] width 100 height 27
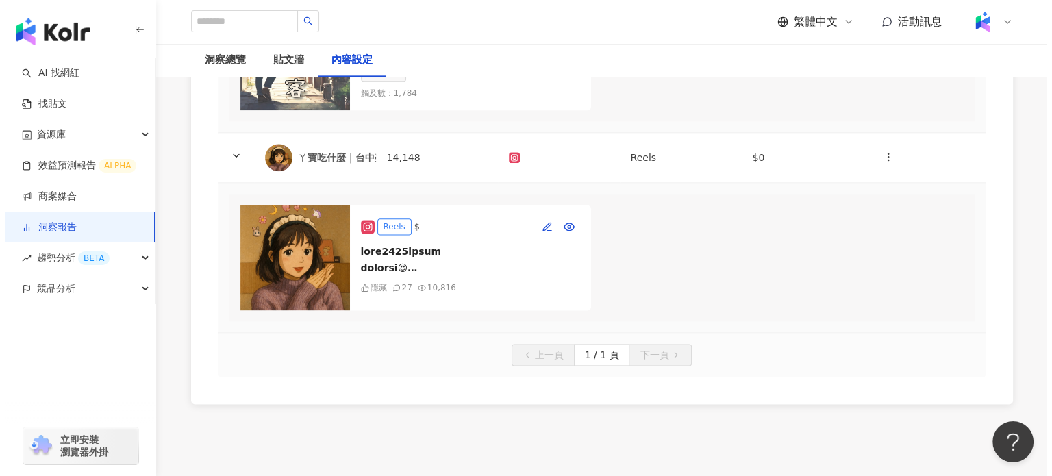
scroll to position [1775, 0]
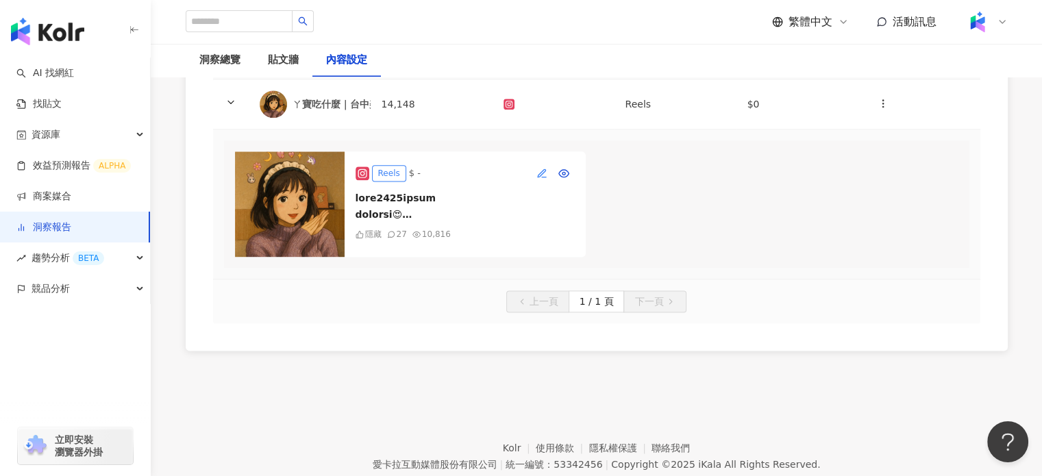
click at [548, 184] on button "button" at bounding box center [542, 173] width 22 height 22
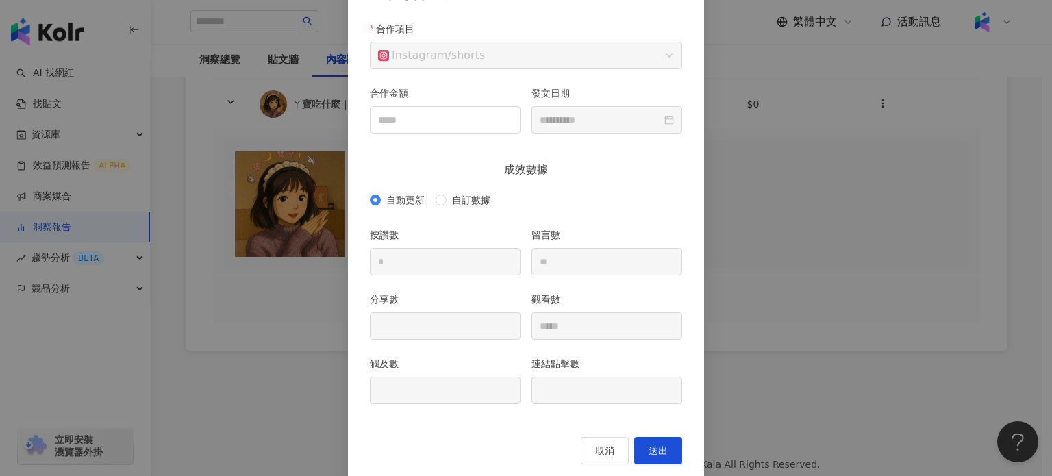
scroll to position [129, 0]
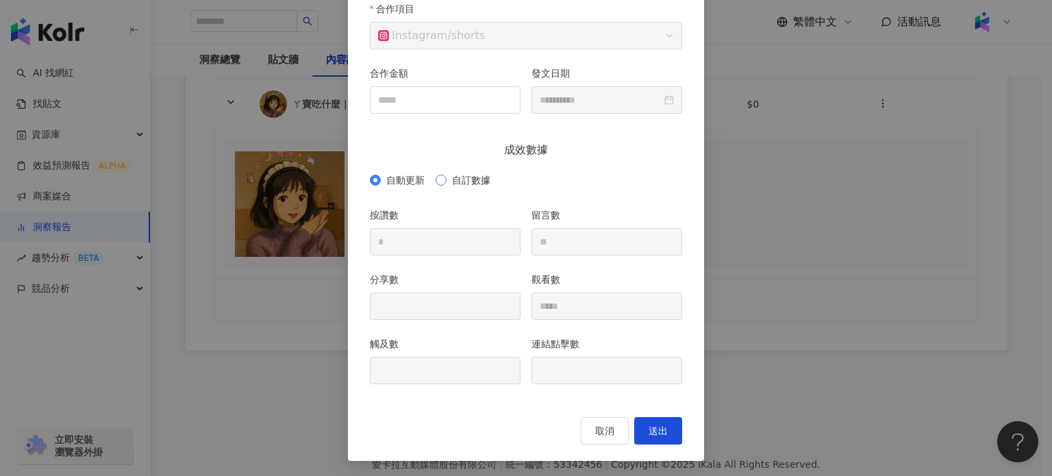
click at [446, 181] on span "自訂數據" at bounding box center [470, 180] width 49 height 15
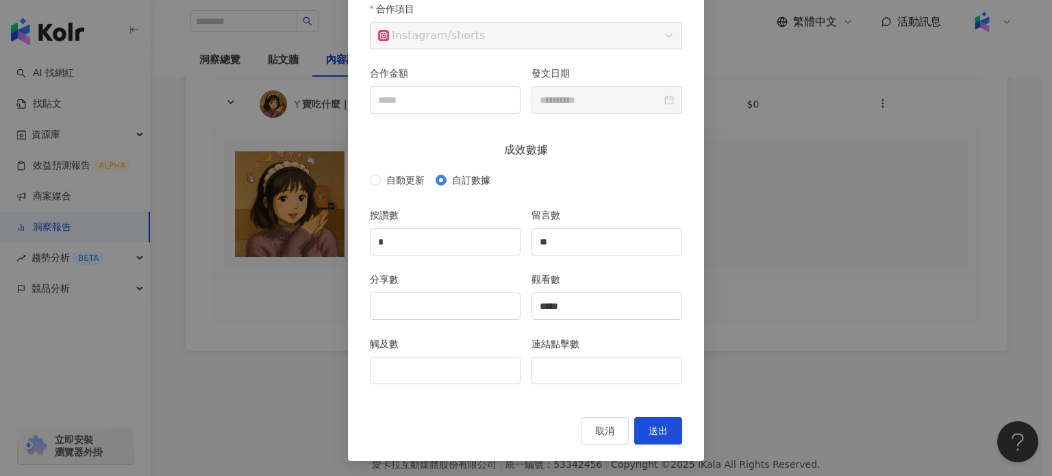
click at [292, 197] on div "**********" at bounding box center [526, 238] width 1052 height 476
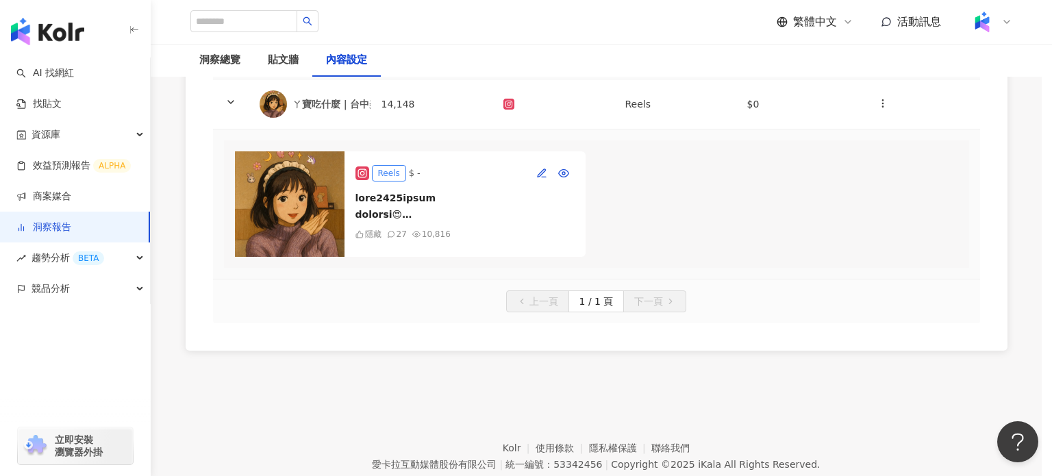
scroll to position [60, 0]
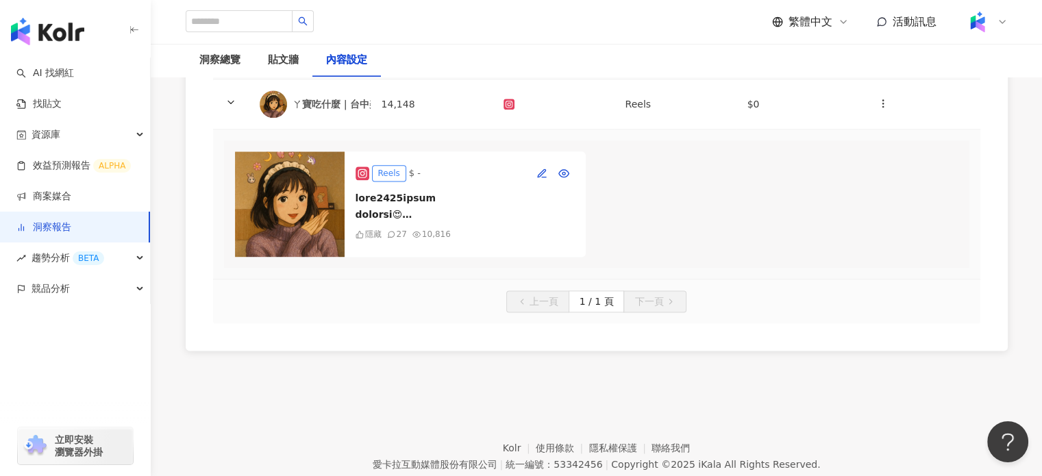
click at [320, 257] on img at bounding box center [290, 203] width 110 height 105
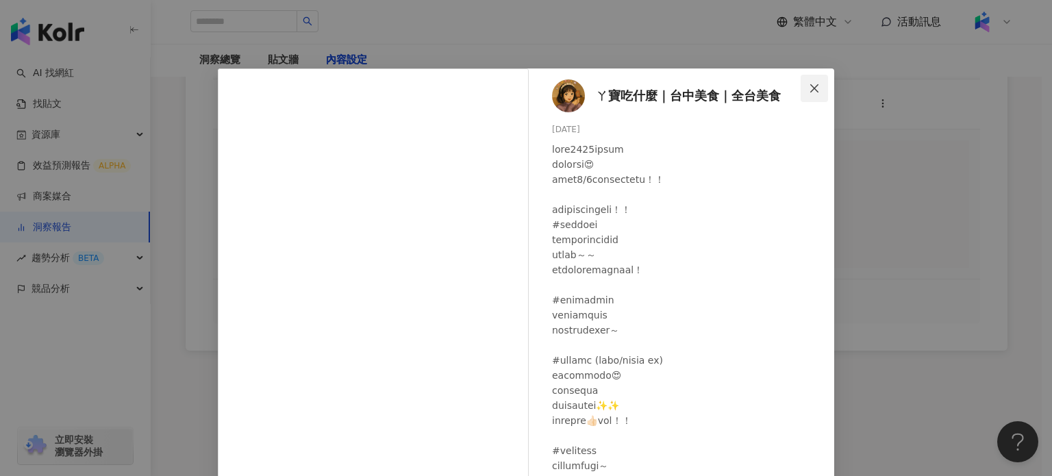
click at [816, 77] on button "Close" at bounding box center [814, 88] width 27 height 27
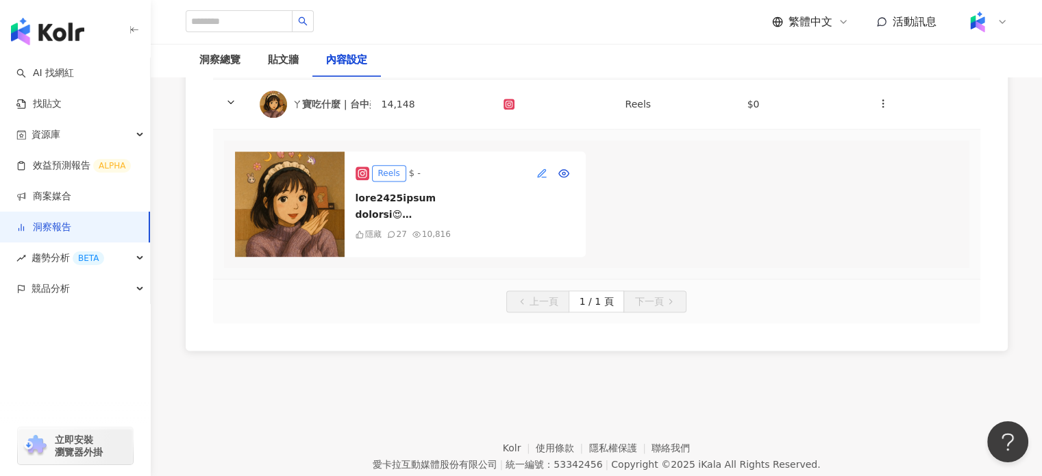
click at [540, 176] on icon "button" at bounding box center [542, 172] width 8 height 8
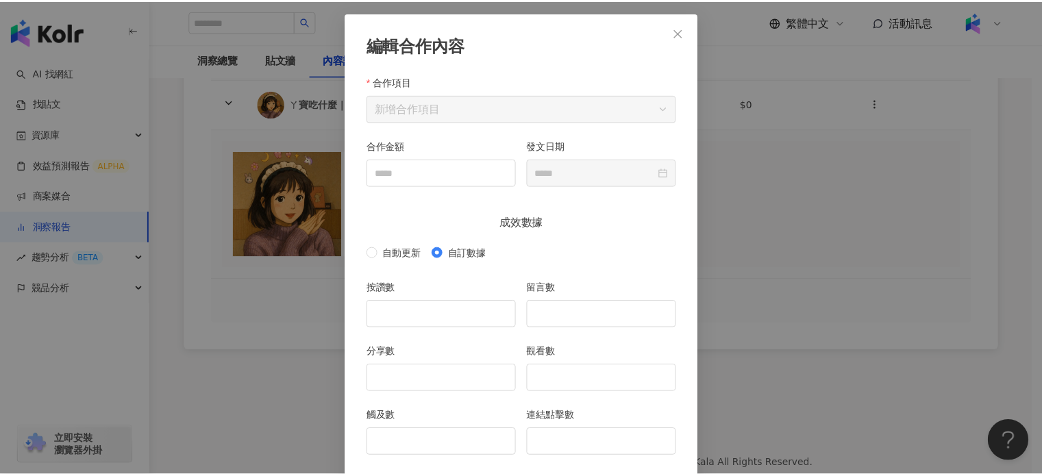
scroll to position [0, 0]
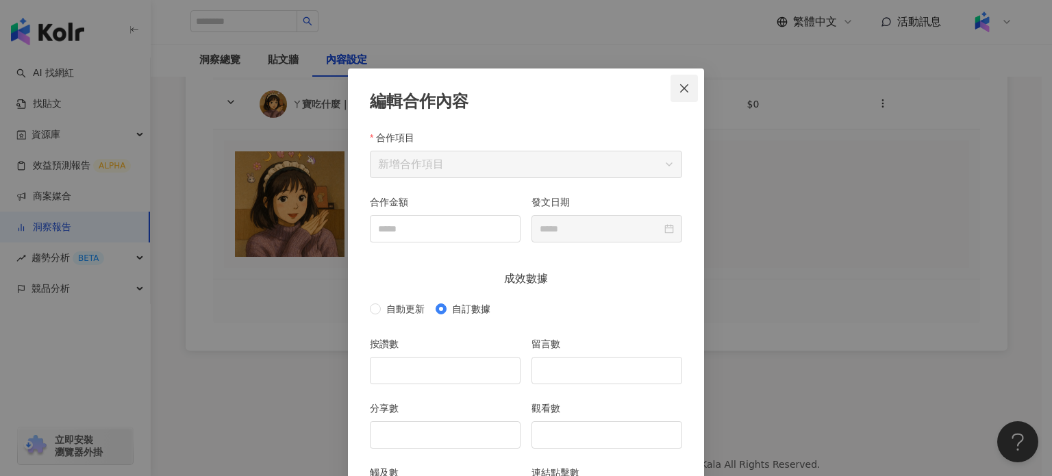
click at [679, 92] on icon "close" at bounding box center [684, 88] width 11 height 11
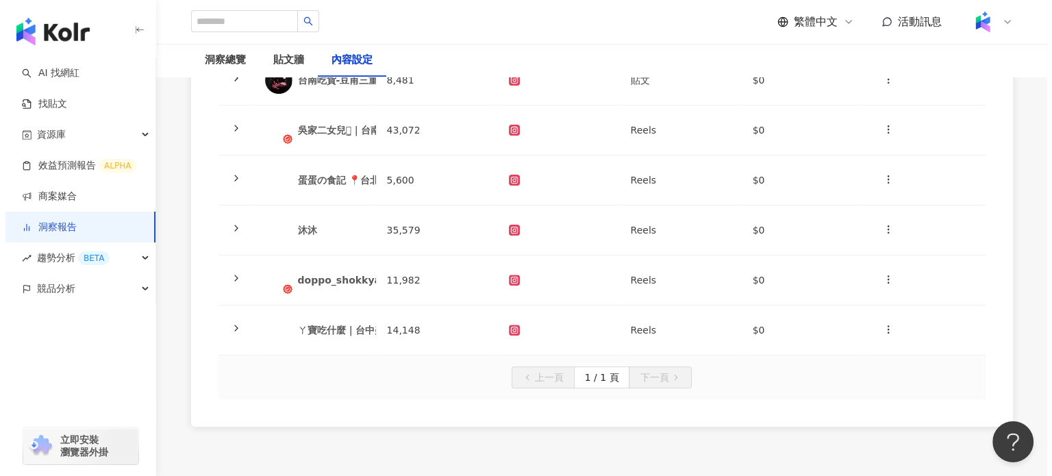
scroll to position [474, 0]
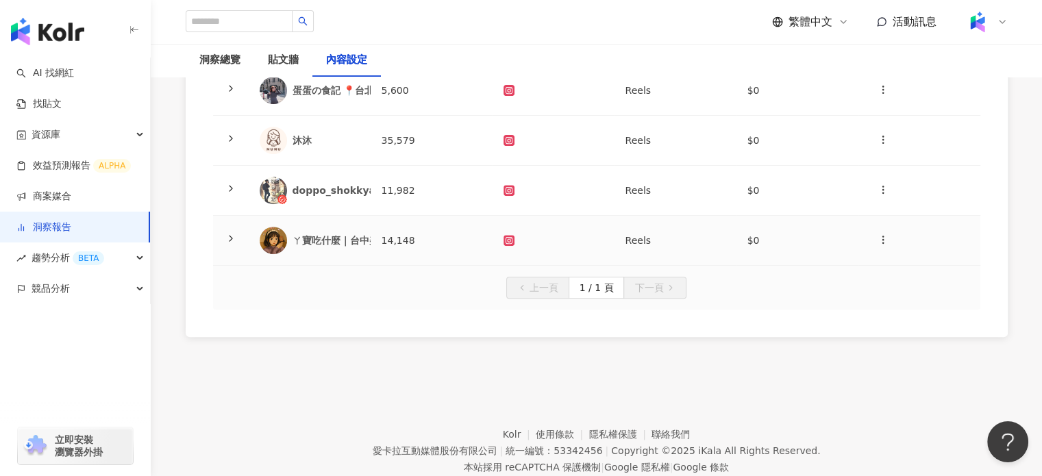
click at [331, 240] on div "ㄚ寶吃什麼｜台中美食｜全台美食" at bounding box center [364, 241] width 144 height 14
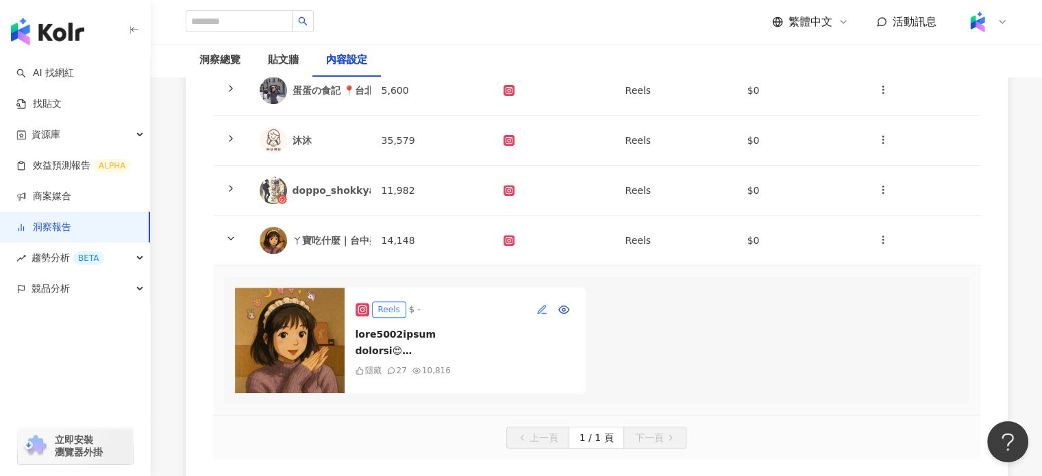
click at [537, 304] on span "button" at bounding box center [541, 309] width 11 height 11
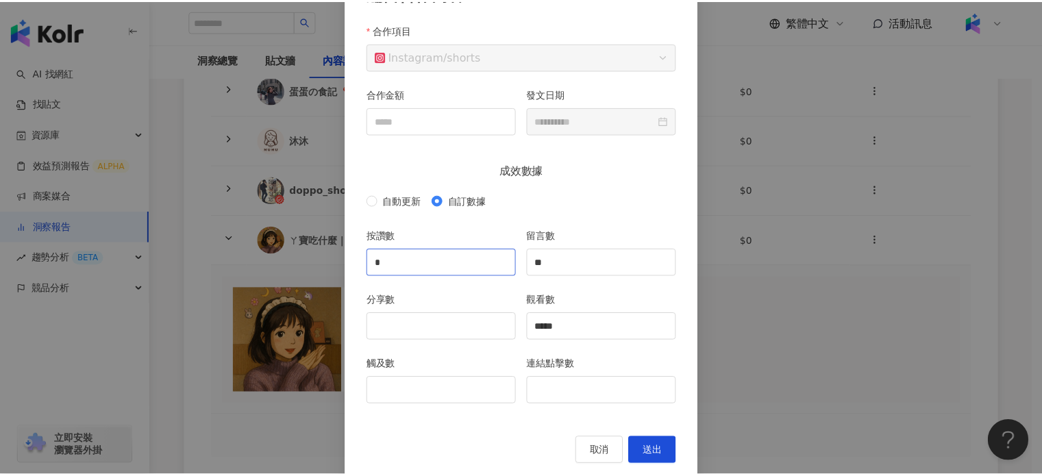
scroll to position [129, 0]
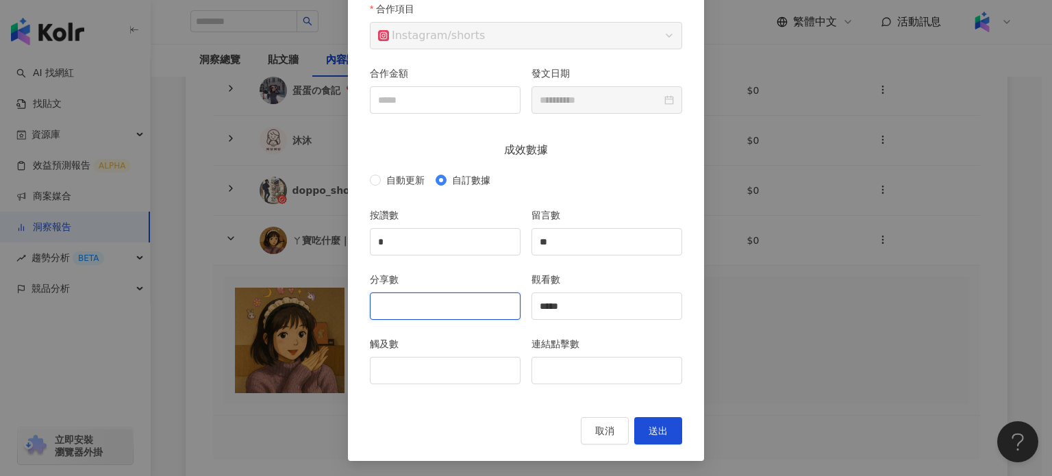
click at [451, 299] on input "分享數" at bounding box center [444, 306] width 149 height 26
type input "**"
drag, startPoint x: 393, startPoint y: 245, endPoint x: 364, endPoint y: 227, distance: 34.4
click at [357, 234] on div "**********" at bounding box center [526, 200] width 356 height 521
type input "***"
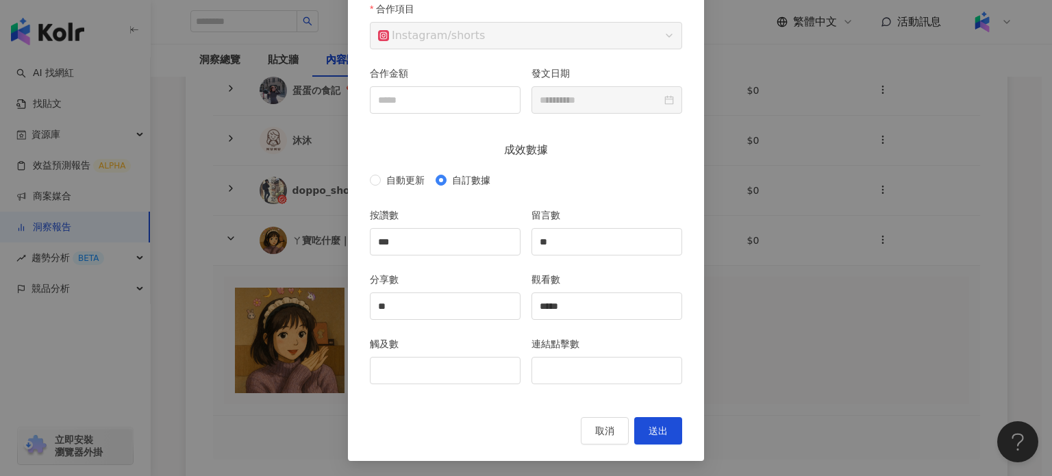
click at [471, 350] on div "觸及數" at bounding box center [445, 346] width 151 height 21
click at [469, 361] on input "觸及數" at bounding box center [444, 370] width 149 height 26
type input "****"
click at [655, 425] on span "送出" at bounding box center [658, 430] width 19 height 11
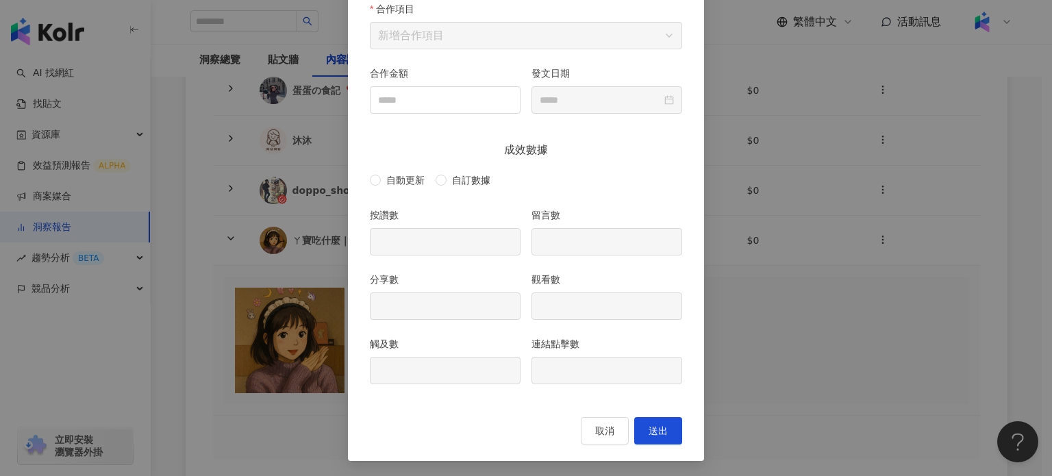
type input "***"
type input "**"
type input "*****"
type input "****"
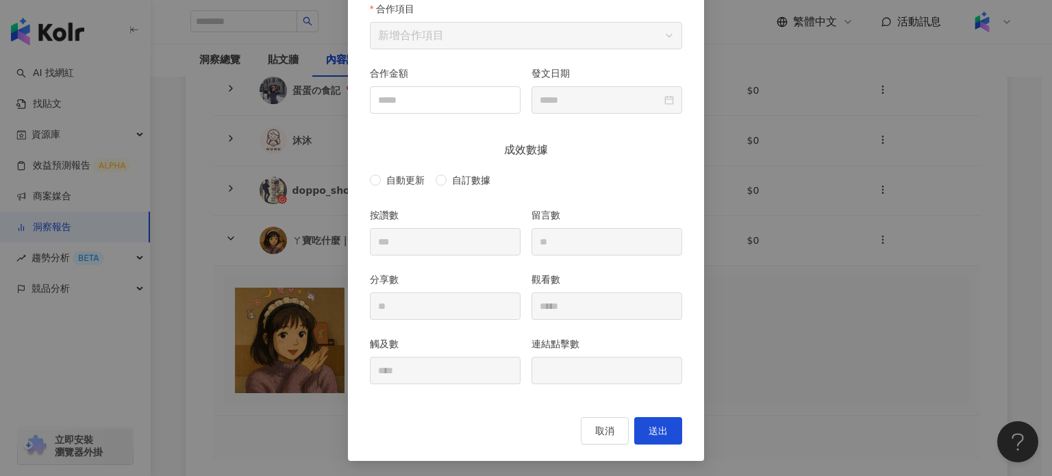
type input "**********"
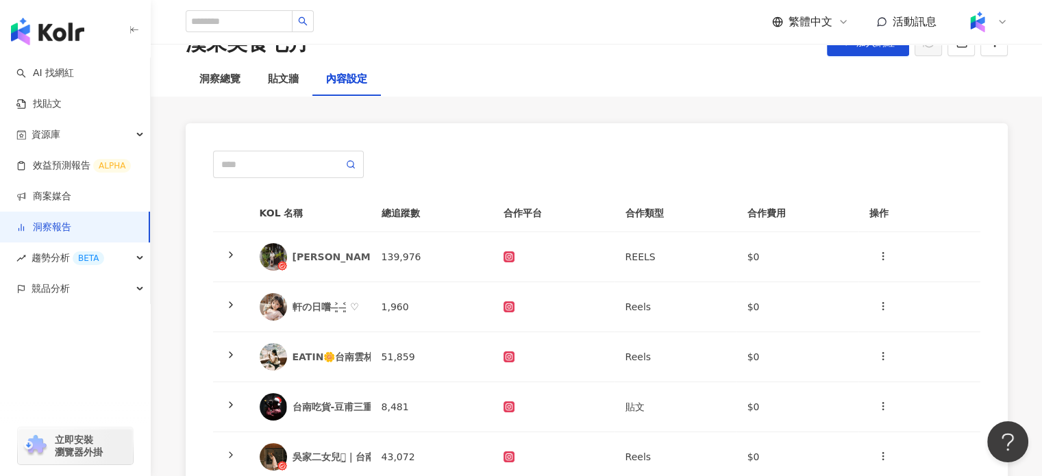
scroll to position [0, 0]
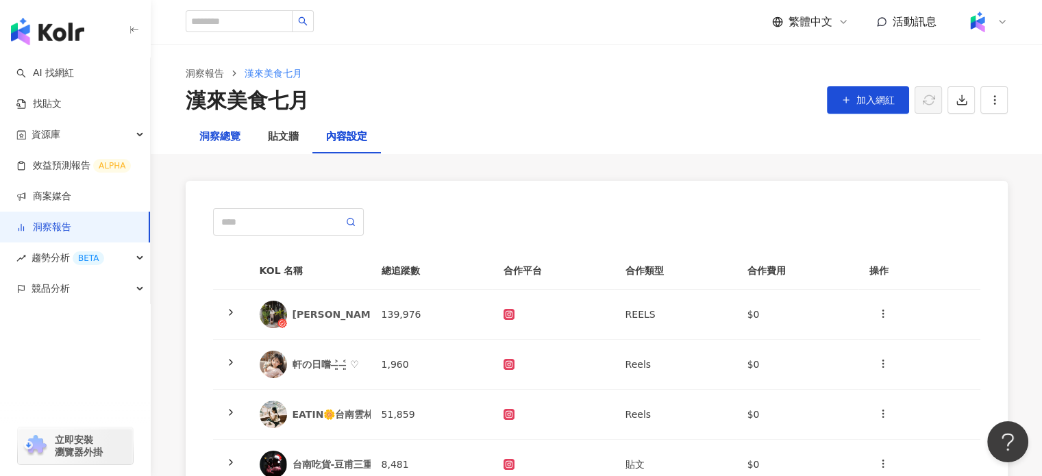
click at [235, 137] on div "洞察總覽" at bounding box center [219, 137] width 41 height 16
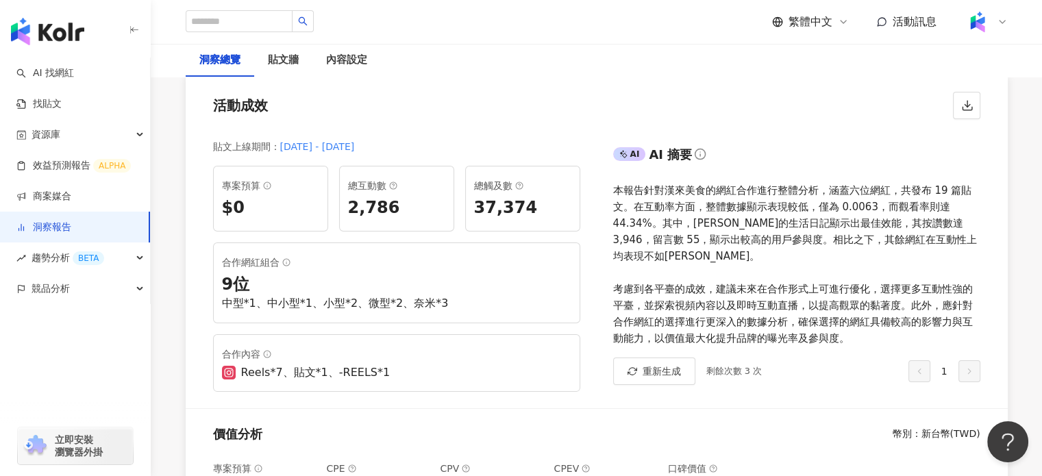
scroll to position [137, 0]
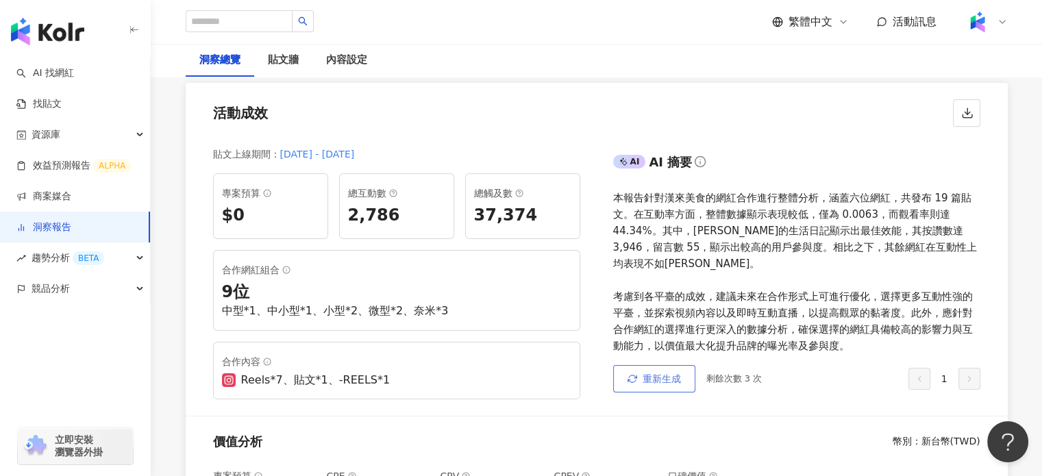
click at [660, 390] on button "重新生成" at bounding box center [654, 378] width 82 height 27
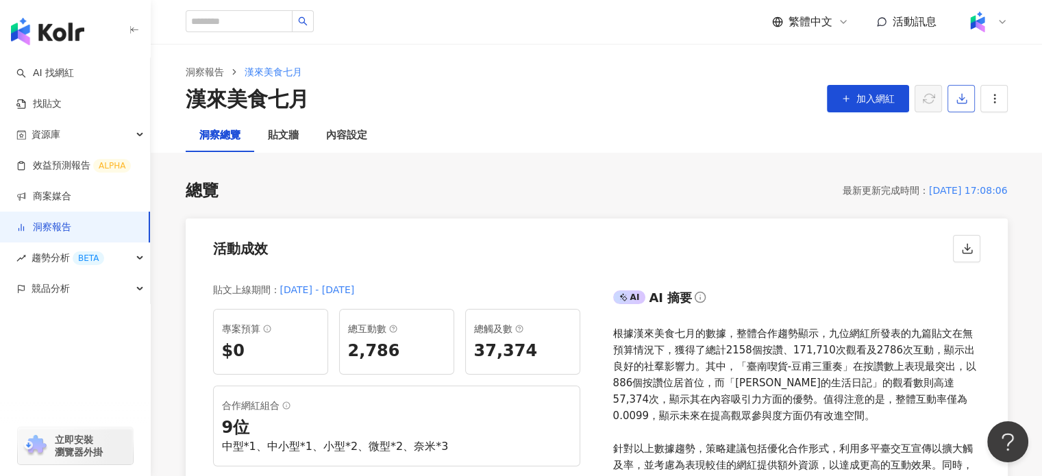
scroll to position [0, 0]
click at [961, 106] on span "button" at bounding box center [961, 99] width 12 height 14
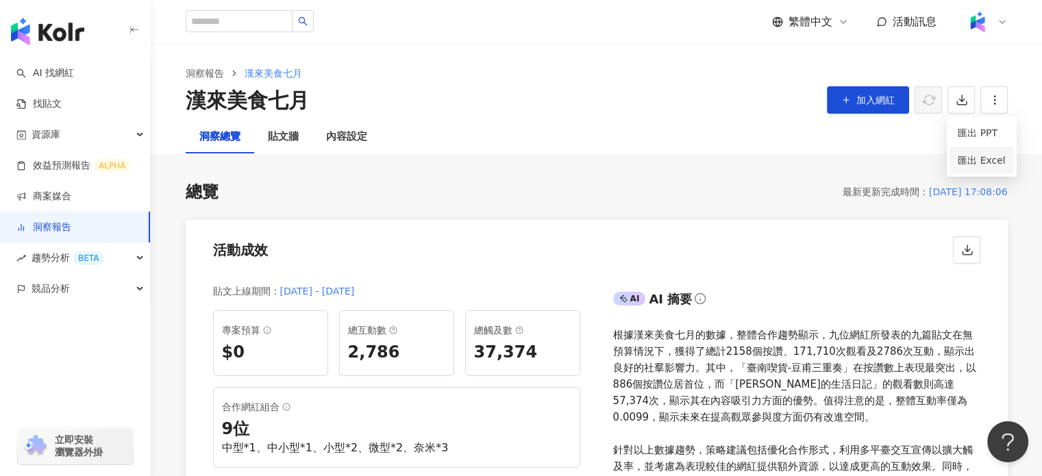
click at [964, 158] on span "匯出 Excel" at bounding box center [981, 160] width 48 height 15
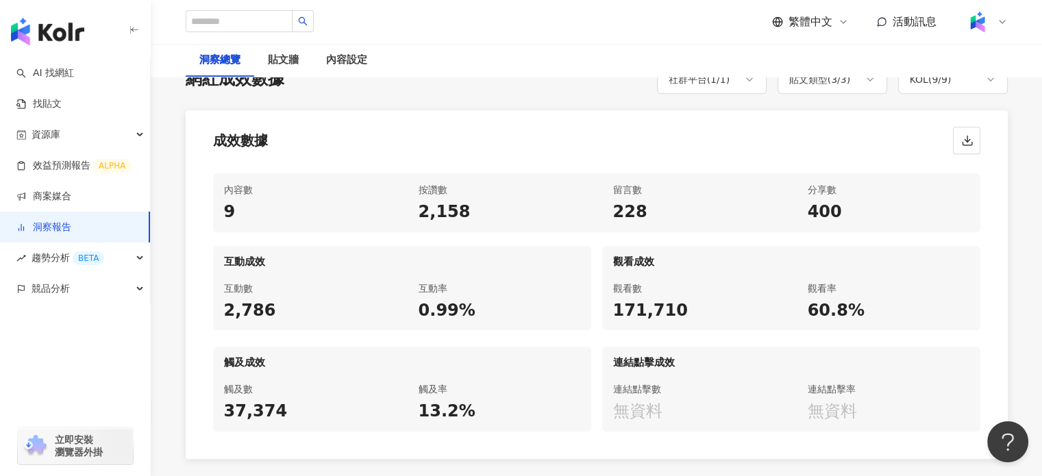
scroll to position [616, 0]
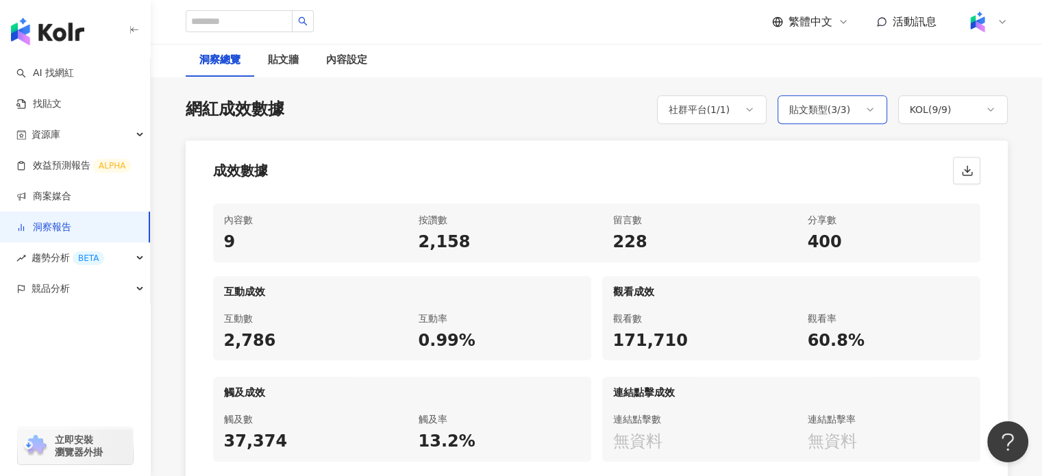
click at [831, 116] on div "貼文類型 ( 3 / 3 )" at bounding box center [820, 109] width 62 height 16
click at [816, 207] on span "instagram REELS" at bounding box center [838, 208] width 66 height 15
click at [833, 212] on span "instagram REELS" at bounding box center [838, 208] width 66 height 15
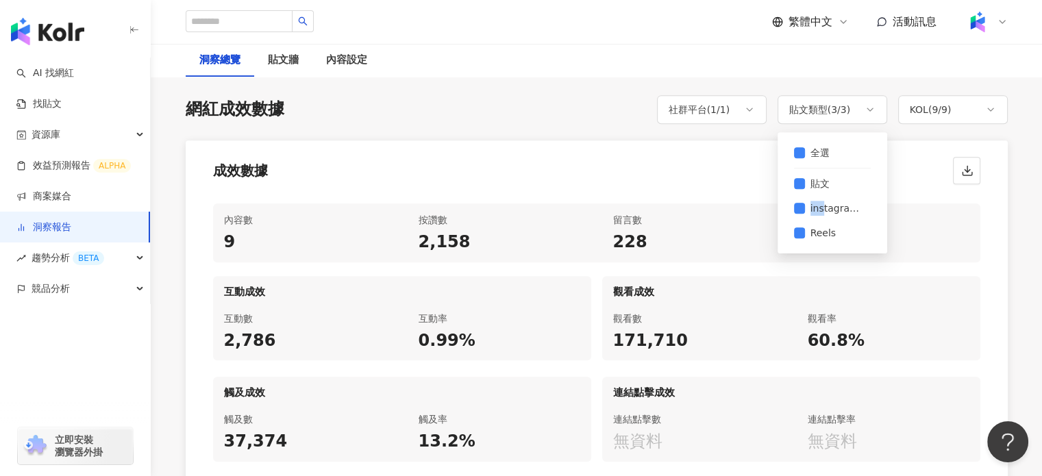
drag, startPoint x: 821, startPoint y: 212, endPoint x: 786, endPoint y: 212, distance: 34.9
click at [786, 212] on div "全選 貼文 instagram REELS Reels" at bounding box center [831, 192] width 93 height 105
click at [662, 180] on div "成效數據" at bounding box center [597, 166] width 822 height 52
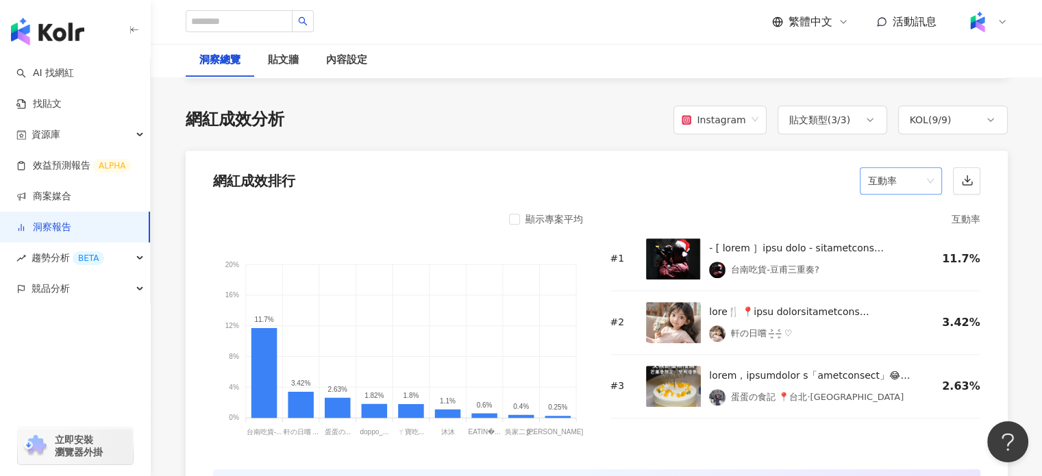
scroll to position [1027, 0]
click at [926, 186] on span "互動率" at bounding box center [901, 181] width 66 height 26
click at [909, 327] on div "觀看率" at bounding box center [900, 327] width 60 height 15
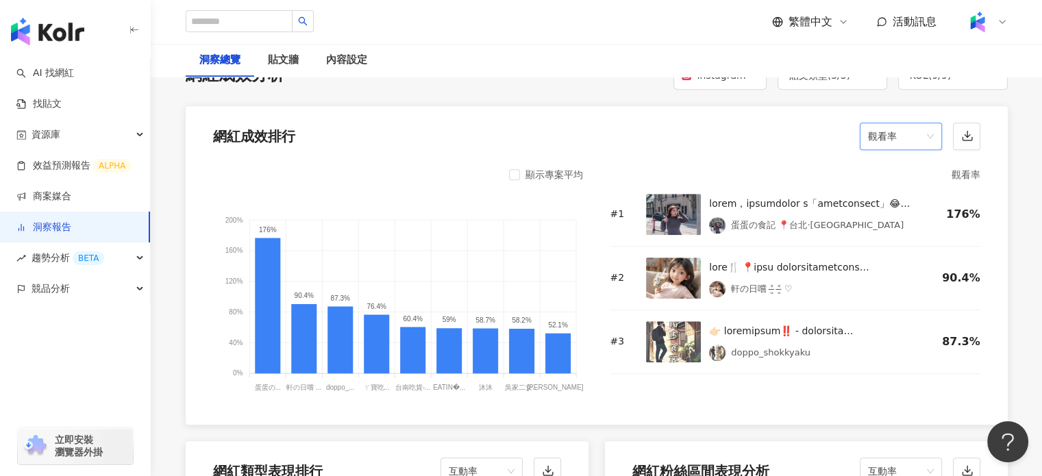
scroll to position [1096, 0]
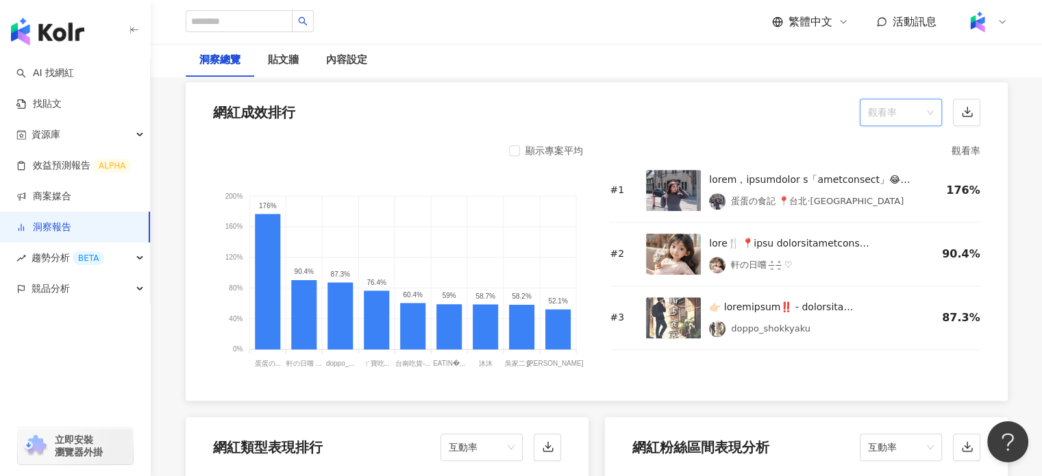
click at [924, 111] on span "觀看率" at bounding box center [901, 112] width 66 height 26
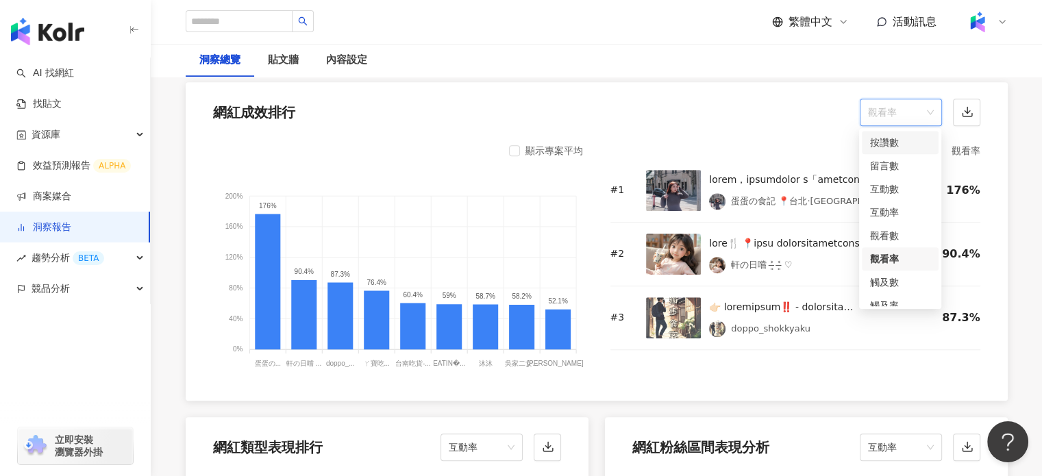
click at [787, 93] on div "網紅成效排行 觀看率" at bounding box center [597, 108] width 822 height 52
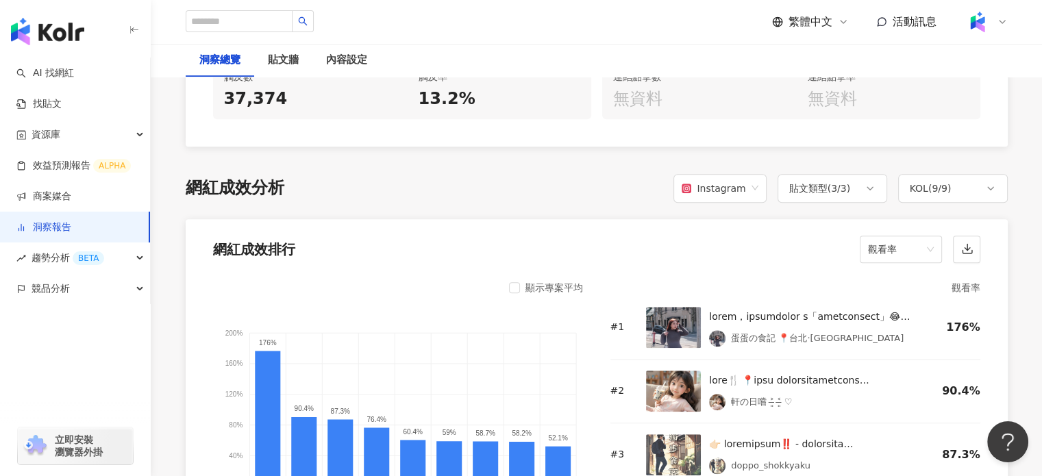
scroll to position [1027, 0]
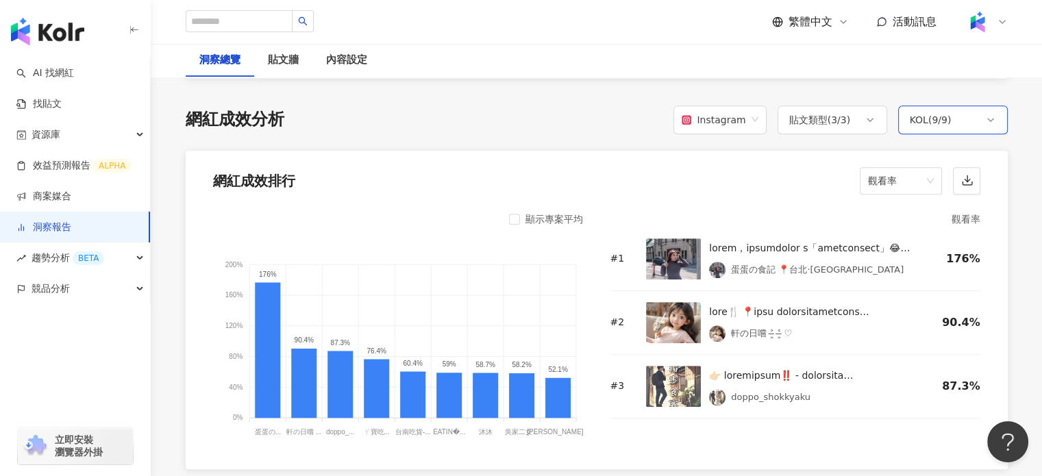
click at [981, 116] on div "KOL ( 9 / 9 )" at bounding box center [953, 119] width 110 height 29
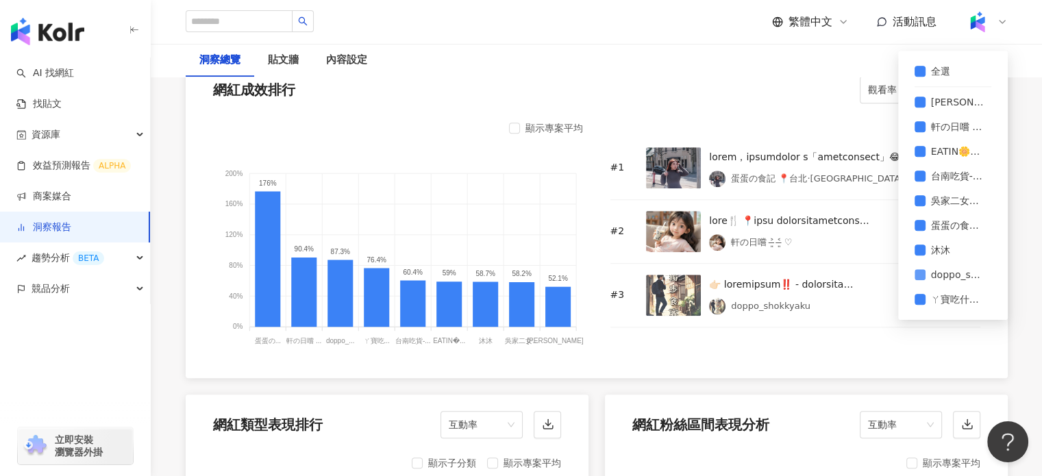
scroll to position [1096, 0]
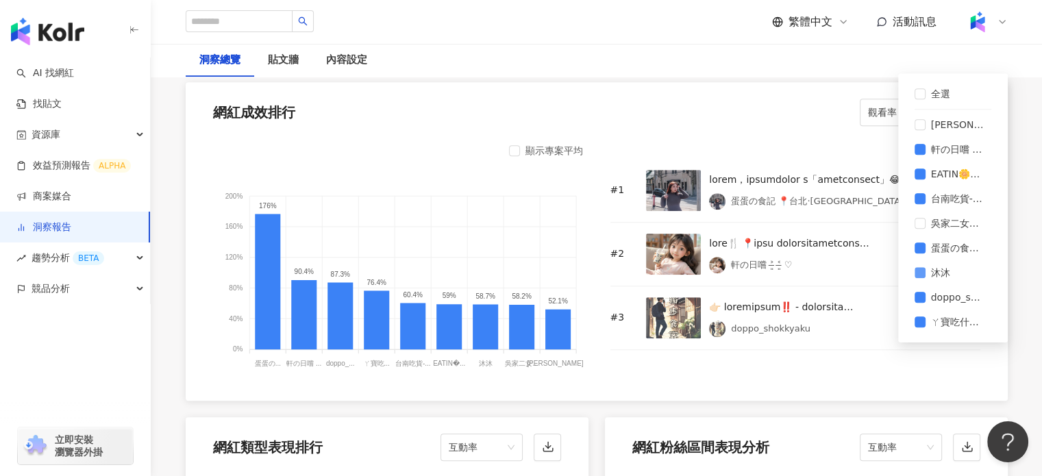
click at [915, 277] on label "沐沐" at bounding box center [952, 272] width 77 height 25
click at [851, 129] on div "網紅成效排行 觀看率" at bounding box center [597, 108] width 822 height 52
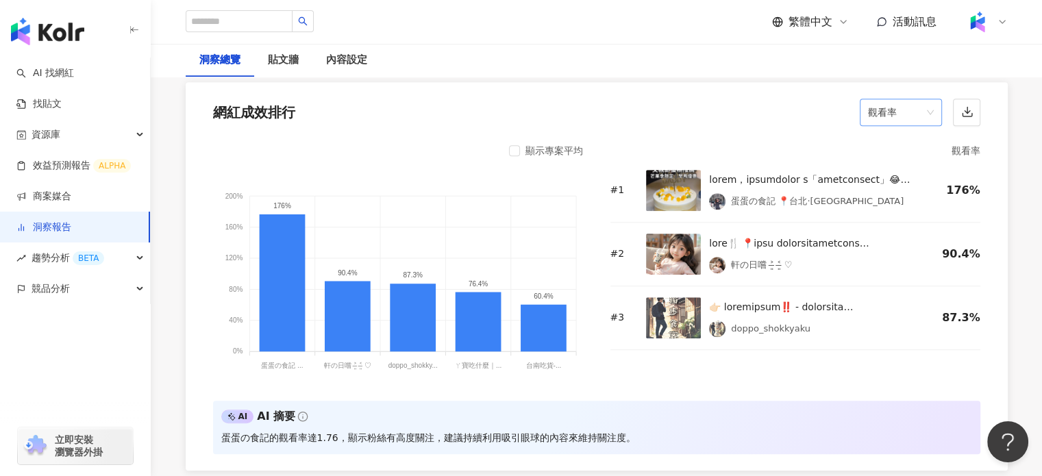
scroll to position [959, 0]
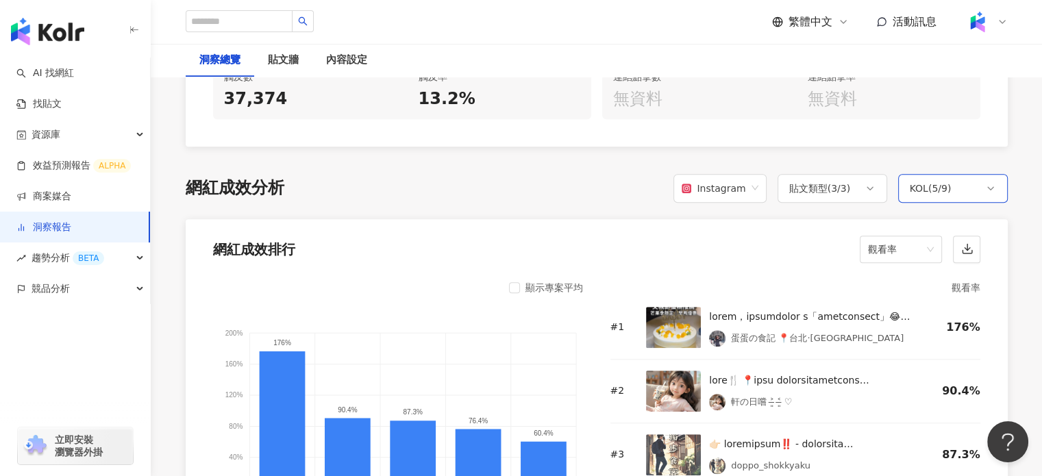
click at [953, 188] on div "KOL ( 5 / 9 )" at bounding box center [953, 188] width 110 height 29
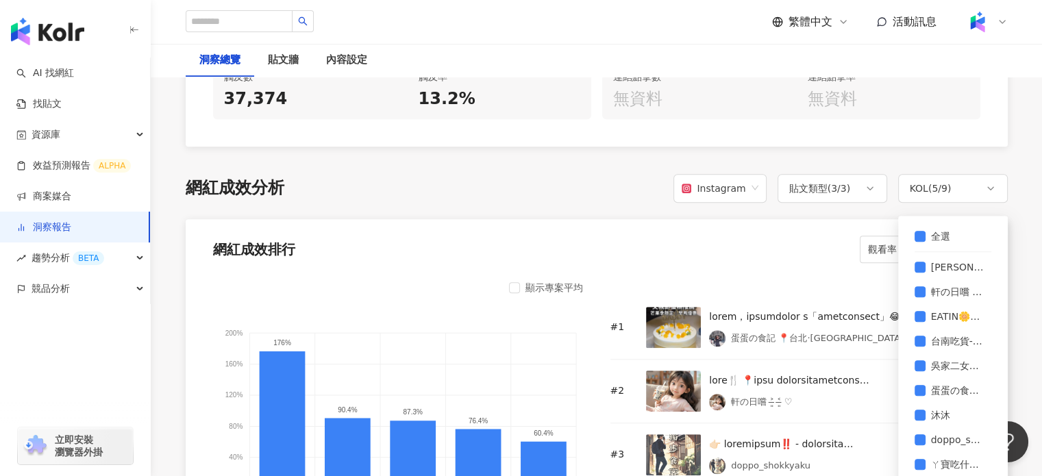
click at [832, 237] on div "網紅成效排行 觀看率" at bounding box center [597, 245] width 822 height 52
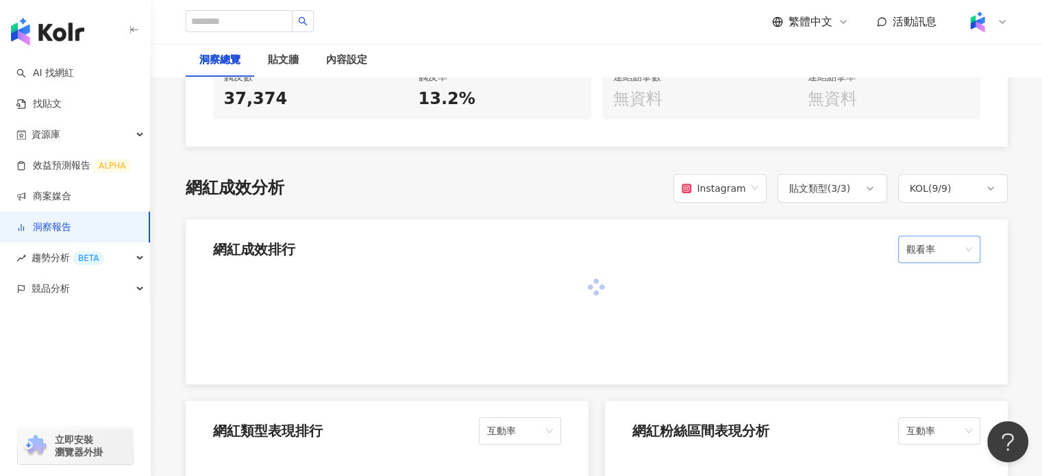
click at [909, 245] on span "觀看率" at bounding box center [939, 249] width 66 height 26
drag, startPoint x: 937, startPoint y: 355, endPoint x: 913, endPoint y: 344, distance: 27.0
click at [937, 356] on div "互動率" at bounding box center [938, 349] width 60 height 15
click at [844, 245] on div "網紅成效排行 互動率 互動率" at bounding box center [597, 245] width 822 height 52
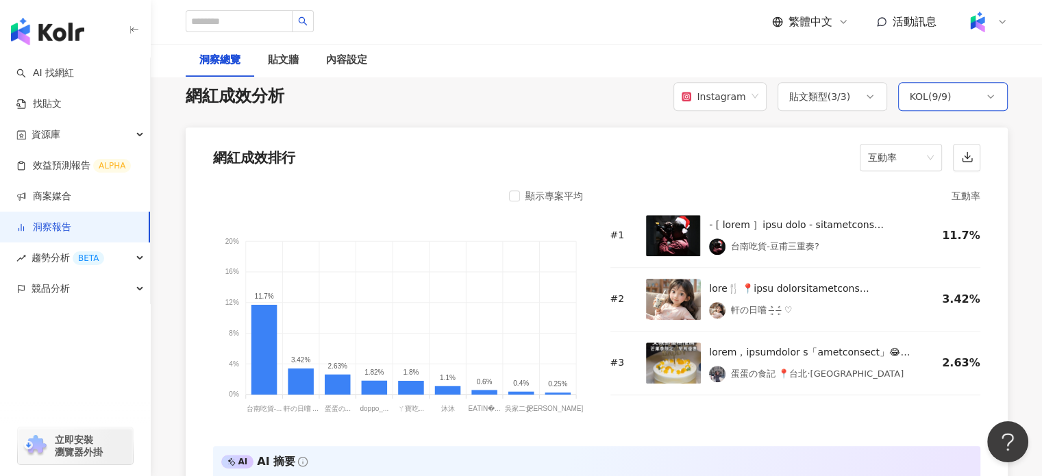
scroll to position [1027, 0]
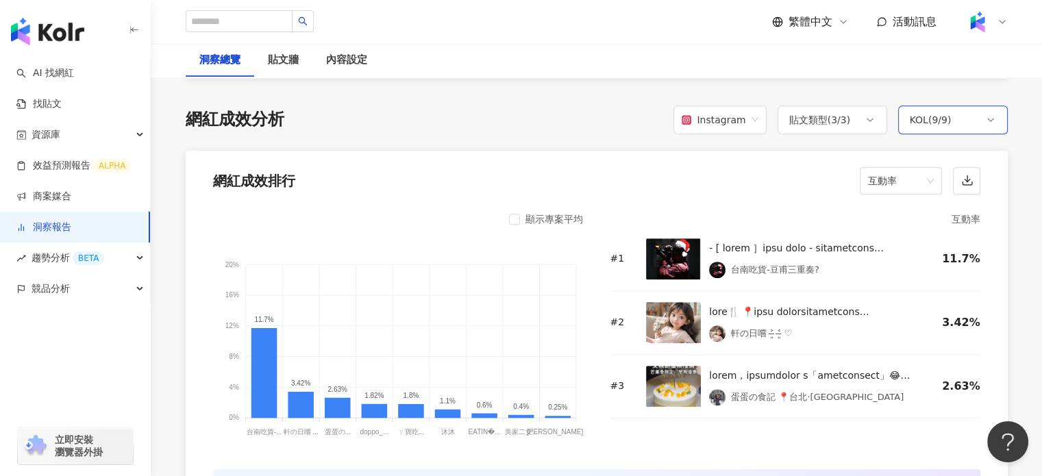
click at [977, 124] on div "KOL ( 9 / 9 )" at bounding box center [953, 119] width 110 height 29
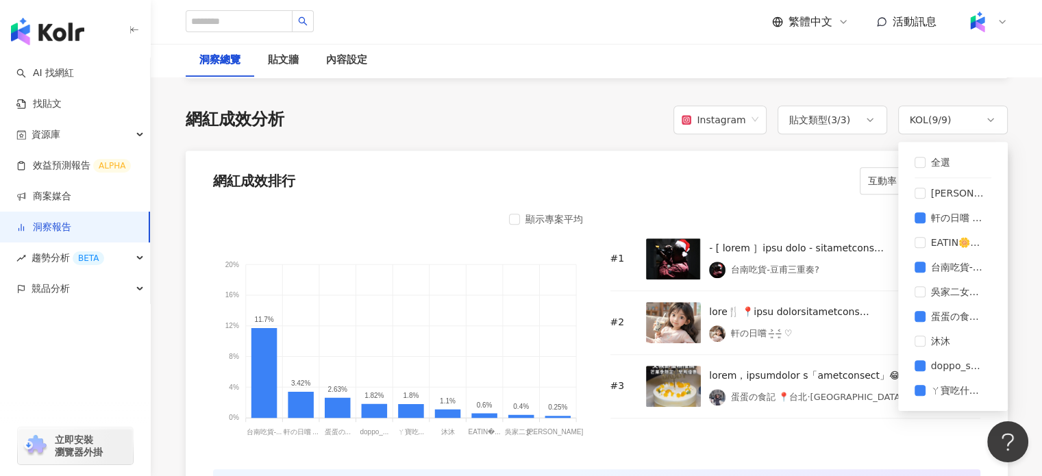
click at [826, 211] on div "互動率" at bounding box center [795, 219] width 370 height 16
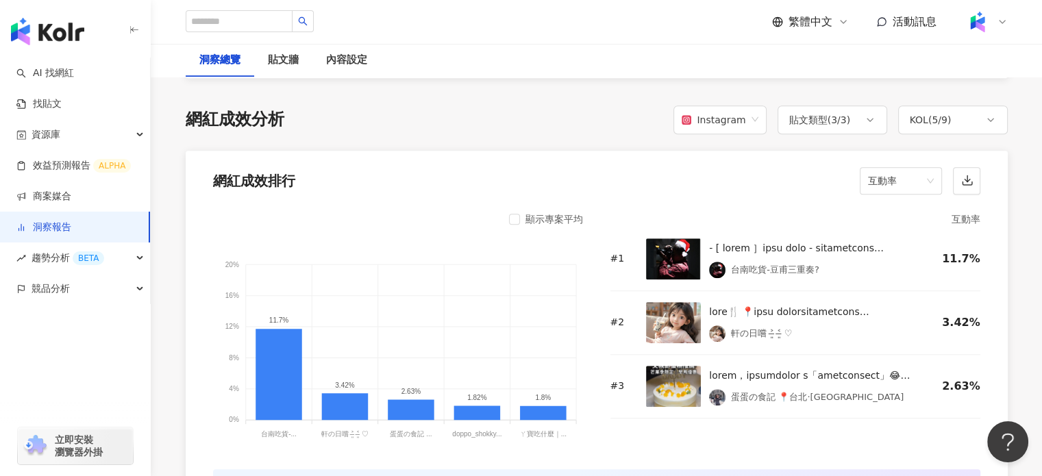
click at [916, 194] on div "網紅成效排行 互動率" at bounding box center [597, 177] width 822 height 52
click at [907, 168] on span "互動率" at bounding box center [901, 181] width 66 height 26
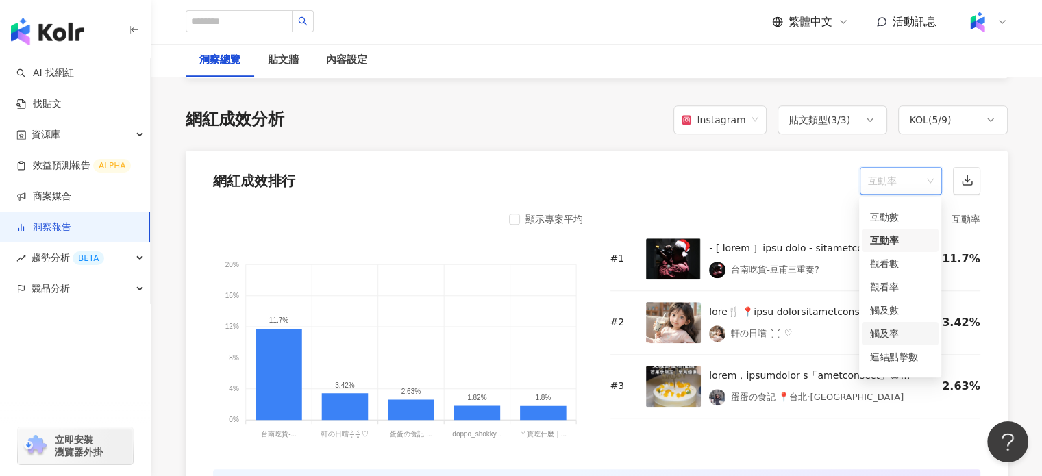
scroll to position [58, 0]
click at [896, 324] on div "觸及率" at bounding box center [899, 316] width 77 height 23
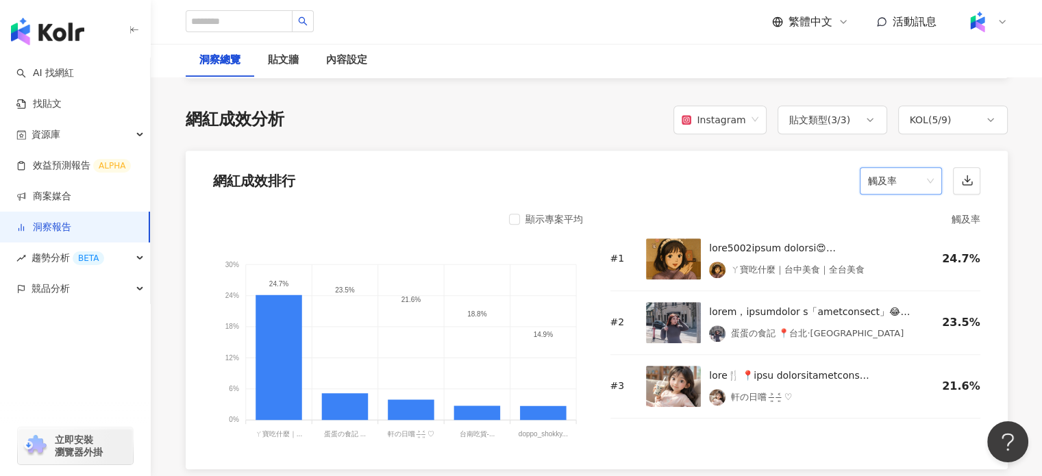
click at [783, 186] on div "網紅成效排行 觸及率 觸及率" at bounding box center [597, 177] width 822 height 52
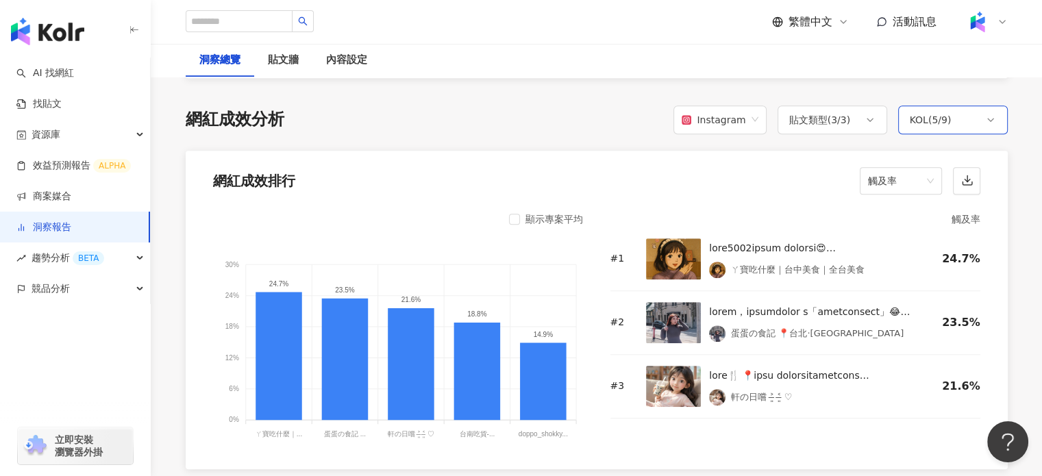
click at [981, 115] on div "KOL ( 5 / 9 )" at bounding box center [953, 119] width 110 height 29
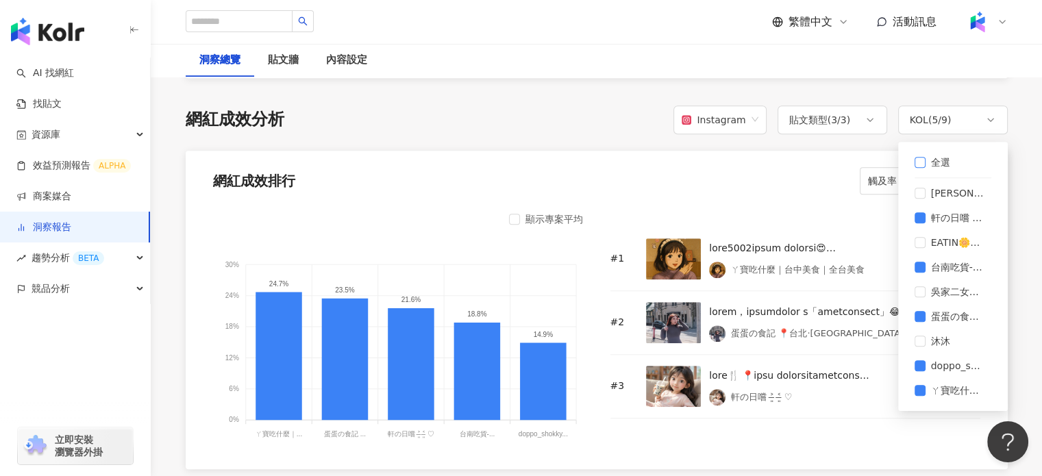
click at [942, 156] on span "全選" at bounding box center [940, 162] width 30 height 15
click at [822, 176] on div "網紅成效排行 觸及率" at bounding box center [597, 177] width 822 height 52
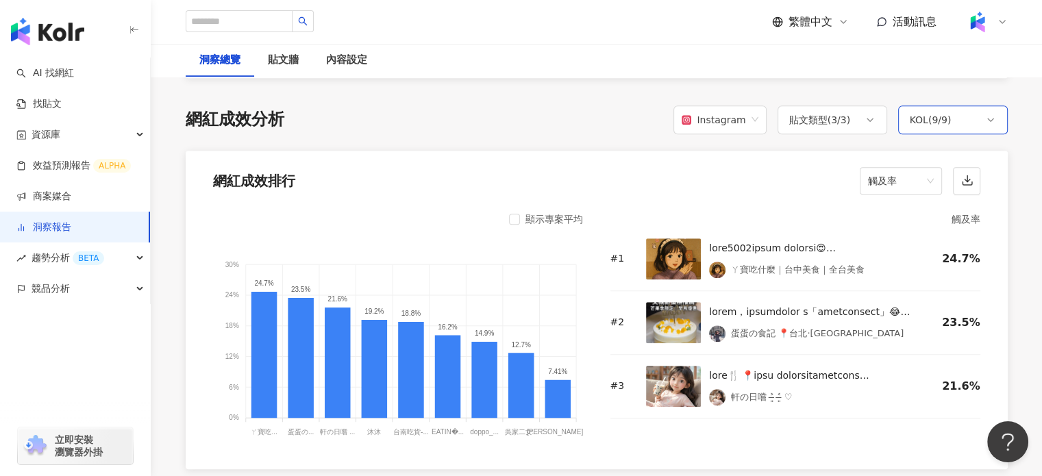
click at [976, 121] on div "KOL ( 9 / 9 )" at bounding box center [953, 119] width 110 height 29
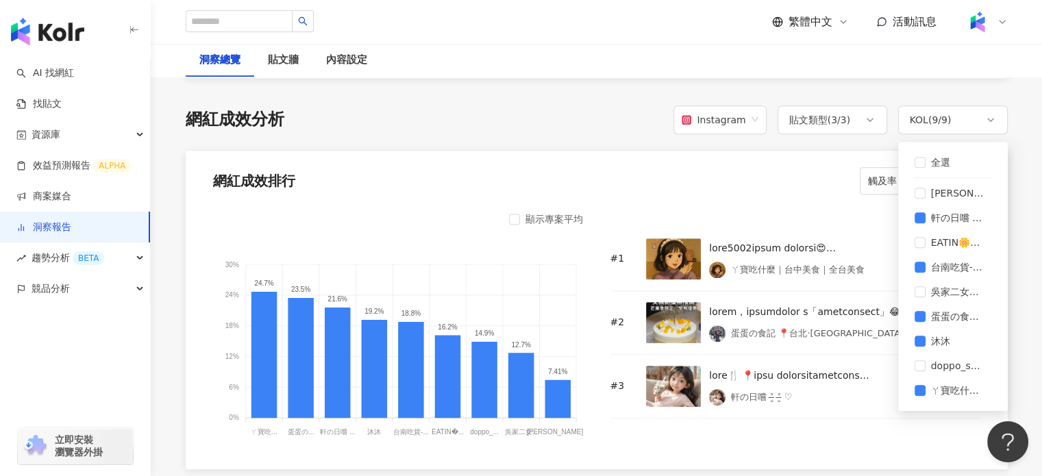
drag, startPoint x: 830, startPoint y: 229, endPoint x: 834, endPoint y: 242, distance: 13.6
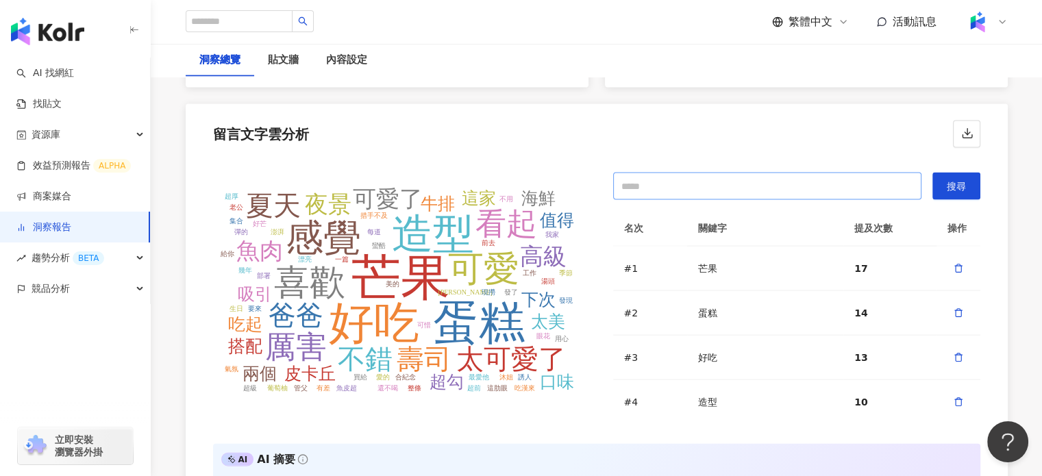
scroll to position [2945, 0]
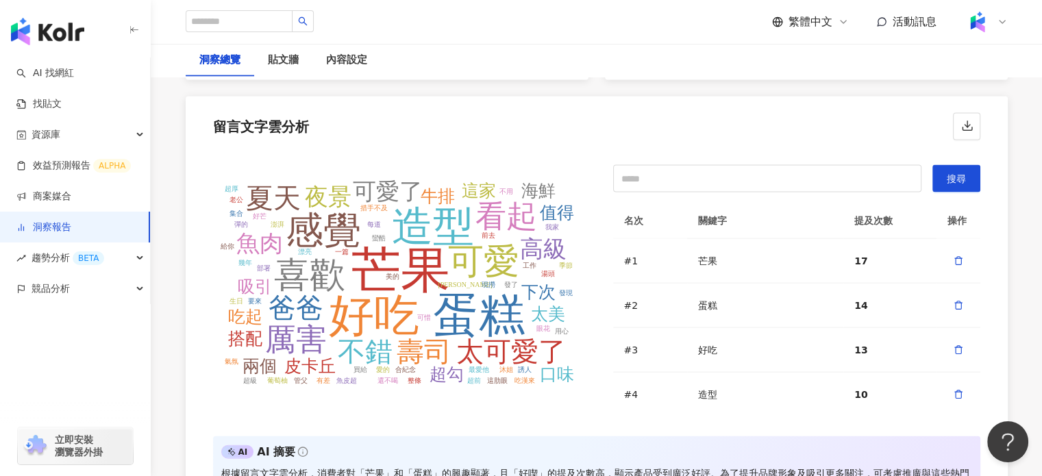
click at [439, 342] on tspan "壽司" at bounding box center [423, 351] width 55 height 31
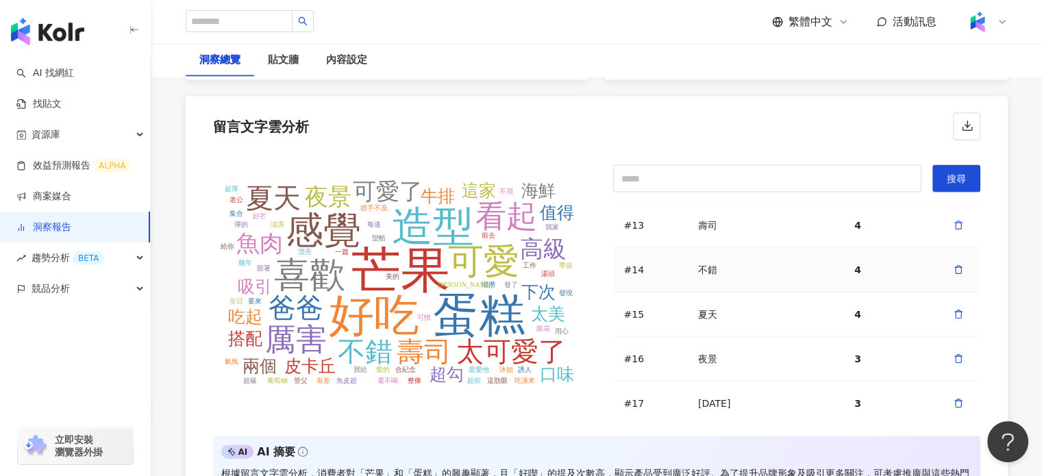
scroll to position [548, 0]
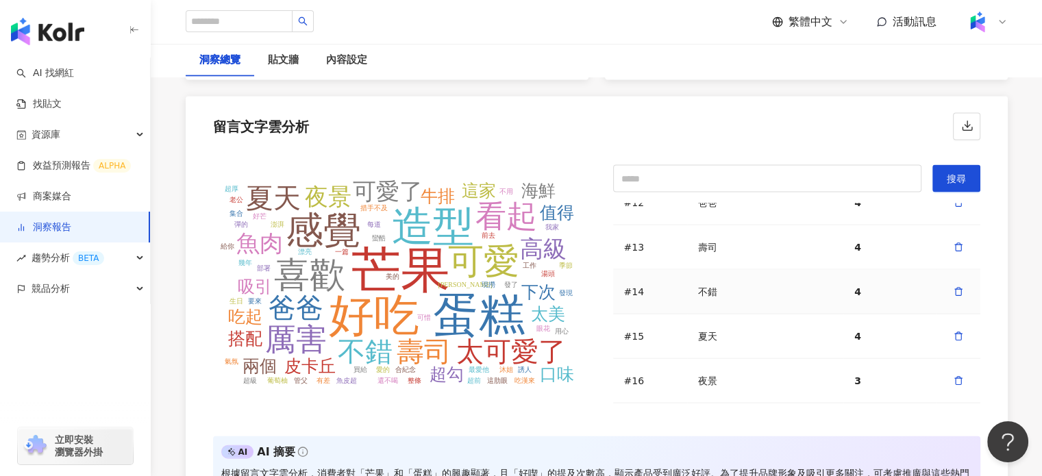
click at [706, 241] on div "壽司" at bounding box center [765, 248] width 134 height 14
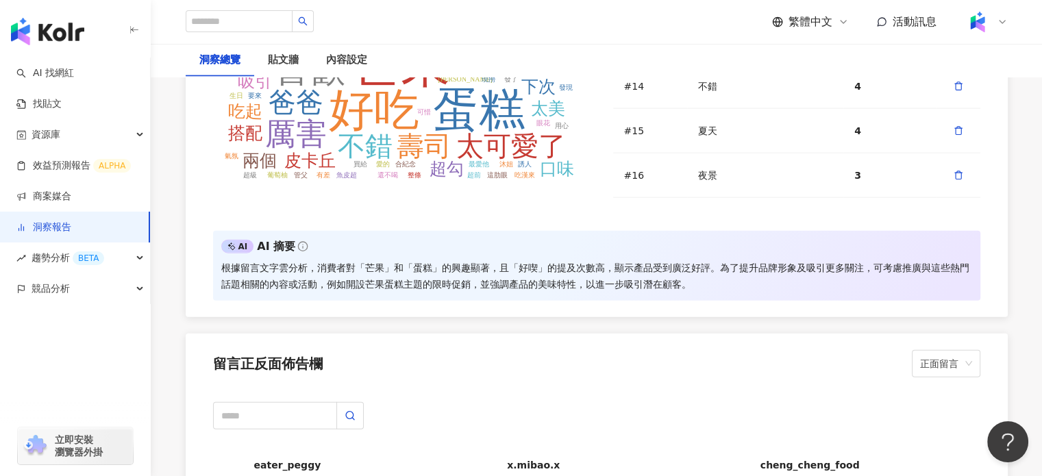
scroll to position [3492, 0]
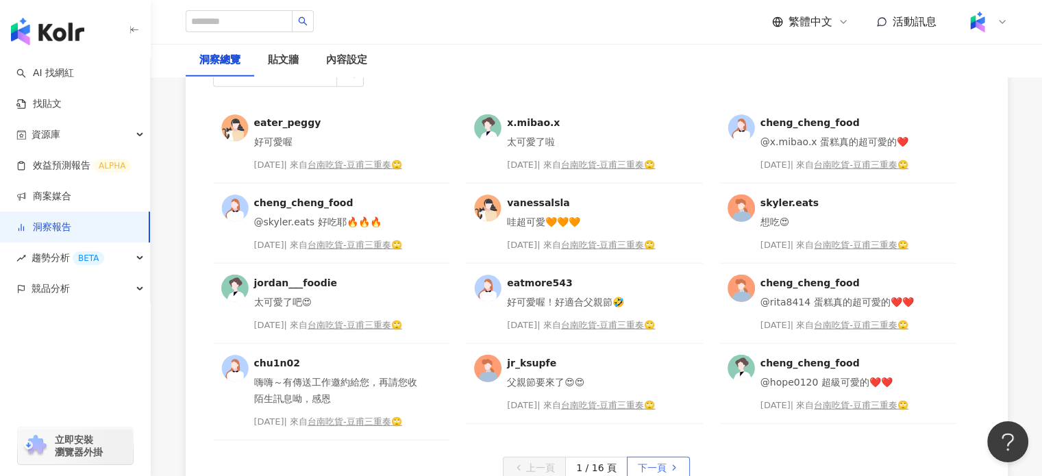
click at [657, 458] on span "下一頁" at bounding box center [652, 468] width 29 height 22
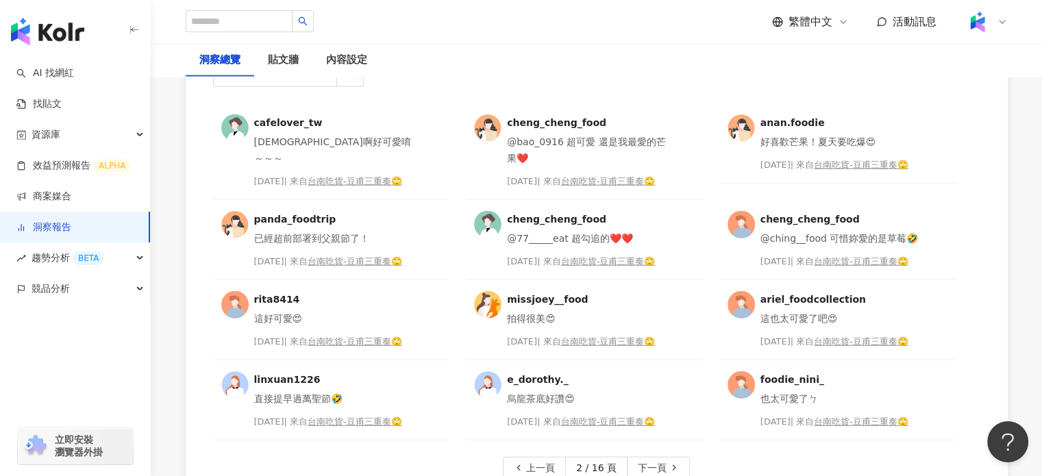
click at [542, 442] on div "cafelover_tw 天啊好可愛唷～～～ [DATE] | 來自 台南吃貨-豆甫三重奏🙄 cheng_cheng_food @bao_0916 超可愛 還…" at bounding box center [597, 274] width 822 height 463
click at [546, 457] on span "上一頁" at bounding box center [540, 468] width 29 height 22
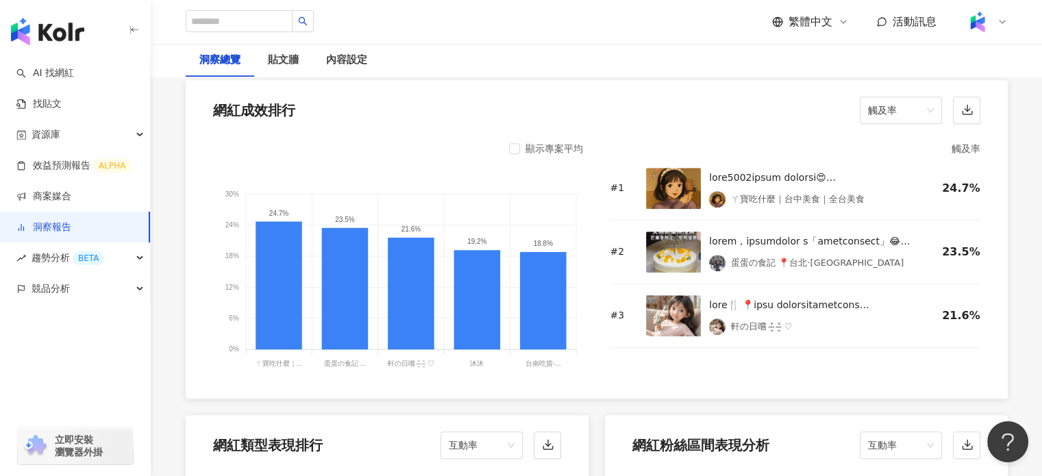
scroll to position [959, 0]
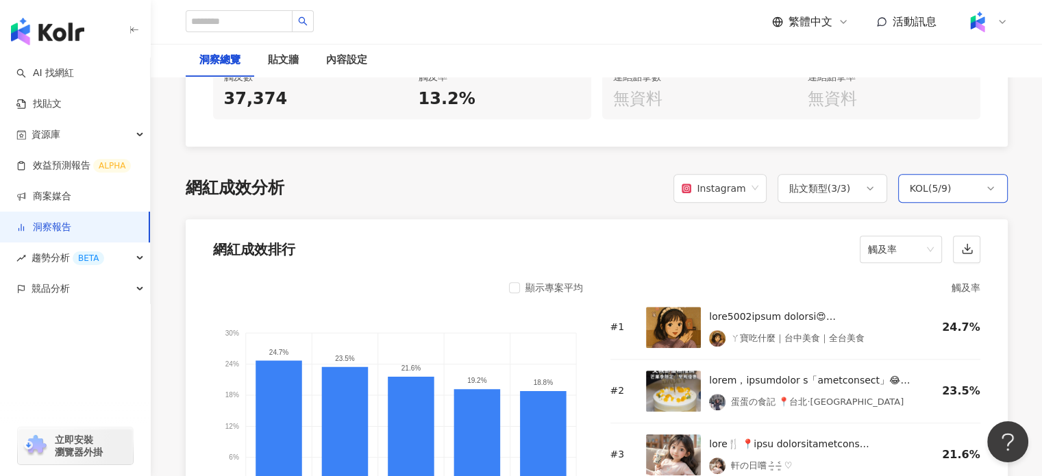
click at [941, 188] on div "KOL ( 5 / 9 )" at bounding box center [930, 188] width 42 height 16
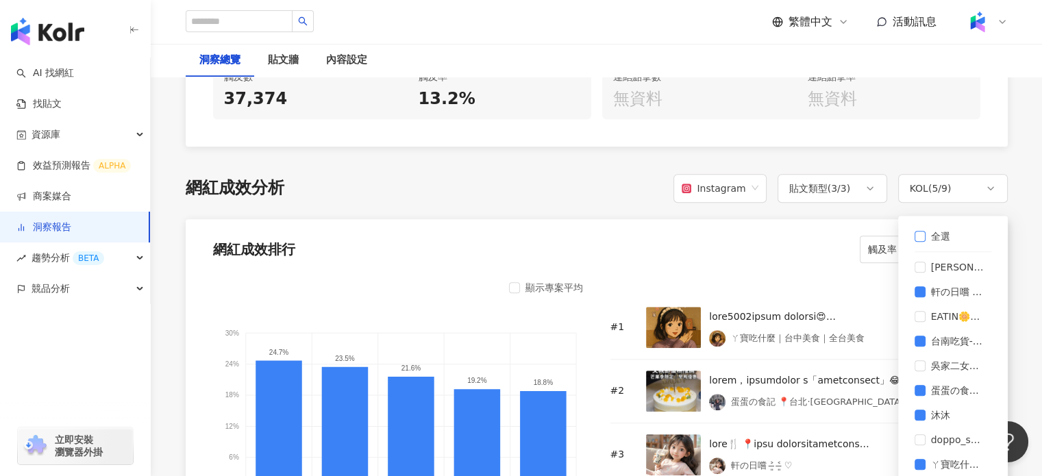
click at [926, 229] on span "全選" at bounding box center [940, 236] width 30 height 15
click at [754, 263] on div "網紅成效排行 觸及率" at bounding box center [597, 245] width 822 height 52
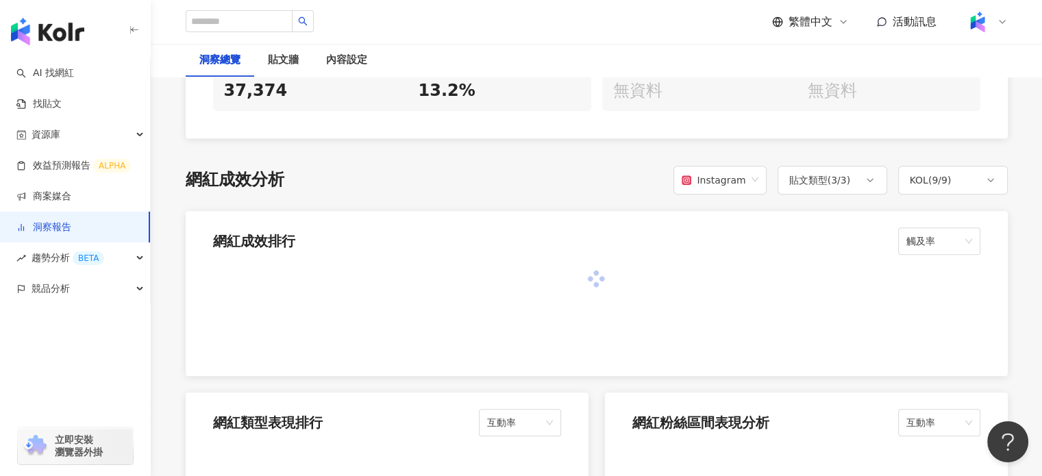
scroll to position [1027, 0]
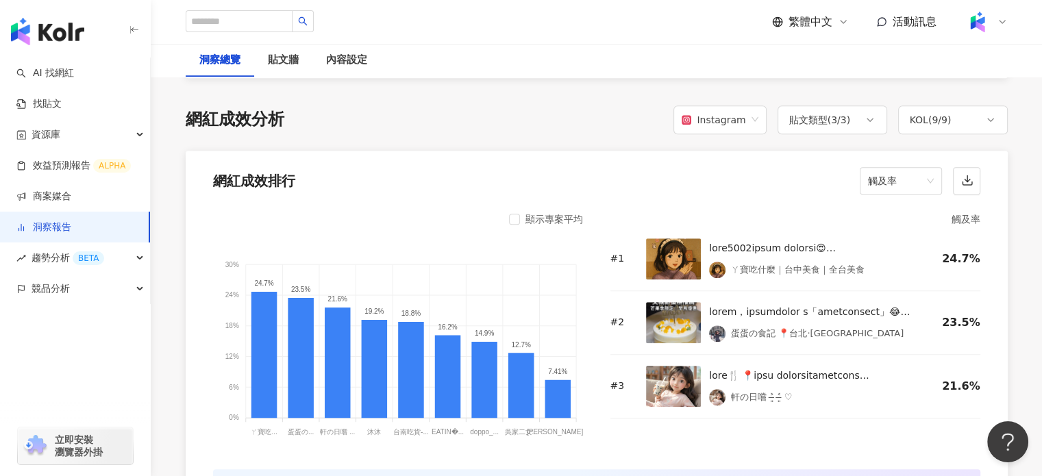
drag, startPoint x: 253, startPoint y: 424, endPoint x: 381, endPoint y: 430, distance: 128.2
click at [345, 434] on icon "30% 30% 24% 24% 18% 18% 12% 12% 6% 6% 0% 0% 24.7% 23.5% 21.6% 19.2% 18.8% 16.2%…" at bounding box center [398, 343] width 370 height 199
click at [922, 183] on span "觸及率" at bounding box center [901, 181] width 66 height 26
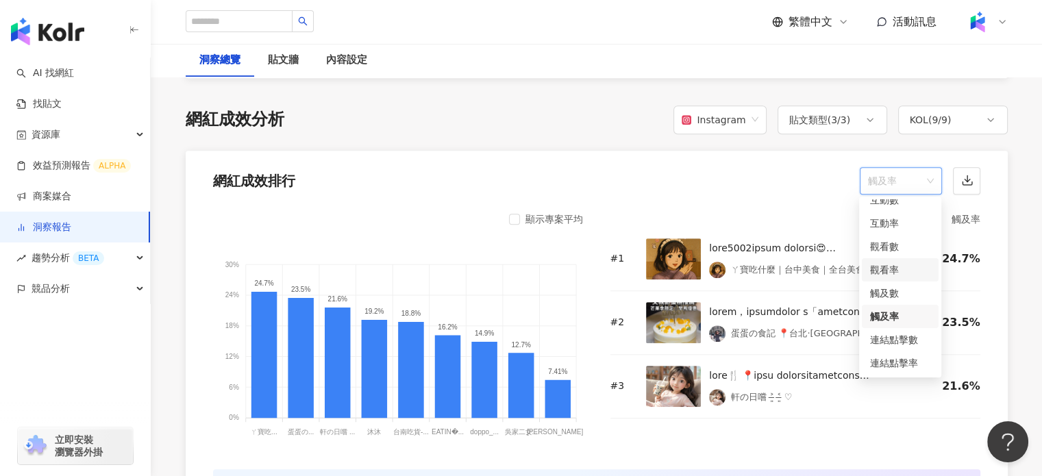
click at [894, 268] on div "觀看率" at bounding box center [900, 269] width 60 height 15
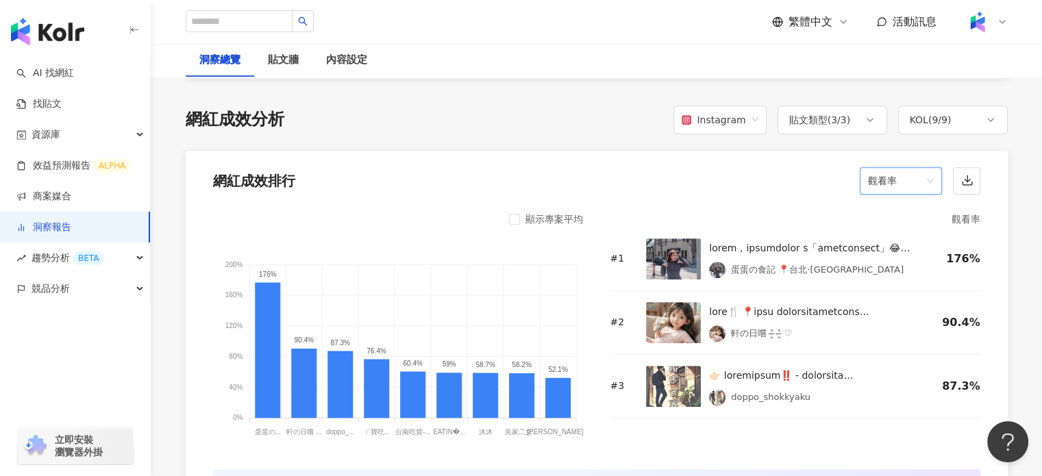
click at [887, 188] on span "觀看率" at bounding box center [901, 181] width 66 height 26
click at [895, 224] on div "互動率" at bounding box center [900, 223] width 60 height 15
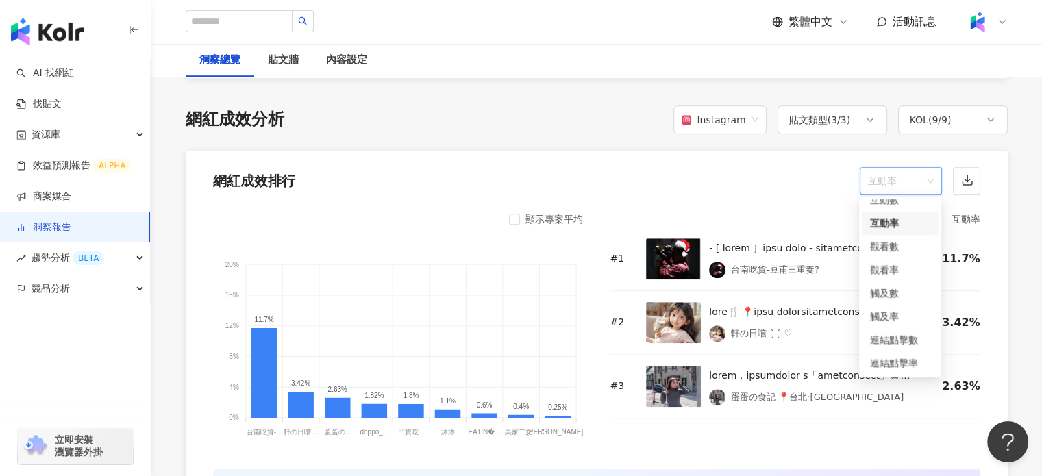
click at [895, 186] on span "互動率" at bounding box center [901, 181] width 66 height 26
click at [909, 270] on div "觀看率" at bounding box center [900, 269] width 60 height 15
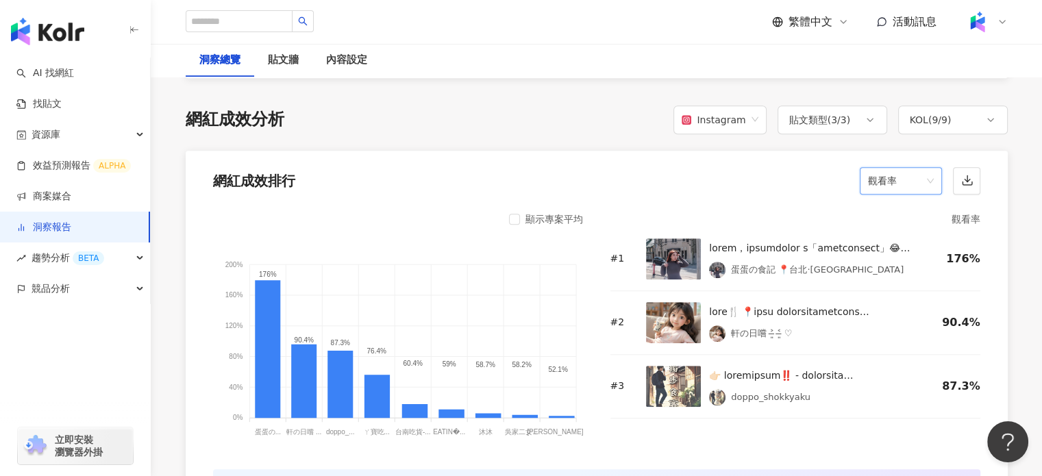
click at [892, 179] on span "觀看率" at bounding box center [901, 181] width 66 height 26
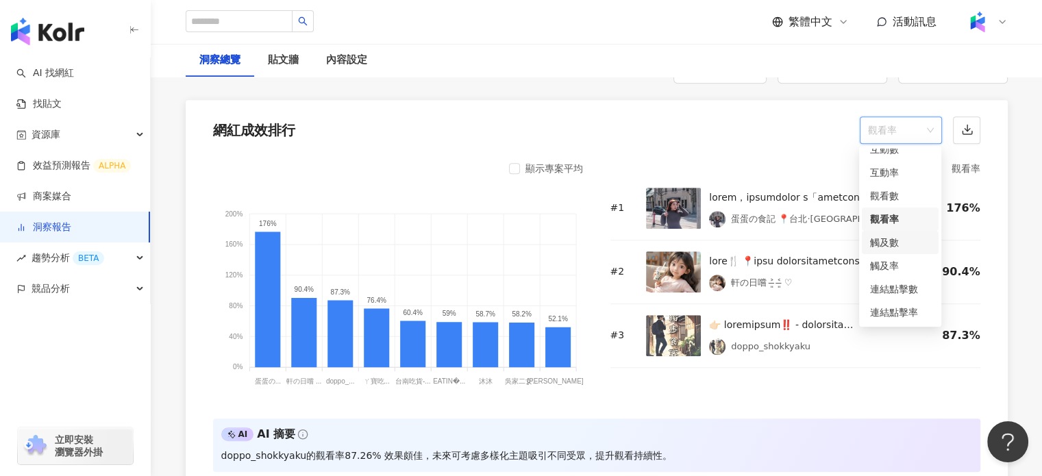
scroll to position [1096, 0]
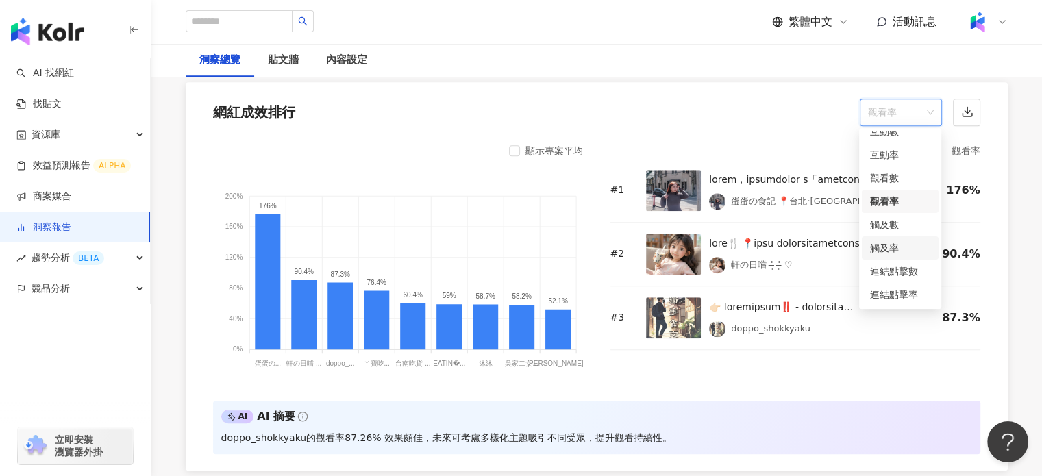
click at [895, 251] on div "觸及率" at bounding box center [900, 247] width 60 height 15
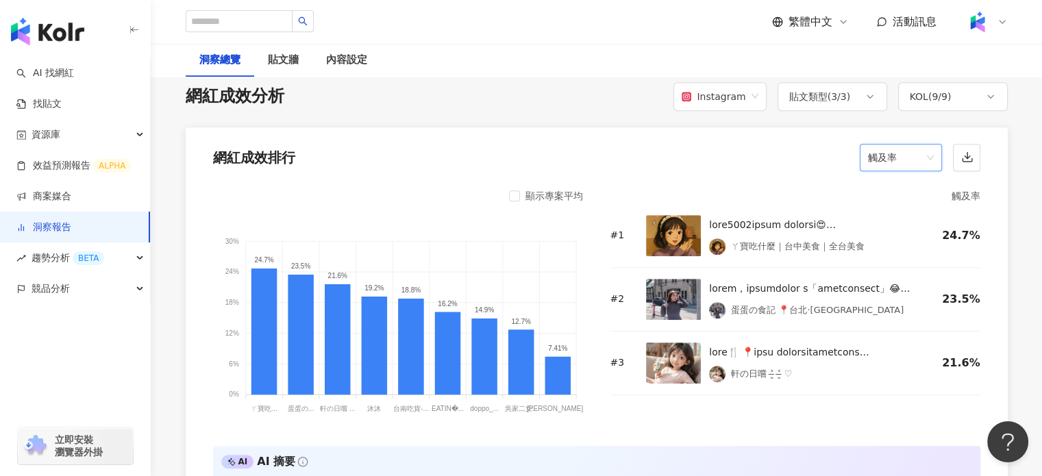
scroll to position [1027, 0]
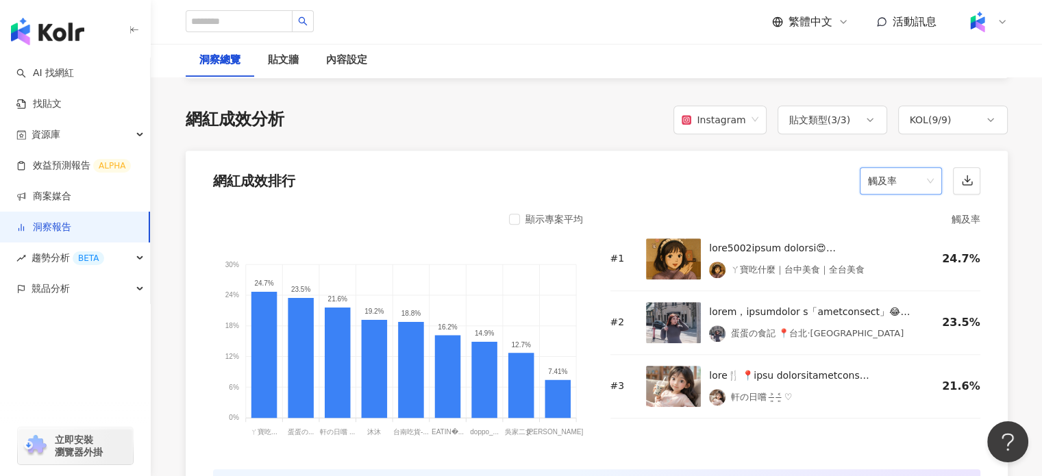
click at [902, 177] on span "觸及率" at bounding box center [901, 181] width 66 height 26
click at [907, 268] on div "觀看率" at bounding box center [900, 269] width 60 height 15
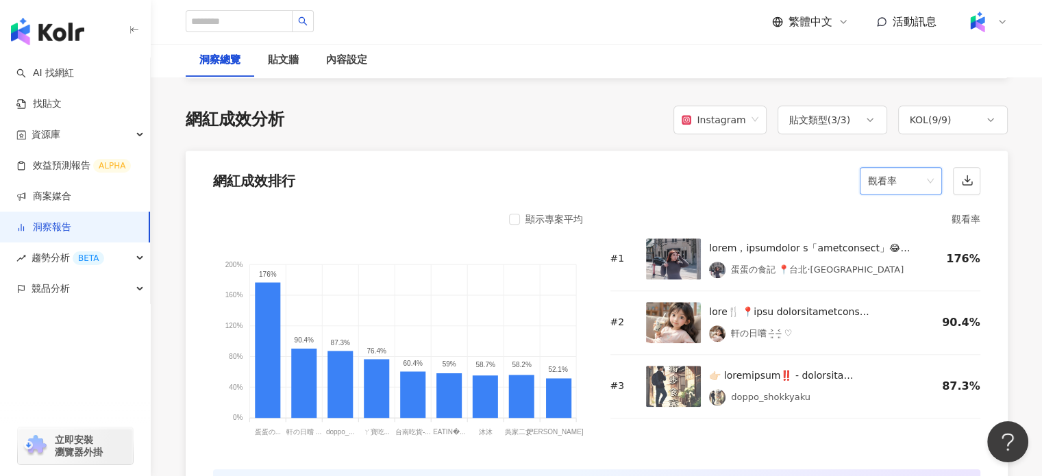
click at [894, 177] on span "觀看率" at bounding box center [901, 181] width 66 height 26
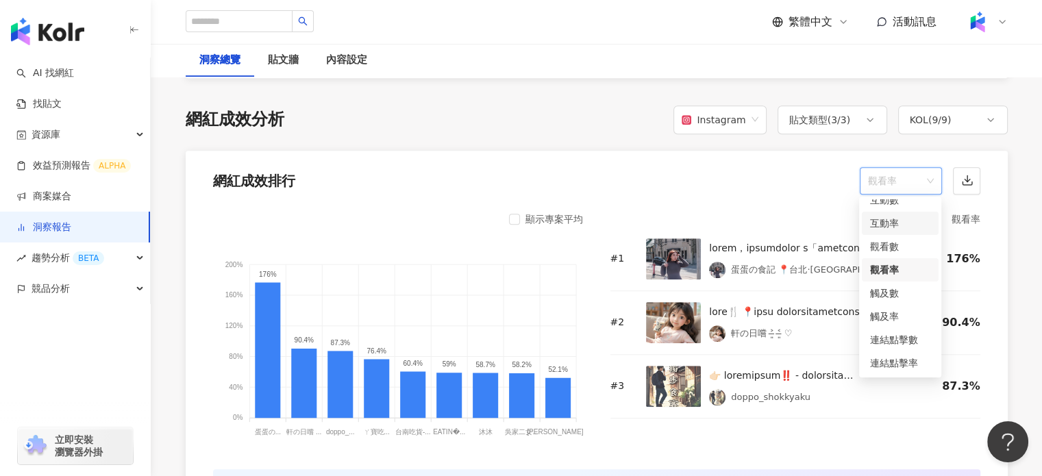
click at [893, 224] on div "互動率" at bounding box center [900, 223] width 60 height 15
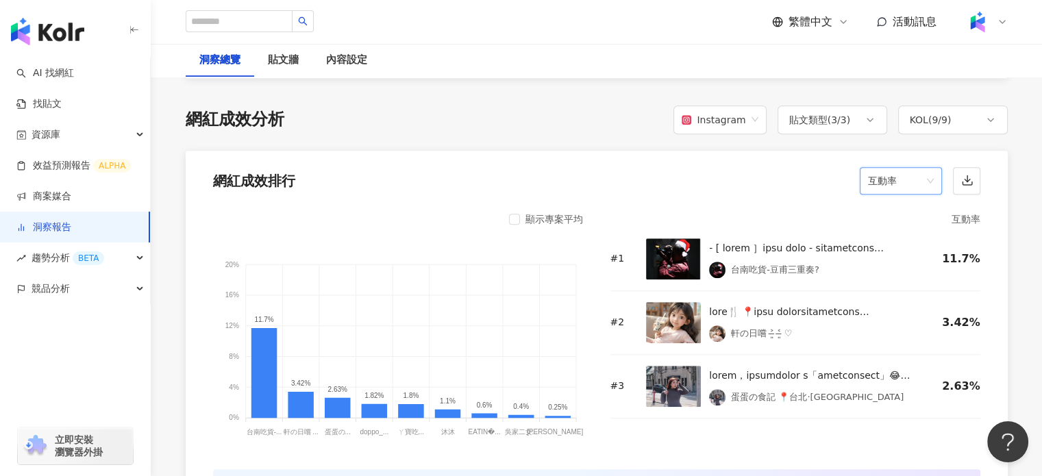
click at [893, 178] on span "互動率" at bounding box center [901, 181] width 66 height 26
click at [682, 394] on img at bounding box center [673, 386] width 55 height 41
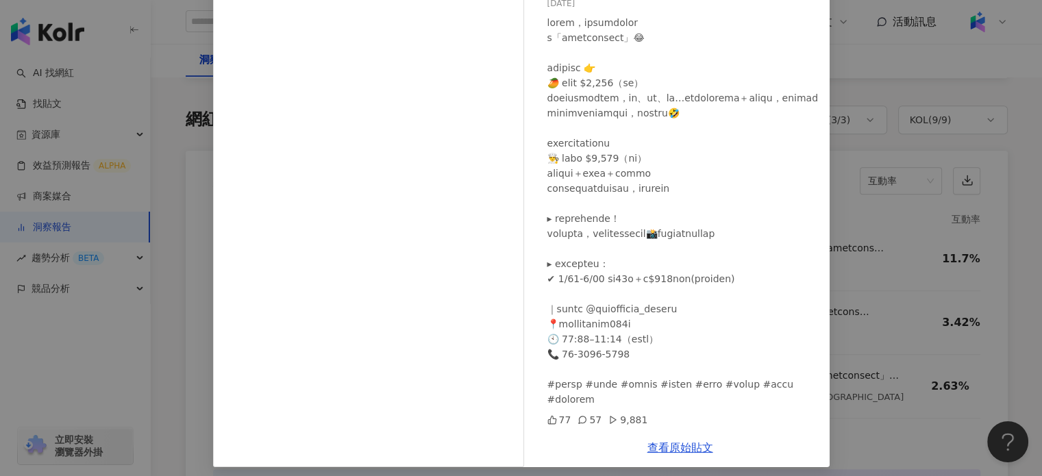
scroll to position [137, 0]
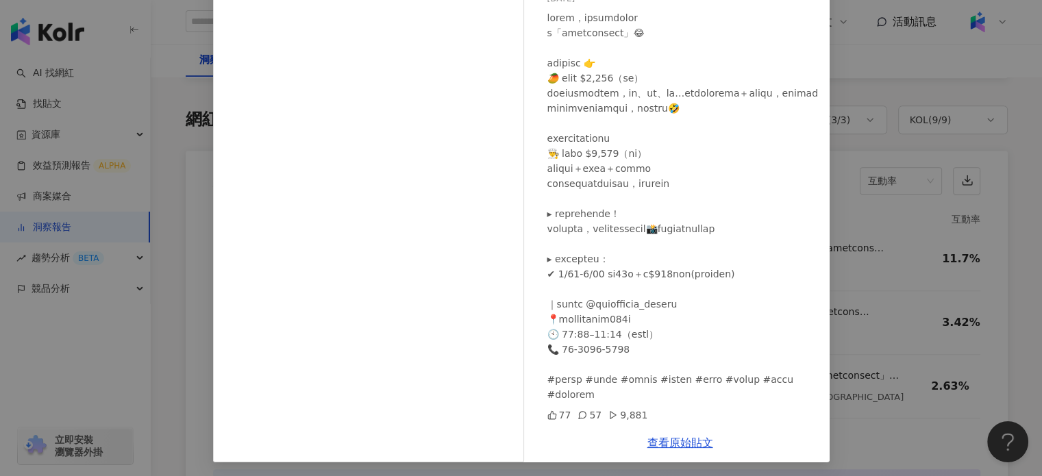
click at [901, 180] on div "蛋蛋の食記 📍台北·[GEOGRAPHIC_DATA] [DATE] 77 57 9,881 查看原始貼文" at bounding box center [521, 238] width 1042 height 476
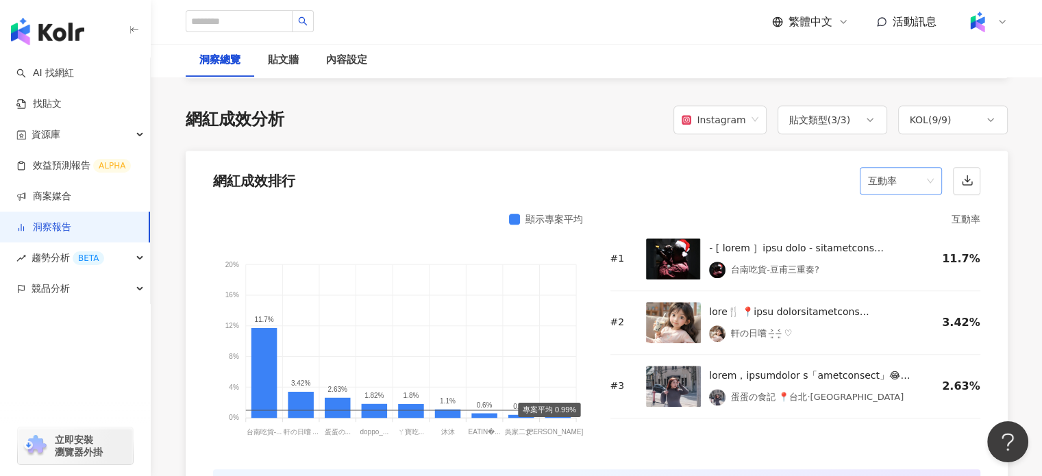
click at [909, 179] on span "互動率" at bounding box center [901, 181] width 66 height 26
click at [885, 329] on div "觀看率" at bounding box center [900, 327] width 60 height 15
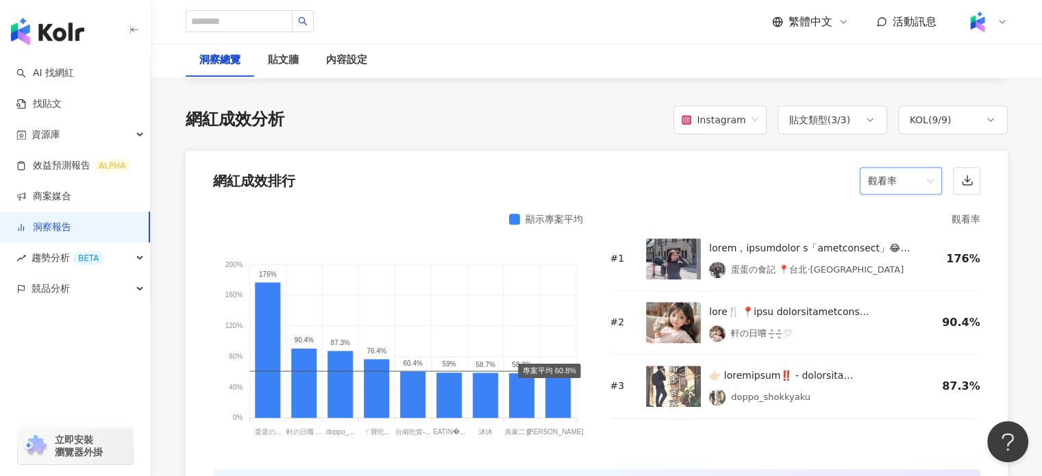
click at [913, 180] on span "觀看率" at bounding box center [901, 181] width 66 height 26
click at [882, 320] on div "觸及率" at bounding box center [900, 316] width 60 height 15
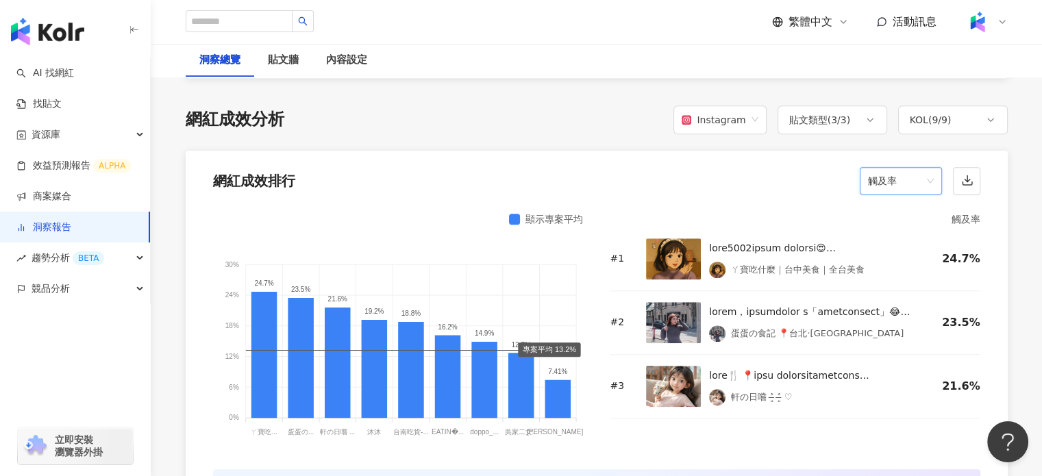
click at [922, 180] on span "觸及率" at bounding box center [901, 181] width 66 height 26
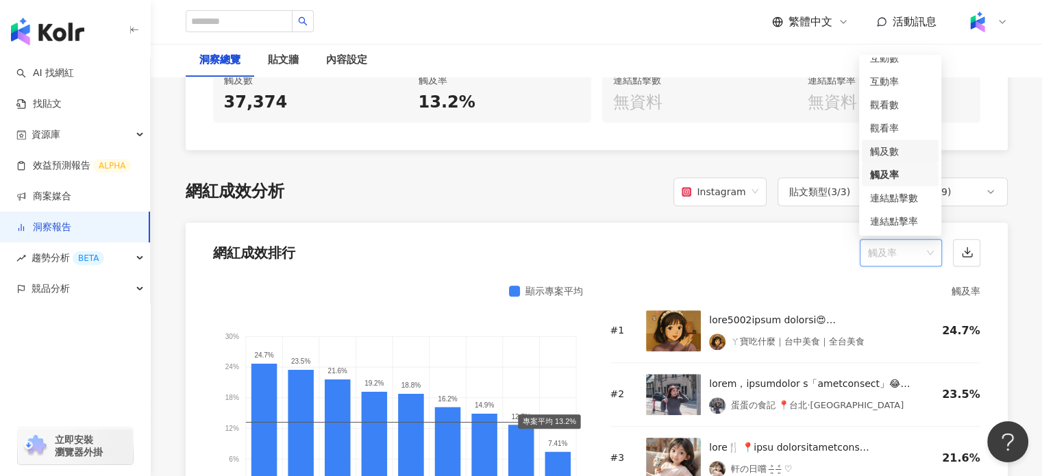
scroll to position [1027, 0]
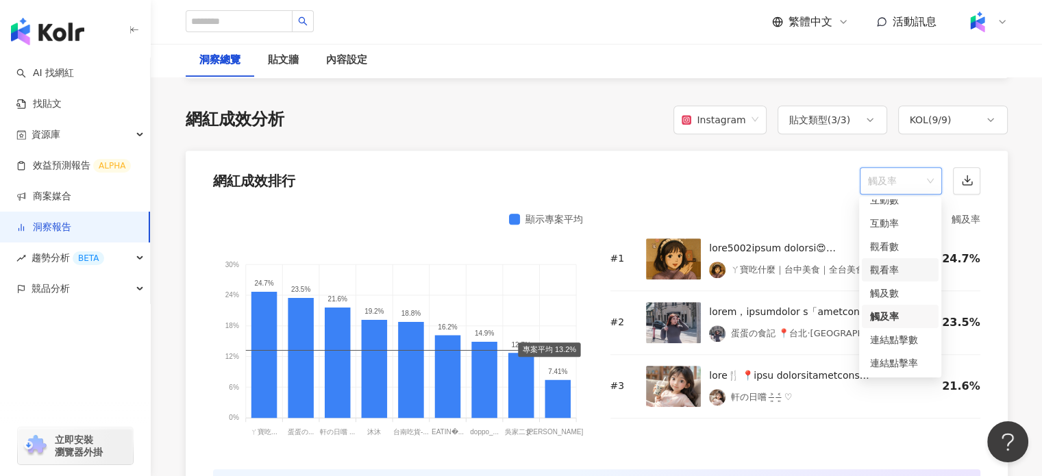
click at [897, 268] on div "觀看率" at bounding box center [900, 269] width 60 height 15
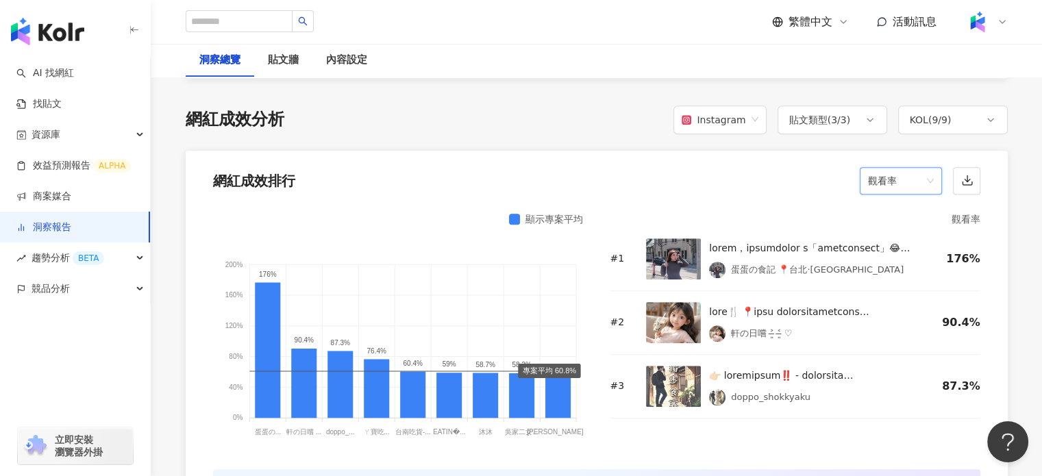
click at [906, 183] on span "觀看率" at bounding box center [901, 181] width 66 height 26
click at [903, 310] on div "觸及率" at bounding box center [900, 316] width 60 height 15
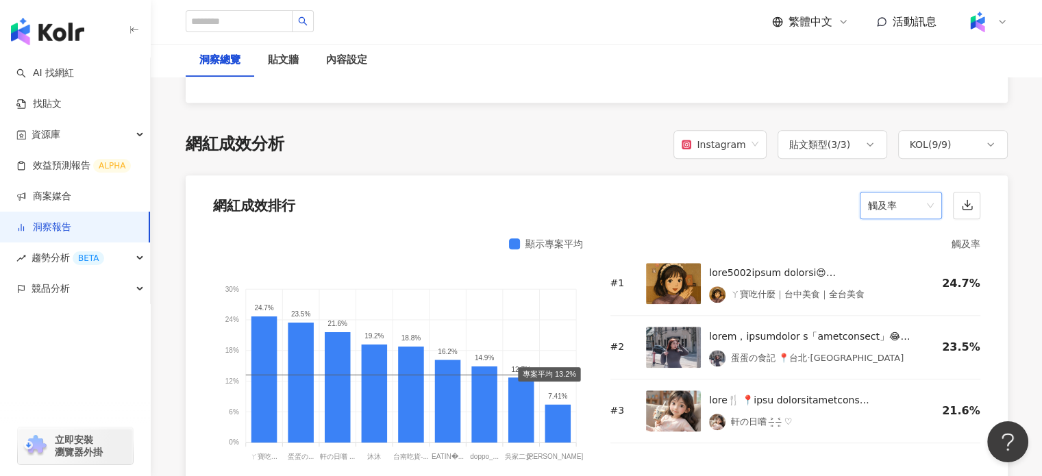
scroll to position [1071, 0]
